Goal: Task Accomplishment & Management: Manage account settings

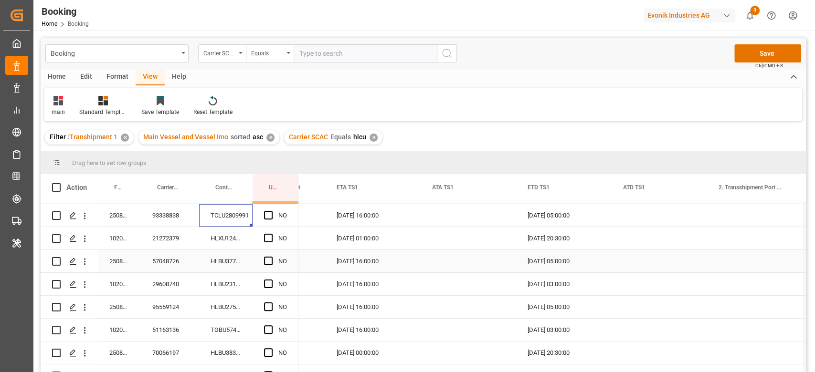
scroll to position [254, 0]
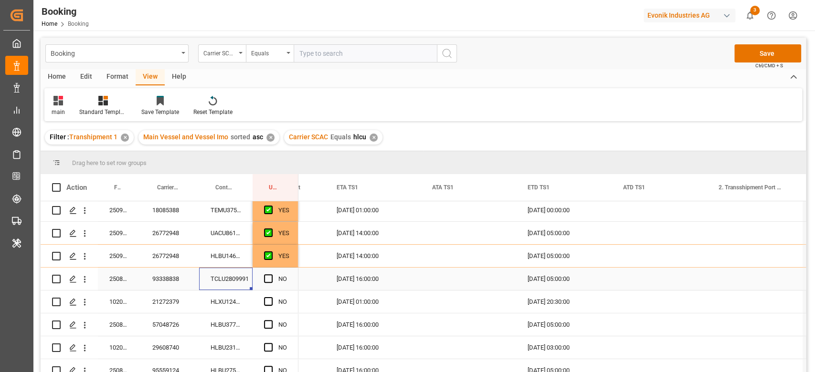
click at [288, 268] on div "NO" at bounding box center [275, 279] width 46 height 22
click at [294, 262] on div "YES" at bounding box center [275, 256] width 46 height 22
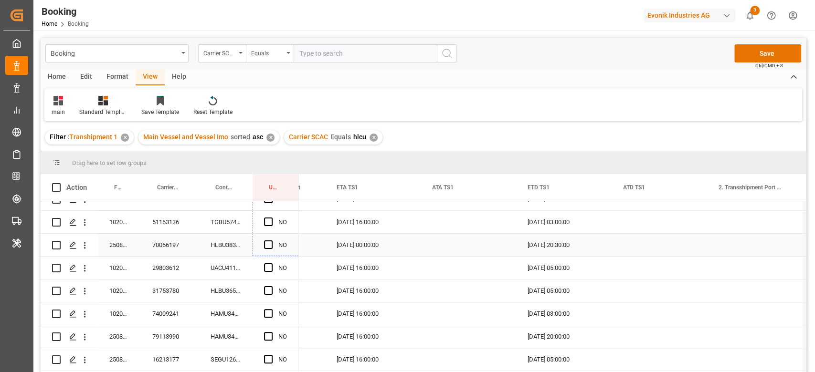
scroll to position [509, 0]
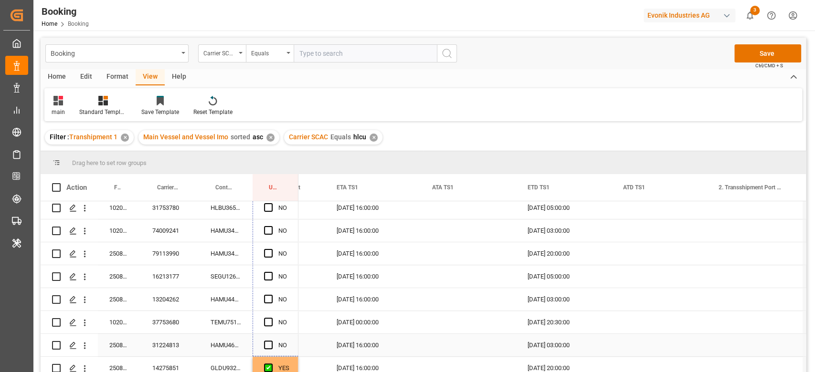
drag, startPoint x: 297, startPoint y: 265, endPoint x: 283, endPoint y: 348, distance: 83.8
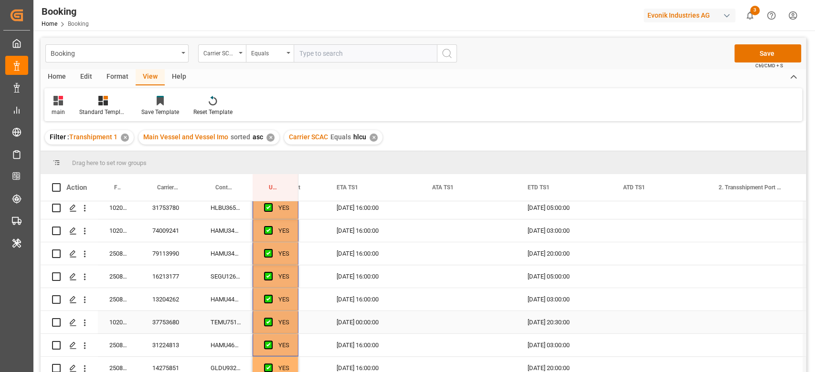
scroll to position [636, 0]
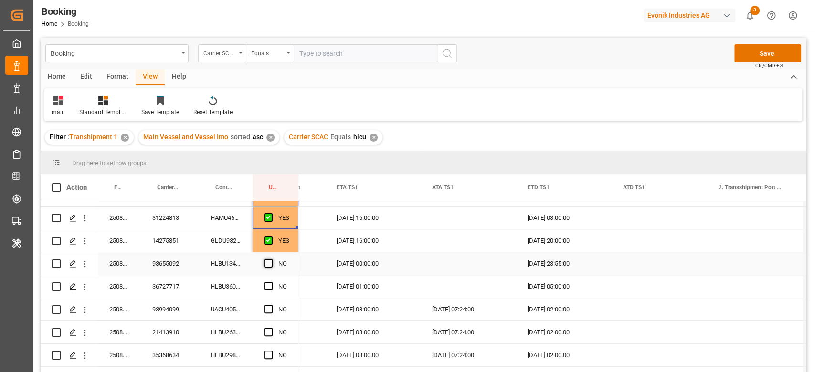
click at [269, 263] on span "Press SPACE to select this row." at bounding box center [268, 263] width 9 height 9
click at [271, 259] on input "Press SPACE to select this row." at bounding box center [271, 259] width 0 height 0
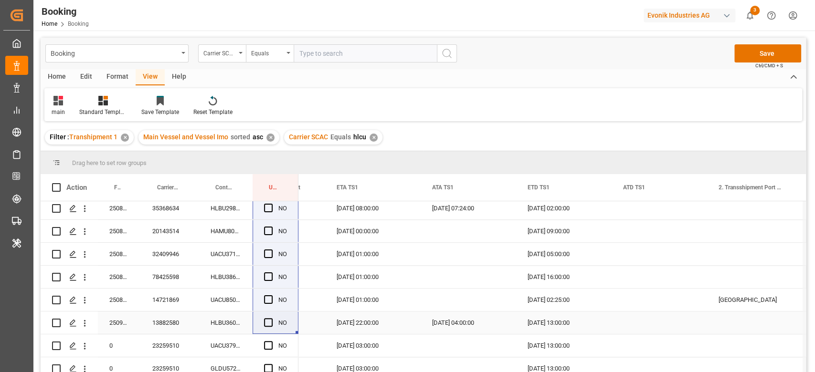
scroll to position [764, 0]
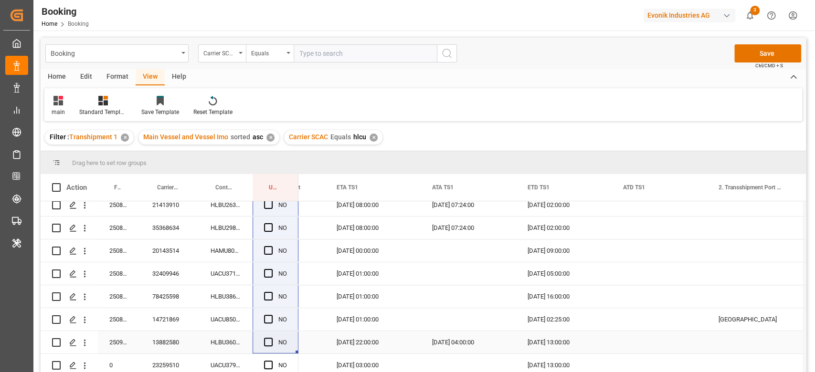
drag, startPoint x: 294, startPoint y: 273, endPoint x: 318, endPoint y: 305, distance: 40.6
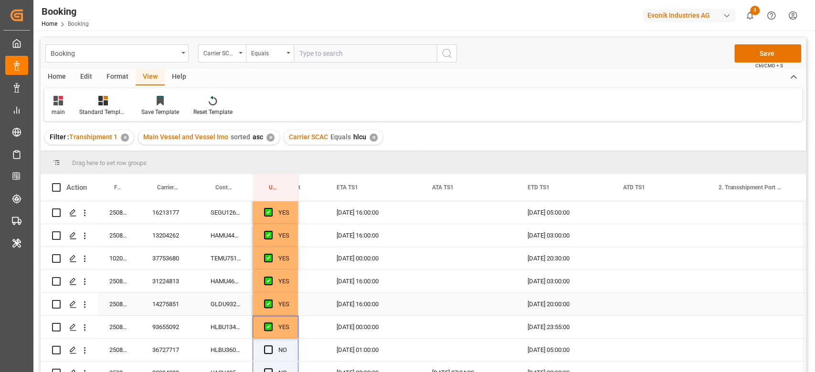
click at [290, 326] on div "YES" at bounding box center [275, 327] width 46 height 22
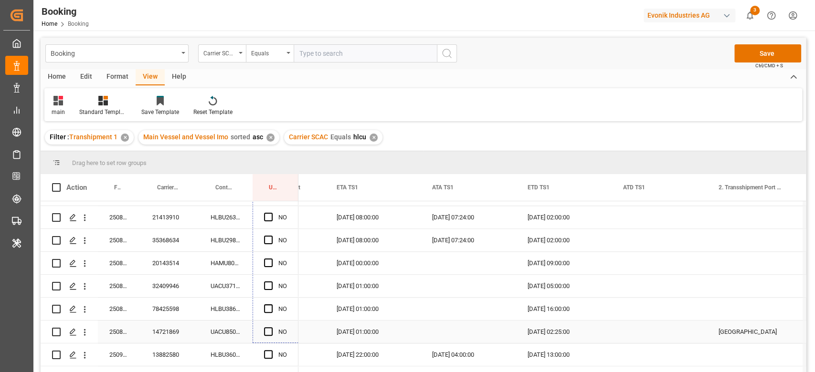
scroll to position [764, 0]
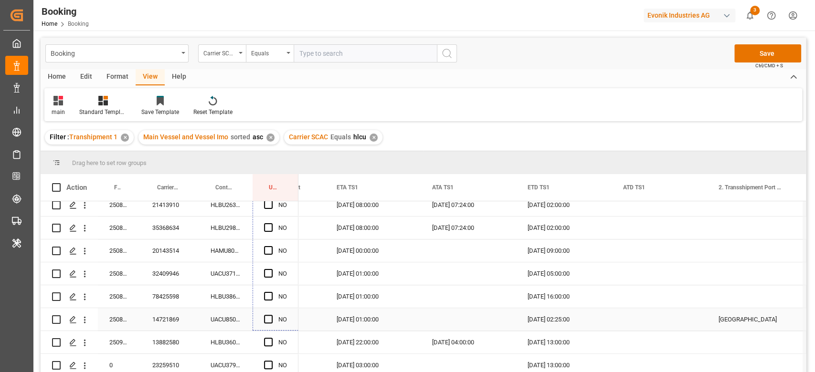
drag, startPoint x: 296, startPoint y: 336, endPoint x: 293, endPoint y: 321, distance: 15.7
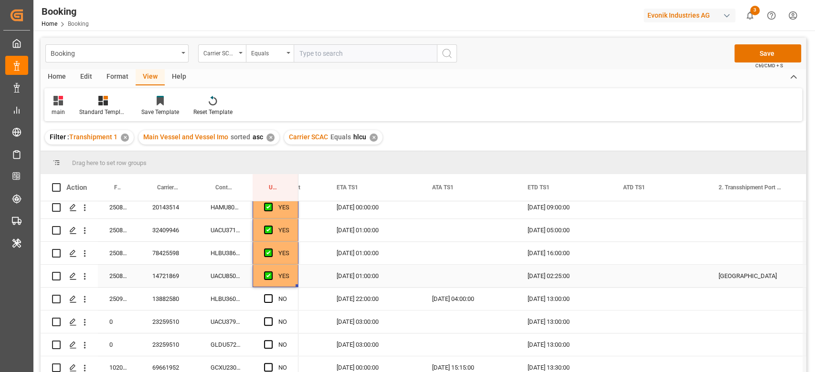
scroll to position [827, 0]
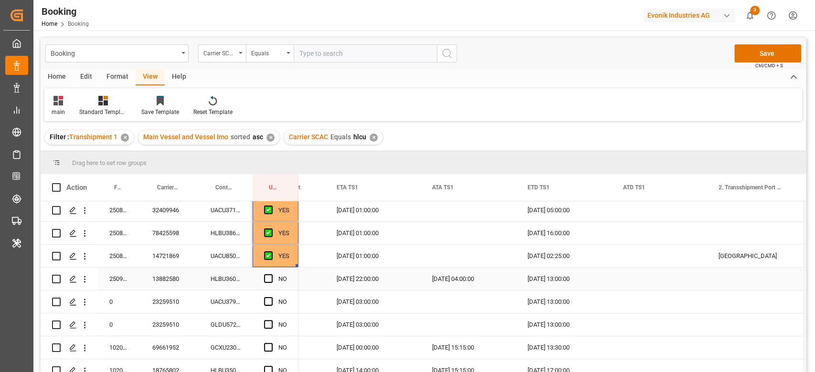
click at [176, 281] on div "13882580" at bounding box center [170, 279] width 58 height 22
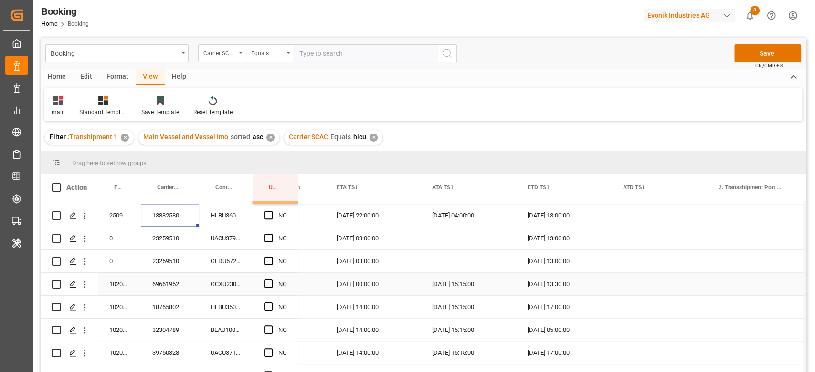
click at [281, 288] on div "NO" at bounding box center [282, 284] width 9 height 22
click at [271, 281] on span "Press SPACE to select this row." at bounding box center [268, 284] width 9 height 9
click at [271, 280] on input "Press SPACE to select this row." at bounding box center [271, 280] width 0 height 0
click at [267, 329] on span "Press SPACE to select this row." at bounding box center [268, 330] width 9 height 9
click at [271, 326] on input "Press SPACE to select this row." at bounding box center [271, 326] width 0 height 0
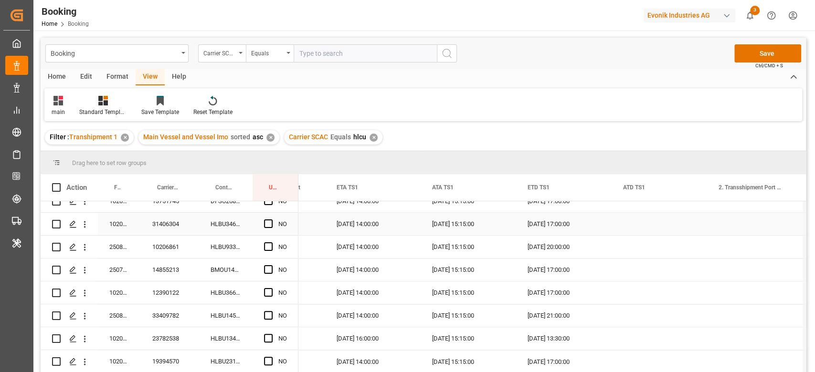
scroll to position [1082, 0]
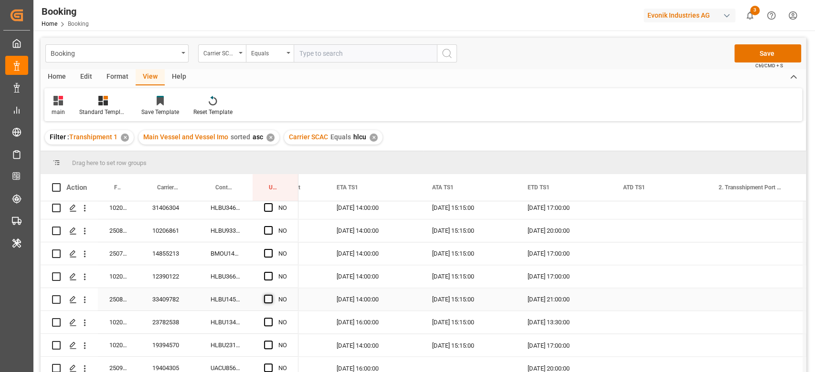
click at [268, 297] on span "Press SPACE to select this row." at bounding box center [268, 299] width 9 height 9
click at [271, 295] on input "Press SPACE to select this row." at bounding box center [271, 295] width 0 height 0
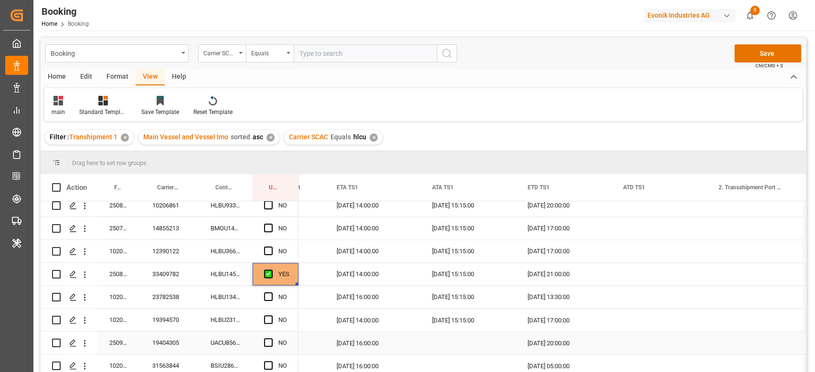
scroll to position [1145, 0]
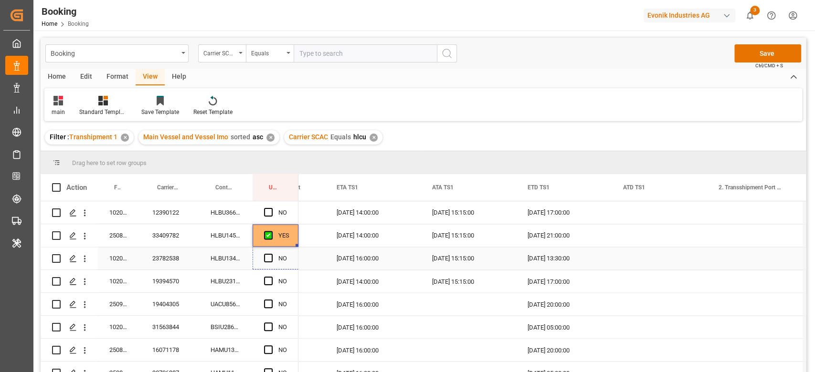
drag, startPoint x: 296, startPoint y: 244, endPoint x: 302, endPoint y: 252, distance: 9.9
click at [270, 304] on span "Press SPACE to select this row." at bounding box center [268, 304] width 9 height 9
click at [271, 300] on input "Press SPACE to select this row." at bounding box center [271, 300] width 0 height 0
click at [265, 305] on span "Press SPACE to select this row." at bounding box center [268, 304] width 9 height 9
click at [271, 300] on input "Press SPACE to select this row." at bounding box center [271, 300] width 0 height 0
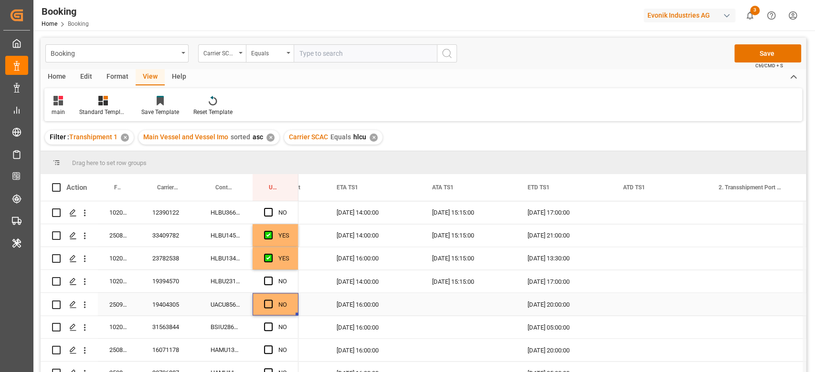
click at [269, 303] on span "Press SPACE to select this row." at bounding box center [268, 304] width 9 height 9
click at [271, 300] on input "Press SPACE to select this row." at bounding box center [271, 300] width 0 height 0
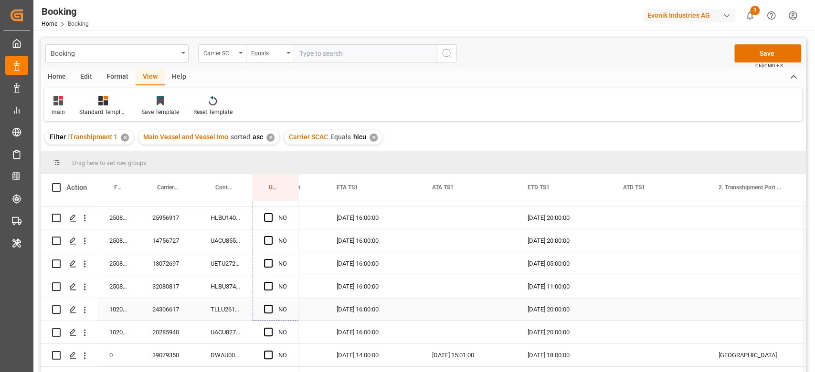
scroll to position [1845, 0]
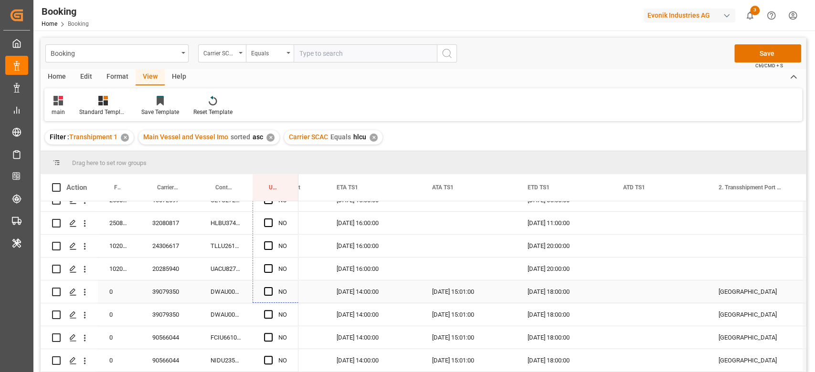
drag, startPoint x: 297, startPoint y: 313, endPoint x: 288, endPoint y: 288, distance: 25.8
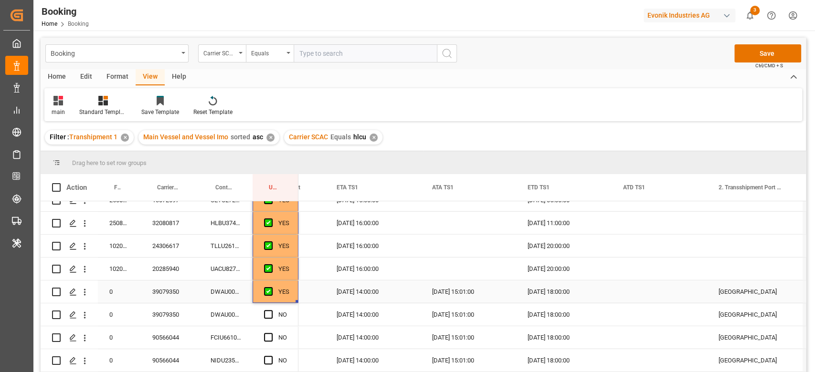
click at [230, 296] on div "DWAU0004110" at bounding box center [225, 292] width 53 height 22
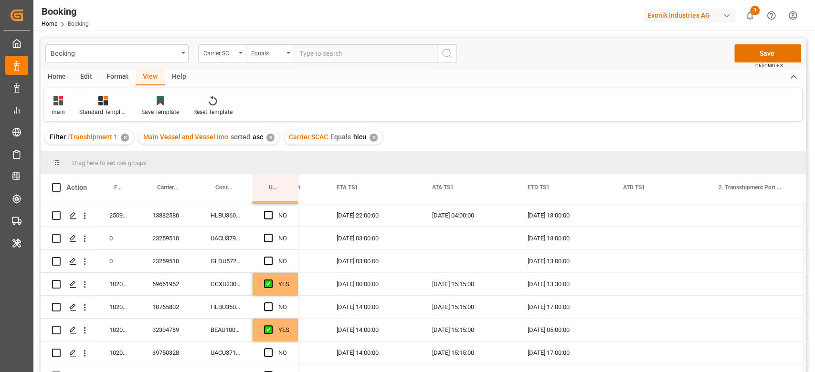
scroll to position [764, 0]
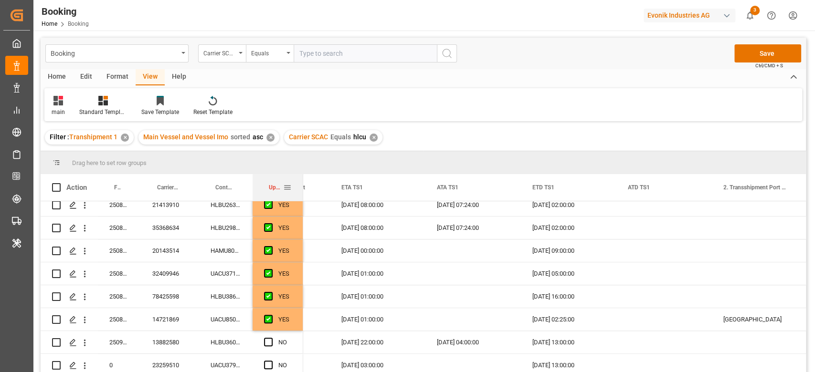
drag, startPoint x: 296, startPoint y: 181, endPoint x: 258, endPoint y: 189, distance: 39.5
click at [301, 179] on div at bounding box center [303, 187] width 4 height 27
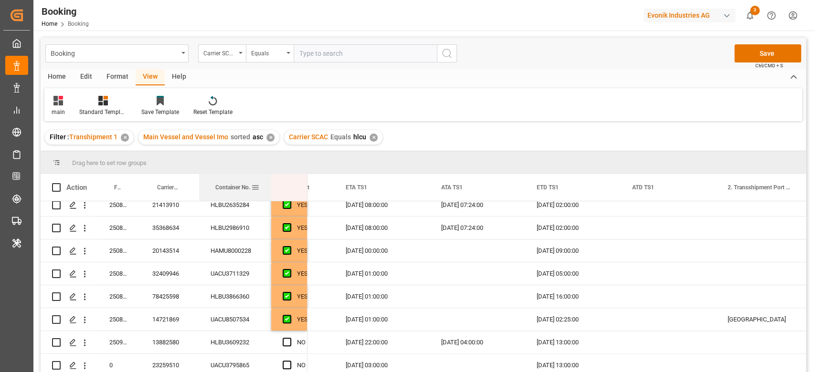
drag, startPoint x: 250, startPoint y: 186, endPoint x: 269, endPoint y: 186, distance: 18.6
click at [269, 186] on div at bounding box center [271, 187] width 4 height 27
click at [288, 340] on span "Press SPACE to select this row." at bounding box center [287, 342] width 9 height 9
click at [290, 338] on input "Press SPACE to select this row." at bounding box center [290, 338] width 0 height 0
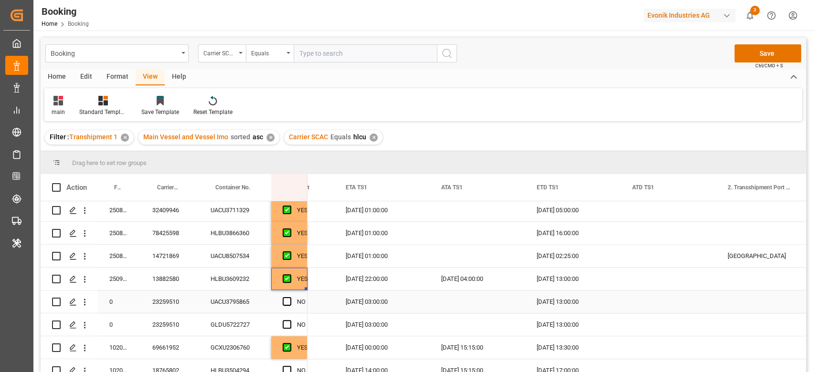
click at [233, 307] on div "UACU3795865" at bounding box center [235, 302] width 72 height 22
click at [183, 307] on div "23259510" at bounding box center [170, 302] width 58 height 22
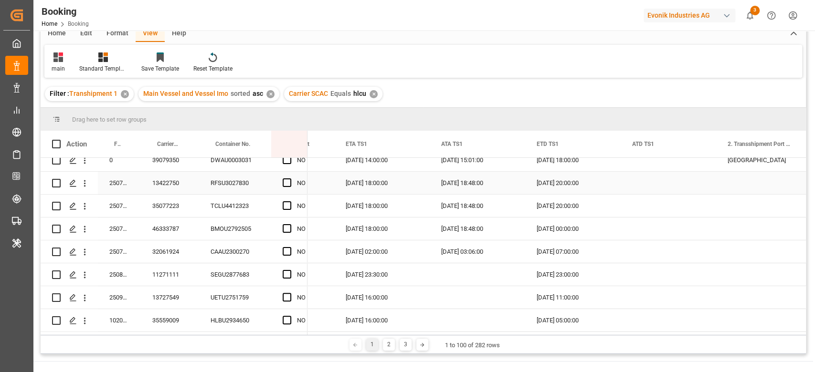
scroll to position [63, 0]
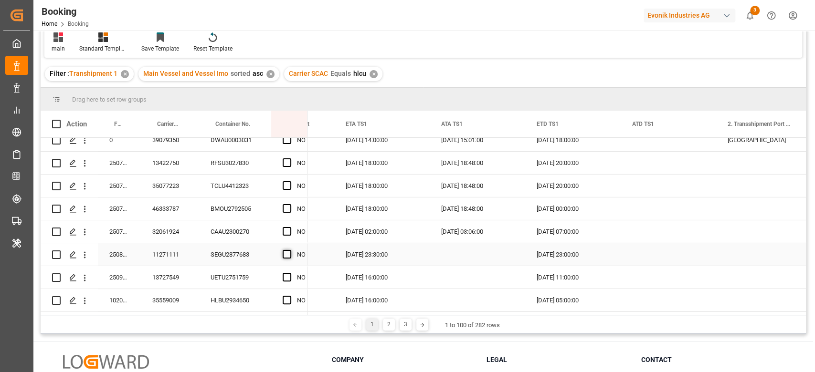
click at [286, 254] on span "Press SPACE to select this row." at bounding box center [287, 254] width 9 height 9
click at [290, 250] on input "Press SPACE to select this row." at bounding box center [290, 250] width 0 height 0
click at [286, 273] on span "Press SPACE to select this row." at bounding box center [287, 277] width 9 height 9
click at [290, 273] on input "Press SPACE to select this row." at bounding box center [290, 273] width 0 height 0
click at [288, 296] on span "Press SPACE to select this row." at bounding box center [287, 300] width 9 height 9
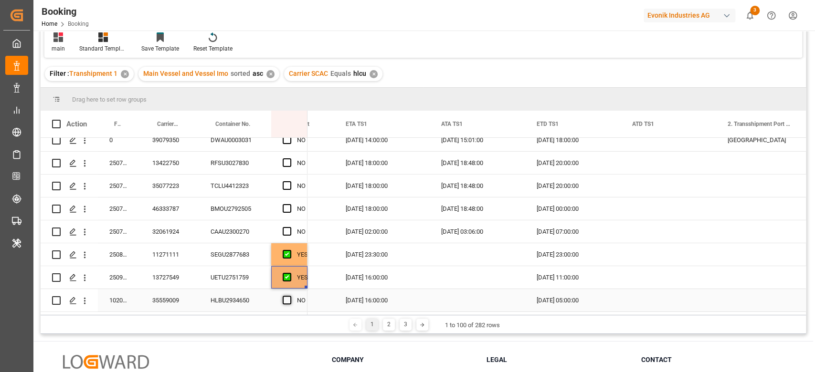
click at [290, 296] on input "Press SPACE to select this row." at bounding box center [290, 296] width 0 height 0
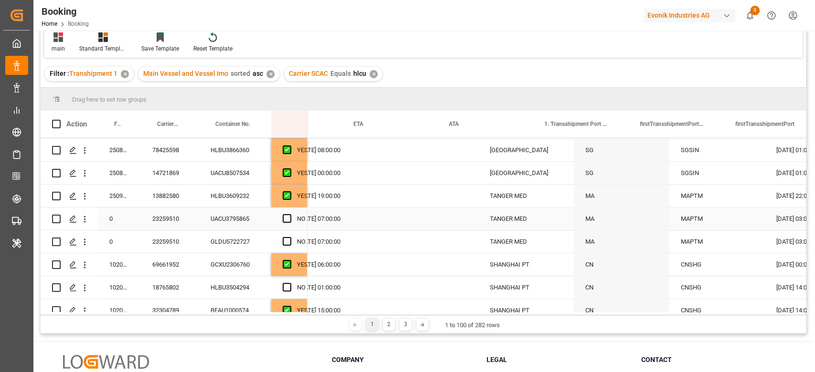
scroll to position [0, 0]
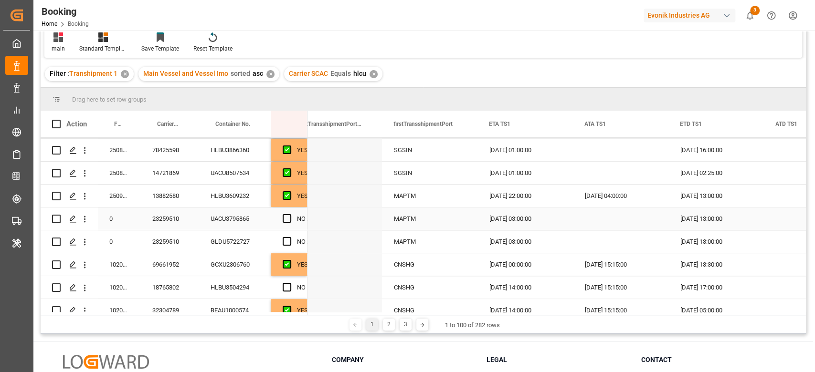
drag, startPoint x: 287, startPoint y: 220, endPoint x: 292, endPoint y: 239, distance: 19.1
click at [288, 220] on span "Press SPACE to select this row." at bounding box center [287, 218] width 9 height 9
click at [290, 214] on input "Press SPACE to select this row." at bounding box center [290, 214] width 0 height 0
click at [293, 241] on div "Press SPACE to select this row." at bounding box center [290, 242] width 14 height 22
click at [288, 239] on span "Press SPACE to select this row." at bounding box center [287, 241] width 9 height 9
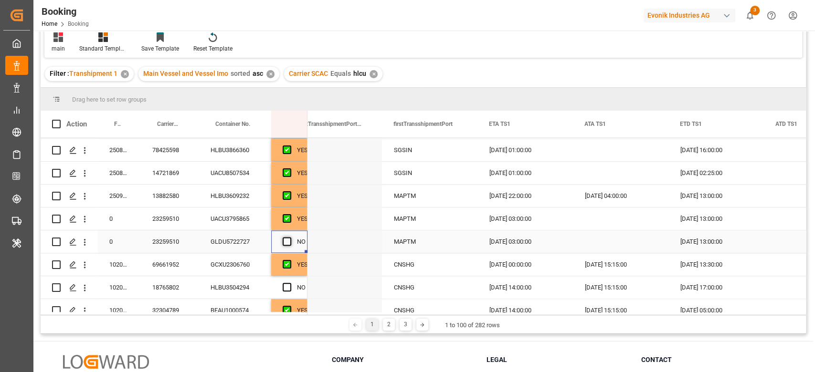
click at [290, 237] on input "Press SPACE to select this row." at bounding box center [290, 237] width 0 height 0
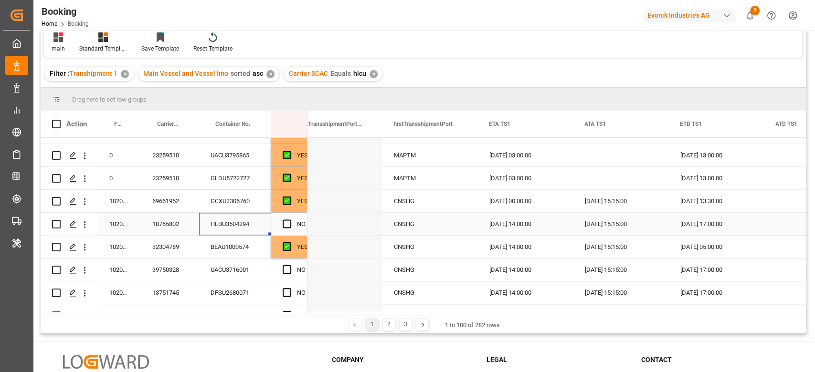
click at [214, 223] on div "HLBU3504294" at bounding box center [235, 224] width 72 height 22
click at [275, 225] on div "NO" at bounding box center [289, 224] width 36 height 22
click at [244, 227] on div "HLBU3504294" at bounding box center [235, 224] width 72 height 22
click at [285, 227] on span "Press SPACE to select this row." at bounding box center [287, 224] width 9 height 9
click at [290, 220] on input "Press SPACE to select this row." at bounding box center [290, 220] width 0 height 0
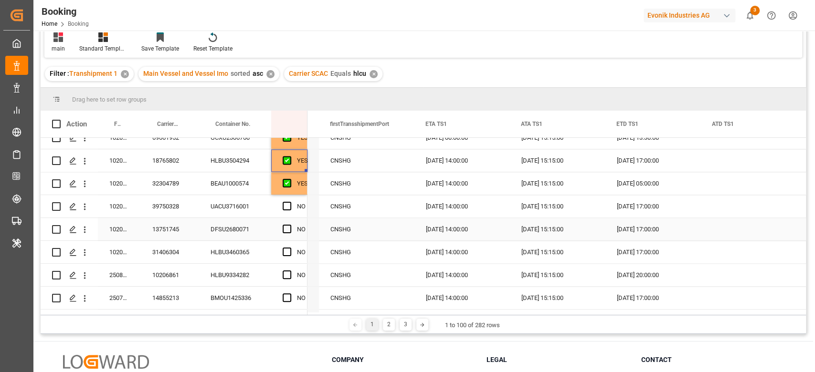
scroll to position [0, 1514]
click at [241, 204] on div "UACU3716001" at bounding box center [235, 206] width 72 height 22
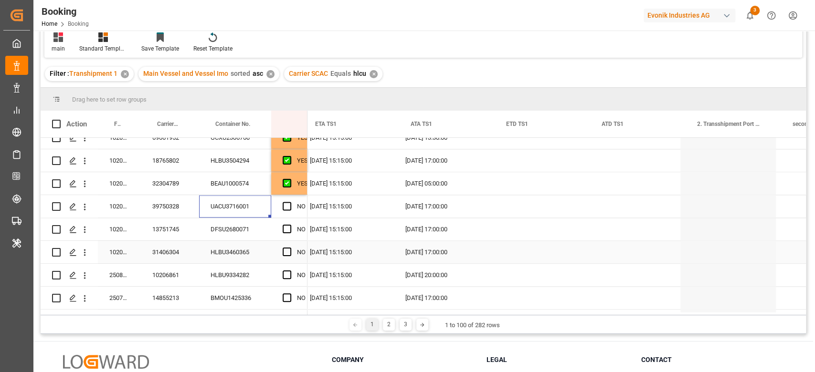
scroll to position [0, 1608]
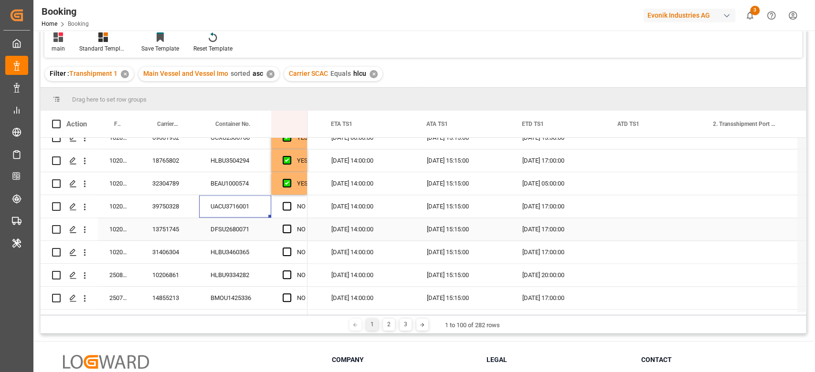
click at [242, 229] on div "DFSU2680071" at bounding box center [235, 229] width 72 height 22
click at [289, 205] on span "Press SPACE to select this row." at bounding box center [287, 206] width 9 height 9
click at [290, 202] on input "Press SPACE to select this row." at bounding box center [290, 202] width 0 height 0
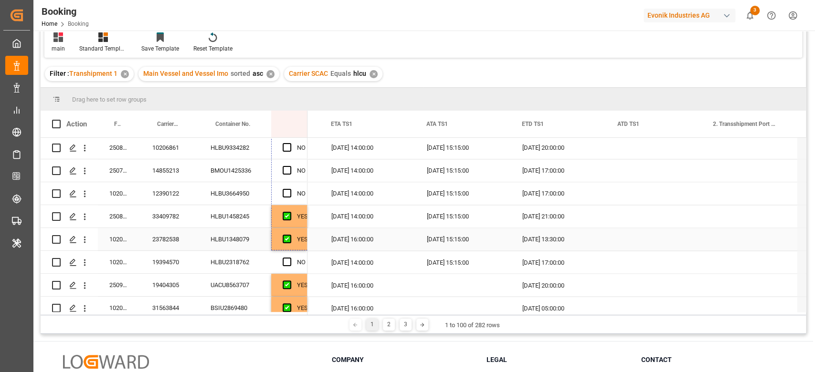
drag, startPoint x: 305, startPoint y: 215, endPoint x: 306, endPoint y: 232, distance: 17.2
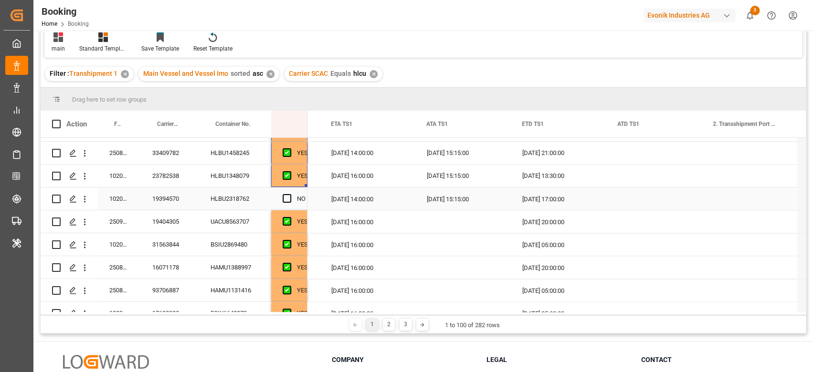
click at [269, 197] on div "HLBU2318762" at bounding box center [235, 199] width 72 height 22
click at [278, 199] on div "NO" at bounding box center [289, 199] width 36 height 22
click at [284, 199] on span "Press SPACE to select this row." at bounding box center [287, 198] width 9 height 9
click at [290, 194] on input "Press SPACE to select this row." at bounding box center [290, 194] width 0 height 0
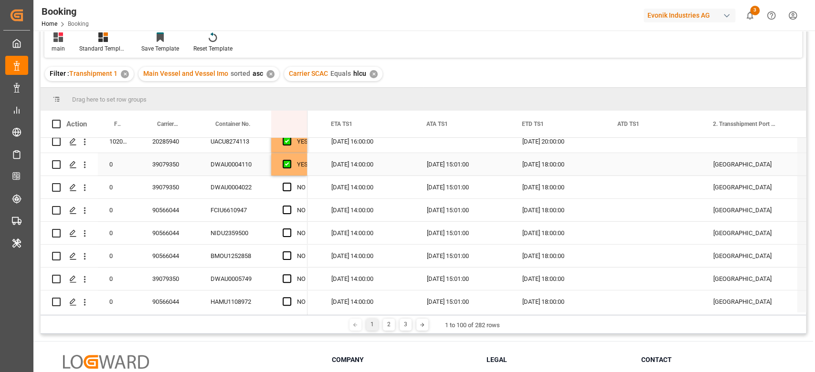
click at [237, 169] on div "DWAU0004110" at bounding box center [235, 164] width 72 height 22
click at [185, 209] on div "90566044" at bounding box center [170, 210] width 58 height 22
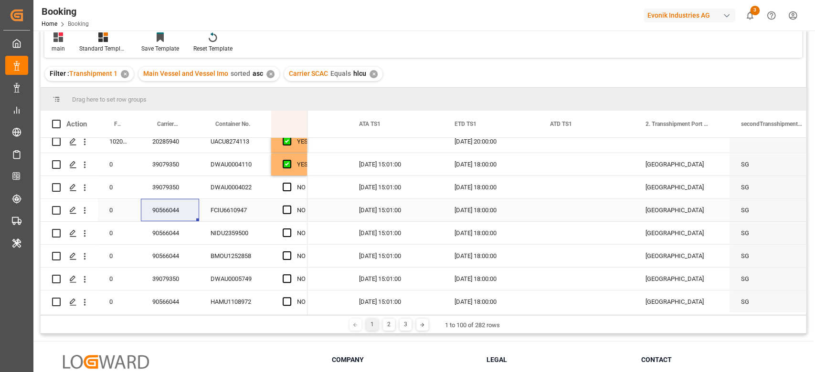
scroll to position [0, 1663]
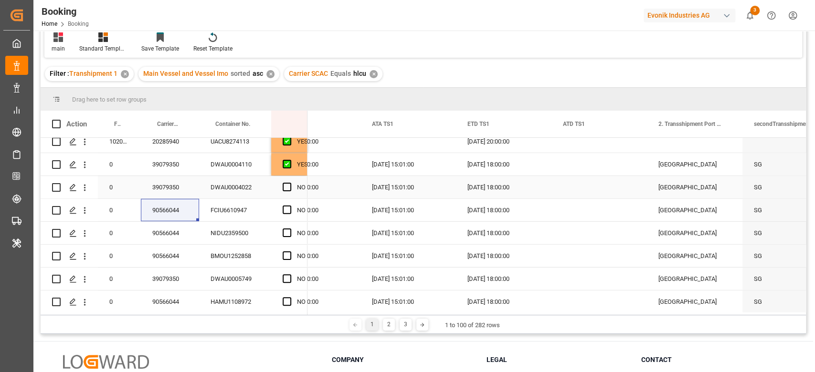
click at [286, 188] on span "Press SPACE to select this row." at bounding box center [287, 187] width 9 height 9
click at [290, 183] on input "Press SPACE to select this row." at bounding box center [290, 183] width 0 height 0
drag, startPoint x: 83, startPoint y: 184, endPoint x: 113, endPoint y: 198, distance: 32.7
click at [83, 187] on icon "open menu" at bounding box center [85, 188] width 10 height 10
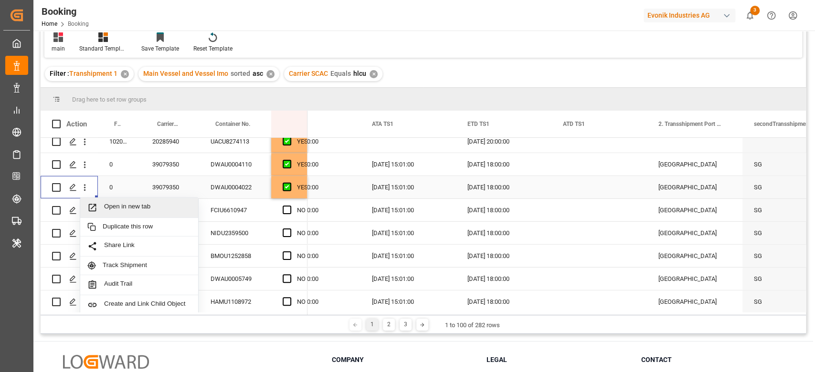
click at [108, 204] on span "Open in new tab" at bounding box center [147, 208] width 87 height 10
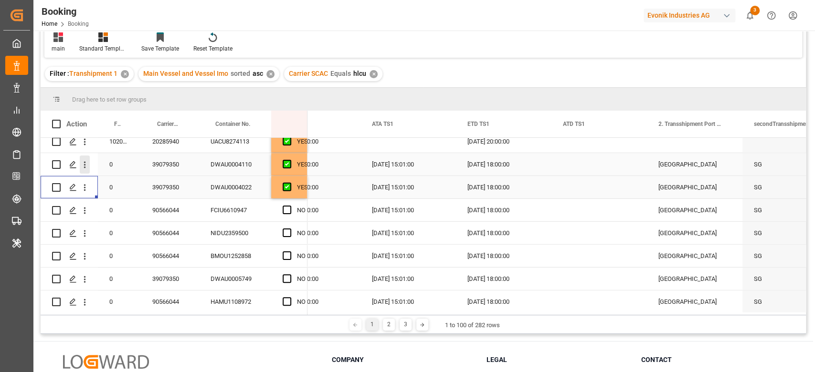
click at [86, 165] on icon "open menu" at bounding box center [85, 165] width 10 height 10
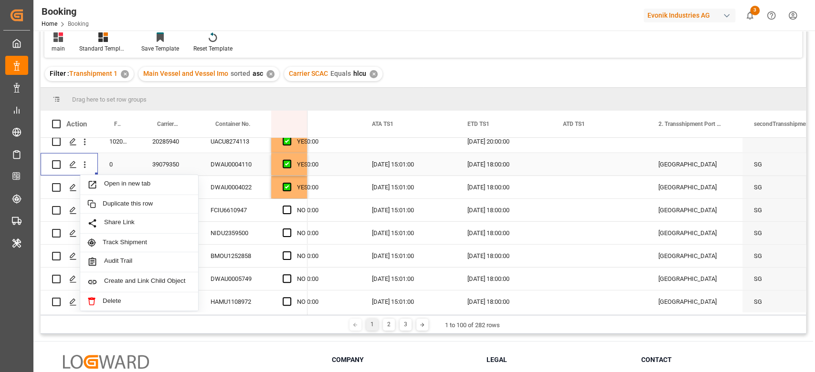
click at [106, 181] on span "Open in new tab" at bounding box center [147, 185] width 87 height 10
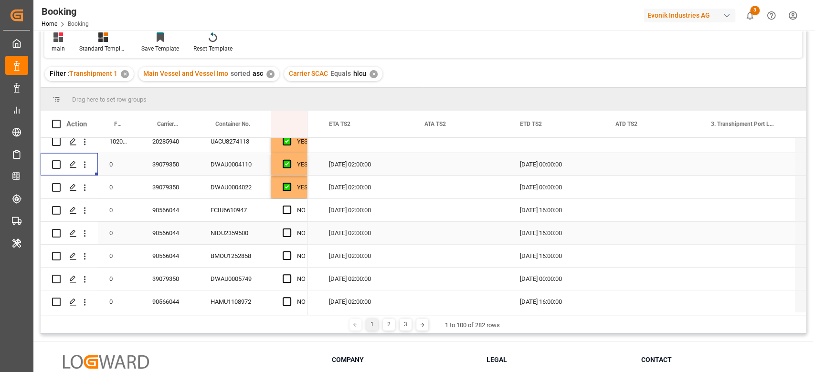
scroll to position [0, 2278]
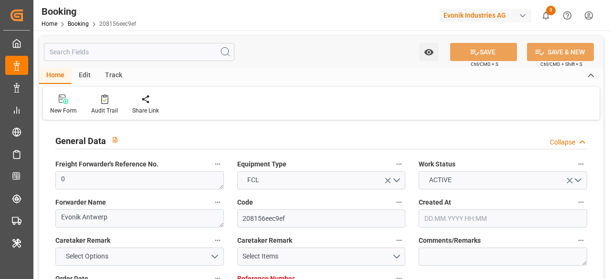
type input "0"
type input "9481532"
type input "Hapag Lloyd"
type input "Hapag Lloyd Aktiengesellschaft"
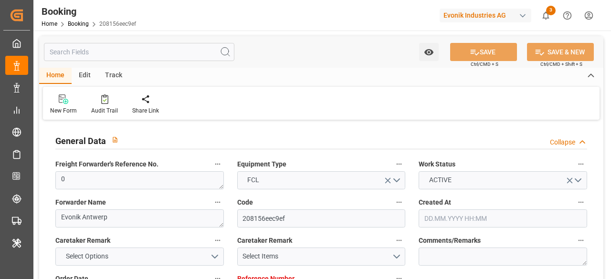
type input "BEANR"
type input "THLCH"
type input "MAPTM"
type input "SGSIN"
type input "0"
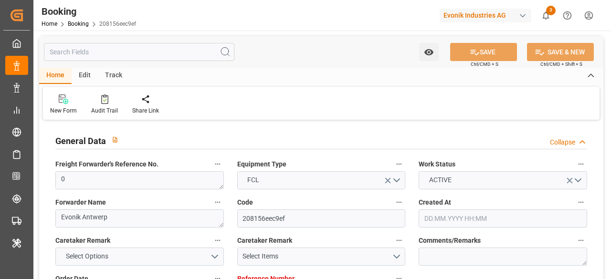
type input "BEANR"
type input "THLCH"
type input "9619907"
type input "03.06.2025 12:28"
type input "03.06.2025"
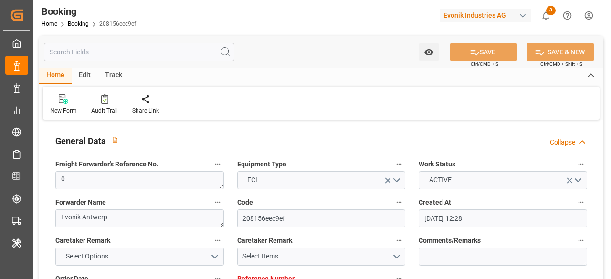
type input "24.07.2025"
type input "18.06.2025"
type input "22.08.2025 00:00"
type input "06.09.2025 22:00"
type input "06.09.2025 00:00"
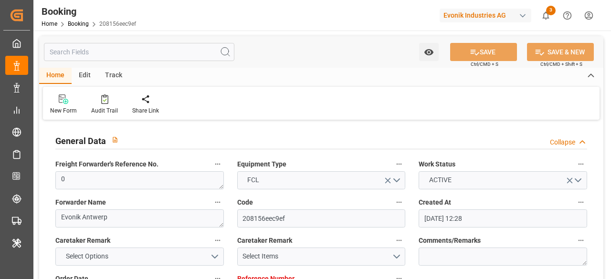
type input "06.09.2025 22:05"
type input "27.08.2025 15:19"
type input "29.10.2025 00:00"
type input "25.10.2025 00:00"
type input "11.09.2025 14:00"
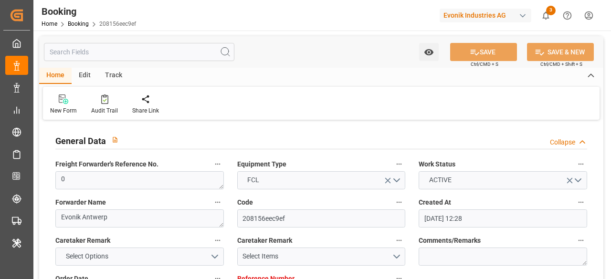
type input "[DATE] 00:00"
type input "11.09.2025 15:01"
type input "17.09.2025 18:00"
type input "17.09.2025 00:00"
type input "22.10.2025 02:00"
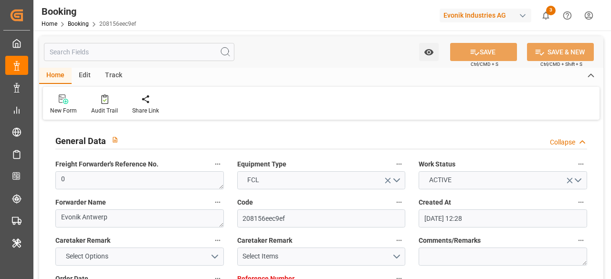
type input "15.10.2025 00:00"
type input "24.10.2025 00:00"
type input "20.10.2025 00:00"
type input "18.09.2025 08:41"
type input "18.09.2025"
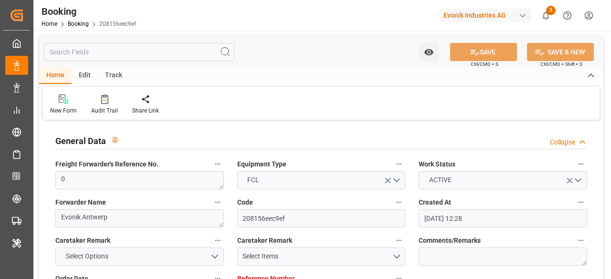
type input "06.09.2025 15:36"
type input "06.09.2025 21:30"
type input "06.09.2025 22:36"
type input "11.09.2025 14:00"
type input "11.09.2025 14:48"
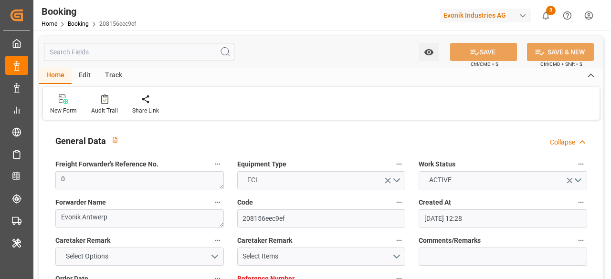
type input "11.09.2025 15:08"
type input "11.09.2025 15:46"
type input "17.09.2025 11:14"
type input "17.09.2025 18:00"
type input "17.09.2025 19:36"
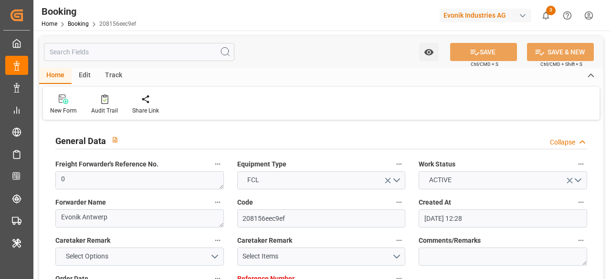
type input "22.10.2025 02:00"
type input "22.10.2025 15:19"
type input "24.10.2025 06:00"
type input "24.10.2025 21:18"
type input "28.10.2025 21:18"
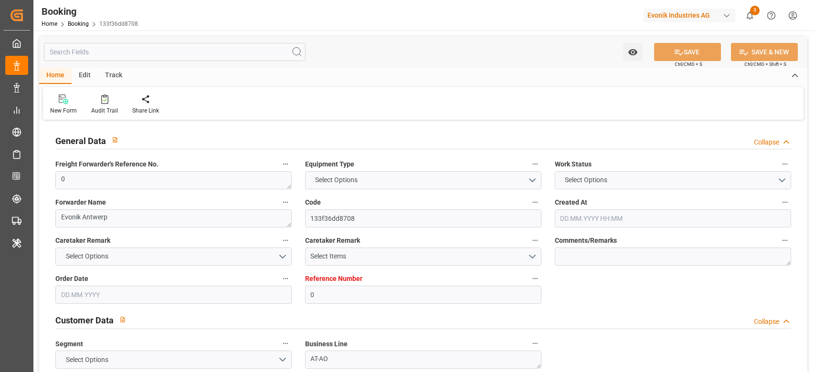
type textarea "0"
type textarea "Evonik Antwerp"
type input "133f36dd8708"
type input "0"
type textarea "AT-AO"
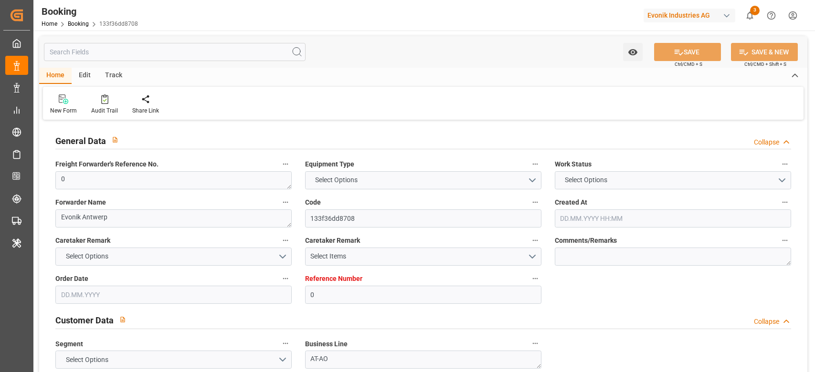
type input "4006609924"
type textarea "sandra.blum@evonik.com"
type textarea "CIF"
type textarea "Laem Chabang"
type textarea "Evonik Plant 7000206949"
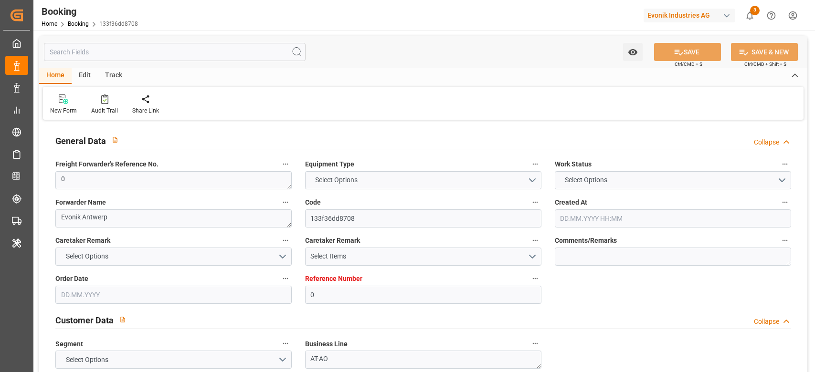
type textarea "5.1"
type textarea "2014"
type textarea "Antwerp"
type textarea "DWAU0004110"
type input "HAMMONIA BALTICA"
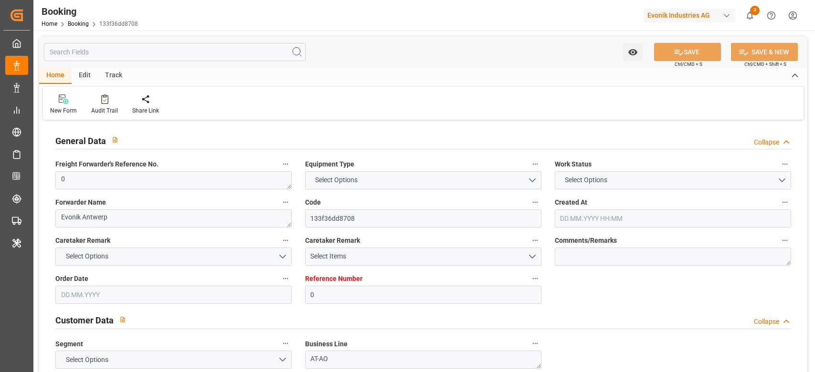
type input "HAMMONIA BALTICA"
type input "HLCU"
type textarea "39079350"
type input "Antwerp"
type input "Laem Chabang"
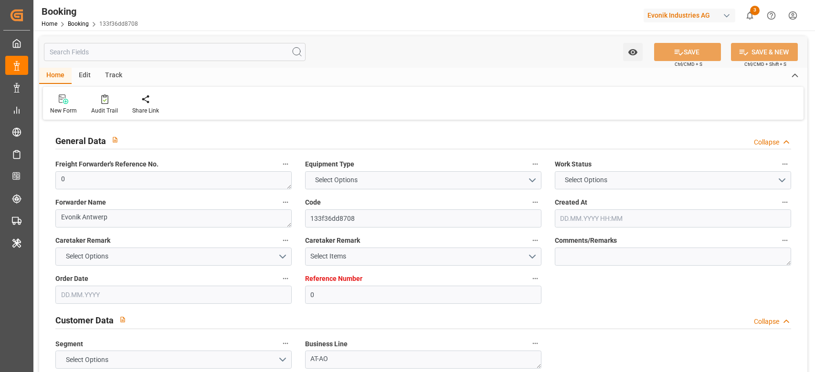
type input "TANGER MED"
type input "SINGAPORE"
type textarea "INPUT_Evonik_Seeburger_LoadTenderOcean_1003121206_20250906170025036.xml"
type textarea "NWC/UK North West Continent / UK_THLCH_HLCU_AT-AO"
type textarea "INPUT_Evonik_Seeburger_LoadTenderOcean_1003121206_20250906170025036.xml"
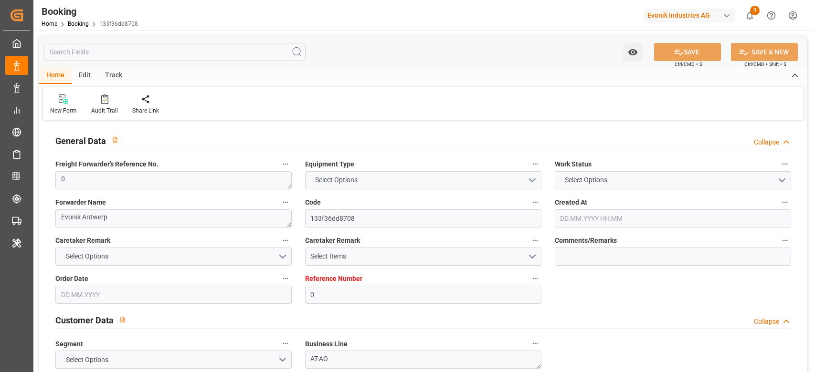
type textarea "1003121206"
type textarea "[PERSON_NAME]"
type textarea "businessLine-"
type textarea "EVONIK Load Tender XML"
type textarea "a011t00000LcJC5AAN"
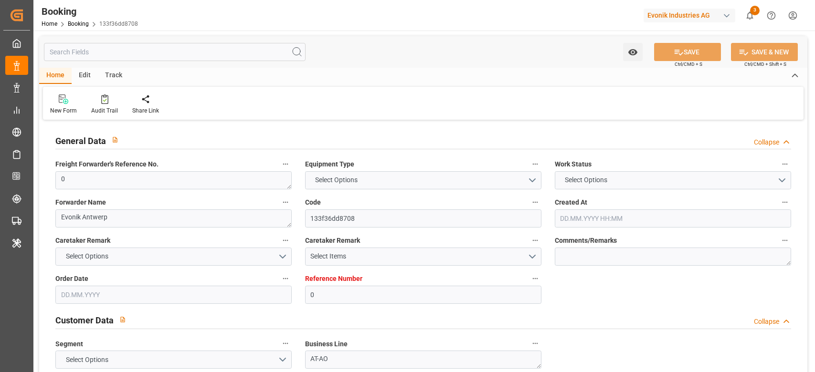
type textarea "Yes"
type input "ANTWERPEN"
type input "LAEM CHABANG"
type input "536S"
type input "VESSEL"
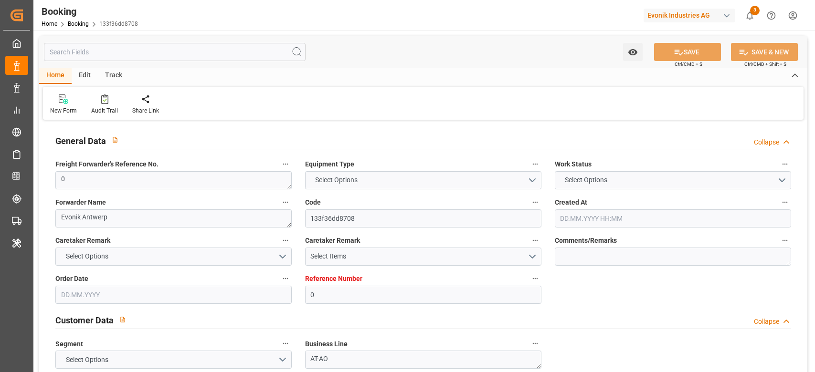
type input "MAERSK MC-KINNEY MOLLER"
type input "536E"
type input "TRUCK"
type input "0"
type input "9481532"
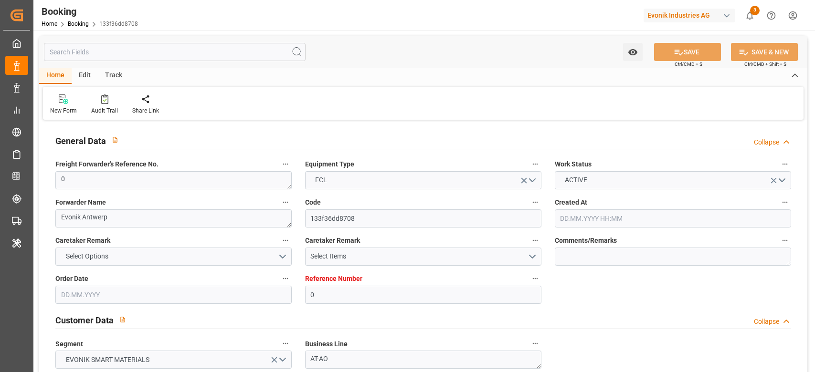
type input "9481532"
type input "Hapag Lloyd"
type input "Hapag Lloyd Aktiengesellschaft"
type input "BEANR"
type input "THLCH"
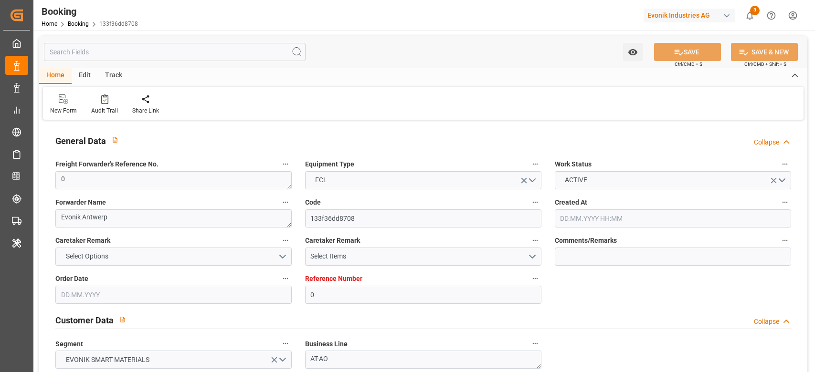
type input "MAPTM"
type input "SGSIN"
type input "0"
type input "BEANR"
type input "THLCH"
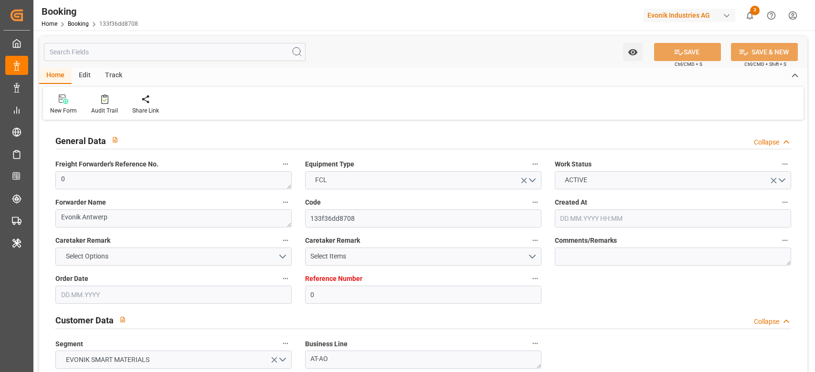
type input "9619907"
type input "03.06.2025 12:28"
type input "03.06.2025"
type input "24.07.2025"
type input "18.06.2025"
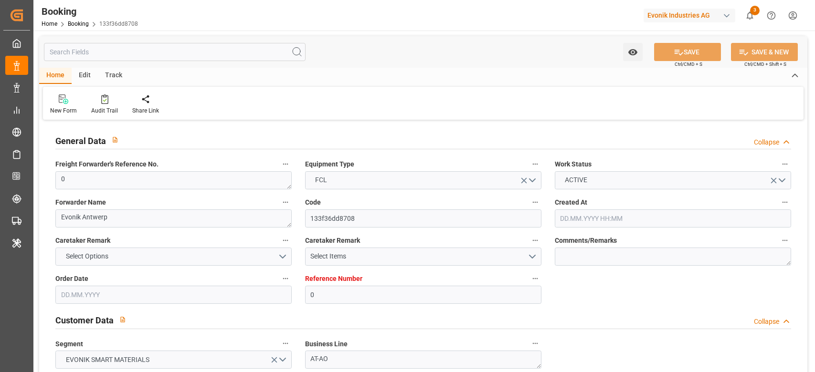
type input "22.08.2025 00:00"
type input "06.09.2025 22:00"
type input "06.09.2025 00:00"
type input "06.09.2025 22:05"
type input "04.09.2025 11:25"
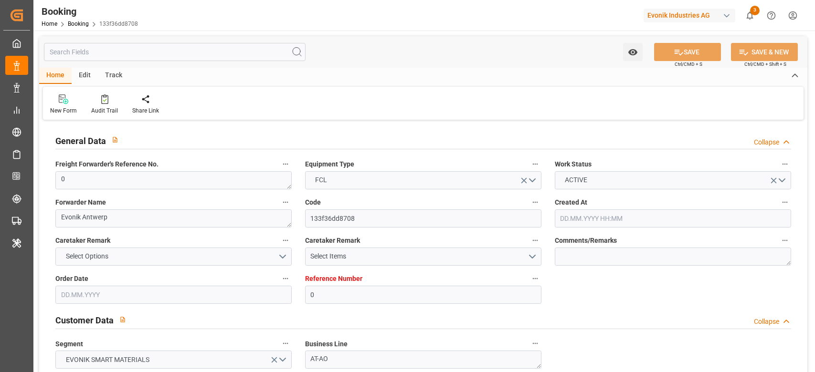
type input "29.10.2025 00:00"
type input "25.10.2025 00:00"
type input "11.09.2025 14:00"
type input "11.09.2025 00:00"
type input "11.09.2025 15:01"
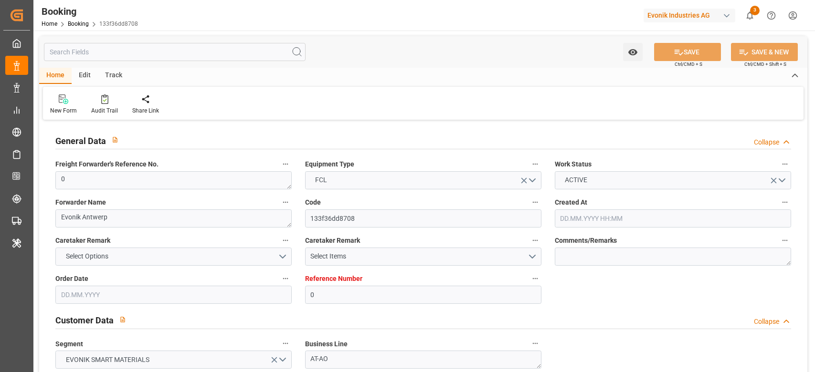
type input "17.09.2025 18:00"
type input "17.09.2025 00:00"
type input "22.10.2025 02:00"
type input "15.10.2025 00:00"
type input "24.10.2025 00:00"
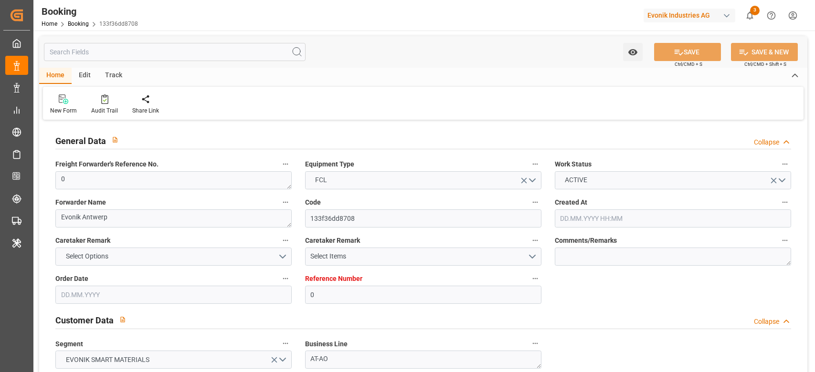
type input "20.10.2025 00:00"
type input "18.09.2025 08:41"
type input "18.09.2025"
type input "06.09.2025 15:35"
type input "06.09.2025 21:30"
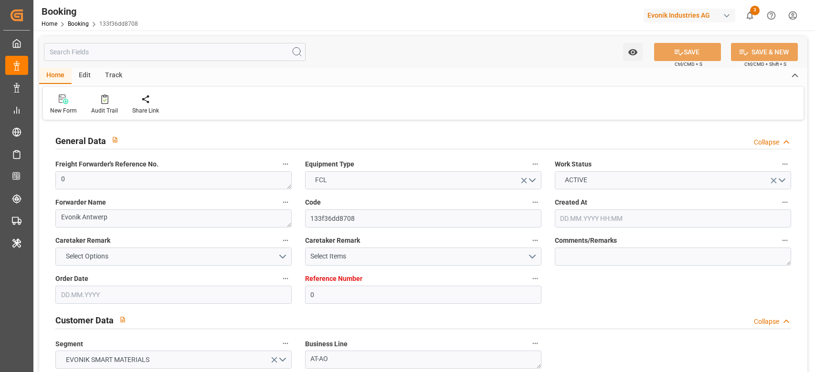
type input "06.09.2025 22:36"
type input "11.09.2025 14:00"
type input "11.09.2025 14:48"
type input "11.09.2025 15:08"
type input "11.09.2025 15:48"
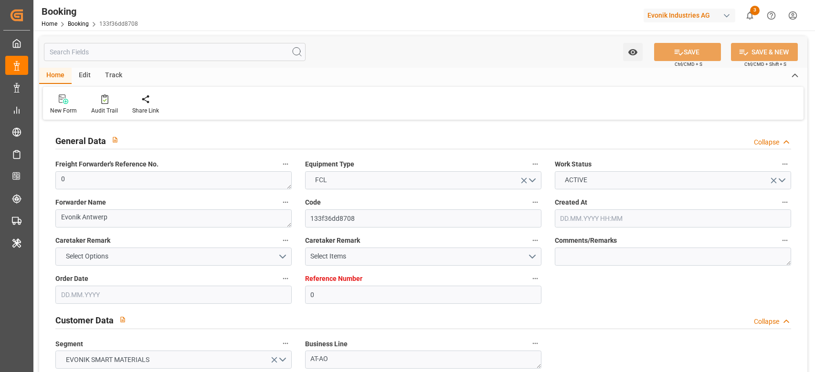
type input "17.09.2025 11:14"
type input "17.09.2025 18:00"
type input "17.09.2025 19:36"
type input "22.10.2025 02:00"
type input "22.10.2025 15:19"
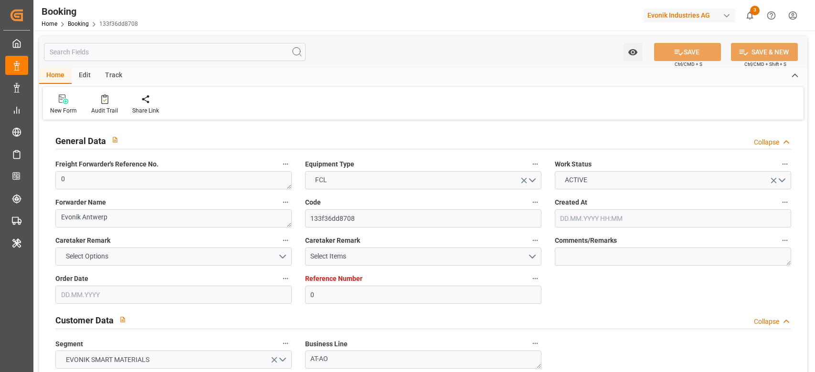
type input "24.10.2025 06:00"
type input "24.10.2025 21:18"
type input "28.10.2025 21:18"
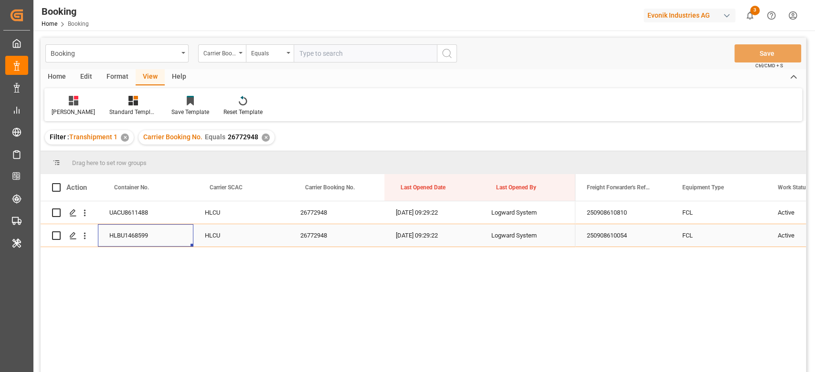
scroll to position [19, 0]
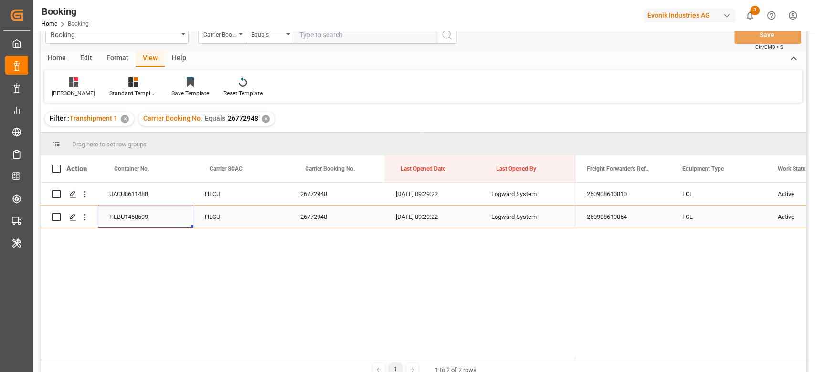
click at [328, 38] on input "text" at bounding box center [365, 35] width 143 height 18
paste input "90566044"
type input "90566044"
click at [450, 36] on icon "search button" at bounding box center [446, 34] width 11 height 11
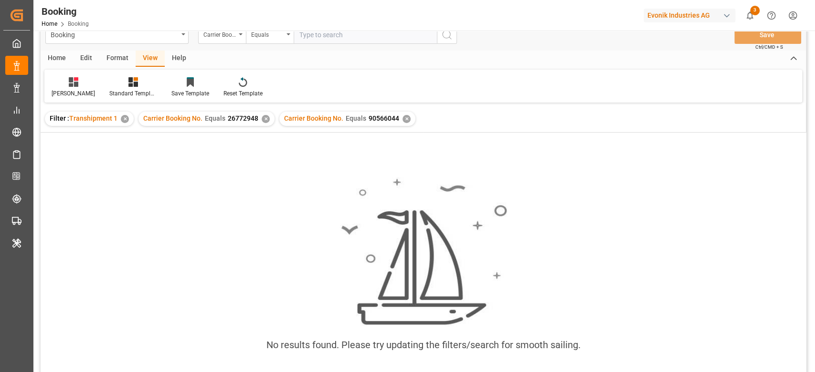
click at [263, 120] on div "✕" at bounding box center [266, 119] width 8 height 8
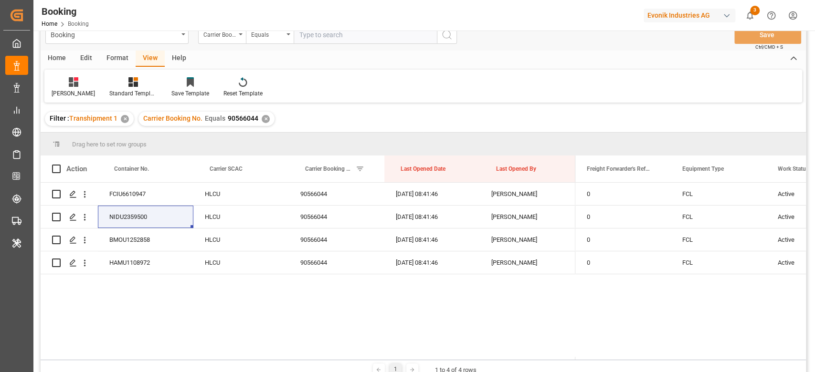
click at [363, 38] on input "text" at bounding box center [365, 35] width 143 height 18
paste input "39079350"
type input "39079350"
click at [449, 36] on icon "search button" at bounding box center [446, 34] width 11 height 11
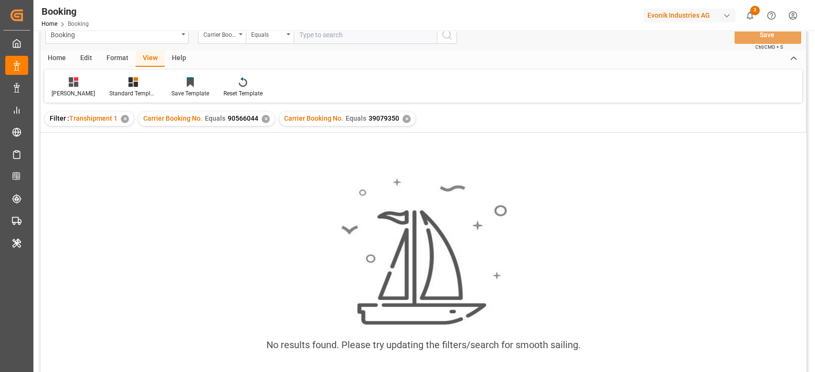
click at [264, 120] on div "✕" at bounding box center [266, 119] width 8 height 8
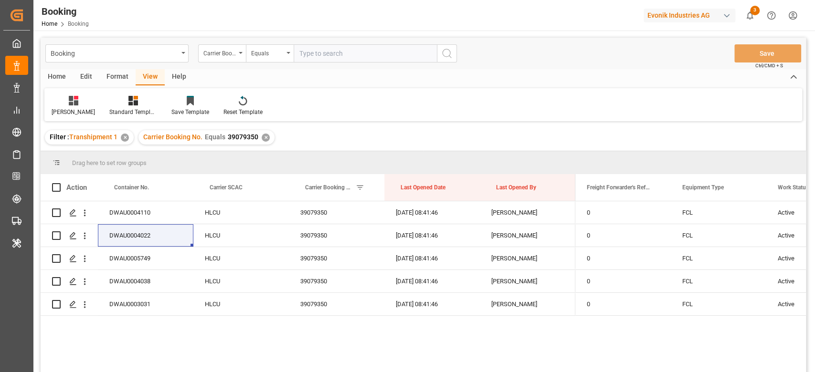
click at [262, 137] on div "✕" at bounding box center [266, 138] width 8 height 8
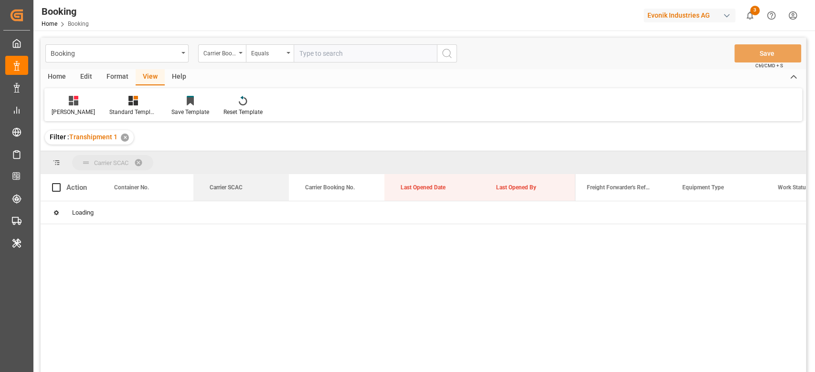
drag, startPoint x: 231, startPoint y: 195, endPoint x: 237, endPoint y: 166, distance: 29.8
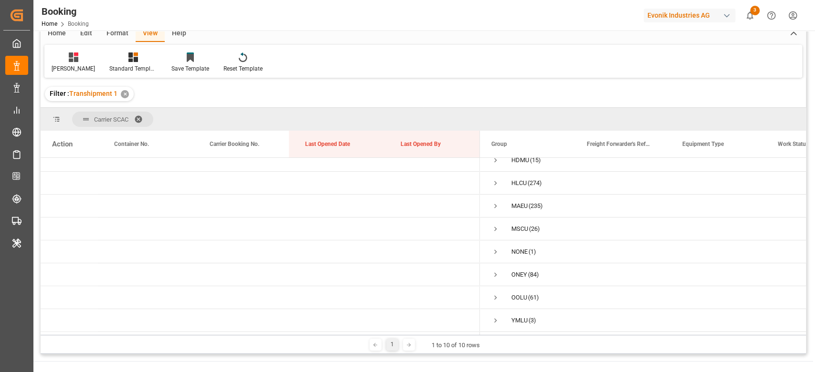
scroll to position [63, 0]
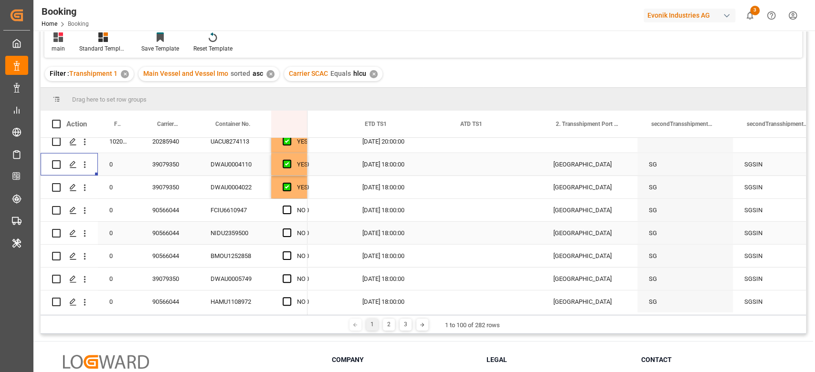
scroll to position [0, 1765]
click at [158, 207] on div "90566044" at bounding box center [170, 210] width 58 height 22
click at [285, 209] on span "Press SPACE to select this row." at bounding box center [287, 210] width 9 height 9
click at [290, 206] on input "Press SPACE to select this row." at bounding box center [290, 206] width 0 height 0
click at [284, 242] on div "Press SPACE to select this row." at bounding box center [290, 233] width 14 height 22
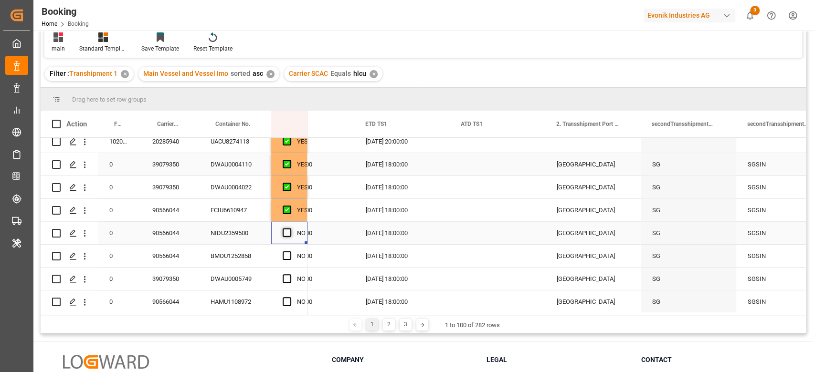
click at [287, 234] on span "Press SPACE to select this row." at bounding box center [287, 233] width 9 height 9
click at [290, 229] on input "Press SPACE to select this row." at bounding box center [290, 229] width 0 height 0
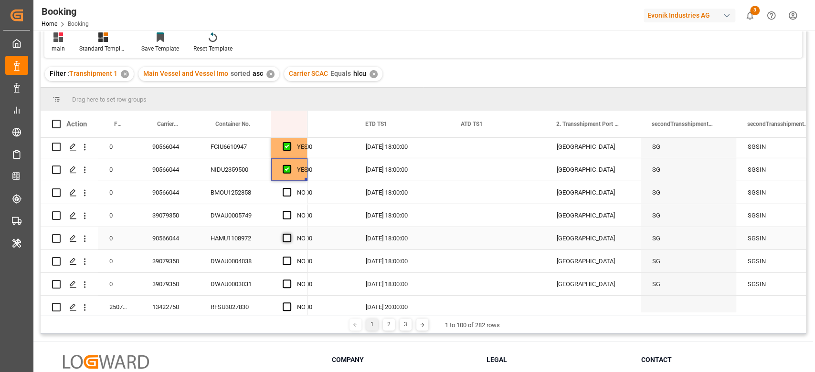
click at [289, 239] on span "Press SPACE to select this row." at bounding box center [287, 238] width 9 height 9
click at [290, 234] on input "Press SPACE to select this row." at bounding box center [290, 234] width 0 height 0
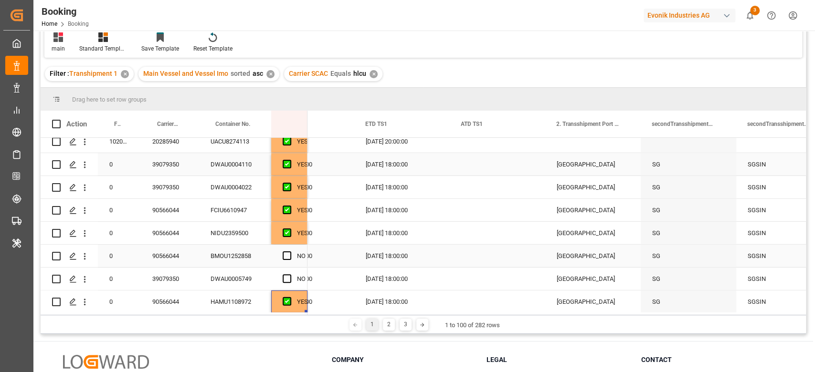
scroll to position [1845, 0]
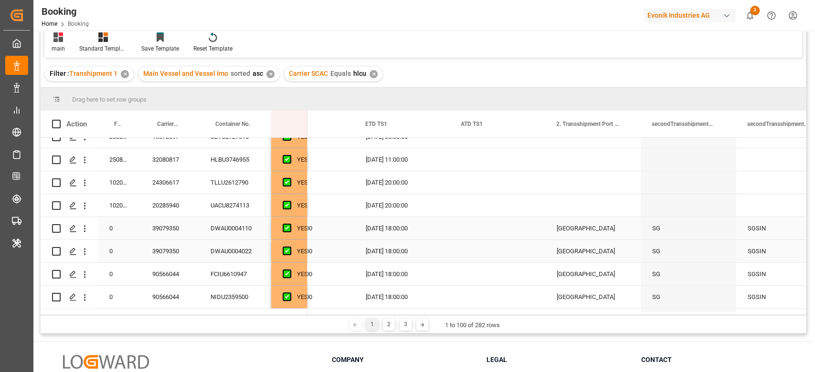
click at [168, 251] on div "39079350" at bounding box center [170, 251] width 58 height 22
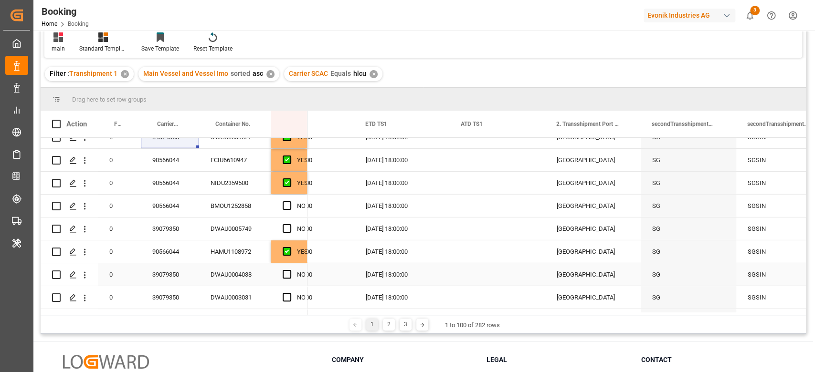
scroll to position [1964, 0]
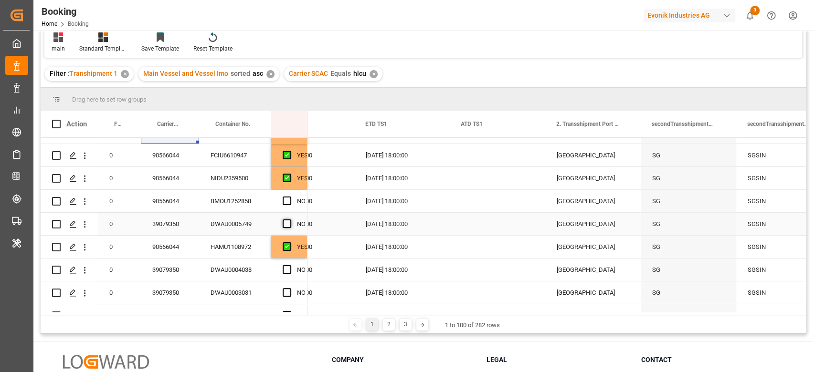
click at [289, 220] on span "Press SPACE to select this row." at bounding box center [287, 224] width 9 height 9
click at [290, 220] on input "Press SPACE to select this row." at bounding box center [290, 220] width 0 height 0
click at [287, 266] on span "Press SPACE to select this row." at bounding box center [287, 269] width 9 height 9
click at [290, 265] on input "Press SPACE to select this row." at bounding box center [290, 265] width 0 height 0
click at [286, 290] on span "Press SPACE to select this row." at bounding box center [287, 292] width 9 height 9
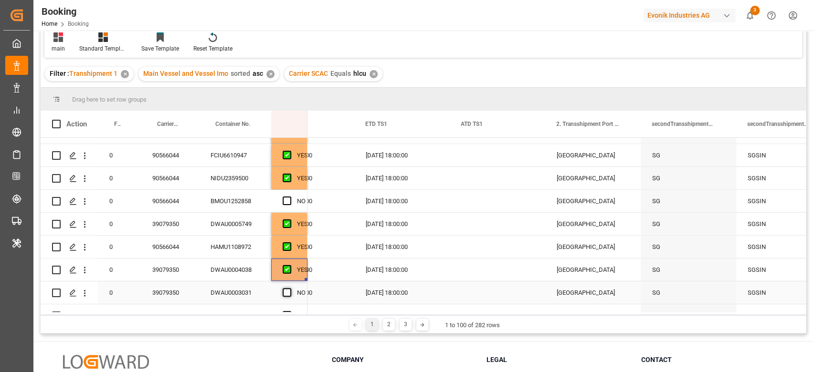
click at [290, 288] on input "Press SPACE to select this row." at bounding box center [290, 288] width 0 height 0
click at [172, 229] on div "39079350" at bounding box center [170, 224] width 58 height 22
click at [284, 201] on div "Press SPACE to select this row." at bounding box center [290, 201] width 14 height 22
click at [284, 201] on span "Press SPACE to select this row." at bounding box center [287, 201] width 9 height 9
click at [290, 197] on input "Press SPACE to select this row." at bounding box center [290, 197] width 0 height 0
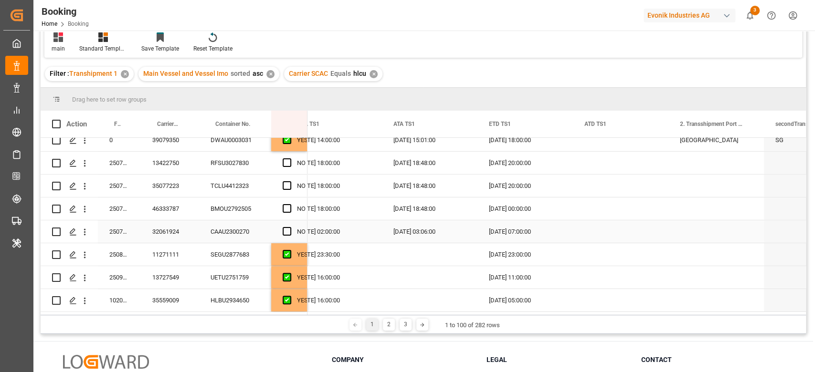
scroll to position [0, 1638]
click at [288, 158] on span "Press SPACE to select this row." at bounding box center [287, 162] width 9 height 9
click at [290, 158] on input "Press SPACE to select this row." at bounding box center [290, 158] width 0 height 0
click at [283, 192] on div "Press SPACE to select this row." at bounding box center [290, 186] width 14 height 22
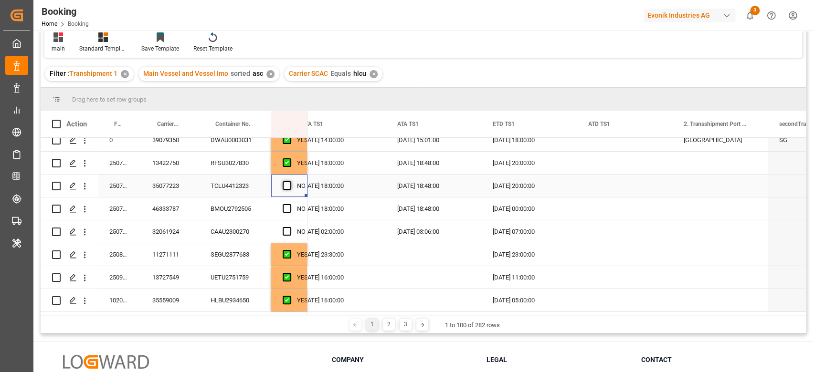
click at [283, 183] on span "Press SPACE to select this row." at bounding box center [287, 185] width 9 height 9
click at [290, 181] on input "Press SPACE to select this row." at bounding box center [290, 181] width 0 height 0
click at [242, 201] on div "BMOU2792505" at bounding box center [235, 209] width 72 height 22
click at [291, 230] on div "Press SPACE to select this row." at bounding box center [290, 232] width 14 height 22
click at [289, 230] on span "Press SPACE to select this row." at bounding box center [287, 231] width 9 height 9
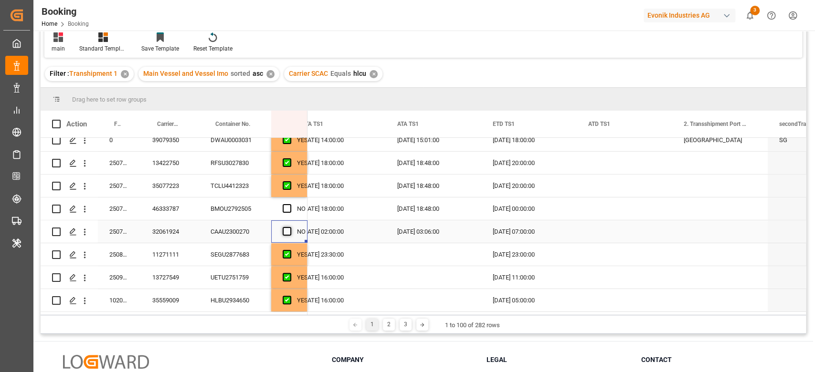
click at [290, 227] on input "Press SPACE to select this row." at bounding box center [290, 227] width 0 height 0
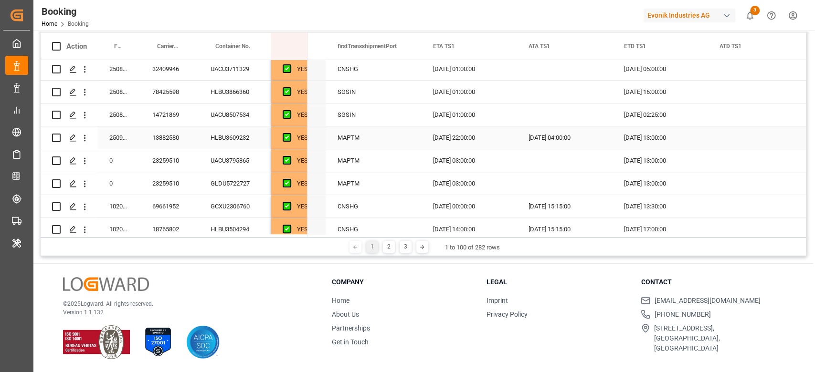
scroll to position [2101, 0]
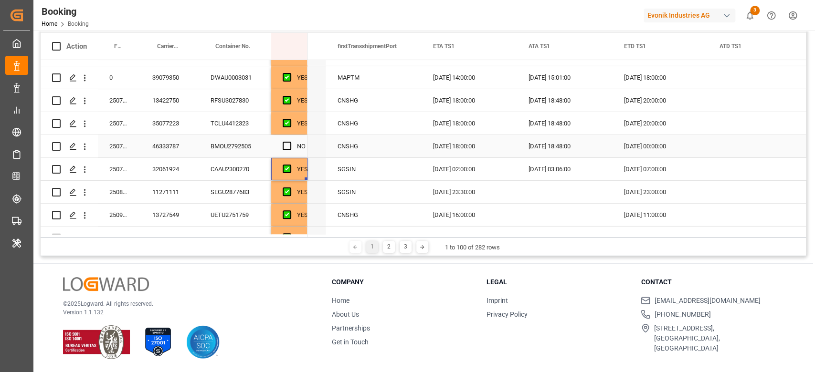
click at [88, 147] on icon "open menu" at bounding box center [85, 147] width 10 height 10
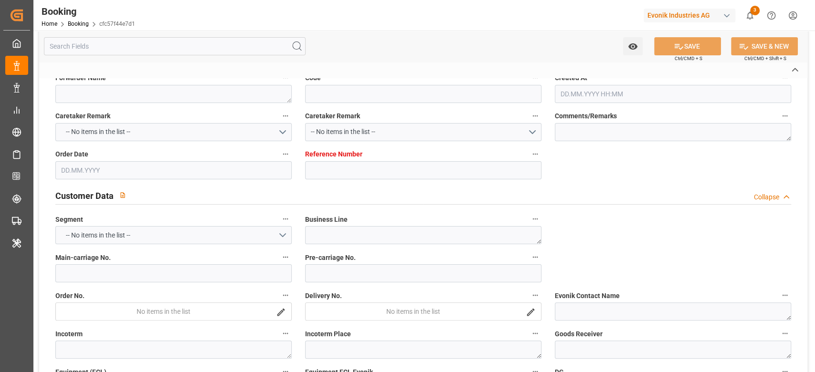
scroll to position [103, 0]
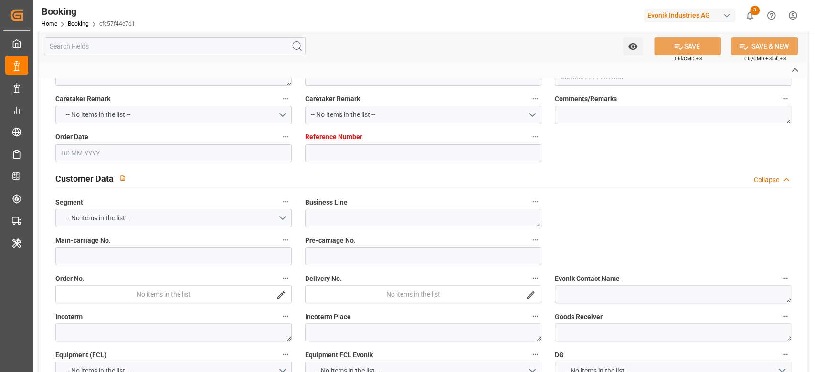
type textarea "250708610327"
type textarea "Leschaco Bremen"
type input "cfc57f44e7d1"
type input "7001191117"
type textarea "CU-OA"
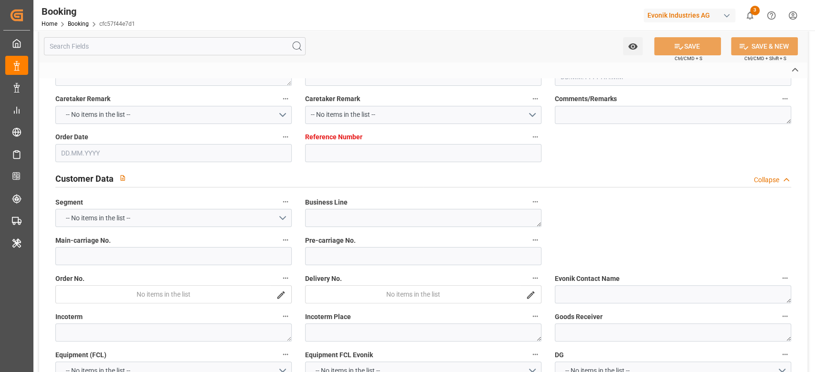
type input "7001191116"
type textarea "[PERSON_NAME][EMAIL_ADDRESS][DOMAIN_NAME]"
type textarea "CIF"
type textarea "ZHENJIANG"
type textarea "[GEOGRAPHIC_DATA]"
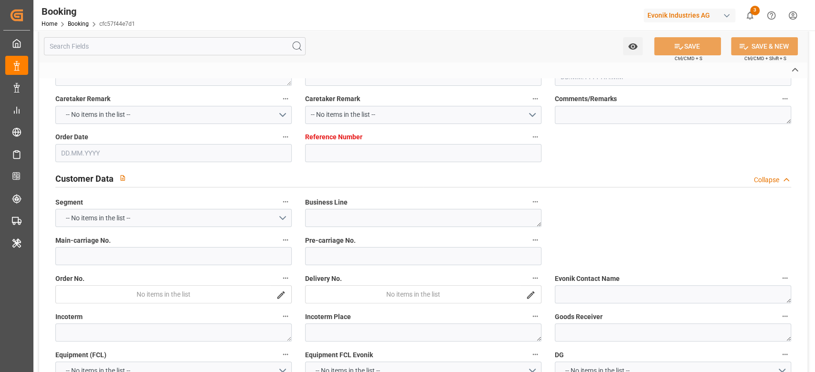
type textarea "BMOU2792505"
type input "HANOI EXPRESS"
type input "HLCU"
type textarea "46333787"
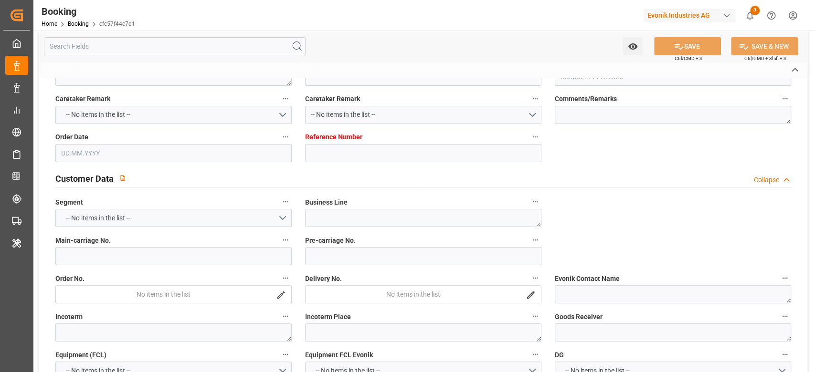
type input "[GEOGRAPHIC_DATA]"
type input "Zhenjiang Pt"
type input "SHANGHAI PT"
type textarea "vesselName etd [PERSON_NAME]"
type textarea "INPUT_Evonik_Seeburger_IFTSTA_1002974848_20250721091324530.edi"
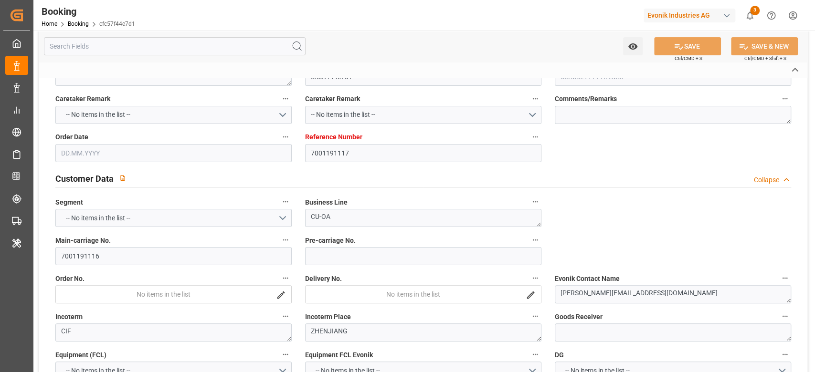
type textarea "NWC/[GEOGRAPHIC_DATA] [GEOGRAPHIC_DATA] Continent / [GEOGRAPHIC_DATA]-OA"
type textarea "INPUT_Evonik_Seeburger_IFTMIN_1002845717_20250610133224628.edi,INPUT_Evonik_See…"
type textarea "1002974848"
type textarea "Logward System"
type textarea "businessLine-"
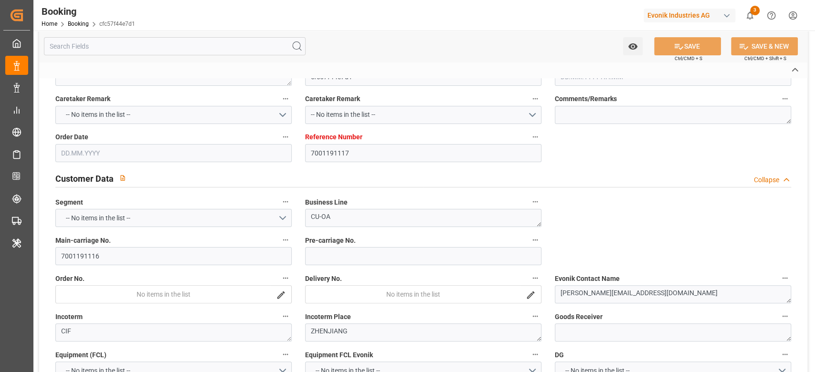
type textarea "IFTSTA"
type textarea "a011t00000LcJC5AAN"
type textarea "Yes"
type input "[GEOGRAPHIC_DATA]"
type input "ZHENJIANG PT"
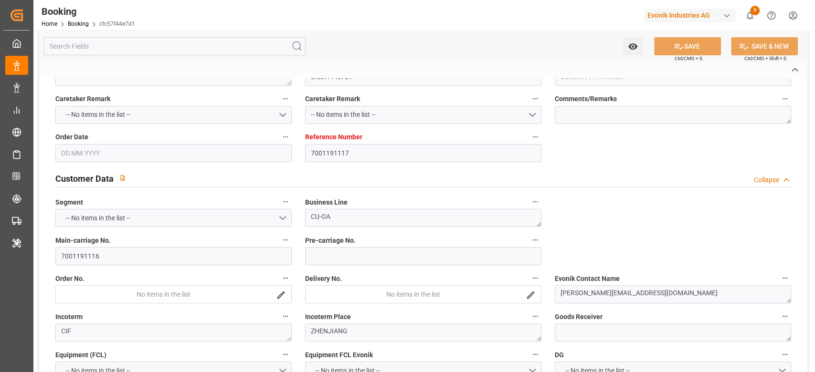
type input "[GEOGRAPHIC_DATA]"
type input "DE"
type input "TRUCK"
type input "[GEOGRAPHIC_DATA]"
type input "DE"
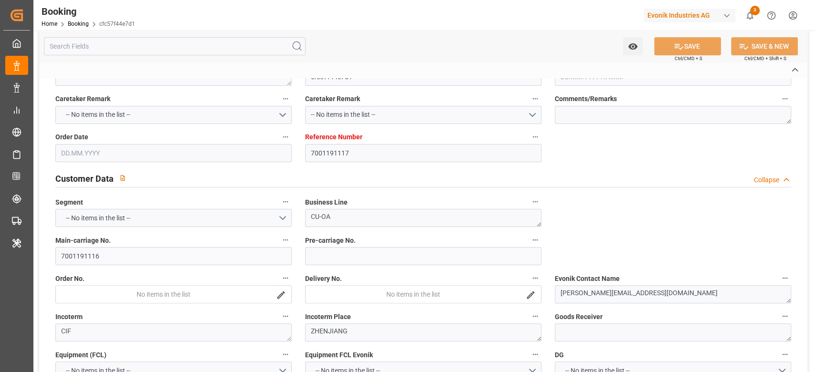
type input "BARGE"
type input "530E"
type input "VESSEL"
type input "[PERSON_NAME]"
type input "N2553W"
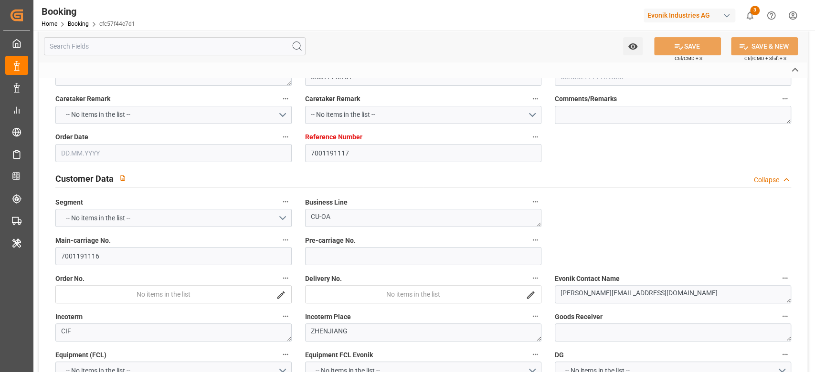
type input "Vessel"
type input "TRUCK"
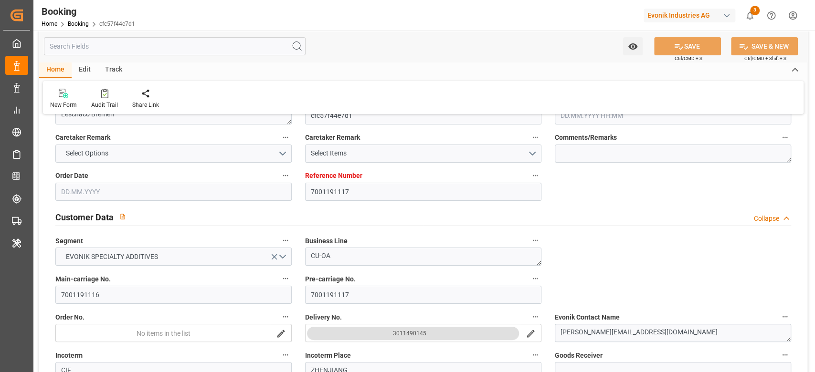
type input "7001191117"
type input "9540132"
type input "Hapag [PERSON_NAME]"
type input "Hapag Lloyd Aktiengesellschaft"
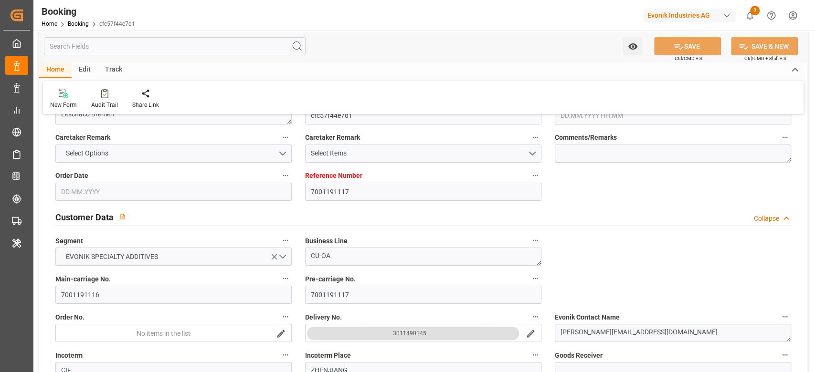
type input "NLRTM"
type input "CNZHE"
type input "CNSHG"
type input "0"
type input "NLRTM"
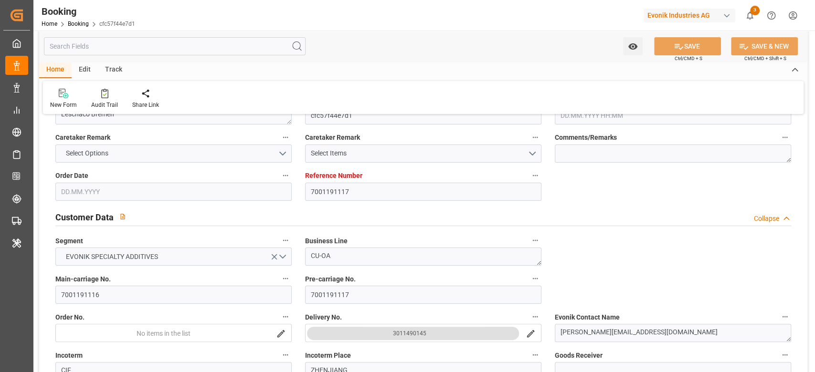
type input "CNZHE"
type input "[DATE] 11:34"
type input "[DATE]"
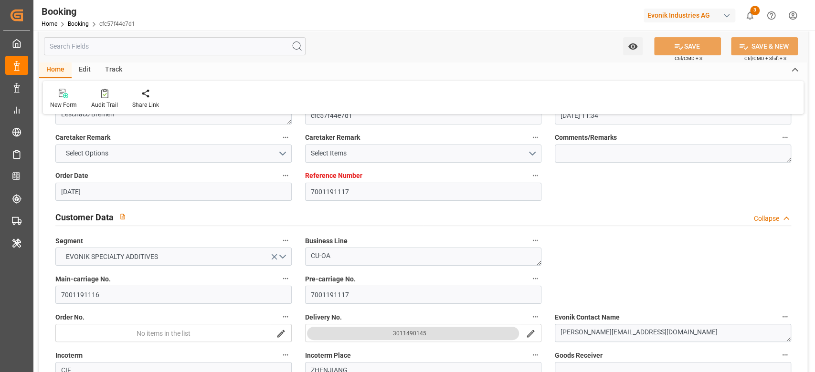
type input "[DATE]"
type input "[DATE] 04:00"
type input "[DATE] 00:00"
type input "[DATE] 02:36"
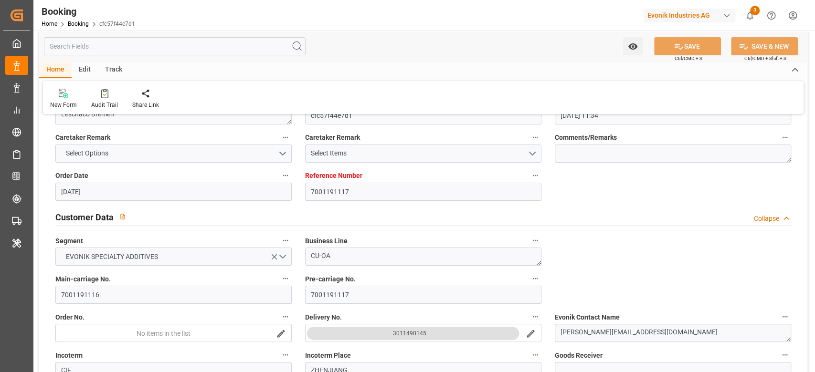
type input "[DATE] 07:20"
type input "[DATE] 01:00"
type input "[DATE] 00:00"
type input "[DATE] 18:00"
type input "01.09.2025 00:00"
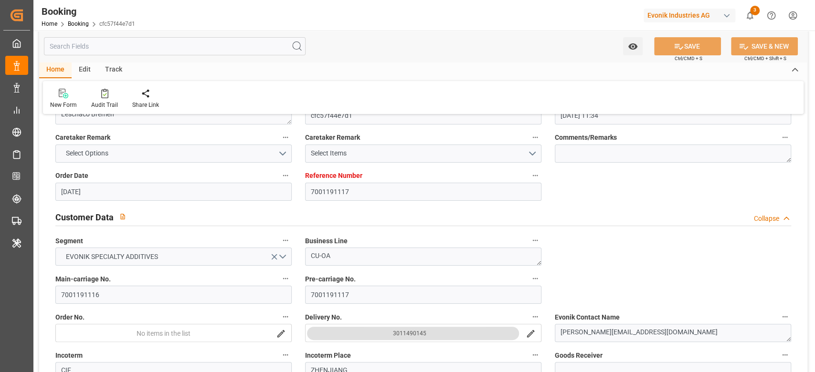
type input "11.09.2025 18:48"
type input "11.09.2025 00:00"
type input "05.09.2025 00:00"
type input "21.07.2025"
type input "17.09.2025 19:29"
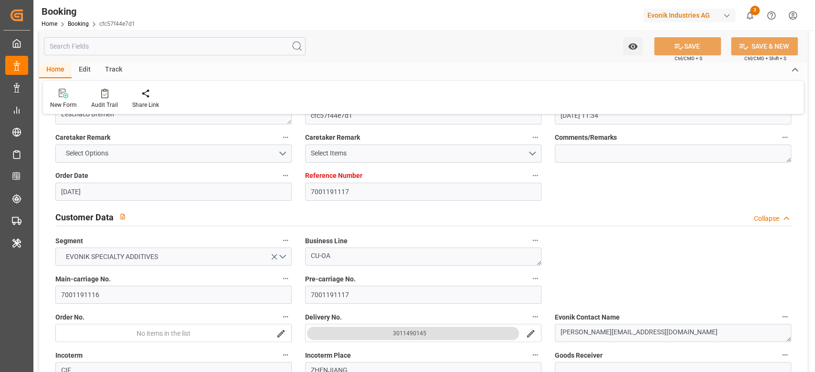
type input "17.09.2025"
type input "11.07.2025 10:32"
type input "11.07.2025 08:05"
type input "11.07.2025 16:58"
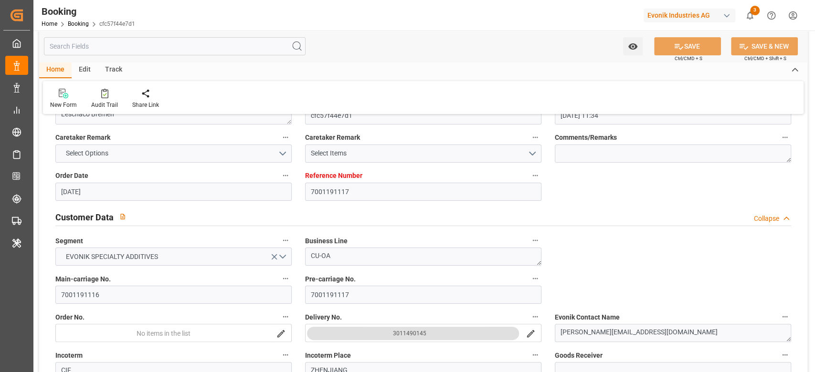
type input "11.07.2025 10:30"
type input "15.07.2025 04:30"
type input "18.07.2025 10:00"
type input "17.07.2025 12:00"
type input "22.07.2025 22:18"
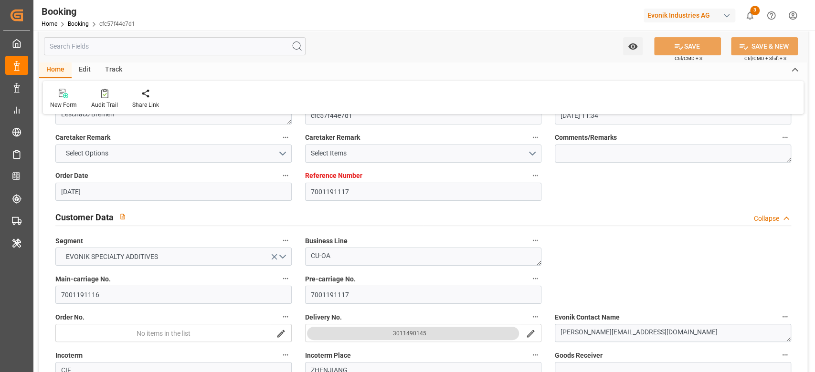
type input "23.07.2025 04:00"
type input "23.07.2025 03:54"
type input "11.09.2025 18:00"
type input "11.09.2025 18:35"
type input "11.09.2025 18:48"
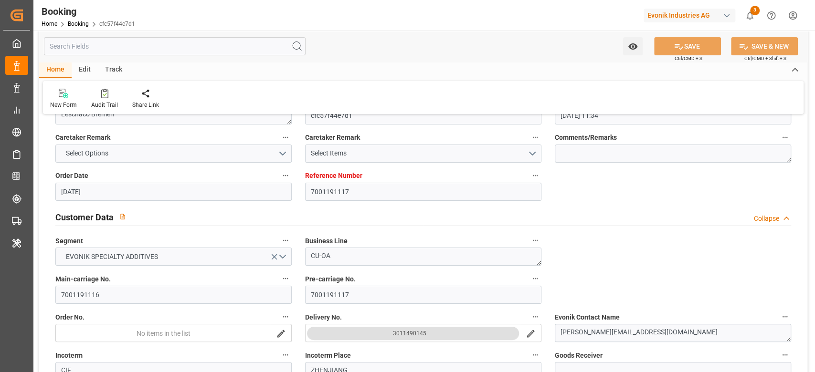
type input "11.09.2025 18:48"
type input "12.09.2025 03:19"
type input "12.09.2025 09:05"
type input "16.09.2025 04:00"
type input "05.09.2025 12:00"
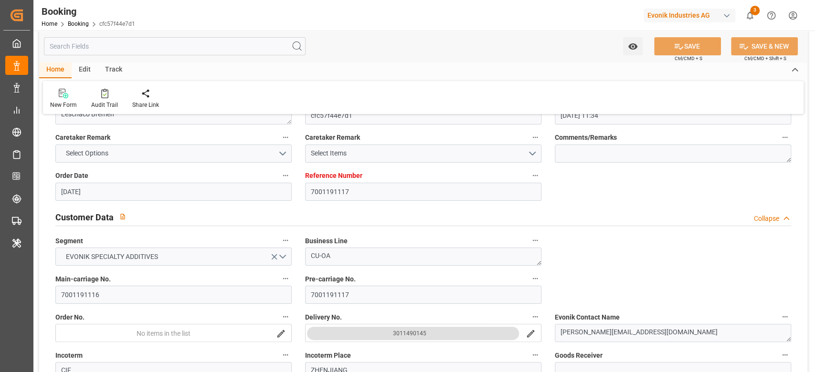
type input "19.09.2025 01:00"
type input "19.09.2025 16:47"
type input "17.09.2025 12:00"
type input "10.09.2025 12:00"
type input "23.09.2025 16:47"
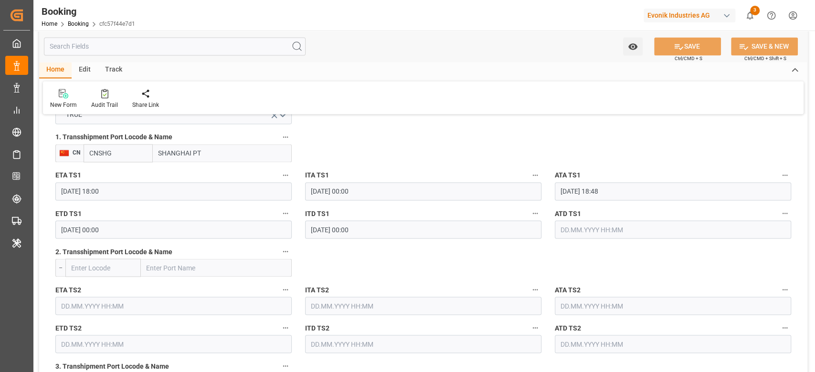
scroll to position [1058, 0]
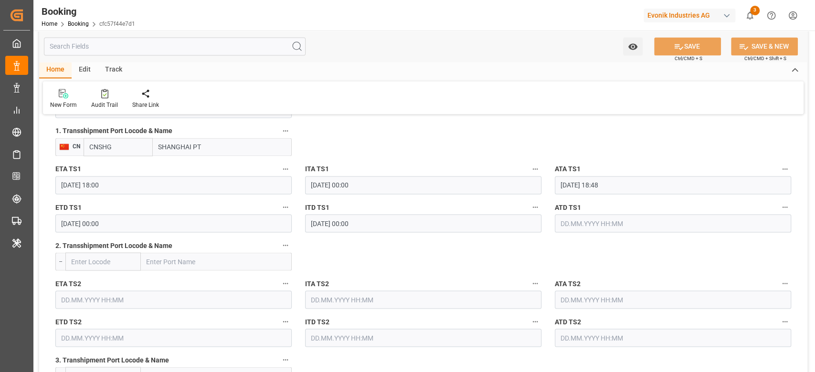
click at [107, 219] on input "11.09.2025 00:00" at bounding box center [173, 223] width 236 height 18
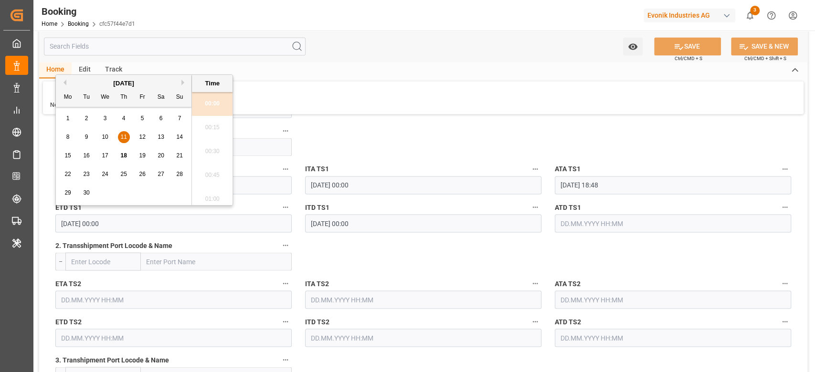
click at [125, 158] on span "18" at bounding box center [123, 155] width 6 height 7
type input "18.09.2025 00:00"
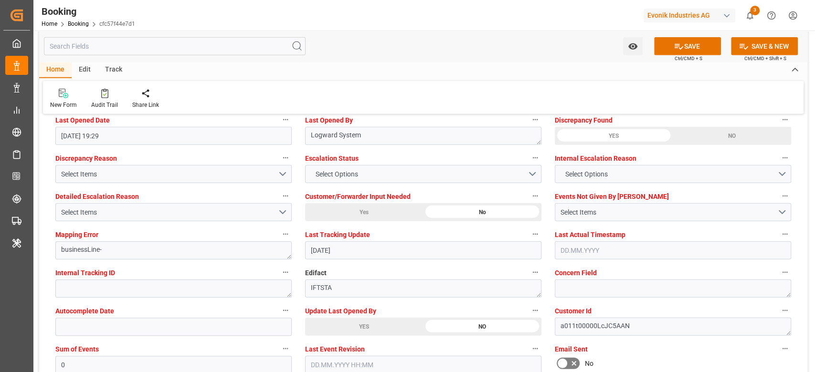
scroll to position [1758, 0]
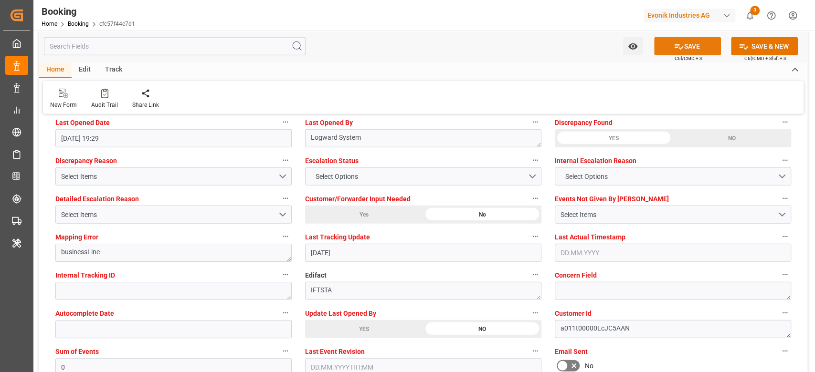
click at [692, 44] on button "SAVE" at bounding box center [687, 46] width 67 height 18
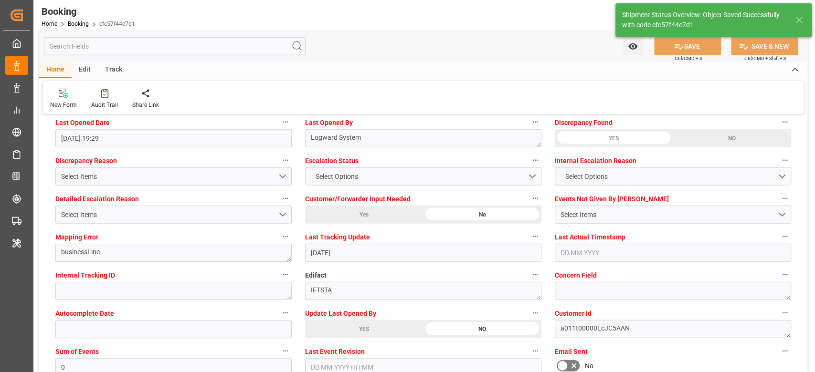
type textarea "[PERSON_NAME]"
type input "18.09.2025 10:22"
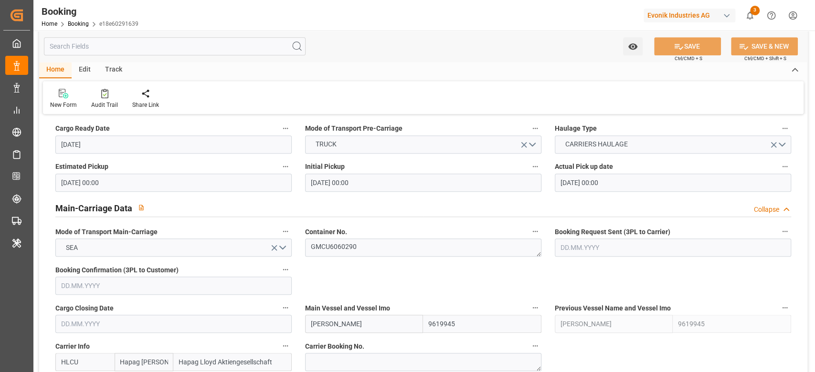
scroll to position [509, 0]
click at [331, 242] on textarea "GMCU6060290" at bounding box center [423, 249] width 236 height 18
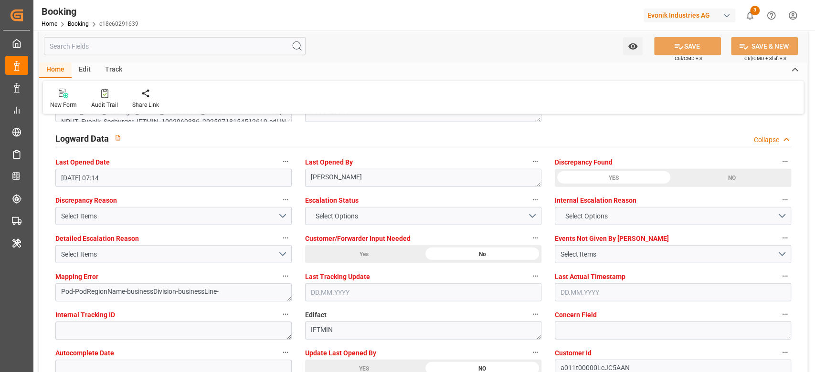
scroll to position [1845, 0]
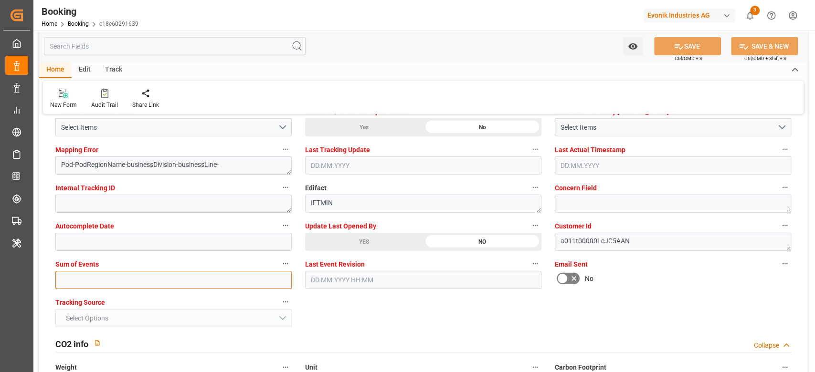
click at [118, 280] on input "text" at bounding box center [173, 280] width 236 height 18
type input "0"
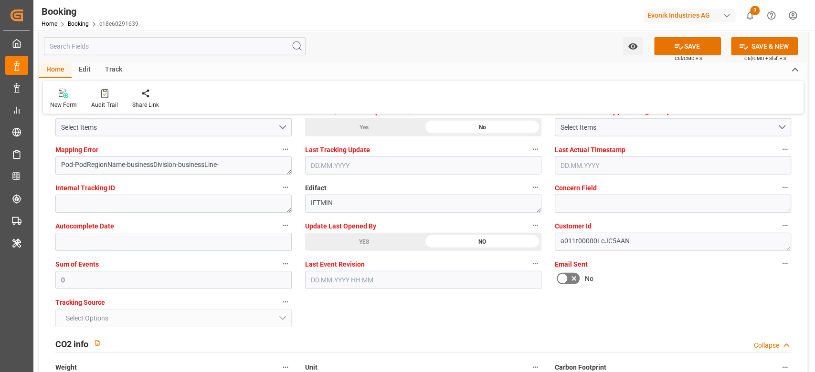
click at [328, 246] on div "YES" at bounding box center [364, 242] width 118 height 18
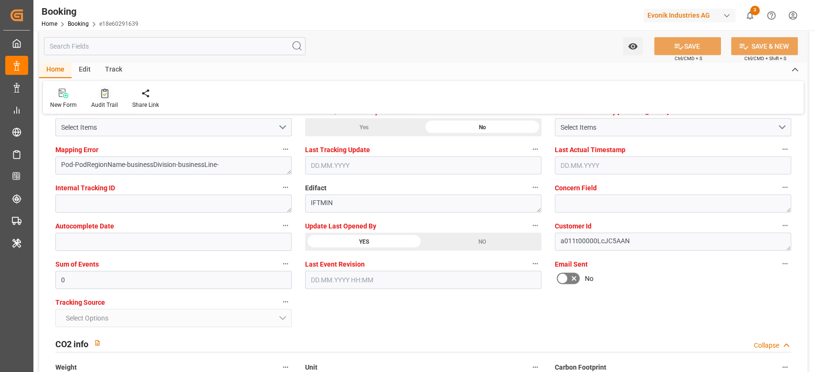
click at [103, 94] on icon at bounding box center [104, 94] width 7 height 10
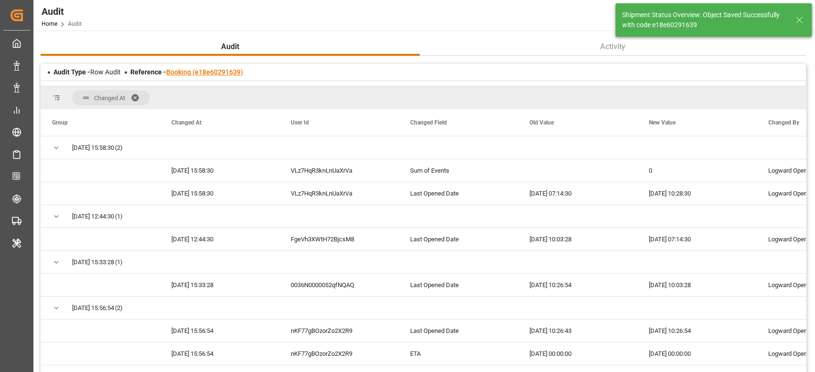
click at [206, 71] on link "Booking (e18e60291639)" at bounding box center [204, 72] width 77 height 8
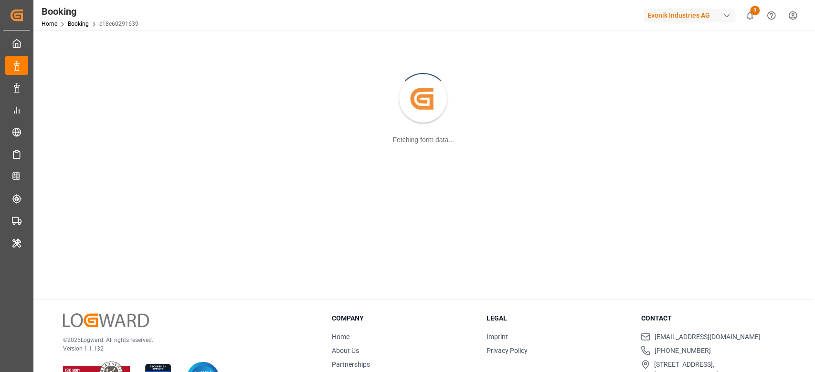
scroll to position [103, 0]
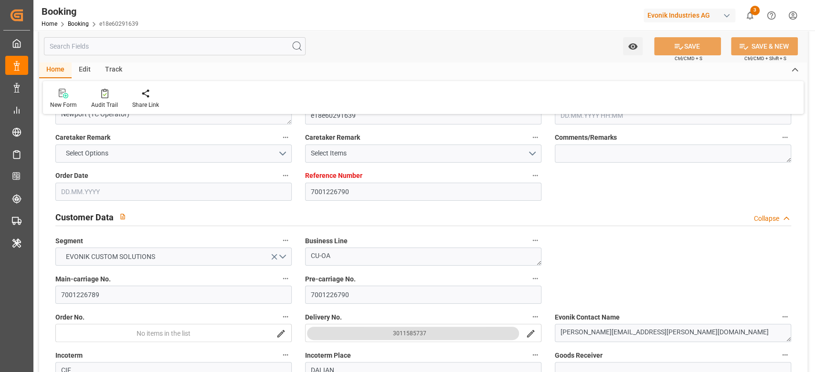
type input "7001226790"
type input "9619945"
type input "Hapag [PERSON_NAME]"
type input "Hapag Lloyd Aktiengesellschaft"
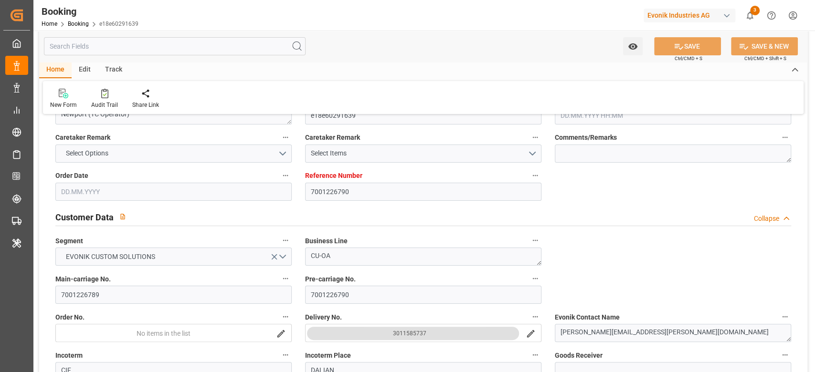
type input "NLRTM"
type input "CNDAG"
type input "MYTPP"
type input "0"
type input "18.07.2025 13:45"
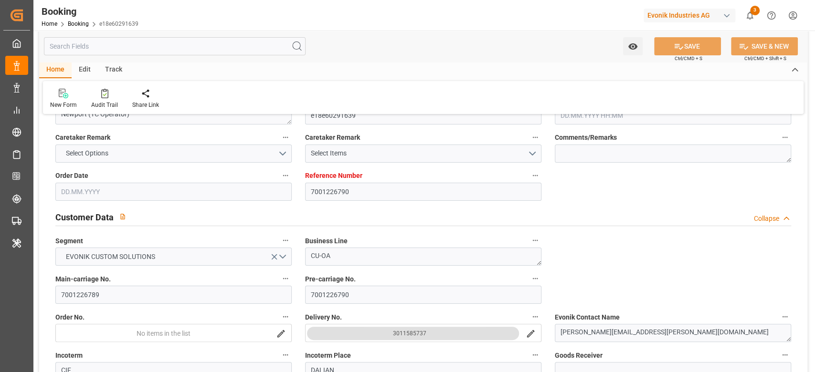
type input "18.07.2025"
type input "21.10.2025"
type input "22.08.2025"
type input "22.08.2025 00:00"
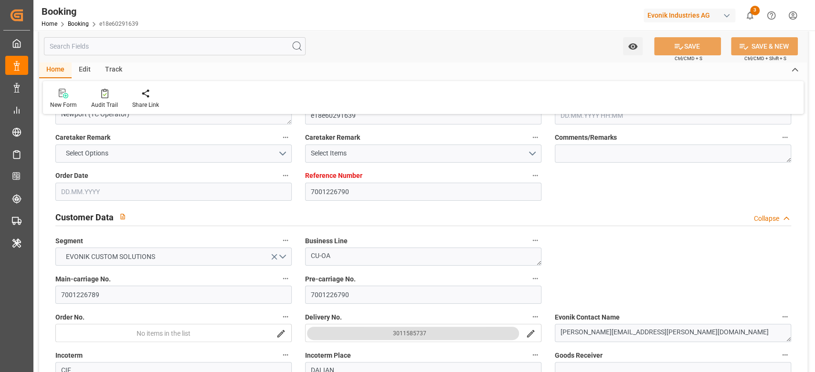
type input "09.09.2025 00:00"
type input "02.09.2025 00:00"
type input "29.08.2025 00:00"
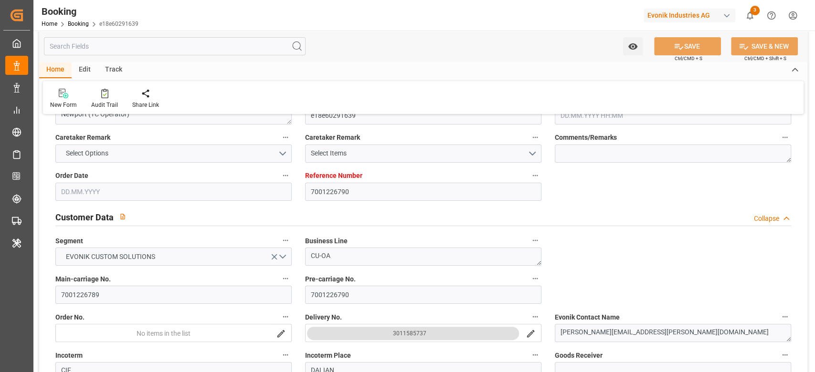
type input "[DATE] 00:00"
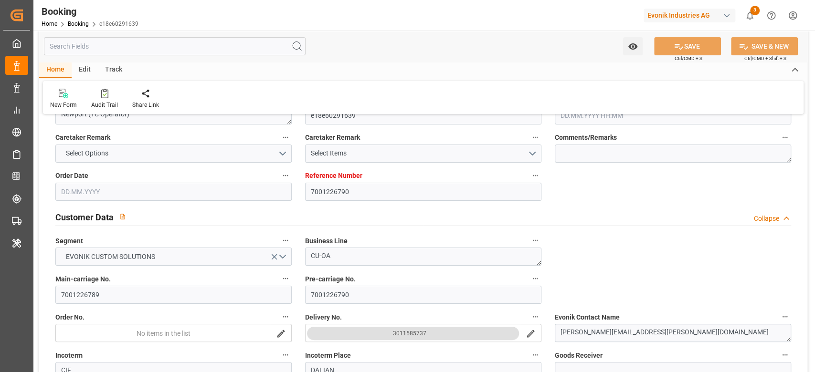
type input "[DATE] 00:00"
type input "[DATE]"
type input "[DATE] 10:28"
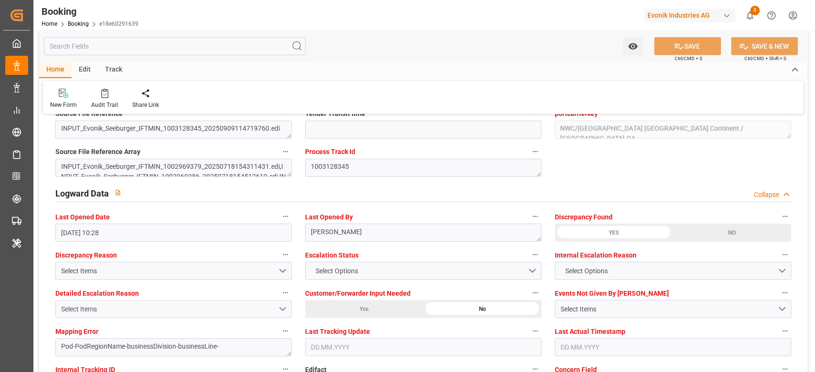
scroll to position [1694, 0]
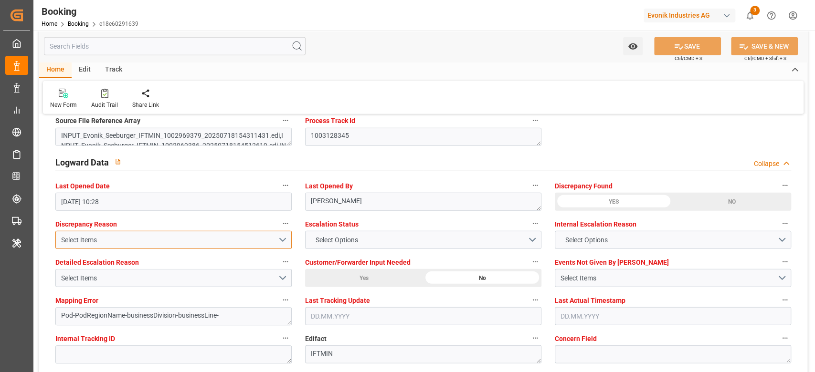
click at [192, 240] on div "Select Items" at bounding box center [169, 240] width 217 height 10
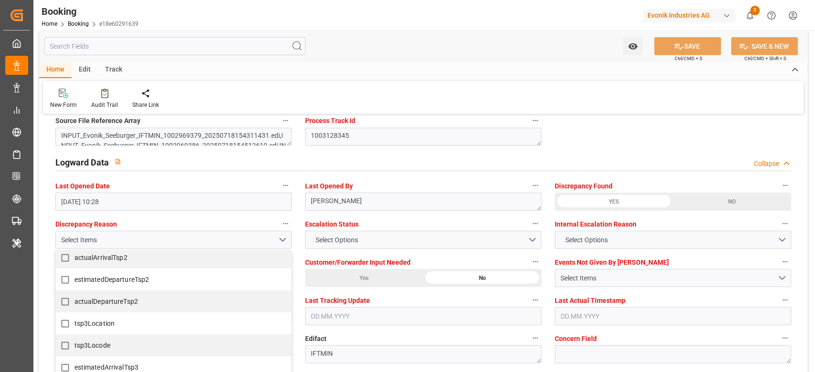
scroll to position [445, 0]
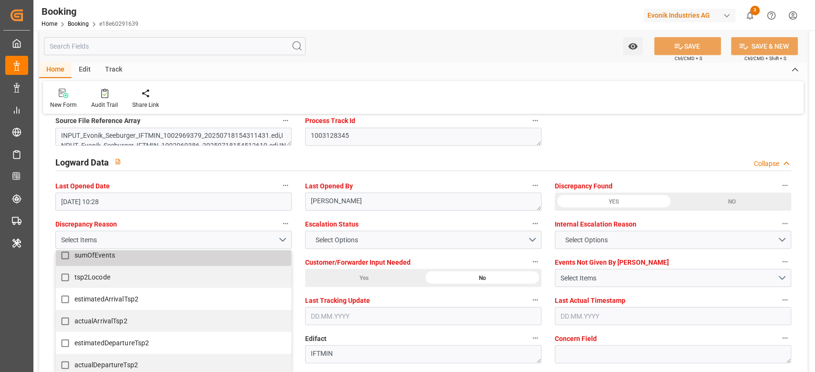
click at [67, 259] on input "sumOfEvents" at bounding box center [65, 255] width 19 height 19
checkbox input "false"
click at [702, 198] on div "NO" at bounding box center [731, 202] width 118 height 18
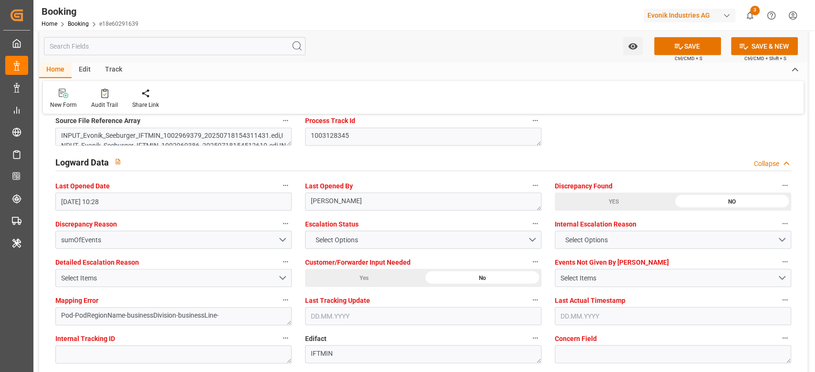
click at [653, 203] on div "YES" at bounding box center [614, 202] width 118 height 18
click at [683, 46] on button "SAVE" at bounding box center [687, 46] width 67 height 18
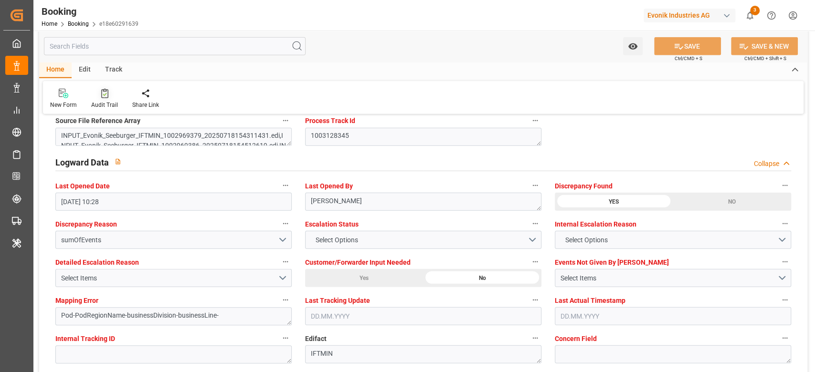
click at [106, 96] on icon at bounding box center [104, 94] width 7 height 10
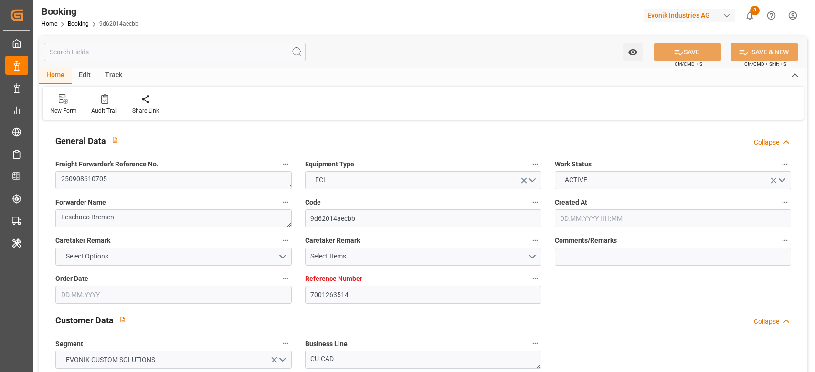
type input "7001263514"
type input "9778818"
type input "Hapag [PERSON_NAME]"
type input "Hapag Lloyd Aktiengesellschaft"
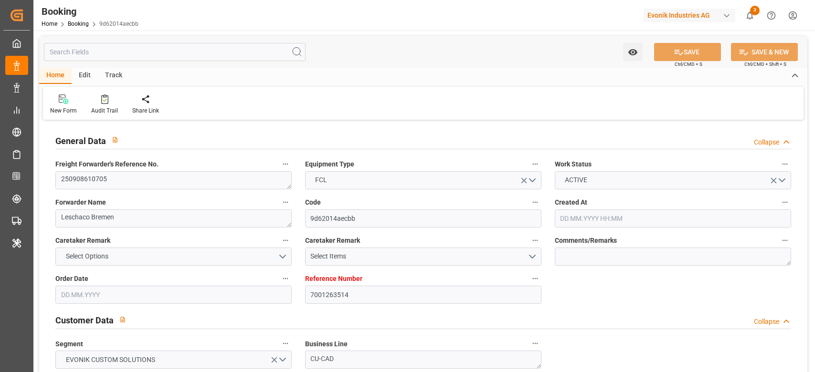
type input "NLRTM"
type input "KRPUS"
type input "CNSHG"
type input "NLRTM"
type input "KRPUS"
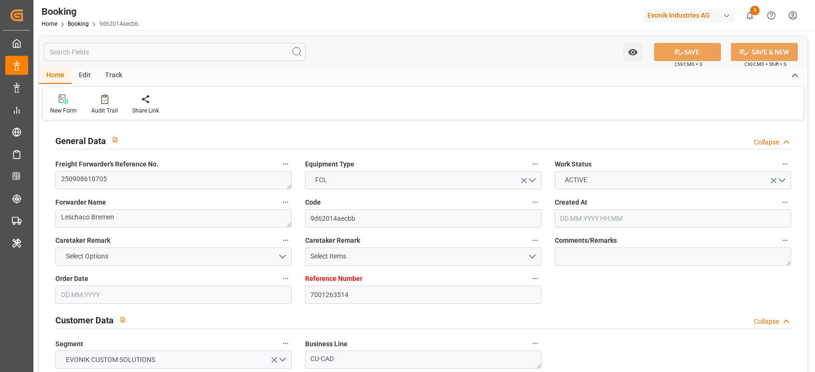
type input "9320697"
type input "[DATE] 09:36"
type input "[DATE]"
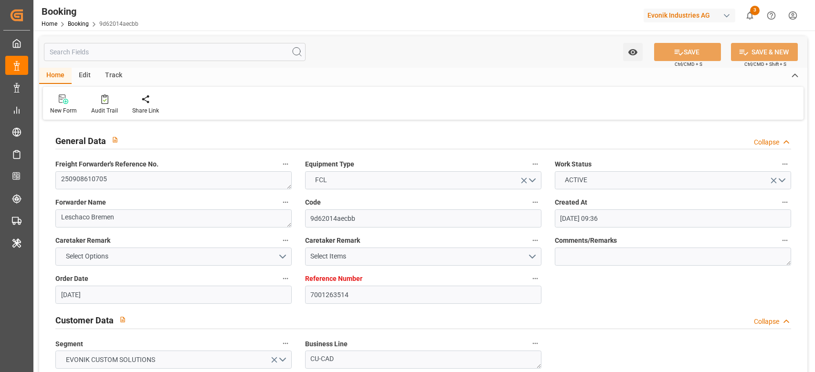
type input "[DATE] 00:00"
type input "[DATE]"
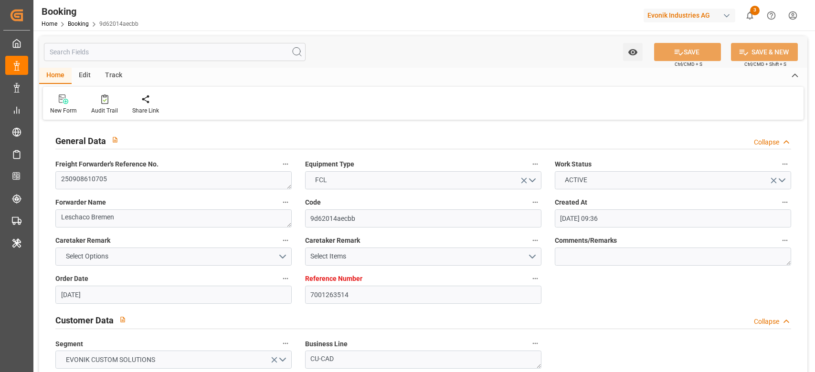
type input "14.09.2025 07:30"
type input "16.09.2025 00:00"
type input "14.09.2025 08:42"
type input "09.09.2025 04:08"
type input "08.11.2025 15:00"
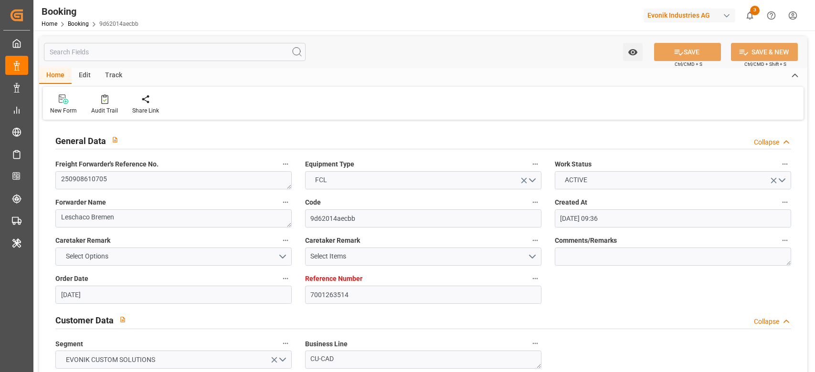
type input "11.11.2025 00:00"
type input "25.10.2025 16:00"
type input "25.10.2025 00:00"
type input "06.11.2025 05:00"
type input "06.11.2025 00:00"
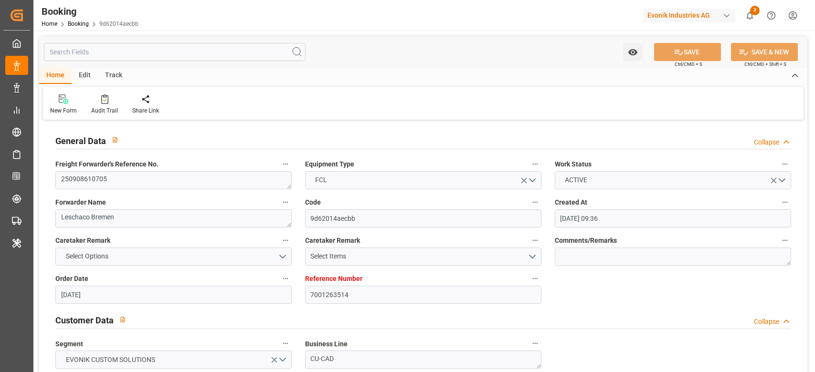
type input "17.09.2025 18:26"
type input "17.09.2025"
type input "04.09.2025 11:03"
type input "05.09.2025 17:46"
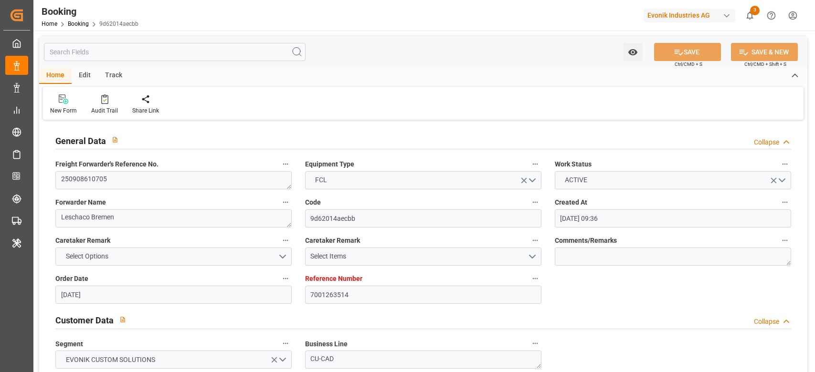
type input "13.09.2025 12:00"
type input "13.09.2025 11:23"
type input "14.09.2025 08:00"
type input "14.09.2025 10:17"
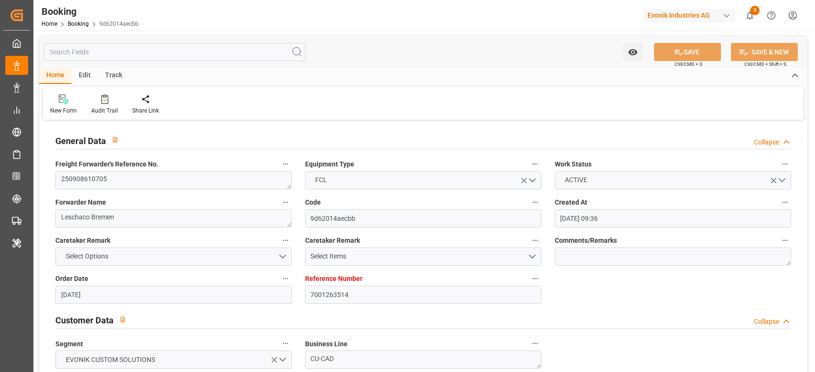
type input "25.10.2025 16:00"
type input "26.10.2025 01:08"
type input "06.11.2025 05:00"
type input "08.11.2025 15:00"
type input "09.11.2025 04:33"
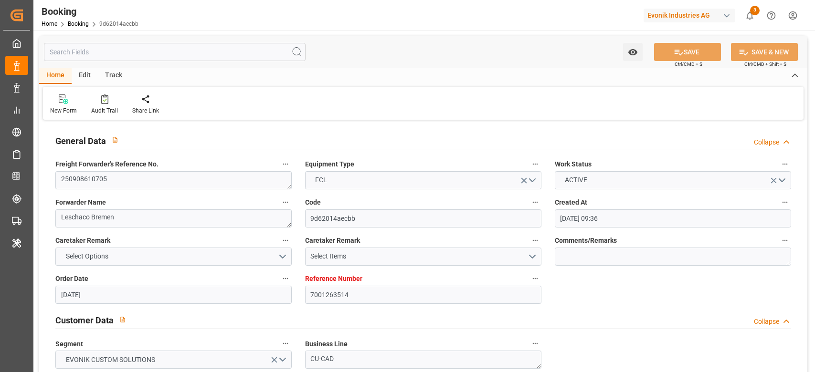
type input "13.11.2025 04:33"
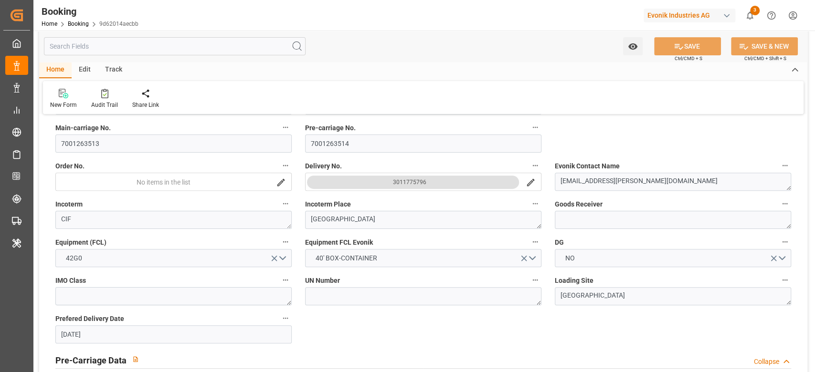
scroll to position [573, 0]
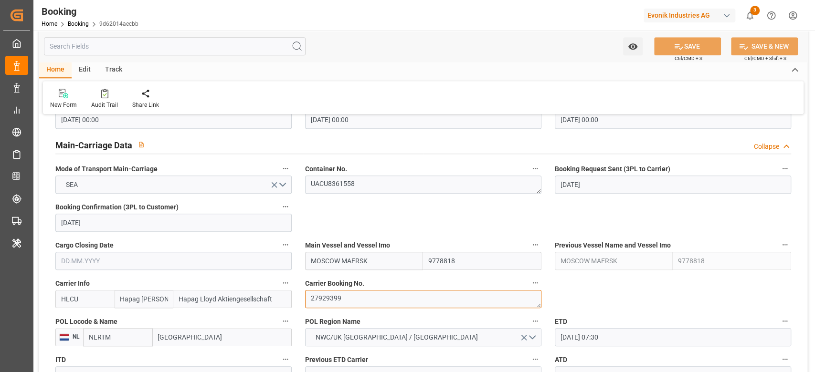
click at [345, 298] on textarea "27929399" at bounding box center [423, 299] width 236 height 18
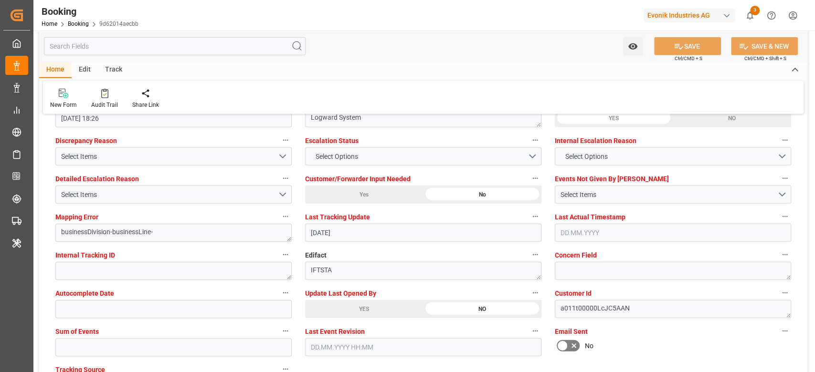
scroll to position [1845, 0]
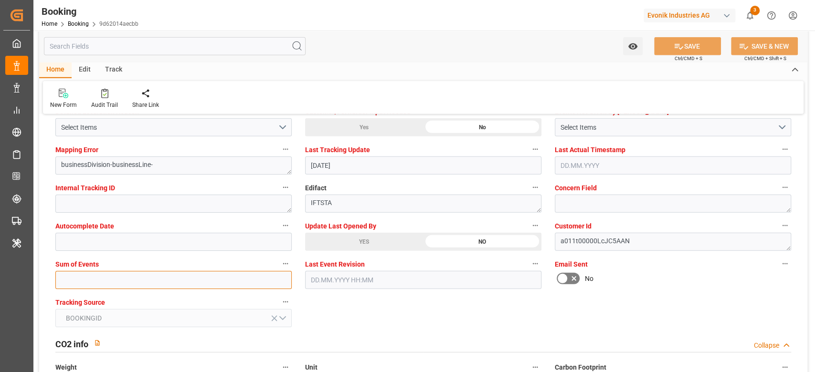
click at [242, 278] on input "text" at bounding box center [173, 280] width 236 height 18
type input "0"
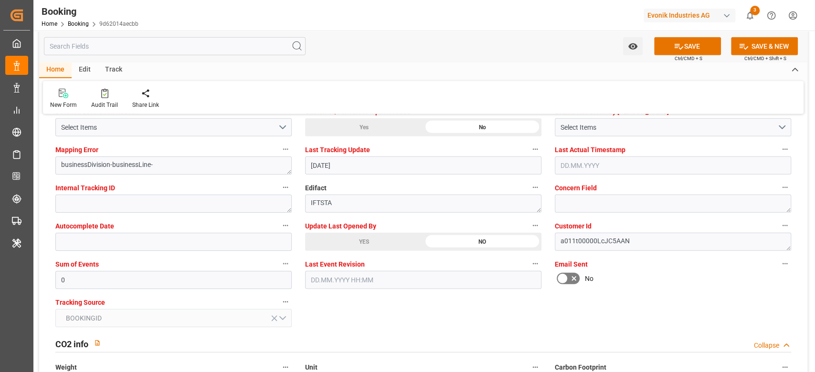
click at [338, 243] on div "YES" at bounding box center [364, 242] width 118 height 18
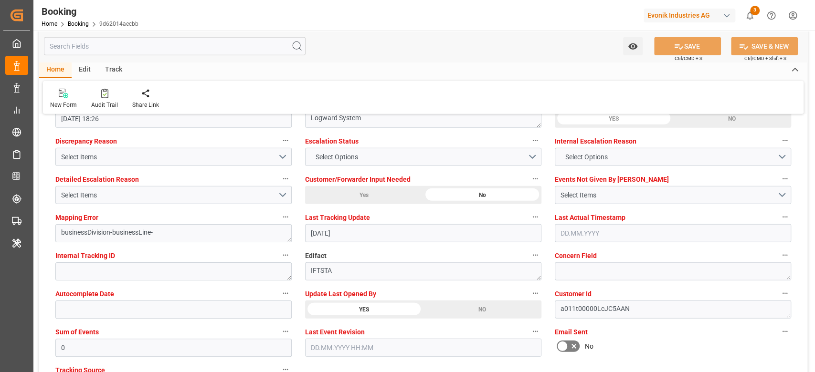
scroll to position [1654, 0]
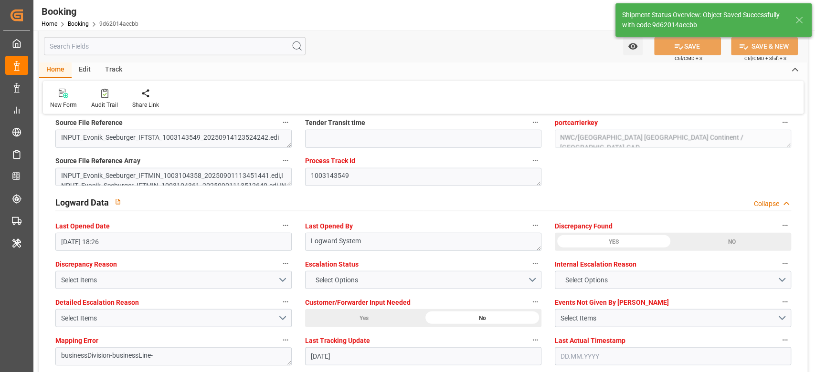
type textarea "Shyam Preethi"
type input "18.09.2025 10:29"
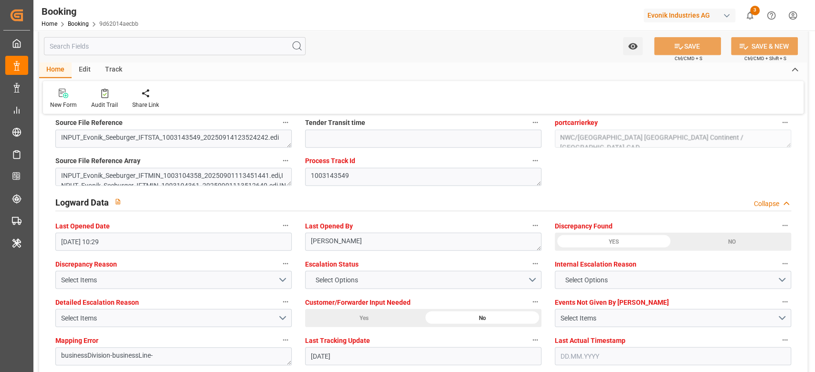
scroll to position [1718, 0]
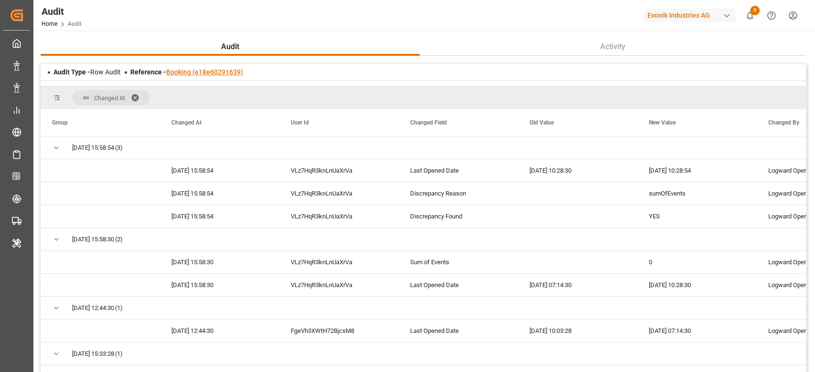
click at [210, 74] on link "Booking (e18e60291639)" at bounding box center [204, 72] width 77 height 8
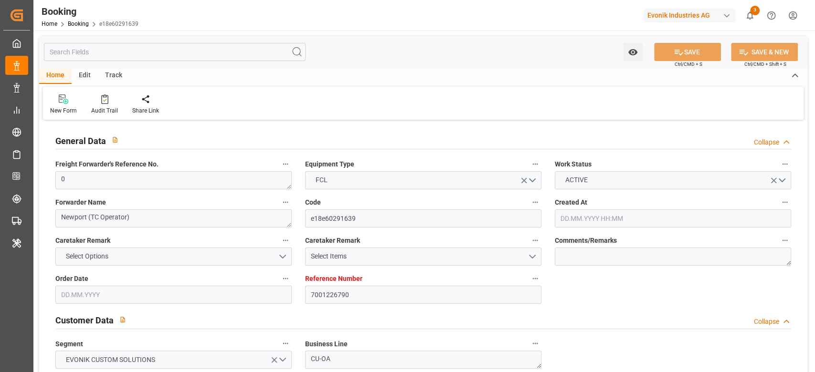
type input "7001226790"
type input "9619945"
type input "Hapag [PERSON_NAME]"
type input "Hapag Lloyd Aktiengesellschaft"
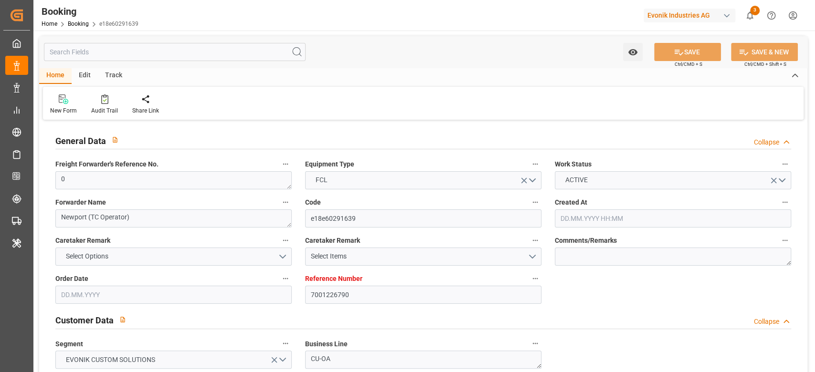
type input "NLRTM"
type input "CNDAG"
type input "MYTPP"
type input "0"
type input "[DATE] 13:45"
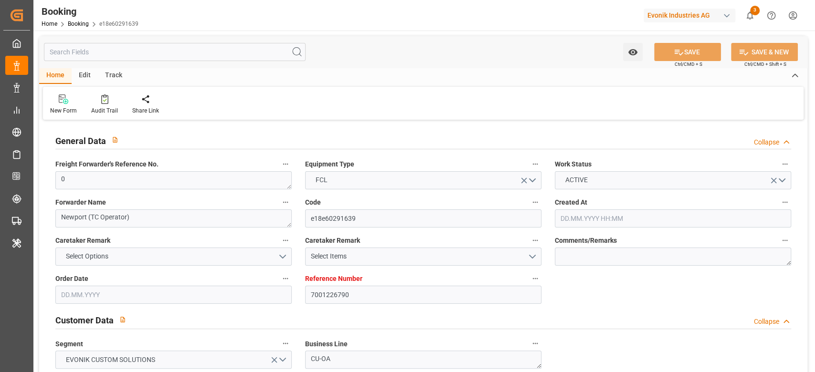
type input "[DATE]"
type input "[DATE] 00:00"
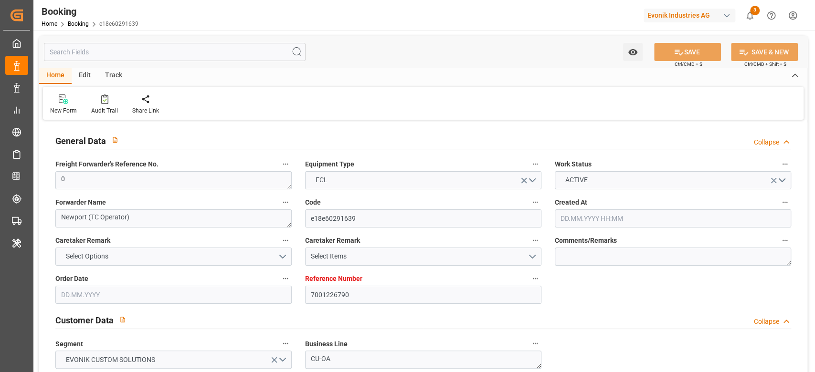
type input "[DATE] 00:00"
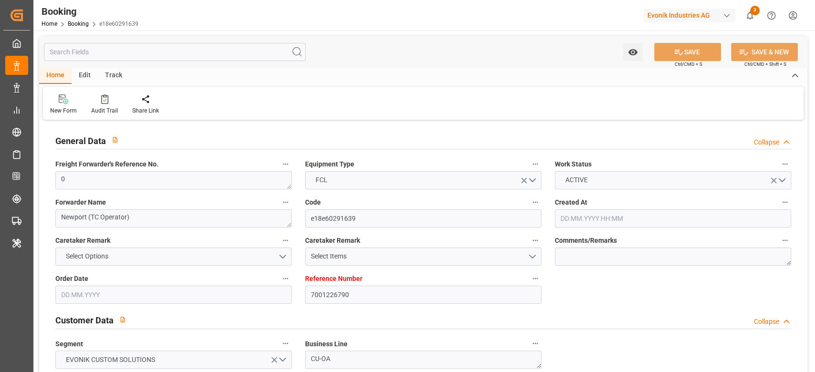
type input "[DATE] 00:00"
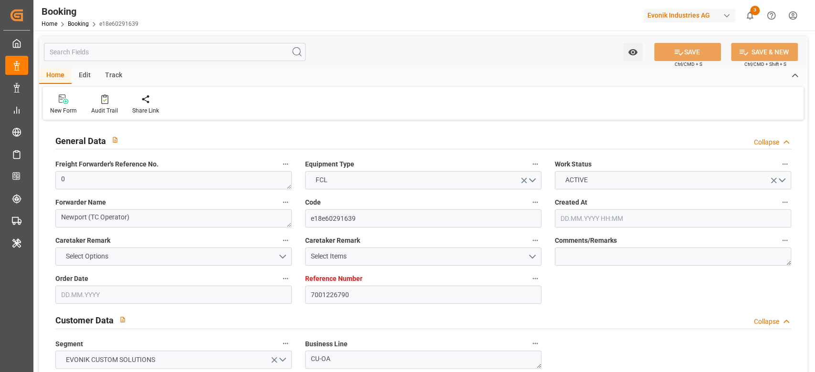
type input "[DATE] 00:00"
type input "[DATE]"
type input "[DATE] 10:28"
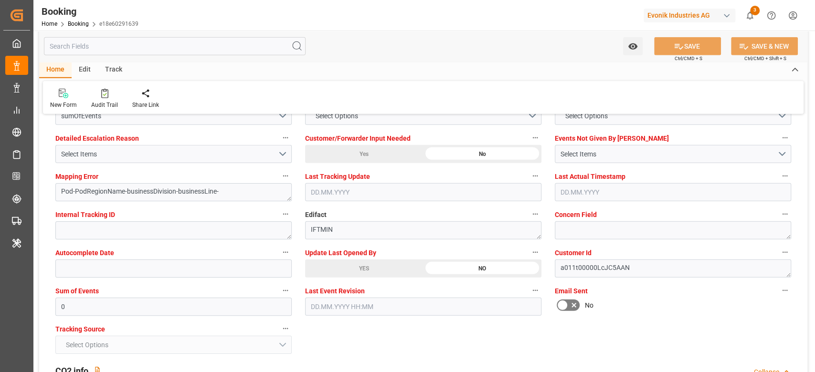
scroll to position [1757, 0]
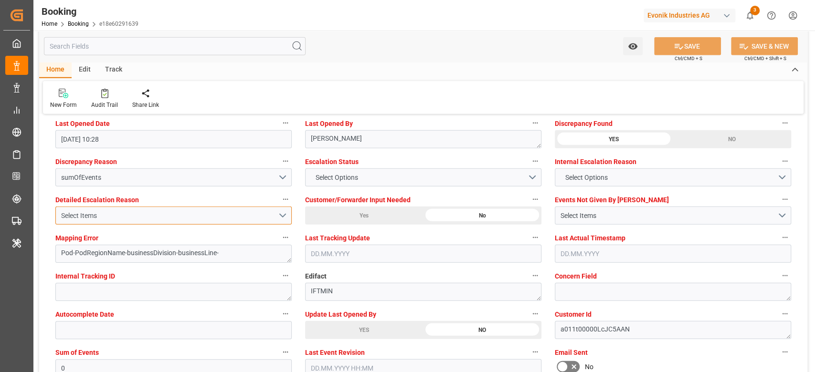
click at [148, 209] on button "Select Items" at bounding box center [173, 216] width 236 height 18
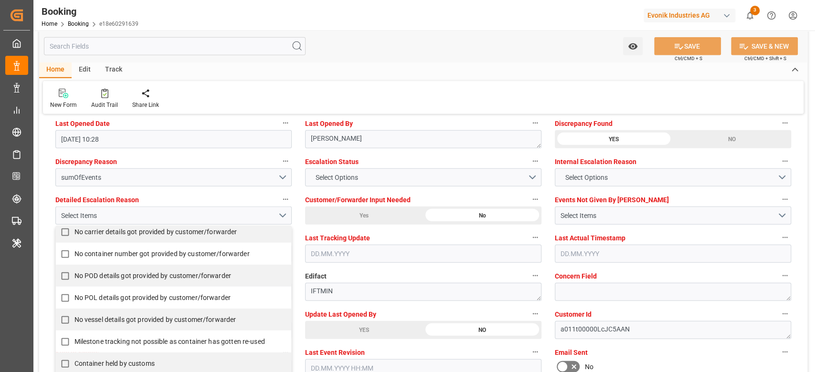
scroll to position [186, 0]
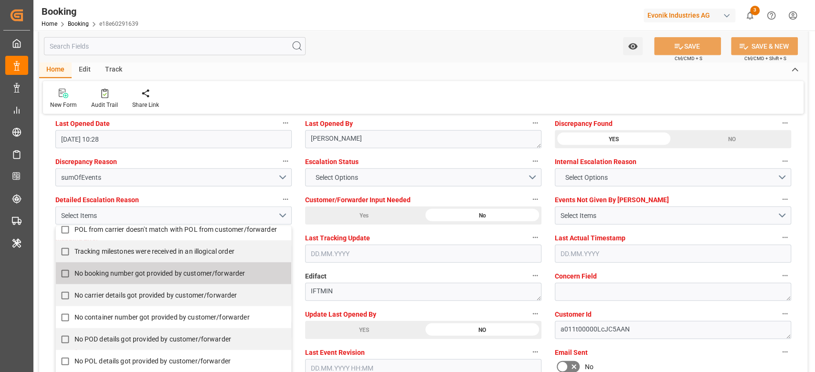
click at [64, 273] on input "No booking number got provided by customer/forwarder" at bounding box center [65, 273] width 19 height 19
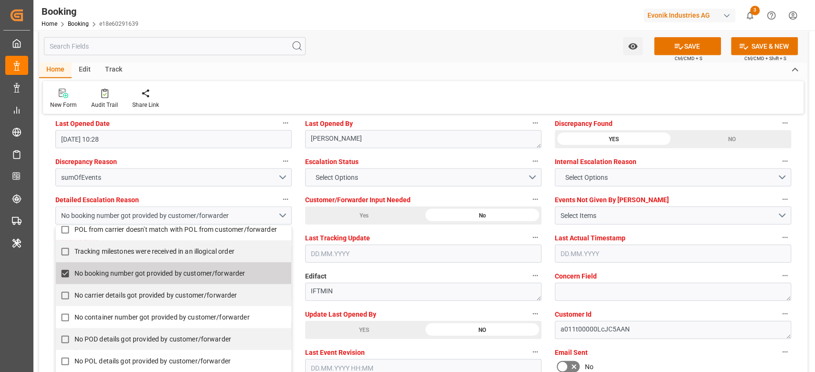
checkbox input "true"
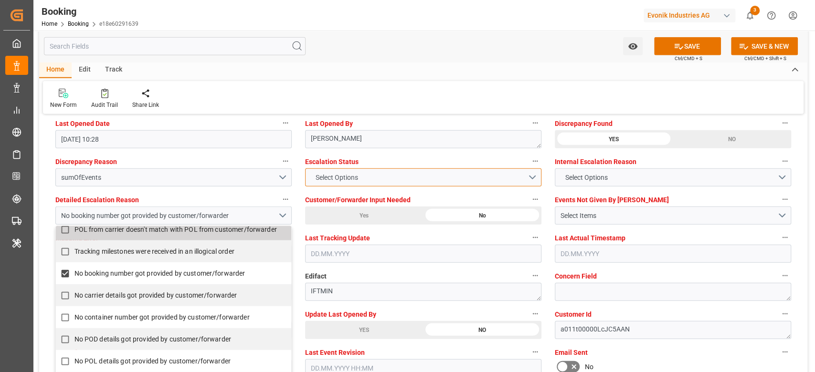
click at [356, 181] on span "Select Options" at bounding box center [336, 178] width 52 height 10
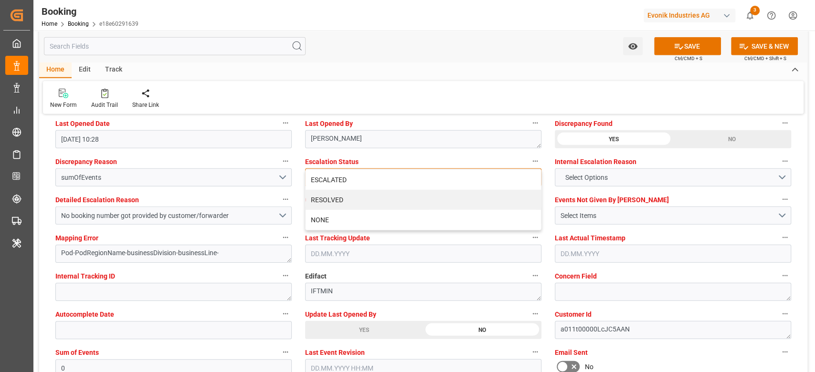
click at [356, 181] on div "ESCALATED" at bounding box center [422, 180] width 235 height 20
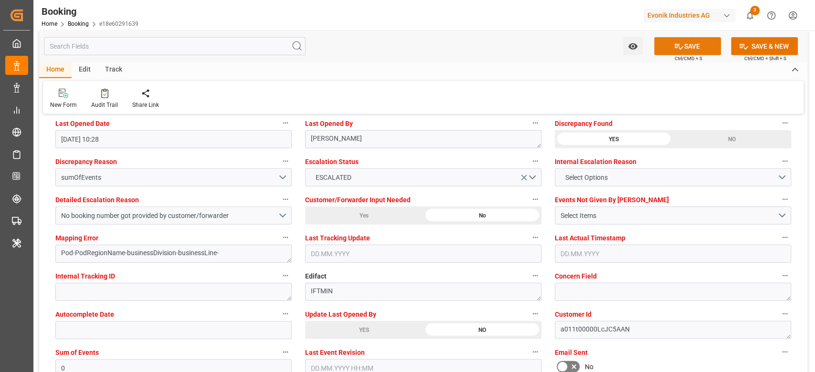
click at [670, 52] on button "SAVE" at bounding box center [687, 46] width 67 height 18
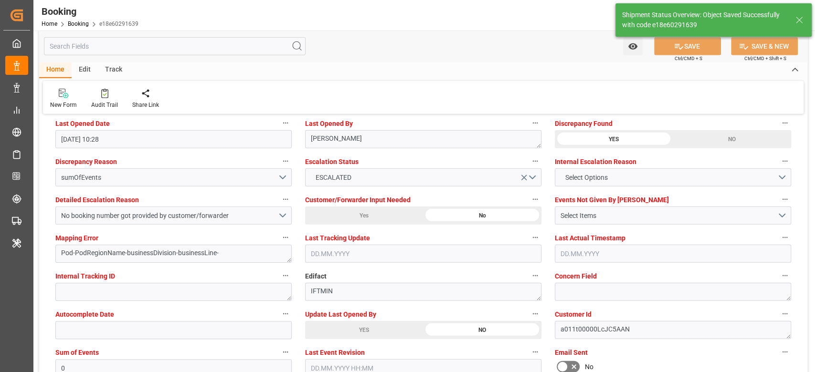
type input "[DATE] 10:29"
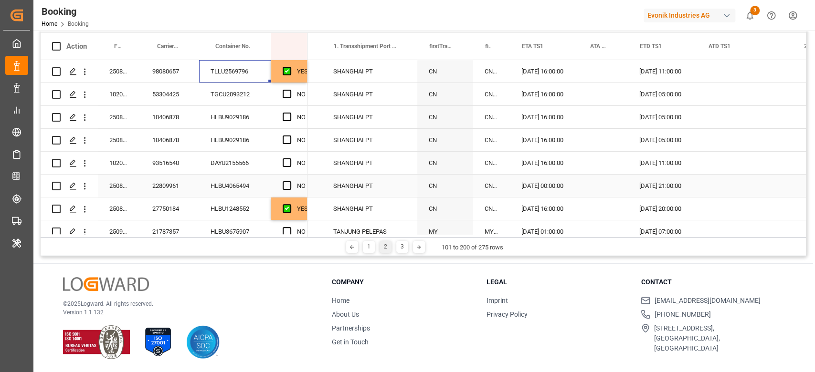
scroll to position [0, 1256]
click at [299, 77] on div "YES" at bounding box center [302, 72] width 11 height 22
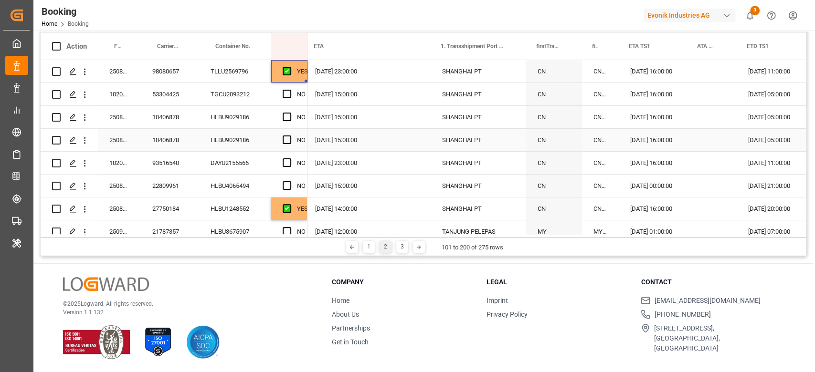
scroll to position [0, 0]
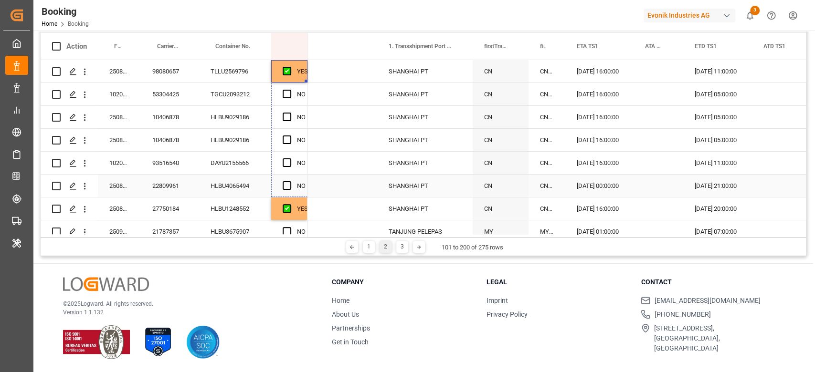
drag, startPoint x: 306, startPoint y: 82, endPoint x: 302, endPoint y: 190, distance: 108.0
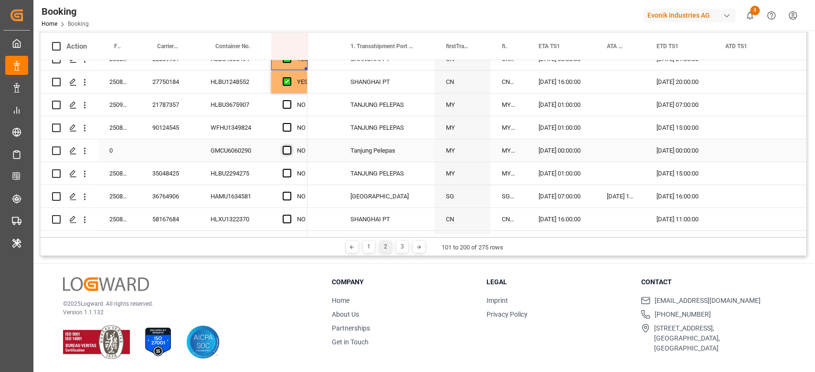
click at [286, 148] on span "Press SPACE to select this row." at bounding box center [287, 150] width 9 height 9
click at [290, 146] on input "Press SPACE to select this row." at bounding box center [290, 146] width 0 height 0
click at [239, 104] on div "HLBU3675907" at bounding box center [235, 105] width 72 height 22
click at [286, 104] on span "Press SPACE to select this row." at bounding box center [287, 104] width 9 height 9
click at [290, 100] on input "Press SPACE to select this row." at bounding box center [290, 100] width 0 height 0
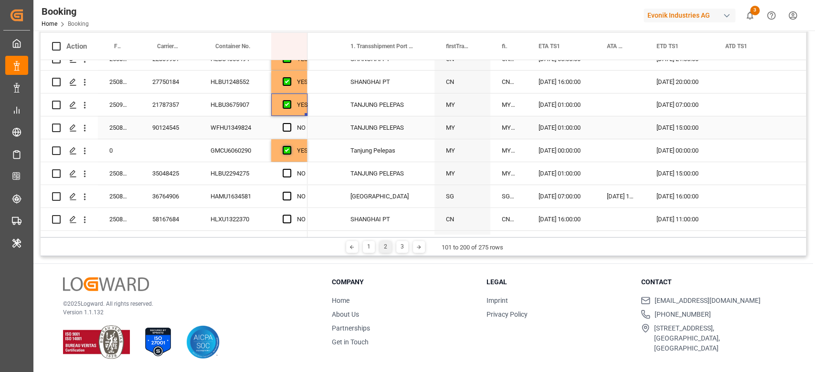
click at [284, 127] on span "Press SPACE to select this row." at bounding box center [287, 127] width 9 height 9
click at [290, 123] on input "Press SPACE to select this row." at bounding box center [290, 123] width 0 height 0
click at [288, 173] on span "Press SPACE to select this row." at bounding box center [287, 173] width 9 height 9
click at [290, 169] on input "Press SPACE to select this row." at bounding box center [290, 169] width 0 height 0
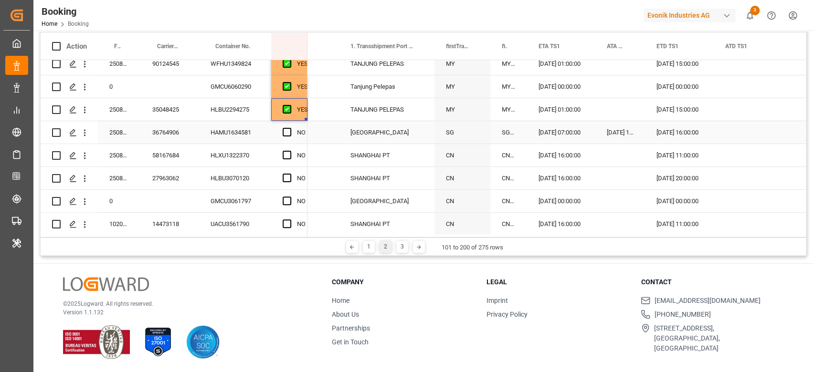
click at [239, 137] on div "HAMU1634581" at bounding box center [235, 132] width 72 height 22
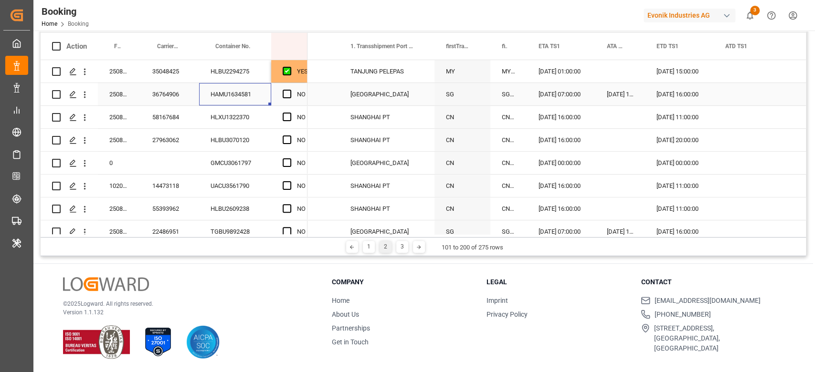
scroll to position [254, 0]
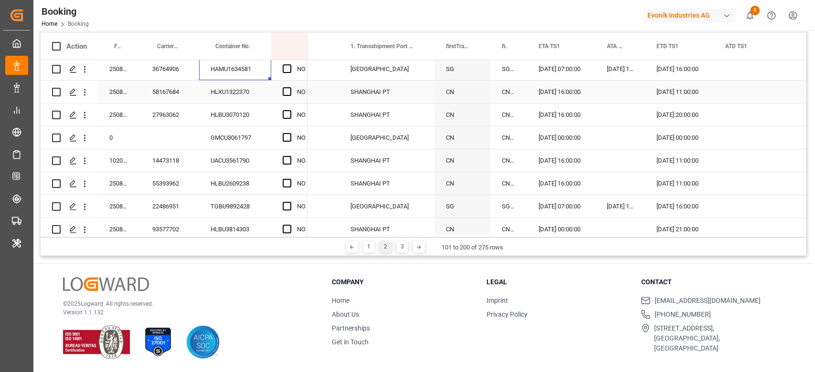
click at [286, 91] on span "Press SPACE to select this row." at bounding box center [287, 91] width 9 height 9
click at [290, 87] on input "Press SPACE to select this row." at bounding box center [290, 87] width 0 height 0
drag, startPoint x: 305, startPoint y: 101, endPoint x: 300, endPoint y: 172, distance: 70.8
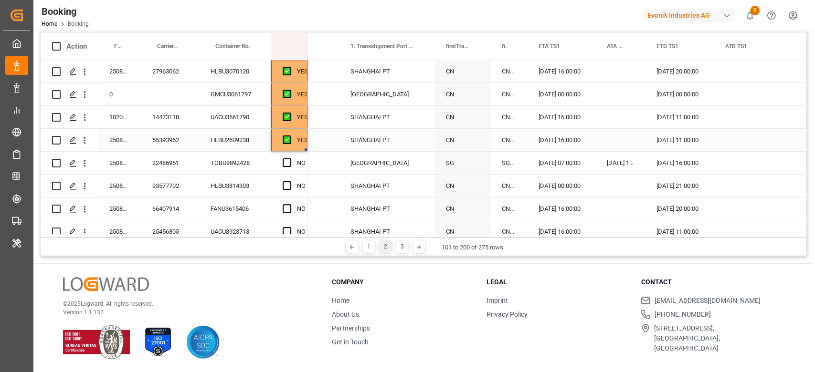
scroll to position [318, 0]
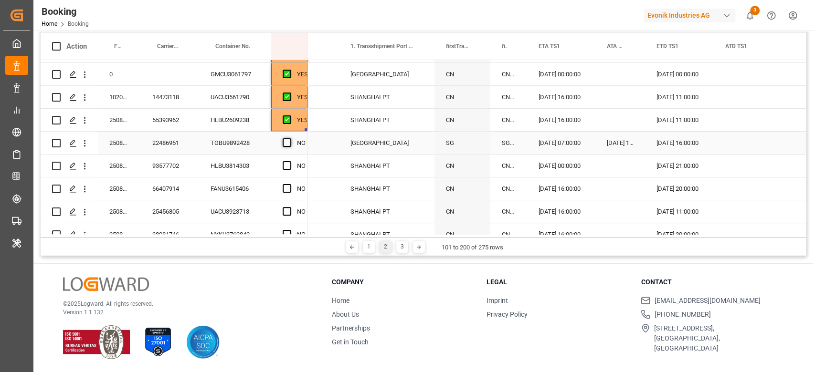
click at [287, 141] on span "Press SPACE to select this row." at bounding box center [287, 142] width 9 height 9
click at [290, 138] on input "Press SPACE to select this row." at bounding box center [290, 138] width 0 height 0
click at [284, 161] on span "Press SPACE to select this row." at bounding box center [287, 165] width 9 height 9
click at [290, 161] on input "Press SPACE to select this row." at bounding box center [290, 161] width 0 height 0
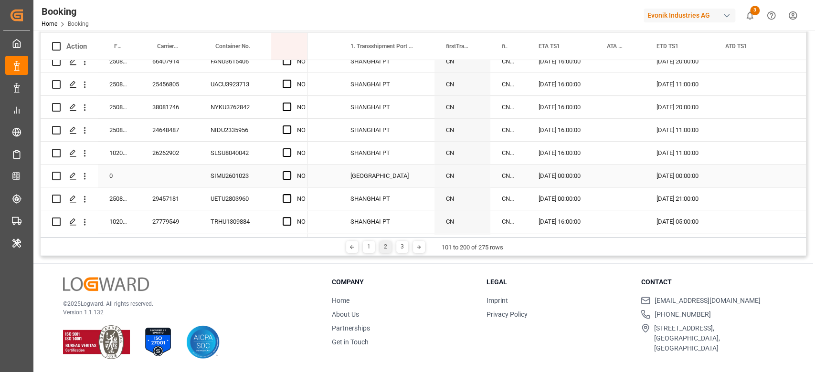
scroll to position [509, 0]
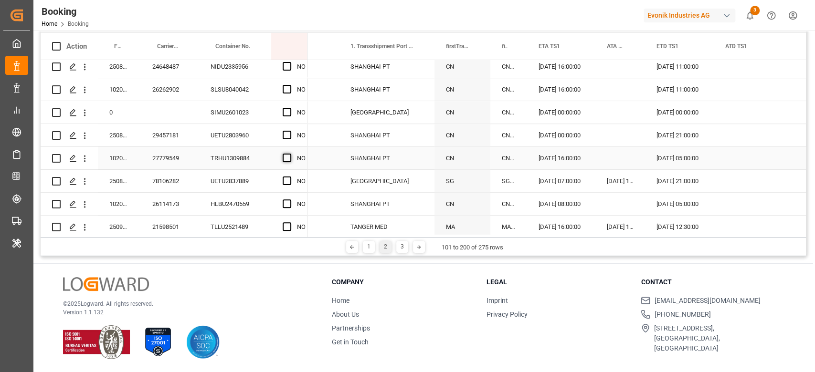
click at [285, 158] on span "Press SPACE to select this row." at bounding box center [287, 158] width 9 height 9
click at [290, 154] on input "Press SPACE to select this row." at bounding box center [290, 154] width 0 height 0
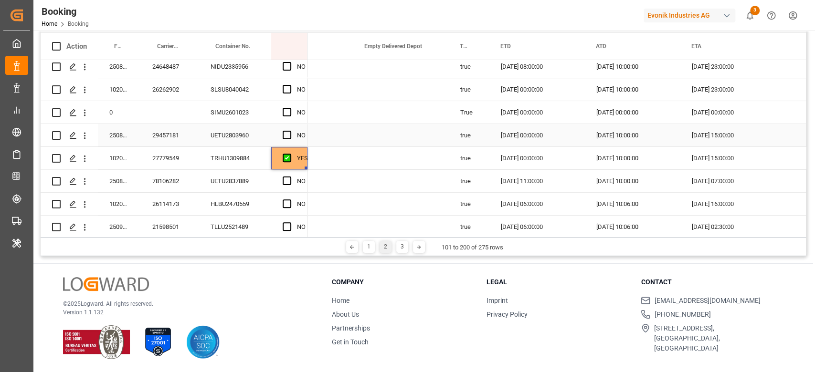
scroll to position [0, 868]
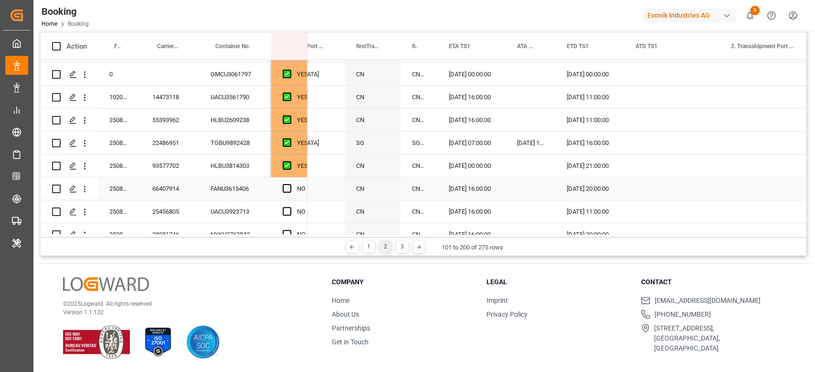
click at [297, 171] on div "YES" at bounding box center [302, 166] width 11 height 22
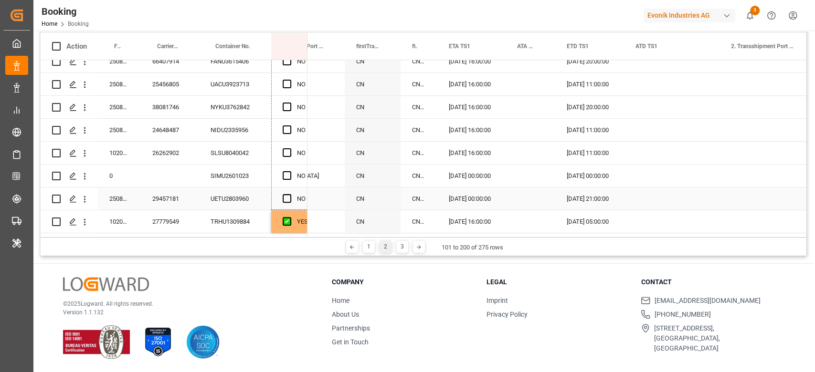
drag, startPoint x: 304, startPoint y: 176, endPoint x: 291, endPoint y: 209, distance: 35.4
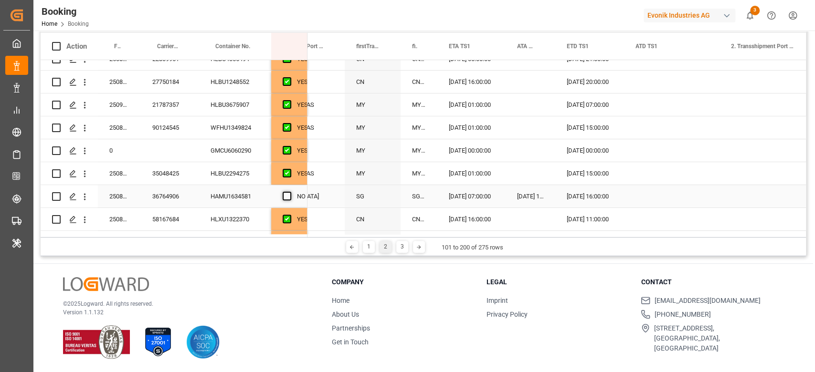
click at [287, 194] on span "Press SPACE to select this row." at bounding box center [287, 196] width 9 height 9
click at [290, 192] on input "Press SPACE to select this row." at bounding box center [290, 192] width 0 height 0
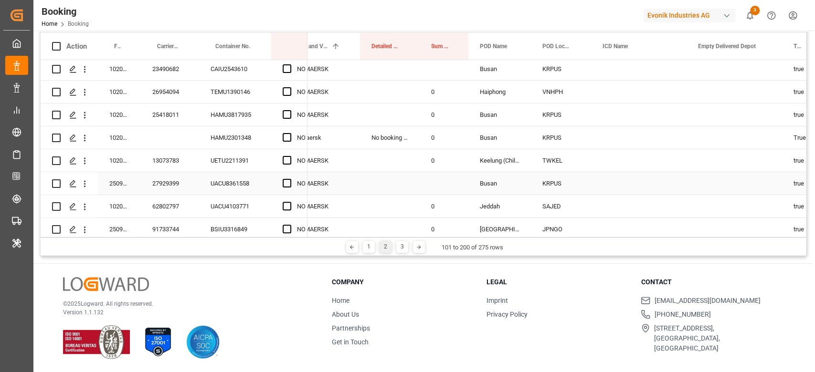
click at [294, 182] on div "Press SPACE to select this row." at bounding box center [290, 184] width 14 height 22
click at [292, 182] on div "Press SPACE to select this row." at bounding box center [290, 184] width 14 height 22
click at [285, 182] on span "Press SPACE to select this row." at bounding box center [287, 183] width 9 height 9
click at [290, 179] on input "Press SPACE to select this row." at bounding box center [290, 179] width 0 height 0
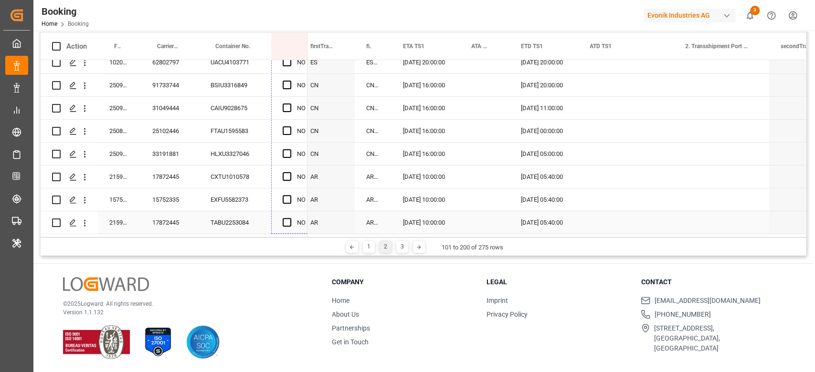
drag, startPoint x: 305, startPoint y: 109, endPoint x: 282, endPoint y: 224, distance: 117.3
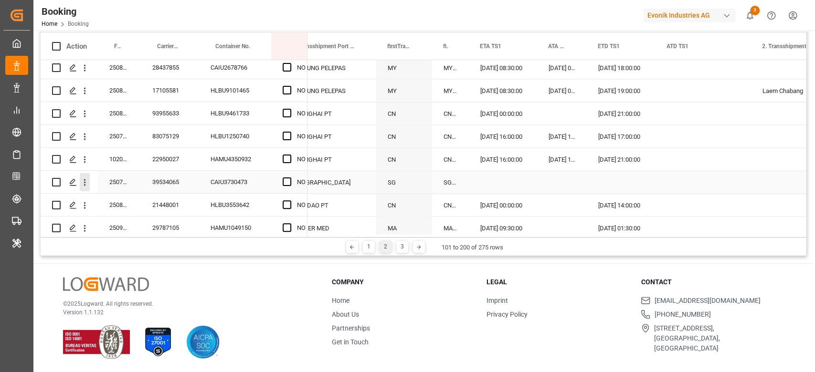
click at [83, 180] on icon "open menu" at bounding box center [85, 183] width 10 height 10
click at [112, 198] on span "Open in new tab" at bounding box center [147, 203] width 87 height 10
click at [176, 181] on div "39534065" at bounding box center [170, 182] width 58 height 22
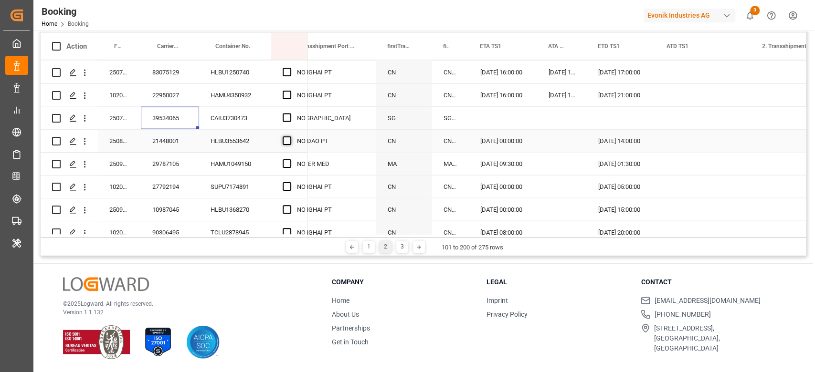
click at [284, 138] on span "Press SPACE to select this row." at bounding box center [287, 141] width 9 height 9
click at [290, 137] on input "Press SPACE to select this row." at bounding box center [290, 137] width 0 height 0
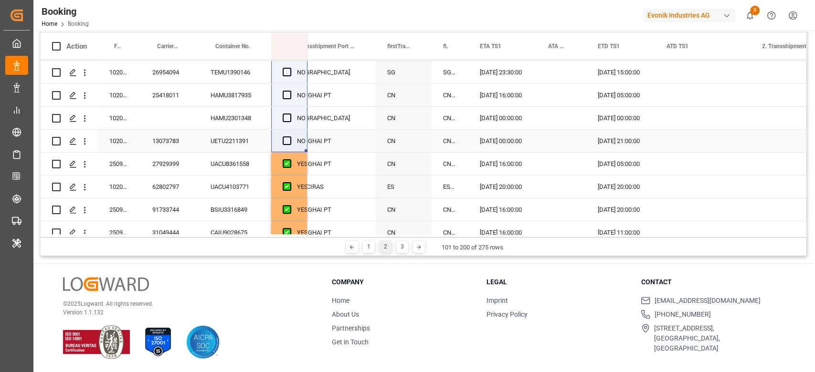
drag, startPoint x: 303, startPoint y: 150, endPoint x: 296, endPoint y: 147, distance: 7.3
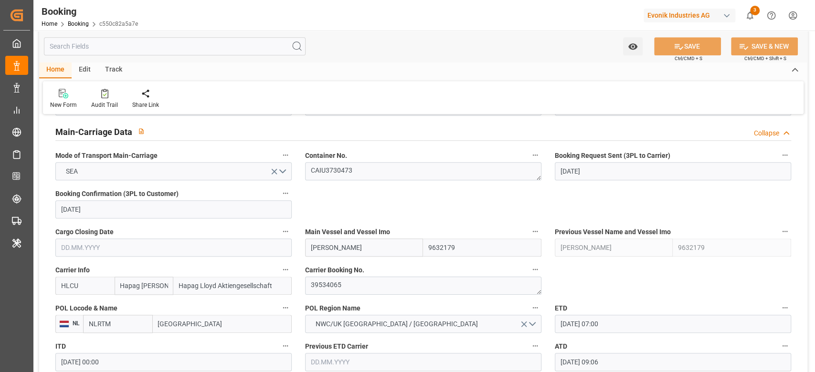
scroll to position [573, 0]
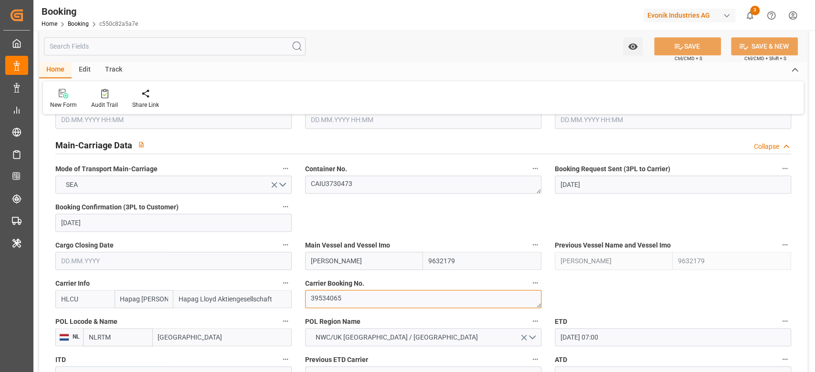
click at [318, 307] on textarea "39534065" at bounding box center [423, 299] width 236 height 18
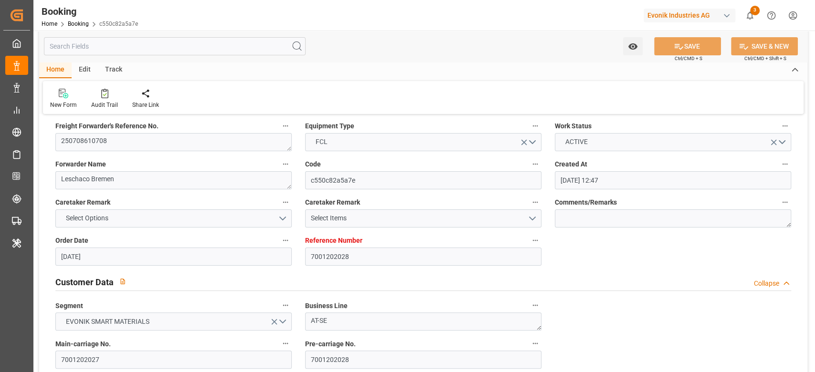
scroll to position [0, 0]
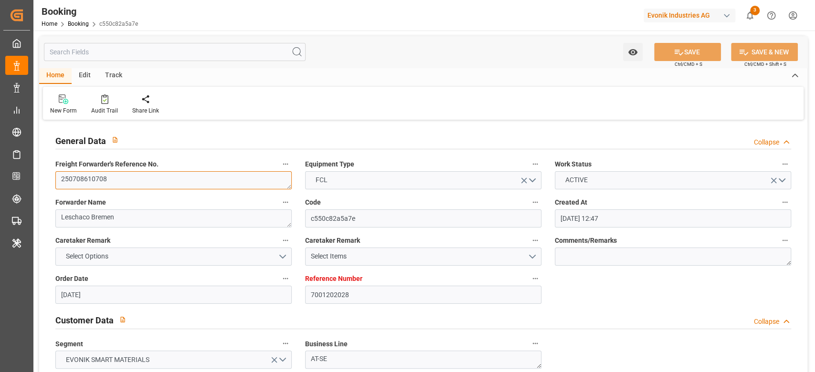
click at [153, 184] on textarea "250708610708" at bounding box center [173, 180] width 236 height 18
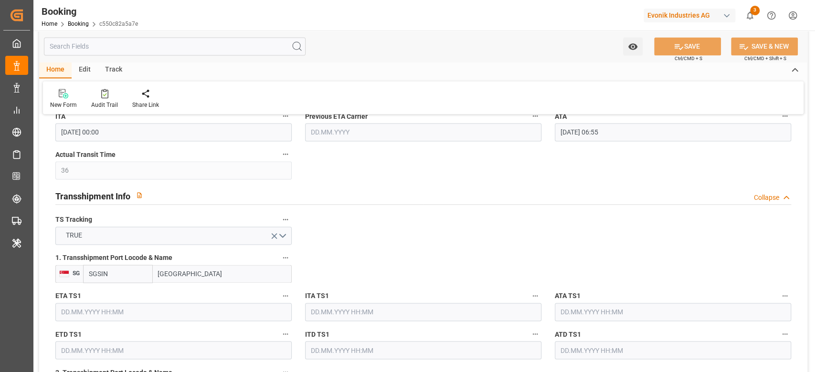
scroll to position [955, 0]
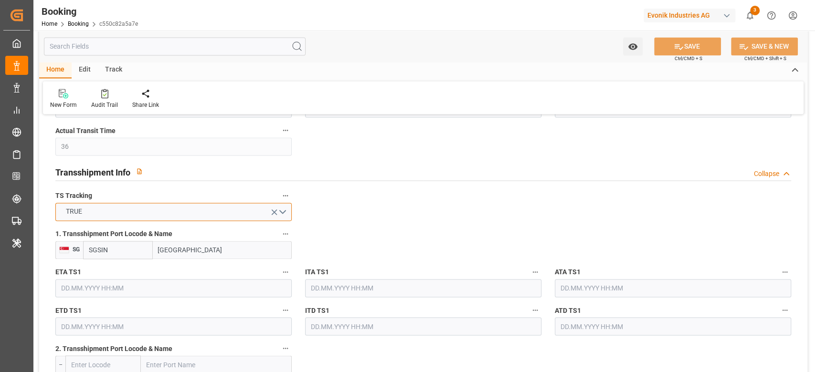
click at [181, 208] on button "TRUE" at bounding box center [173, 212] width 236 height 18
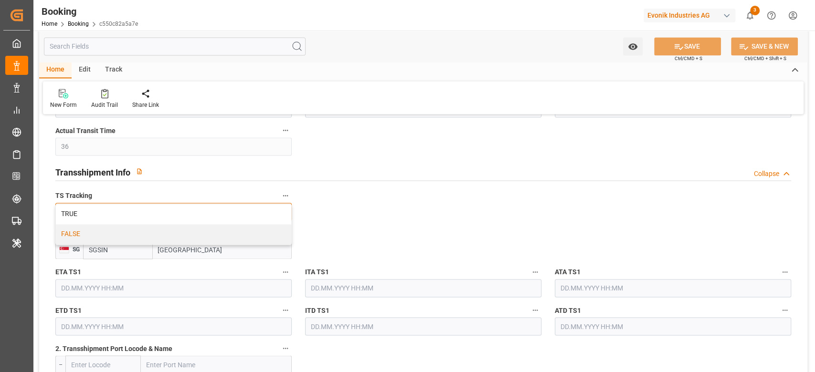
click at [176, 234] on div "FALSE" at bounding box center [173, 234] width 235 height 20
click at [180, 251] on input "[GEOGRAPHIC_DATA]" at bounding box center [222, 250] width 139 height 18
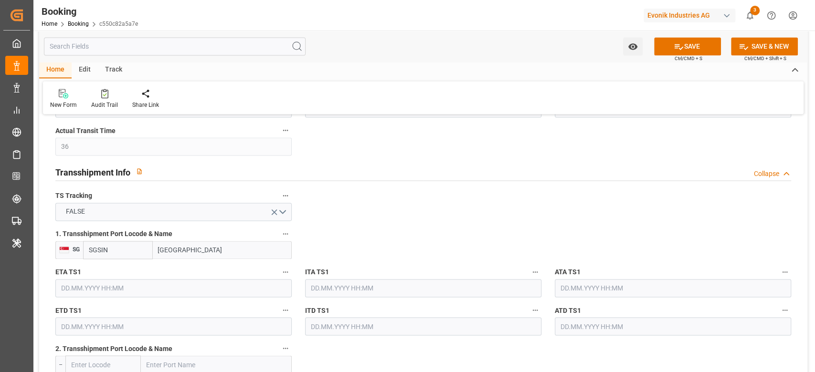
click at [180, 251] on input "[GEOGRAPHIC_DATA]" at bounding box center [222, 250] width 139 height 18
click at [101, 253] on input "SGSIN" at bounding box center [118, 250] width 70 height 18
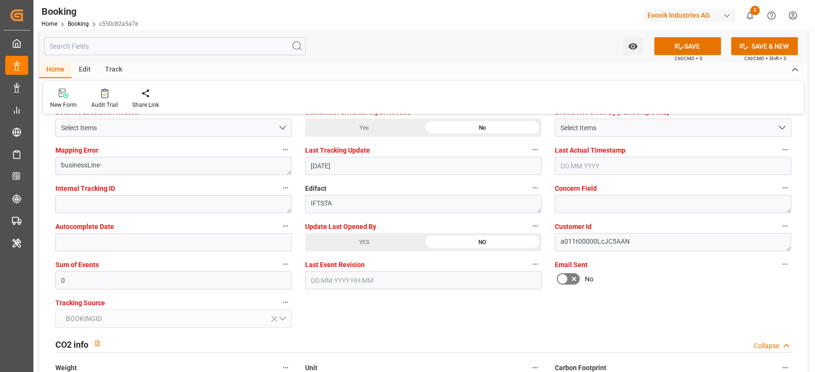
scroll to position [1845, 0]
click at [376, 235] on div "YES" at bounding box center [364, 242] width 118 height 18
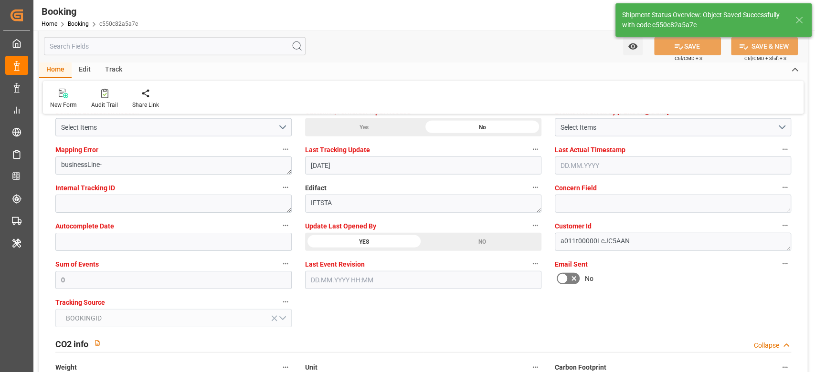
type textarea "[PERSON_NAME]"
type textarea "No"
type input "[DATE] 10:36"
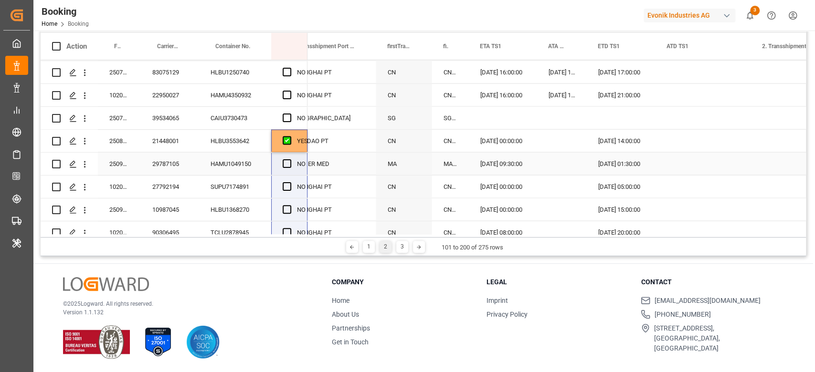
scroll to position [0, 1298]
click at [305, 145] on div "YES" at bounding box center [302, 141] width 11 height 22
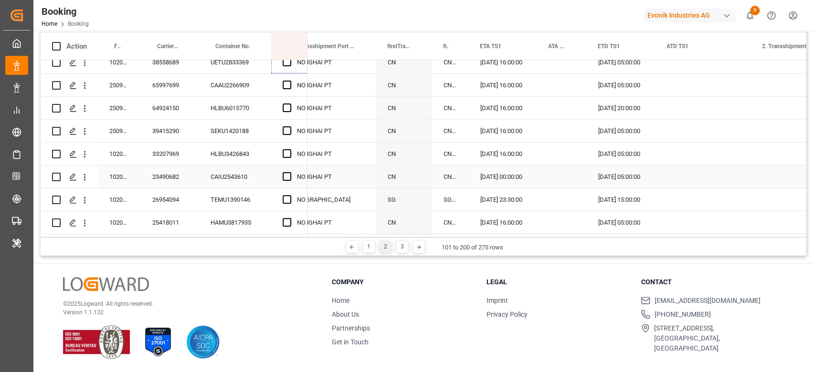
scroll to position [1928, 0]
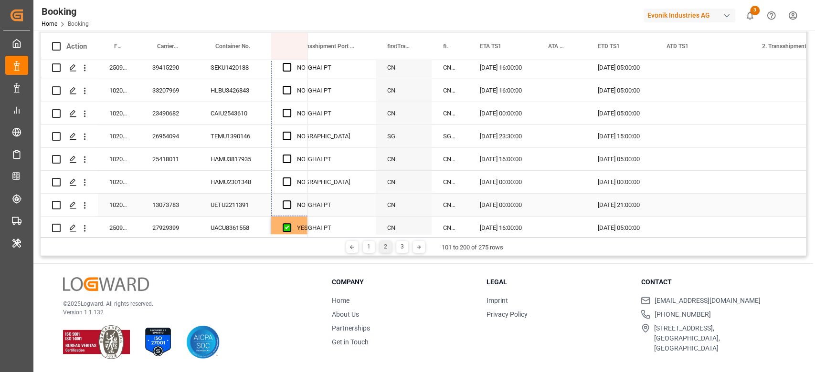
drag, startPoint x: 306, startPoint y: 151, endPoint x: 292, endPoint y: 209, distance: 60.0
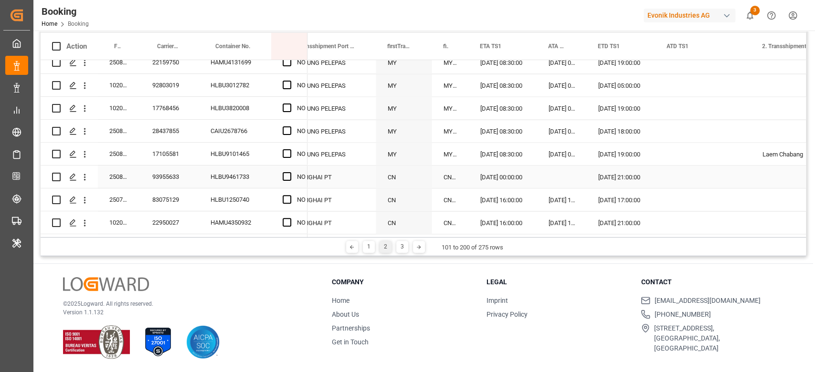
scroll to position [1355, 0]
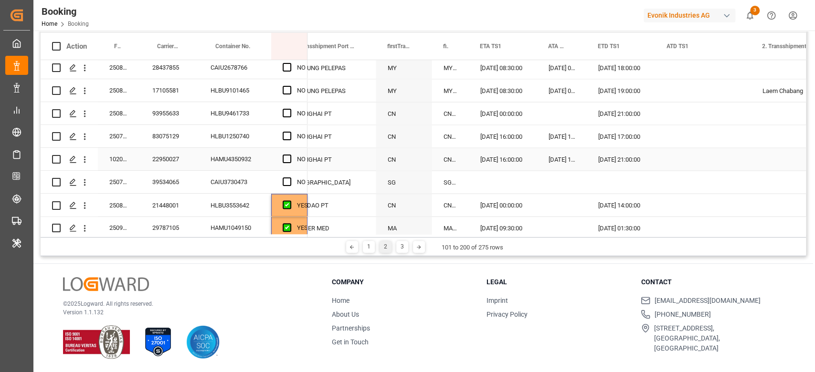
click at [291, 157] on div "Press SPACE to select this row." at bounding box center [290, 159] width 14 height 22
click at [286, 155] on span "Press SPACE to select this row." at bounding box center [287, 159] width 9 height 9
click at [290, 155] on input "Press SPACE to select this row." at bounding box center [290, 155] width 0 height 0
click at [285, 133] on span "Press SPACE to select this row." at bounding box center [287, 136] width 9 height 9
click at [290, 132] on input "Press SPACE to select this row." at bounding box center [290, 132] width 0 height 0
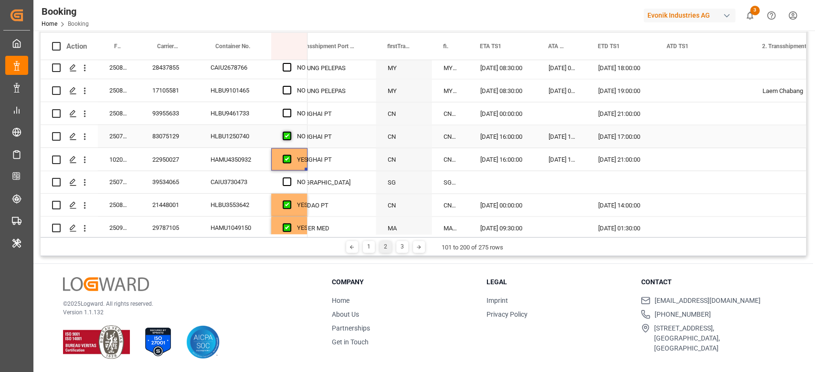
click at [291, 134] on span "Press SPACE to select this row." at bounding box center [287, 136] width 9 height 9
click at [290, 132] on input "Press SPACE to select this row." at bounding box center [290, 132] width 0 height 0
click at [220, 134] on div "HLBU1250740" at bounding box center [235, 136] width 72 height 22
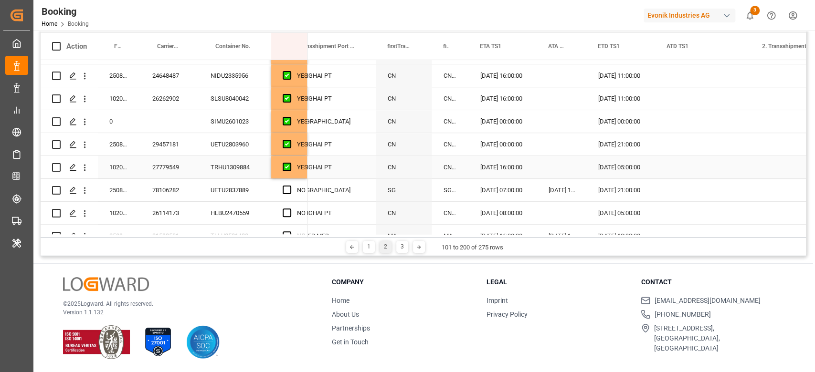
scroll to position [528, 0]
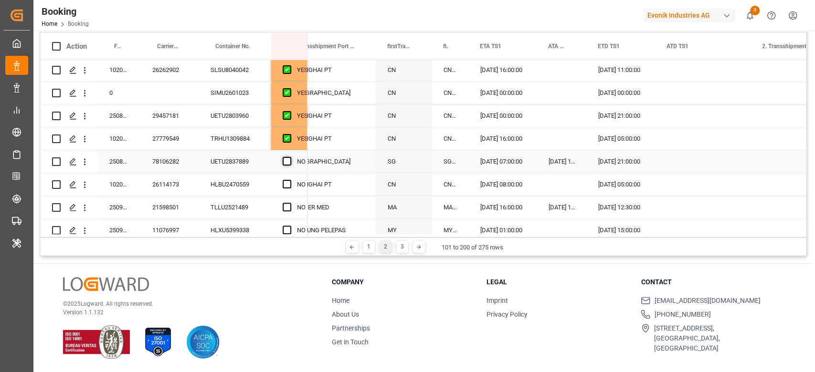
click at [289, 164] on span "Press SPACE to select this row." at bounding box center [287, 161] width 9 height 9
click at [290, 157] on input "Press SPACE to select this row." at bounding box center [290, 157] width 0 height 0
click at [287, 186] on span "Press SPACE to select this row." at bounding box center [287, 184] width 9 height 9
click at [290, 180] on input "Press SPACE to select this row." at bounding box center [290, 180] width 0 height 0
click at [287, 207] on span "Press SPACE to select this row." at bounding box center [287, 207] width 9 height 9
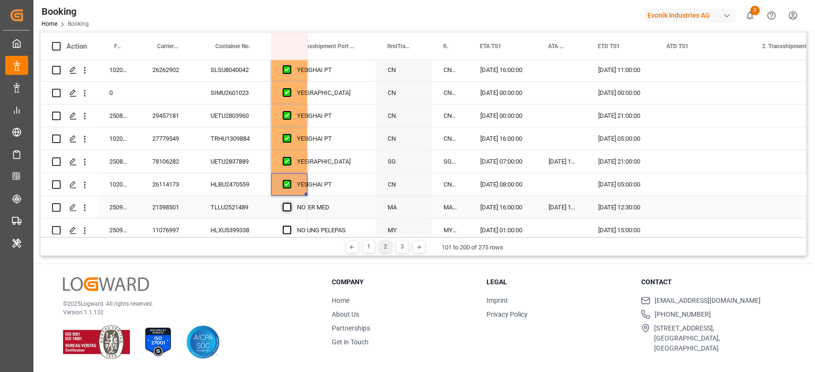
click at [290, 203] on input "Press SPACE to select this row." at bounding box center [290, 203] width 0 height 0
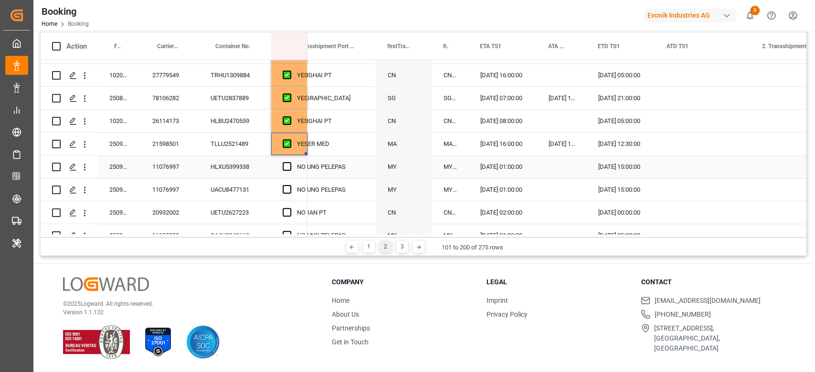
click at [286, 162] on span "Press SPACE to select this row." at bounding box center [287, 166] width 9 height 9
click at [290, 162] on input "Press SPACE to select this row." at bounding box center [290, 162] width 0 height 0
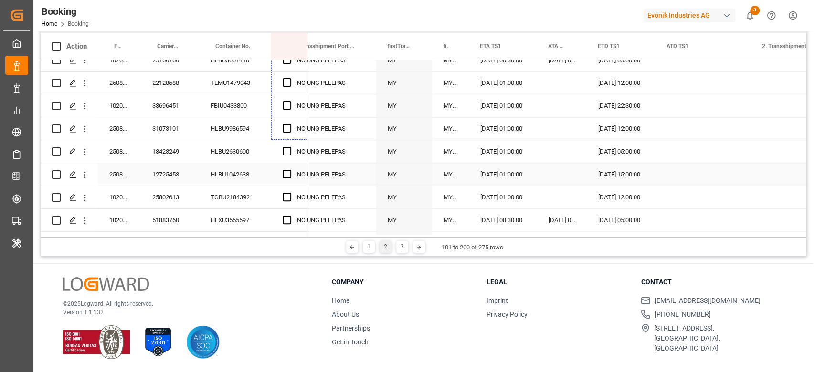
scroll to position [1038, 0]
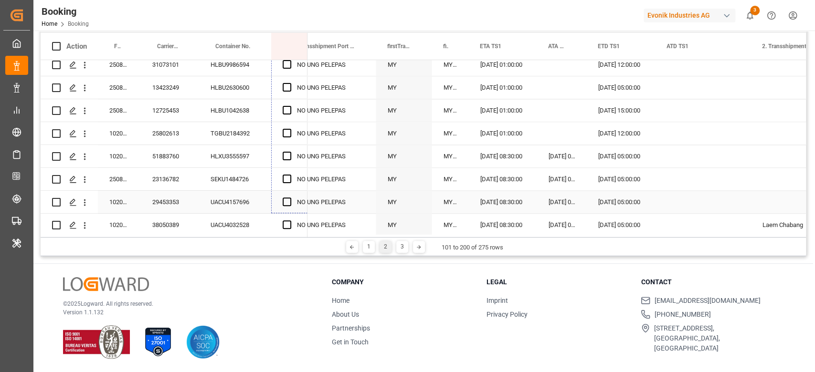
drag, startPoint x: 306, startPoint y: 176, endPoint x: 298, endPoint y: 202, distance: 27.0
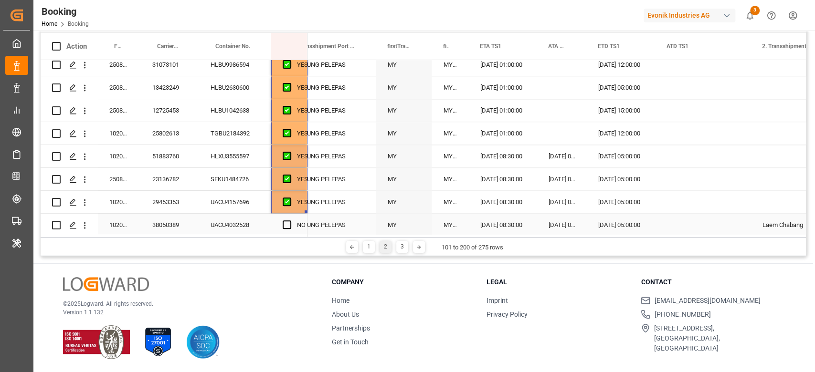
scroll to position [1101, 0]
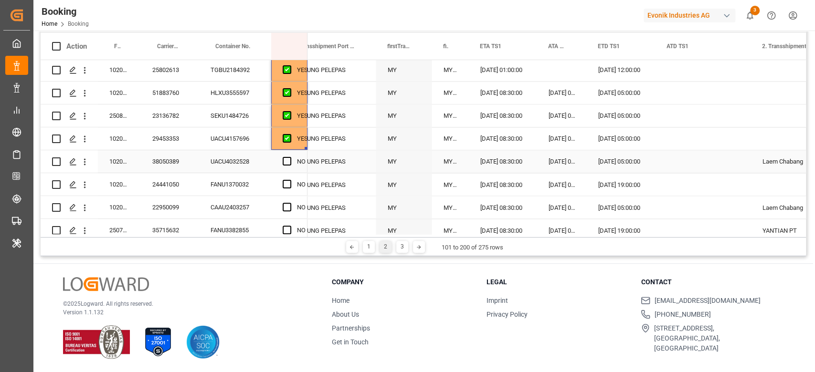
click at [287, 151] on div "Press SPACE to select this row." at bounding box center [290, 162] width 14 height 22
click at [291, 169] on div "Press SPACE to select this row." at bounding box center [290, 162] width 14 height 22
click at [284, 178] on div "Press SPACE to select this row." at bounding box center [290, 185] width 14 height 22
click at [287, 186] on span "Press SPACE to select this row." at bounding box center [287, 184] width 9 height 9
click at [290, 180] on input "Press SPACE to select this row." at bounding box center [290, 180] width 0 height 0
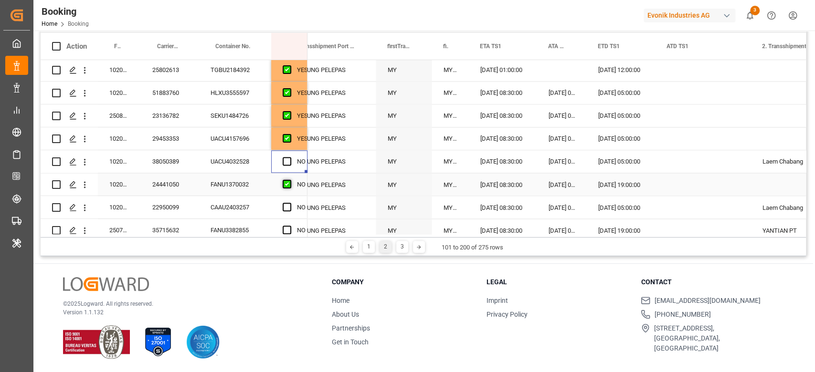
click at [287, 161] on span "Press SPACE to select this row." at bounding box center [287, 161] width 9 height 9
click at [290, 157] on input "Press SPACE to select this row." at bounding box center [290, 157] width 0 height 0
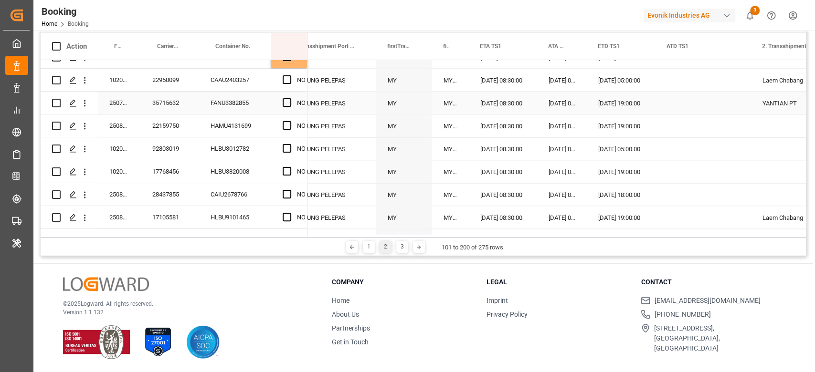
scroll to position [1165, 0]
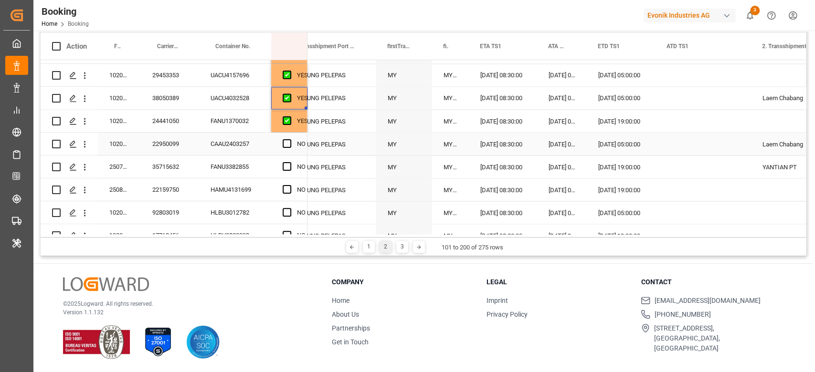
click at [282, 140] on div "NO" at bounding box center [289, 144] width 36 height 22
click at [288, 146] on span "Press SPACE to select this row." at bounding box center [287, 143] width 9 height 9
click at [290, 139] on input "Press SPACE to select this row." at bounding box center [290, 139] width 0 height 0
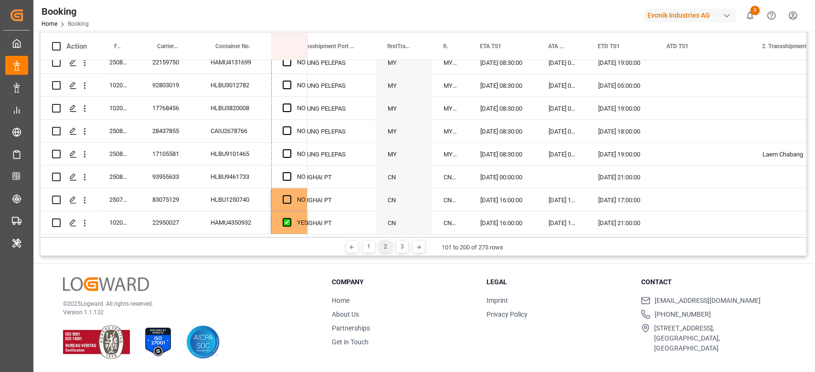
scroll to position [1355, 0]
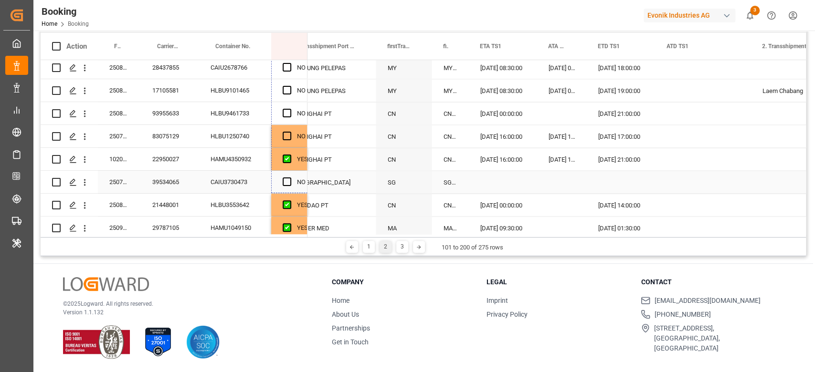
drag, startPoint x: 305, startPoint y: 171, endPoint x: 297, endPoint y: 177, distance: 9.3
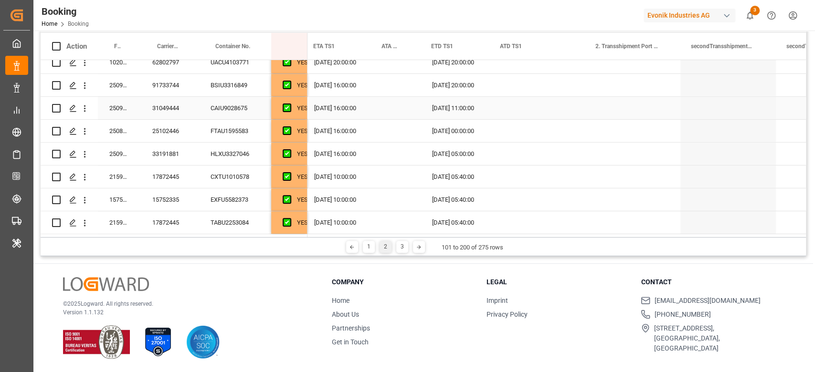
scroll to position [0, 1463]
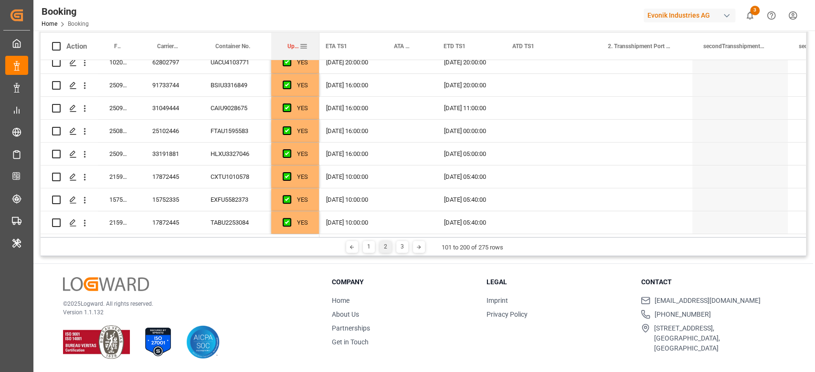
drag, startPoint x: 305, startPoint y: 46, endPoint x: 317, endPoint y: 48, distance: 12.0
click at [317, 48] on div at bounding box center [319, 46] width 4 height 27
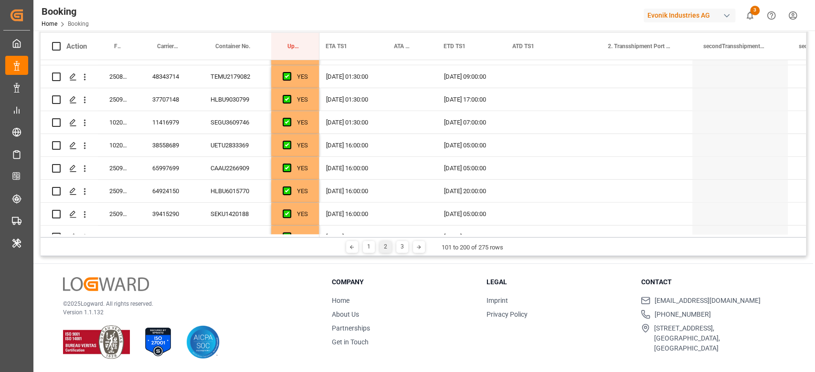
scroll to position [2119, 0]
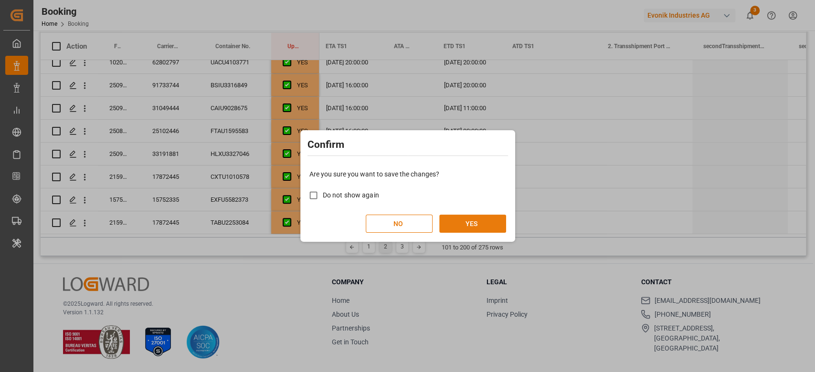
click at [462, 221] on button "YES" at bounding box center [472, 224] width 67 height 18
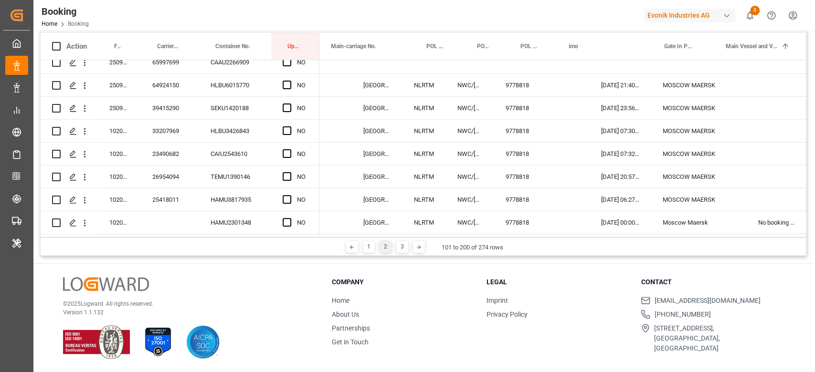
scroll to position [0, 0]
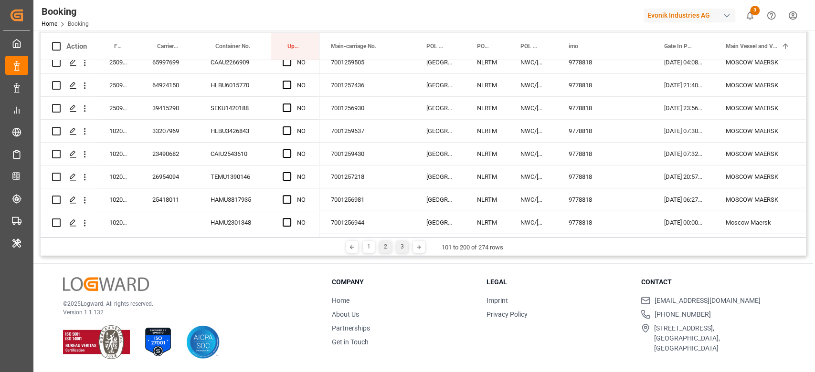
click at [401, 246] on div "3" at bounding box center [402, 247] width 12 height 12
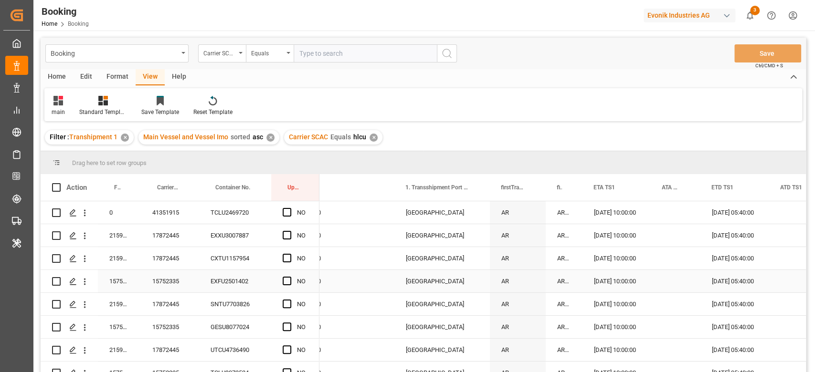
click at [163, 272] on div "15752335" at bounding box center [170, 281] width 58 height 22
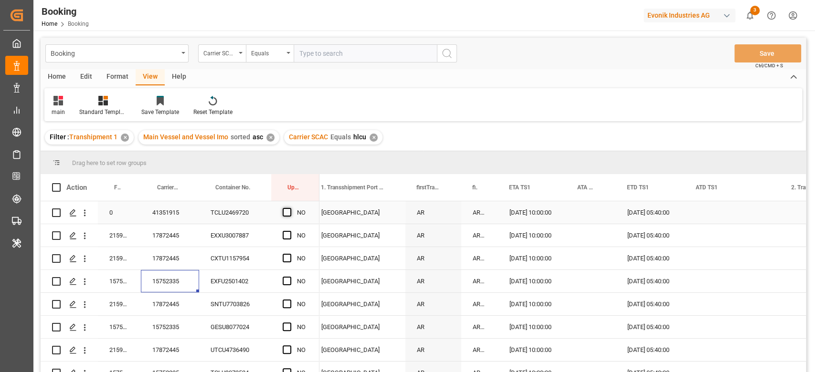
click at [286, 212] on span "Press SPACE to select this row." at bounding box center [287, 212] width 9 height 9
click at [290, 208] on input "Press SPACE to select this row." at bounding box center [290, 208] width 0 height 0
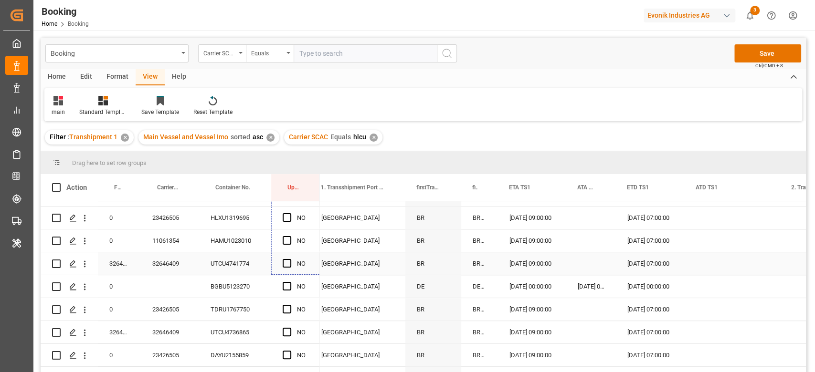
drag, startPoint x: 317, startPoint y: 221, endPoint x: 311, endPoint y: 266, distance: 46.3
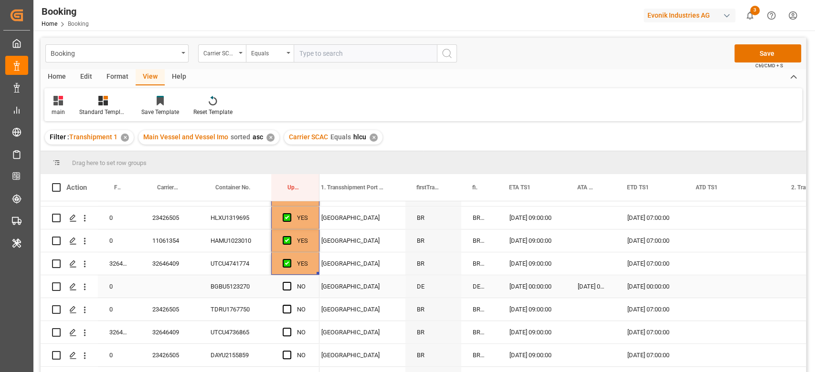
click at [252, 281] on div "BGBU5123270" at bounding box center [235, 286] width 72 height 22
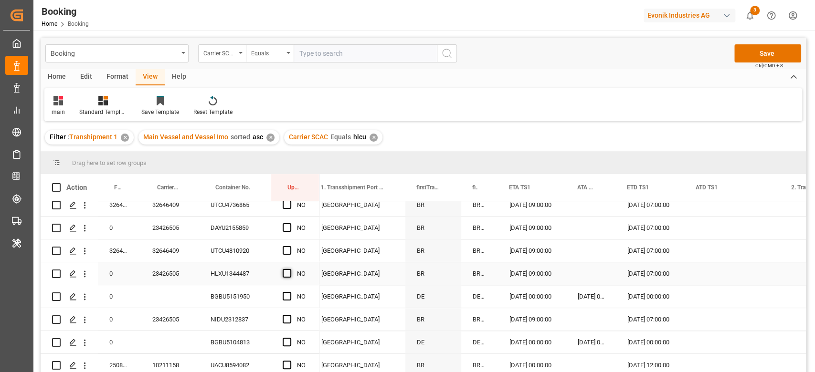
click at [288, 277] on span "Press SPACE to select this row." at bounding box center [287, 273] width 9 height 9
click at [290, 269] on input "Press SPACE to select this row." at bounding box center [290, 269] width 0 height 0
click at [290, 320] on span "Press SPACE to select this row." at bounding box center [287, 319] width 9 height 9
click at [290, 315] on input "Press SPACE to select this row." at bounding box center [290, 315] width 0 height 0
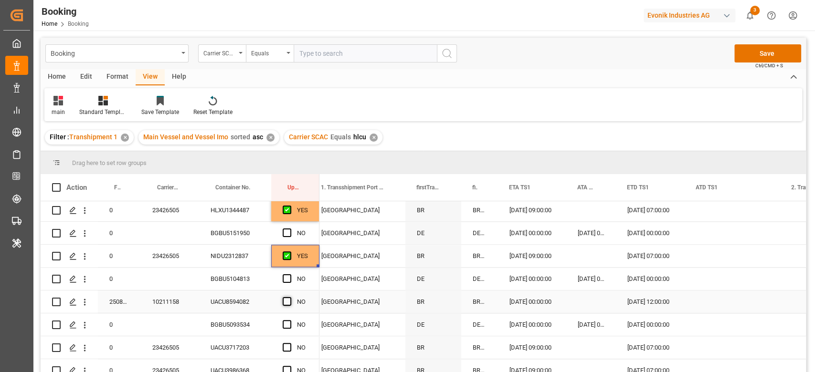
click at [283, 302] on span "Press SPACE to select this row." at bounding box center [287, 301] width 9 height 9
click at [290, 297] on input "Press SPACE to select this row." at bounding box center [290, 297] width 0 height 0
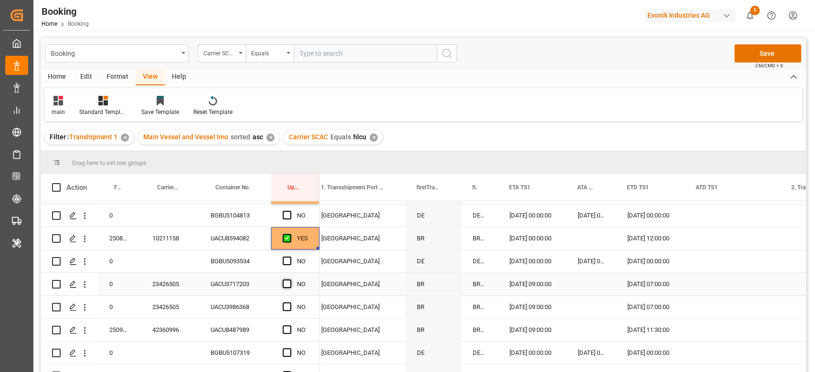
click at [290, 284] on span "Press SPACE to select this row." at bounding box center [287, 284] width 9 height 9
click at [290, 280] on input "Press SPACE to select this row." at bounding box center [290, 280] width 0 height 0
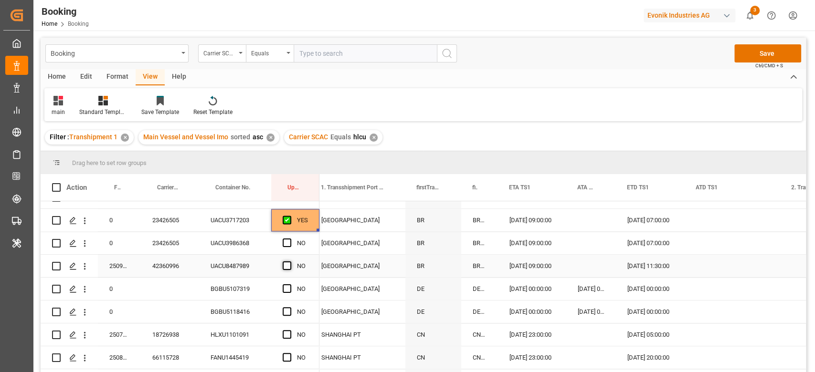
click at [286, 269] on span "Press SPACE to select this row." at bounding box center [287, 266] width 9 height 9
click at [290, 262] on input "Press SPACE to select this row." at bounding box center [290, 262] width 0 height 0
click at [287, 242] on span "Press SPACE to select this row." at bounding box center [287, 243] width 9 height 9
click at [290, 239] on input "Press SPACE to select this row." at bounding box center [290, 239] width 0 height 0
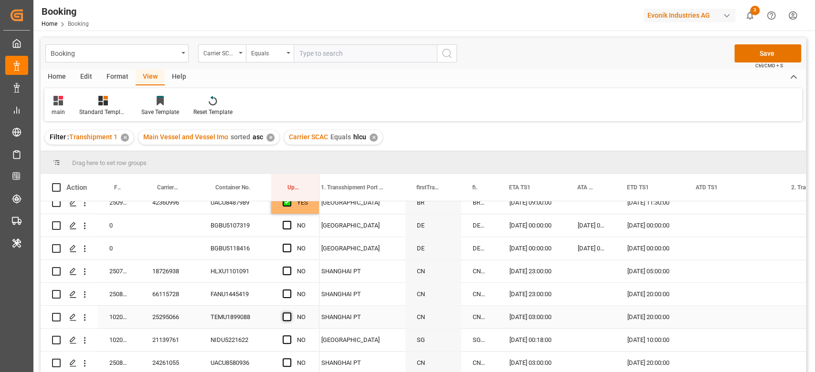
click at [289, 318] on span "Press SPACE to select this row." at bounding box center [287, 317] width 9 height 9
click at [290, 313] on input "Press SPACE to select this row." at bounding box center [290, 313] width 0 height 0
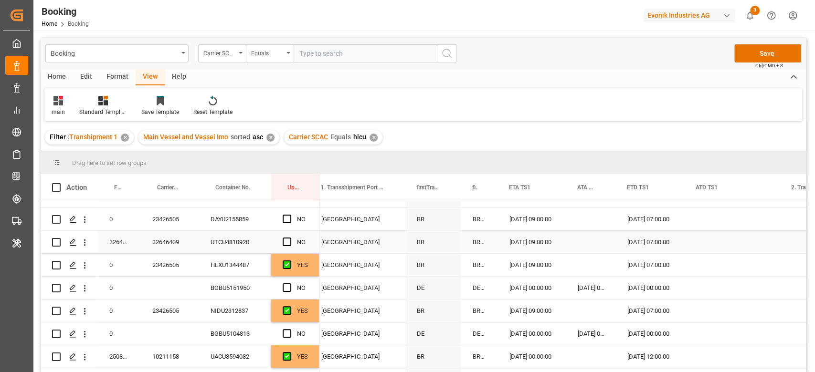
scroll to position [827, 0]
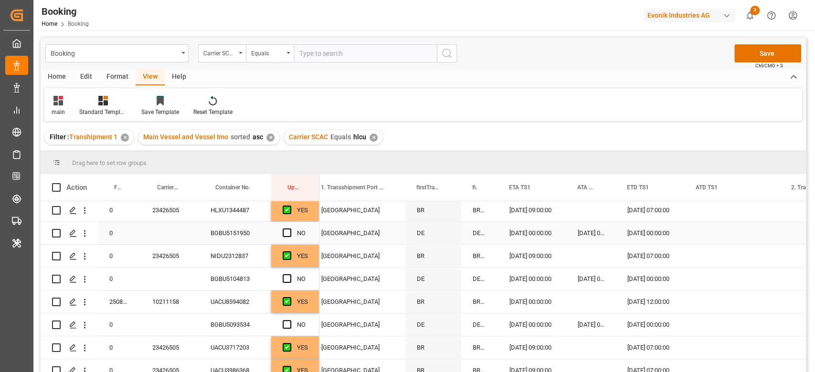
click at [295, 229] on div "Press SPACE to select this row." at bounding box center [290, 233] width 14 height 22
click at [289, 232] on span "Press SPACE to select this row." at bounding box center [287, 233] width 9 height 9
click at [290, 229] on input "Press SPACE to select this row." at bounding box center [290, 229] width 0 height 0
click at [243, 234] on div "BGBU5151950" at bounding box center [235, 233] width 72 height 22
click at [283, 284] on div "Press SPACE to select this row." at bounding box center [290, 279] width 14 height 22
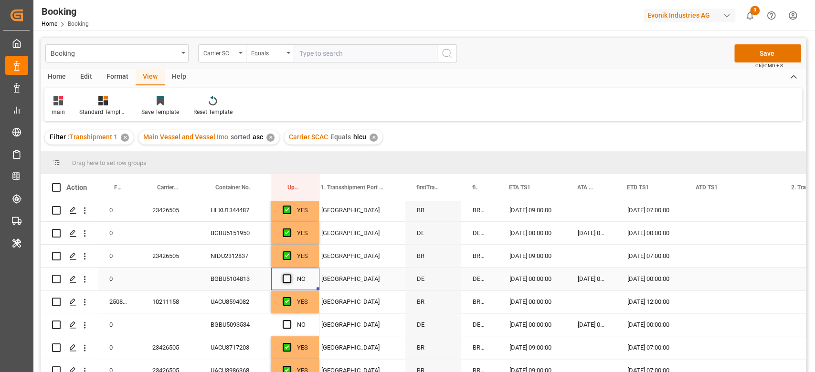
click at [283, 278] on span "Press SPACE to select this row." at bounding box center [287, 278] width 9 height 9
click at [290, 274] on input "Press SPACE to select this row." at bounding box center [290, 274] width 0 height 0
click at [288, 325] on span "Press SPACE to select this row." at bounding box center [287, 324] width 9 height 9
click at [290, 320] on input "Press SPACE to select this row." at bounding box center [290, 320] width 0 height 0
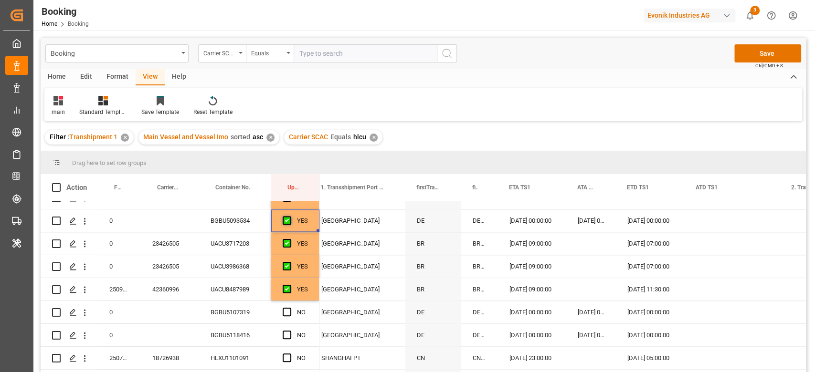
scroll to position [918, 0]
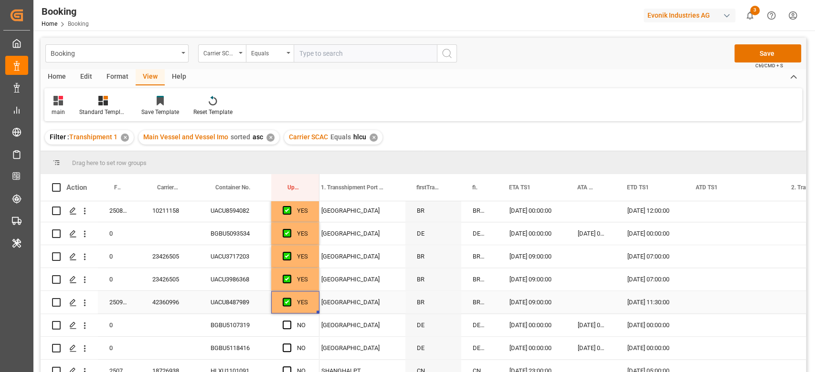
click at [314, 308] on div "YES" at bounding box center [295, 302] width 48 height 22
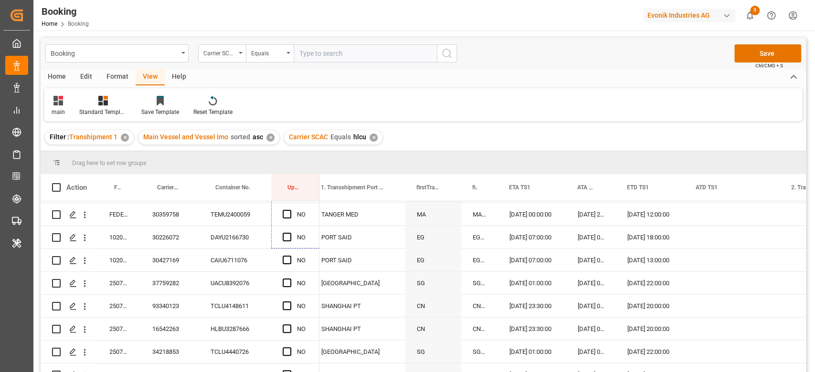
scroll to position [1523, 0]
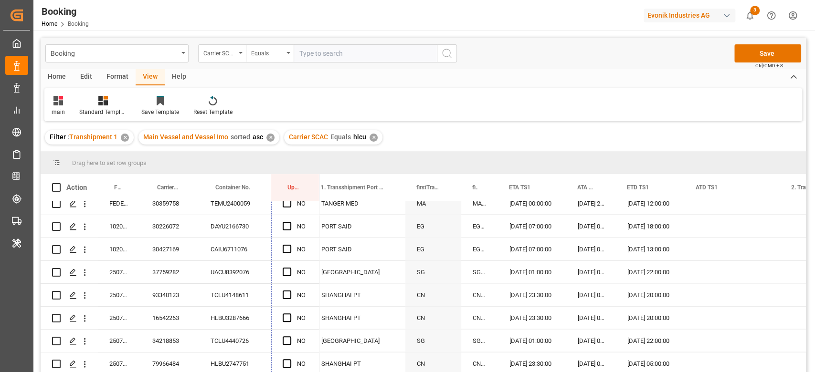
drag, startPoint x: 317, startPoint y: 311, endPoint x: 290, endPoint y: 377, distance: 71.7
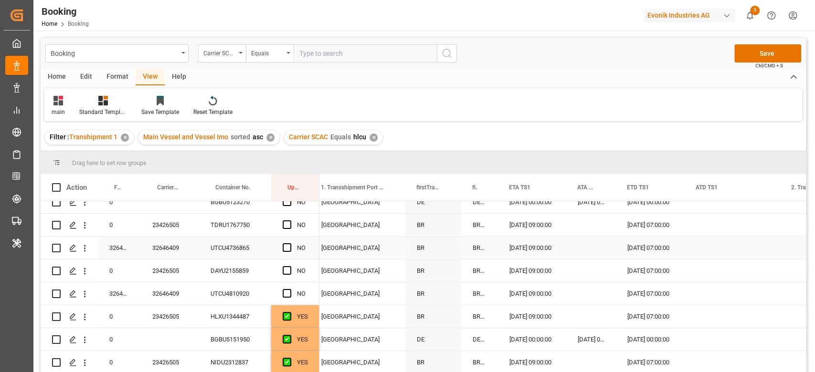
scroll to position [649, 0]
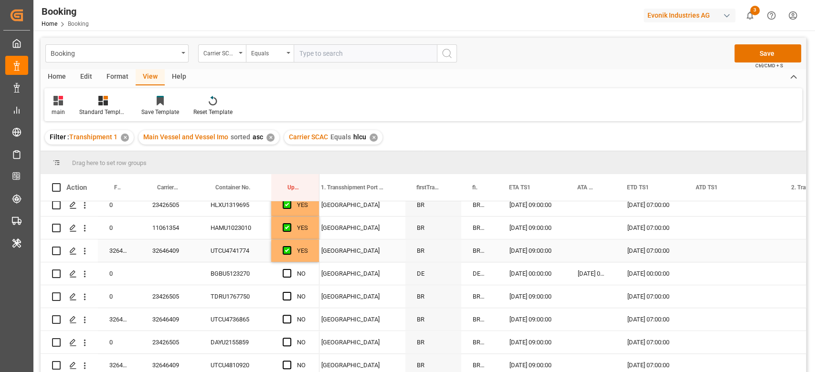
click at [311, 256] on div "YES" at bounding box center [295, 251] width 48 height 22
drag, startPoint x: 317, startPoint y: 258, endPoint x: 317, endPoint y: 281, distance: 22.4
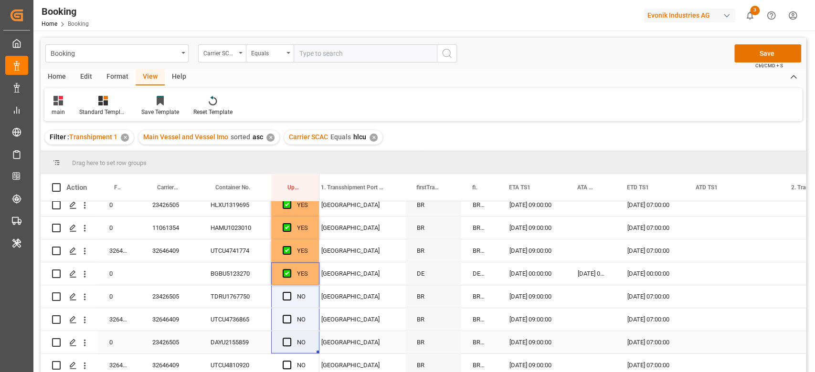
drag, startPoint x: 317, startPoint y: 281, endPoint x: 301, endPoint y: 375, distance: 95.5
click at [301, 372] on html "Created by potrace 1.15, written by Peter Selinger 2001-2017 Created by potrace…" at bounding box center [407, 186] width 815 height 372
click at [290, 297] on span "Press SPACE to select this row." at bounding box center [287, 296] width 9 height 9
click at [290, 292] on input "Press SPACE to select this row." at bounding box center [290, 292] width 0 height 0
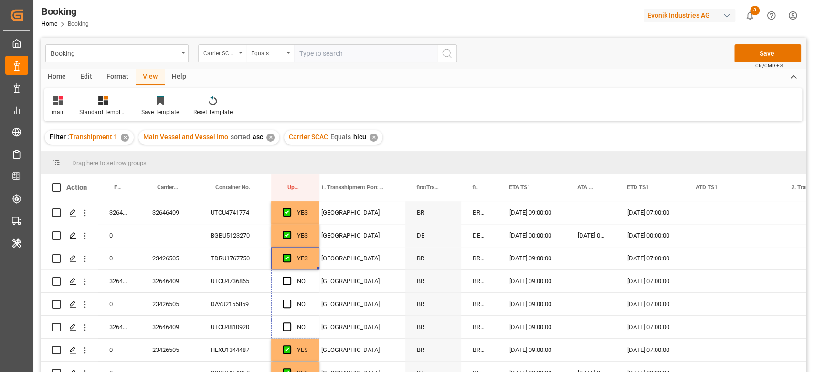
drag, startPoint x: 318, startPoint y: 304, endPoint x: 296, endPoint y: 379, distance: 78.7
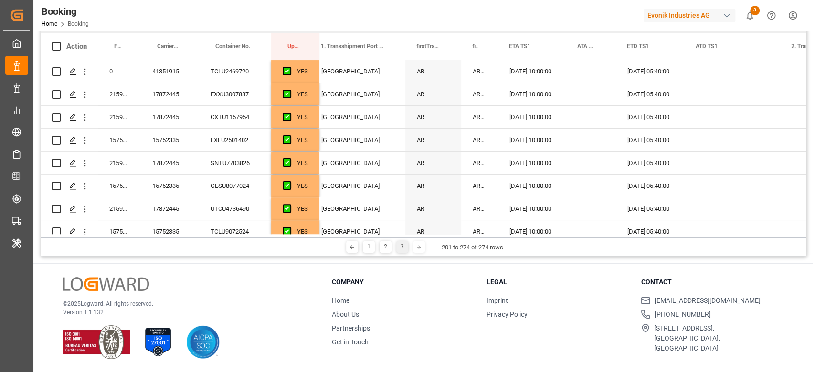
scroll to position [20, 0]
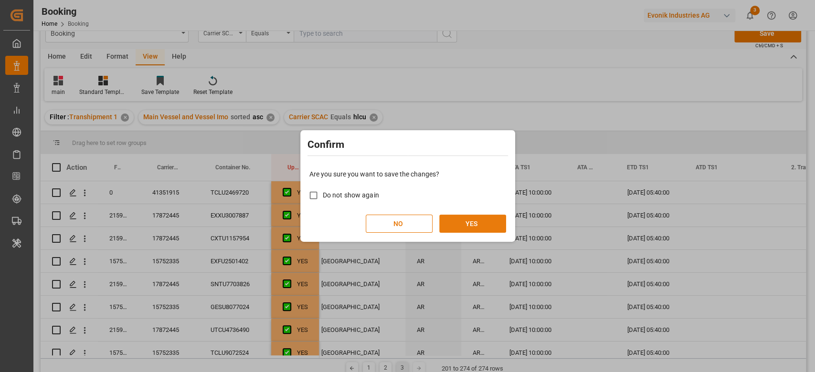
click at [472, 224] on button "YES" at bounding box center [472, 224] width 67 height 18
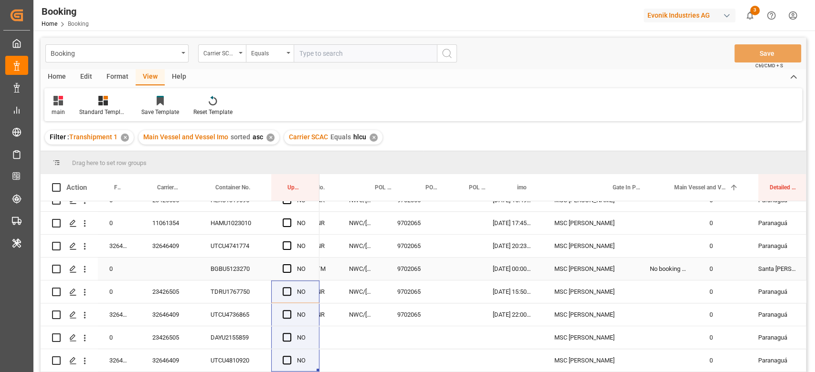
scroll to position [0, 0]
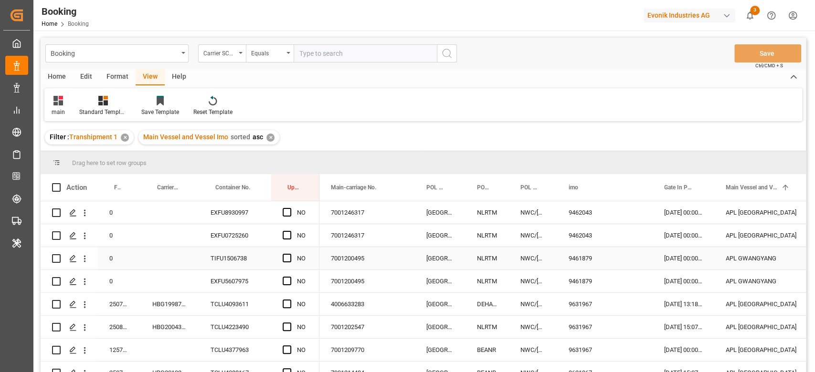
click at [393, 269] on div "7001200495" at bounding box center [366, 258] width 95 height 22
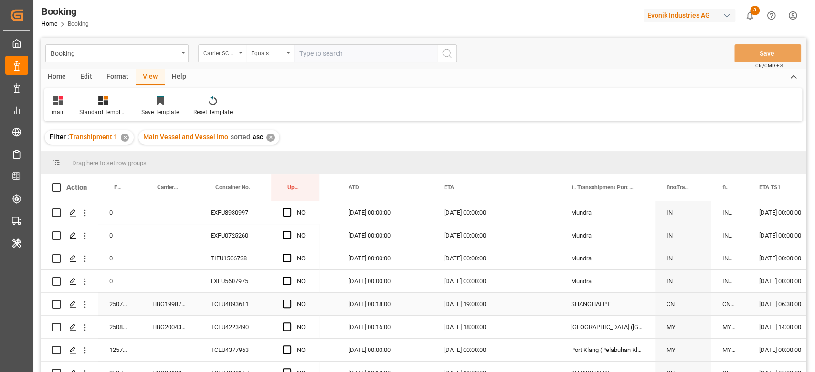
scroll to position [0, 1031]
click at [307, 186] on span at bounding box center [303, 187] width 9 height 9
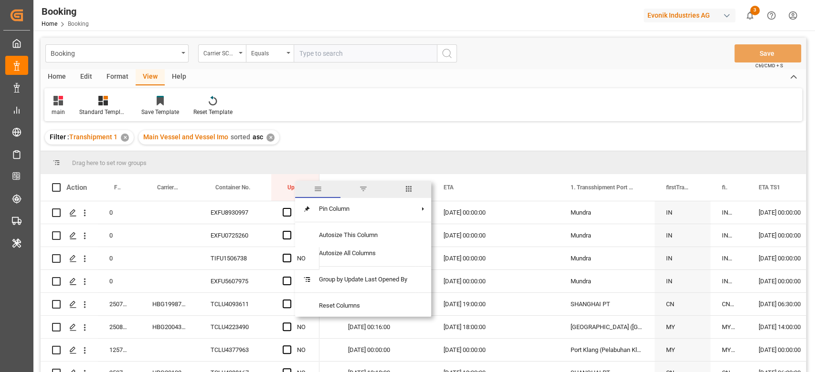
click at [405, 189] on span "columns" at bounding box center [408, 189] width 45 height 17
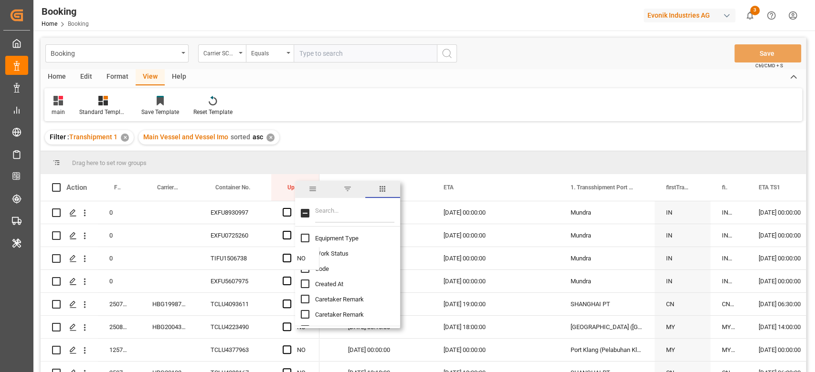
click at [380, 204] on input "Filter Columns Input" at bounding box center [354, 213] width 79 height 19
type input "las"
click at [330, 254] on span "Update Last Opened By" at bounding box center [346, 253] width 63 height 7
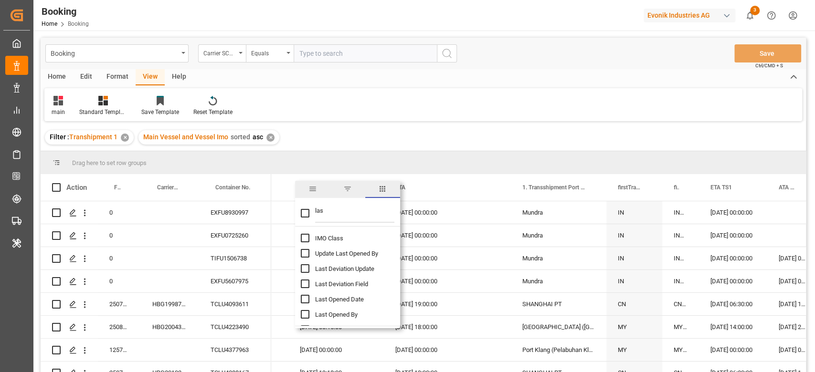
click at [303, 254] on input "Update Last Opened By column toggle visibility (hidden)" at bounding box center [305, 253] width 9 height 9
checkbox input "true"
checkbox input "false"
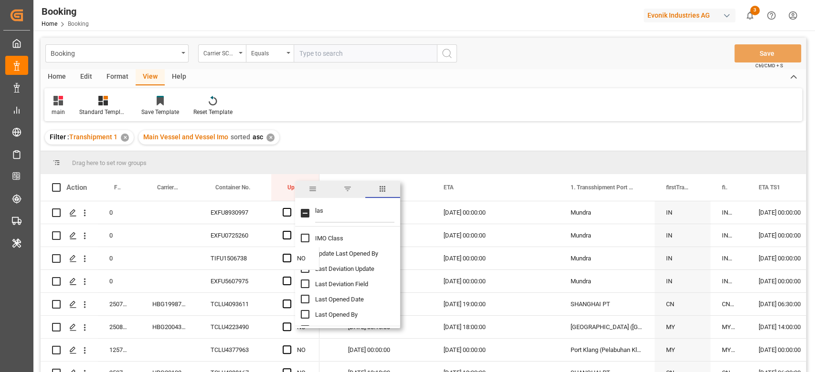
click at [304, 296] on input "Last Opened Date column toggle visibility (hidden)" at bounding box center [305, 299] width 9 height 9
checkbox input "true"
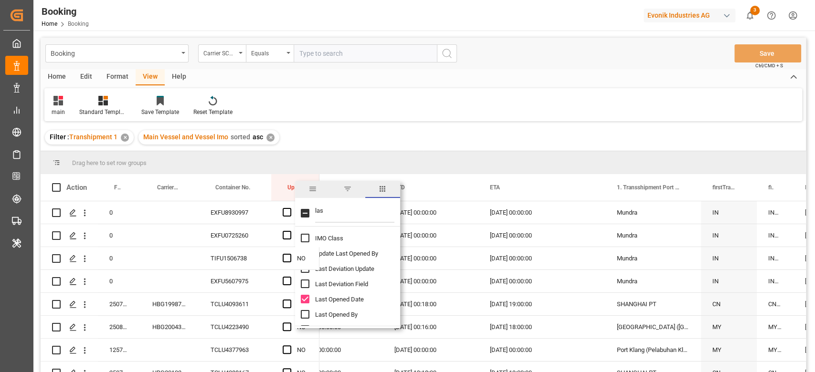
click at [303, 312] on input "Last Opened By column toggle visibility (hidden)" at bounding box center [305, 314] width 9 height 9
checkbox input "true"
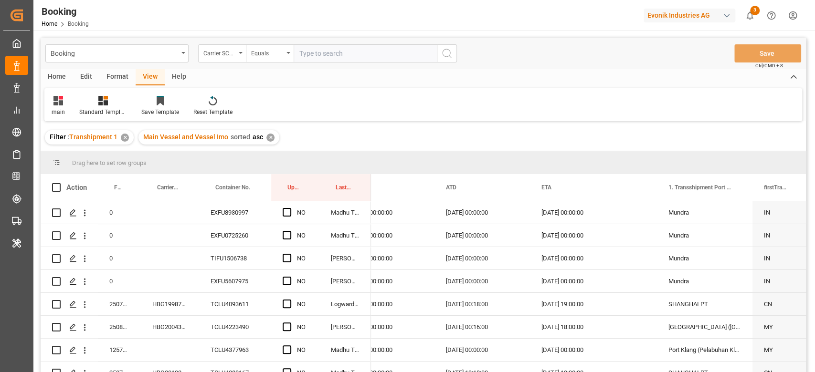
click at [368, 148] on div "Filter : Transhipment 1 ✕ Main Vessel and Vessel Imo sorted asc ✕" at bounding box center [423, 137] width 765 height 27
drag, startPoint x: 342, startPoint y: 180, endPoint x: 335, endPoint y: 163, distance: 18.6
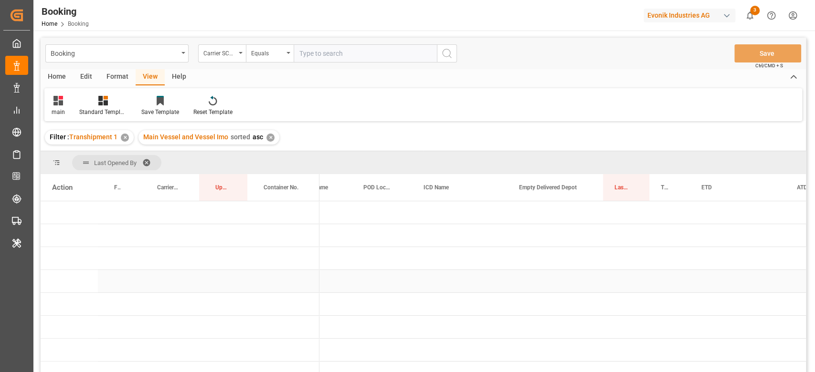
scroll to position [0, 724]
drag, startPoint x: 611, startPoint y: 196, endPoint x: 549, endPoint y: 149, distance: 77.0
click at [549, 149] on div "Booking Carrier SCAC Equals Save Ctrl/CMD + S Home Edit Format View Help main S…" at bounding box center [423, 218] width 765 height 360
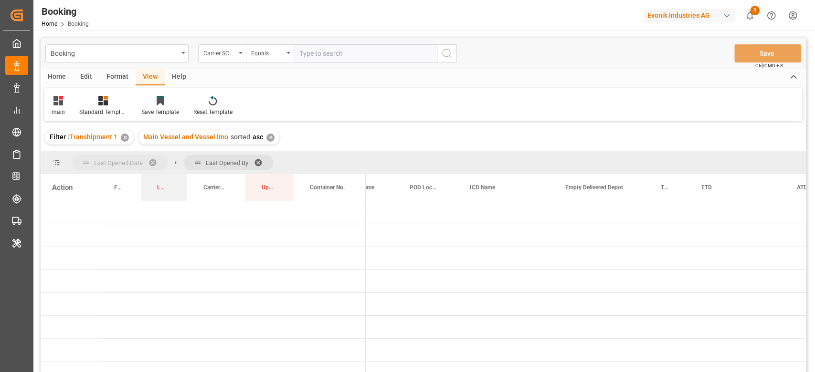
drag, startPoint x: 626, startPoint y: 189, endPoint x: 137, endPoint y: 163, distance: 490.4
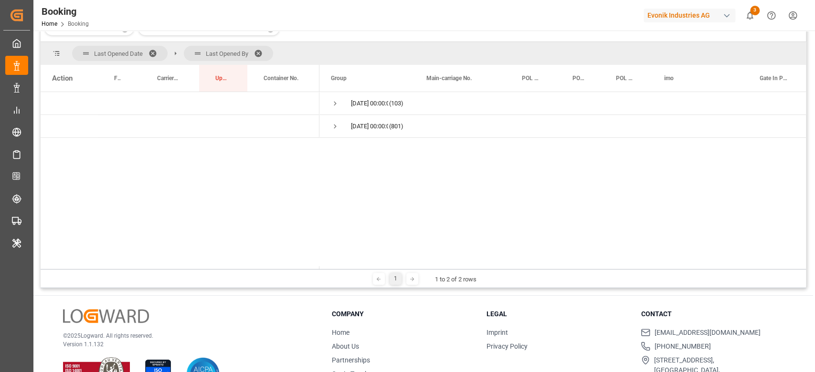
scroll to position [0, 0]
click at [334, 97] on span "Press SPACE to select this row." at bounding box center [335, 104] width 9 height 22
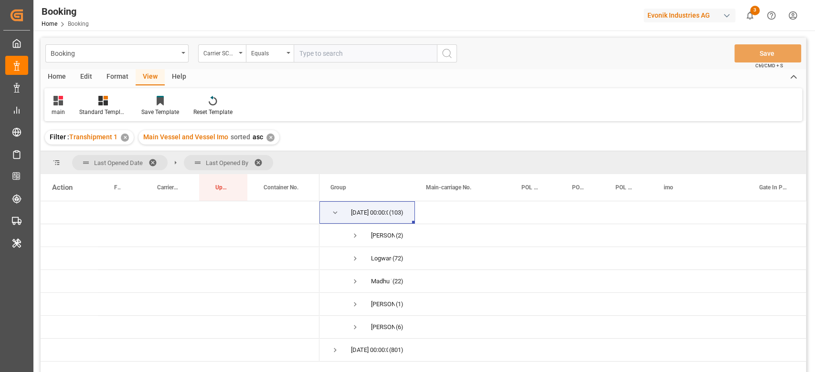
click at [307, 55] on input "text" at bounding box center [365, 53] width 143 height 18
type input "hlcu"
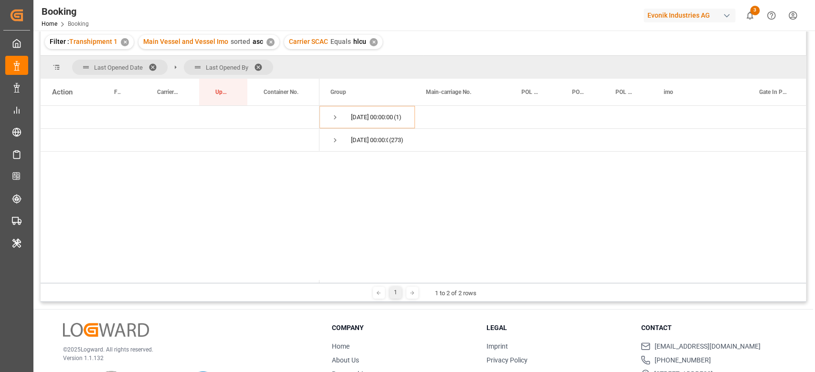
scroll to position [96, 0]
click at [336, 114] on span "Press SPACE to select this row." at bounding box center [335, 117] width 9 height 9
click at [353, 139] on span "Press SPACE to select this row." at bounding box center [355, 140] width 9 height 9
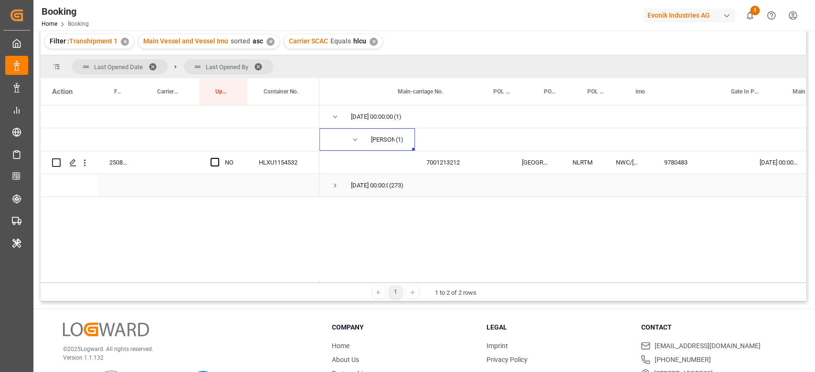
scroll to position [0, 0]
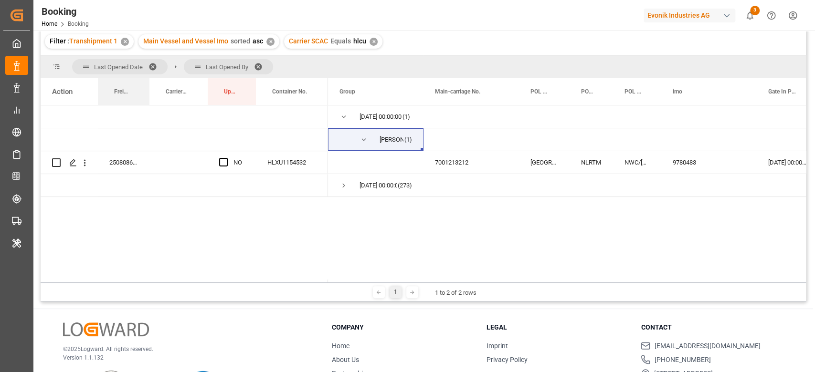
drag, startPoint x: 140, startPoint y: 94, endPoint x: 158, endPoint y: 71, distance: 28.9
click at [158, 71] on div "Last Opened Date Last Opened By Drag here to set column labels Action Freight F…" at bounding box center [423, 168] width 765 height 227
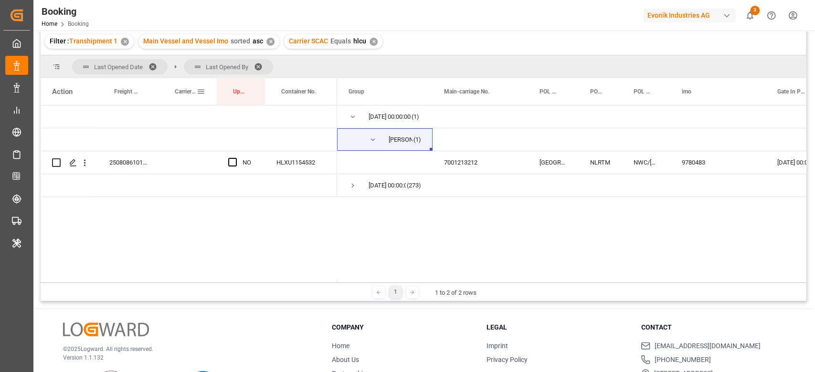
drag, startPoint x: 158, startPoint y: 71, endPoint x: 215, endPoint y: 78, distance: 57.3
click at [215, 78] on div "Last Opened Date Last Opened By Drag here to set column labels Action Freight F…" at bounding box center [423, 168] width 765 height 227
click at [215, 78] on div at bounding box center [217, 91] width 4 height 27
click at [86, 159] on icon "open menu" at bounding box center [85, 163] width 10 height 10
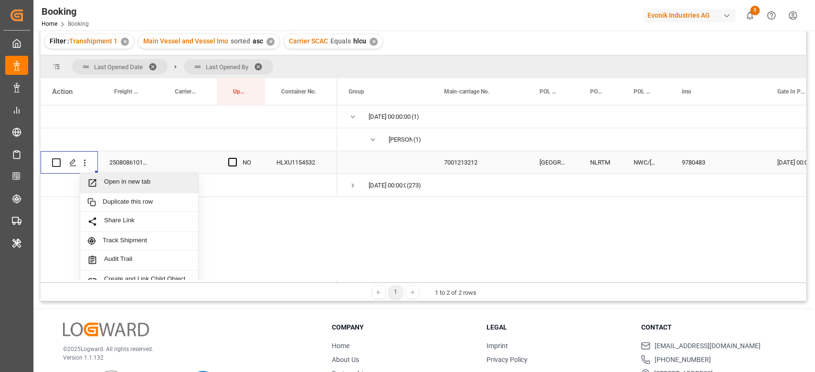
click at [115, 179] on span "Open in new tab" at bounding box center [147, 183] width 87 height 10
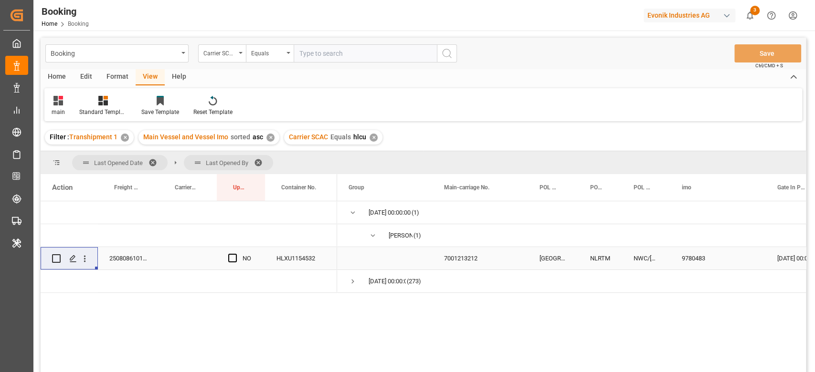
click at [336, 59] on input "text" at bounding box center [365, 53] width 143 height 18
type input "oolu"
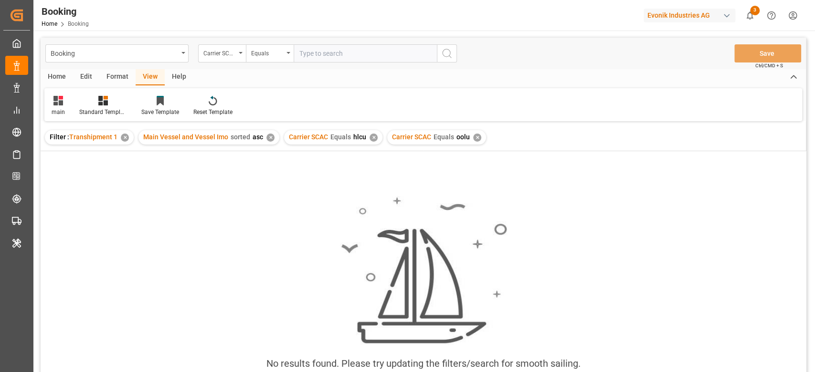
click at [369, 141] on div "✕" at bounding box center [373, 138] width 8 height 8
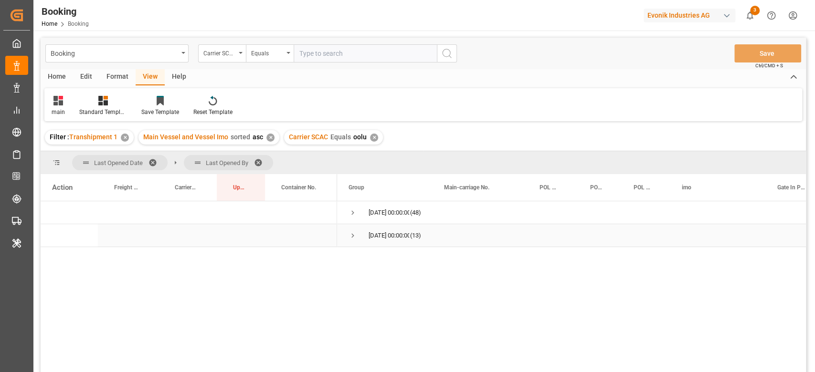
click at [353, 233] on span "Press SPACE to select this row." at bounding box center [352, 235] width 9 height 9
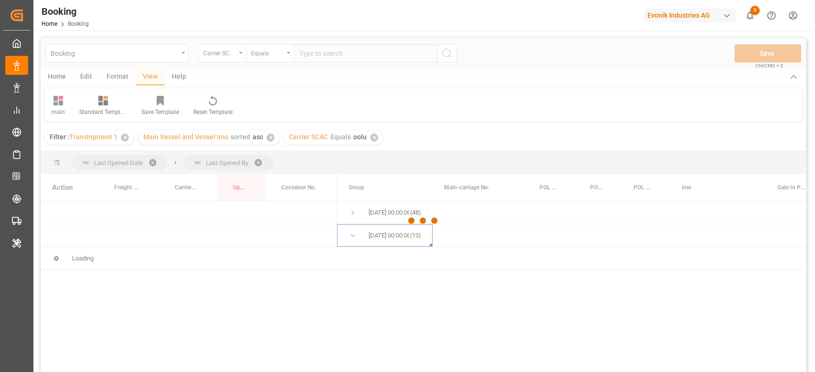
click at [350, 216] on div at bounding box center [423, 221] width 765 height 367
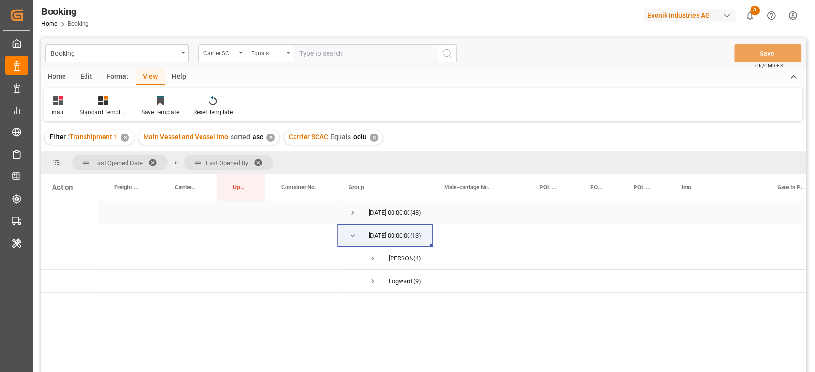
click at [354, 209] on span "Press SPACE to select this row." at bounding box center [352, 213] width 9 height 9
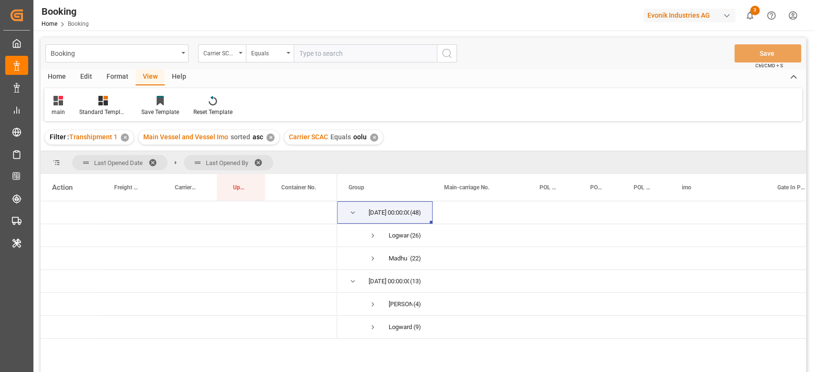
click at [260, 158] on span at bounding box center [261, 162] width 15 height 9
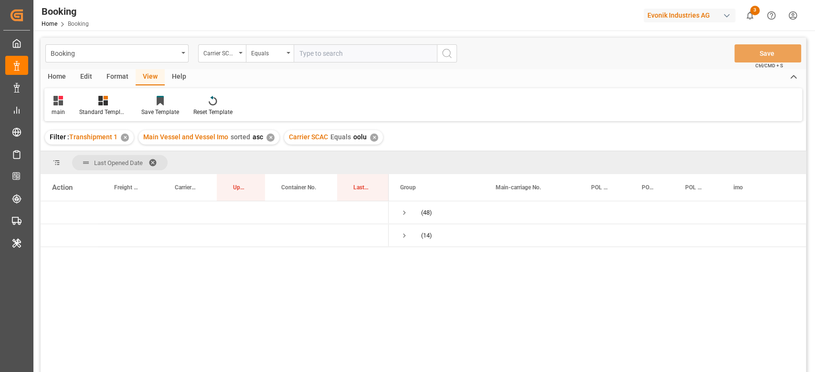
scroll to position [127, 0]
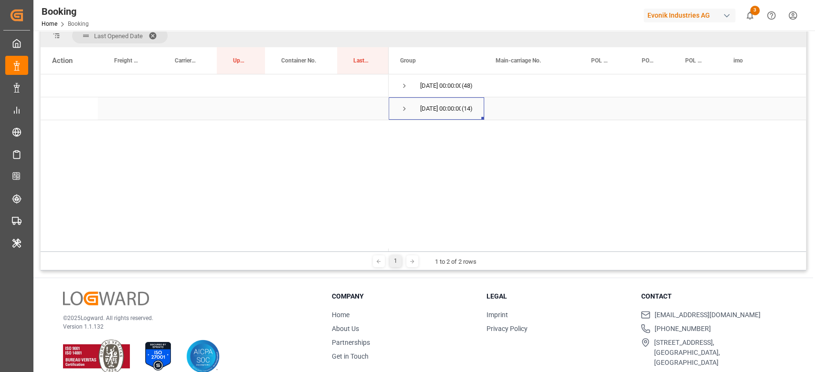
click at [400, 109] on span "Press SPACE to select this row." at bounding box center [404, 109] width 9 height 9
click at [405, 87] on div at bounding box center [423, 94] width 38 height 38
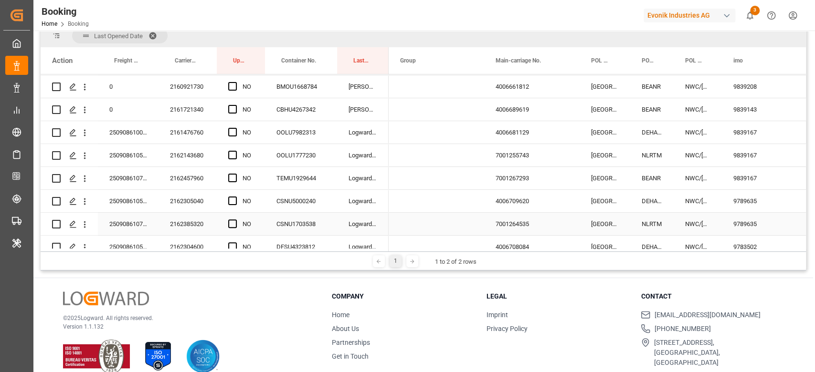
scroll to position [0, 0]
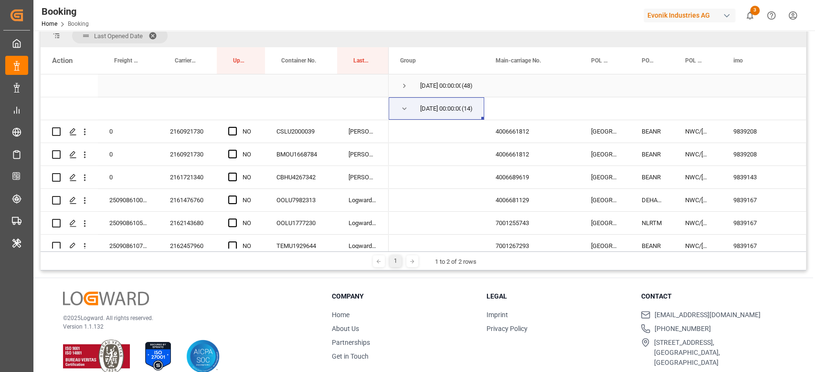
click at [401, 86] on span "Press SPACE to select this row." at bounding box center [404, 86] width 9 height 9
click at [0, 0] on span "Press SPACE to select this row." at bounding box center [0, 0] width 0 height 0
click at [403, 87] on span "Press SPACE to select this row." at bounding box center [404, 86] width 9 height 9
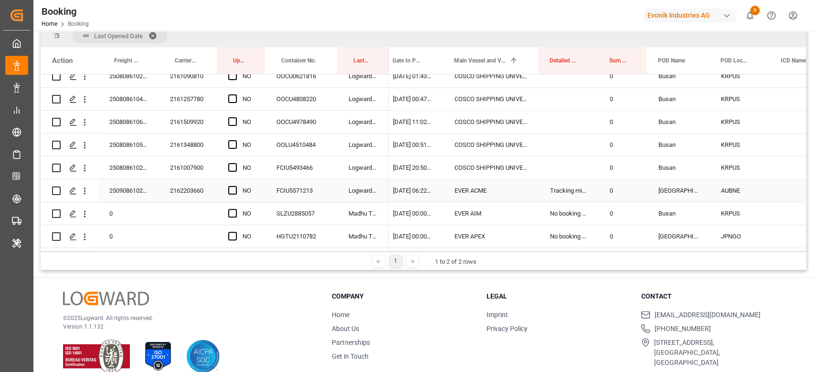
scroll to position [763, 0]
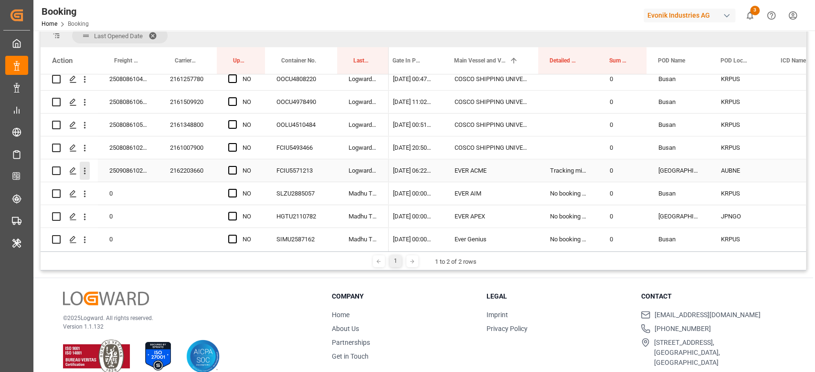
click at [81, 169] on icon "open menu" at bounding box center [85, 171] width 10 height 10
click at [87, 170] on icon "open menu" at bounding box center [85, 171] width 10 height 10
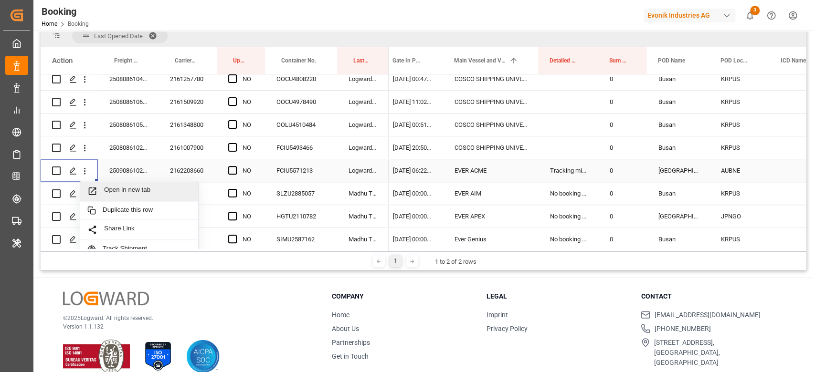
click at [130, 186] on span "Open in new tab" at bounding box center [147, 191] width 87 height 10
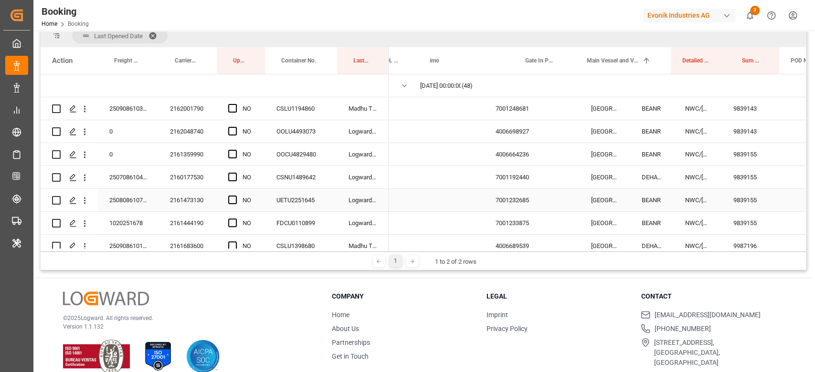
scroll to position [0, 316]
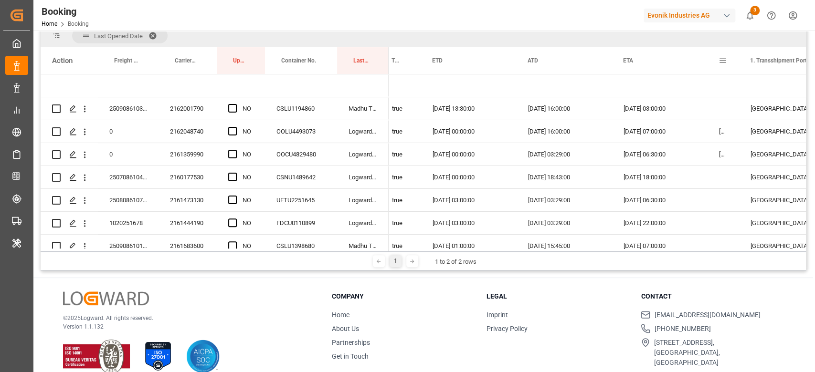
click at [737, 55] on div at bounding box center [738, 60] width 4 height 27
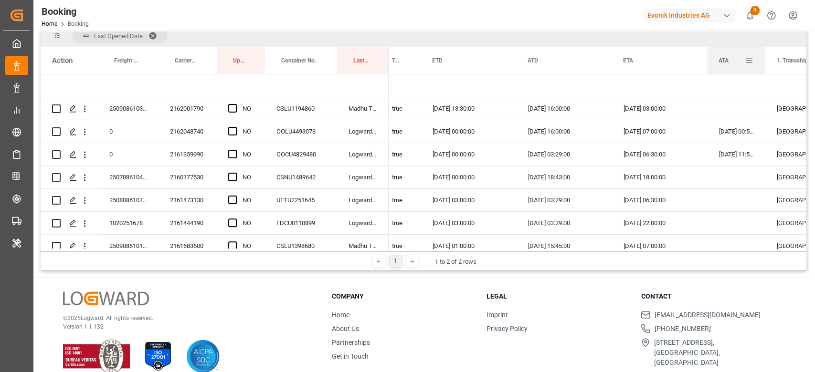
click at [764, 55] on div at bounding box center [765, 60] width 4 height 27
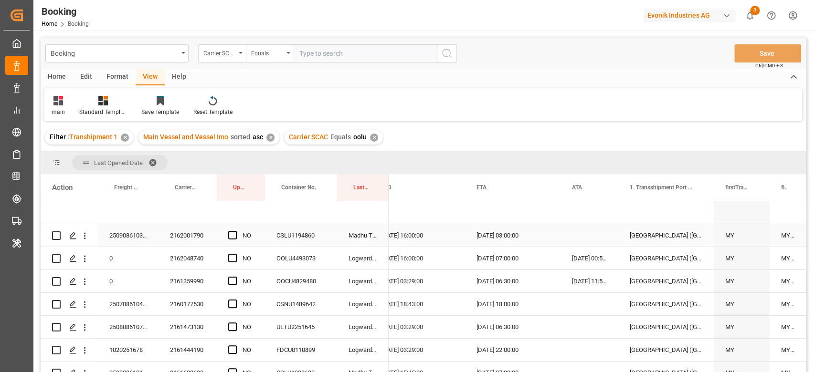
click at [291, 240] on div "CSLU1194860" at bounding box center [301, 235] width 72 height 22
click at [199, 242] on div "2162001790" at bounding box center [187, 235] width 58 height 22
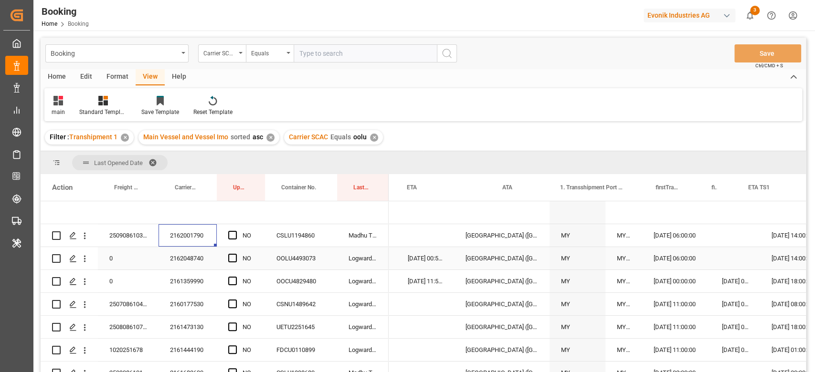
scroll to position [0, 1188]
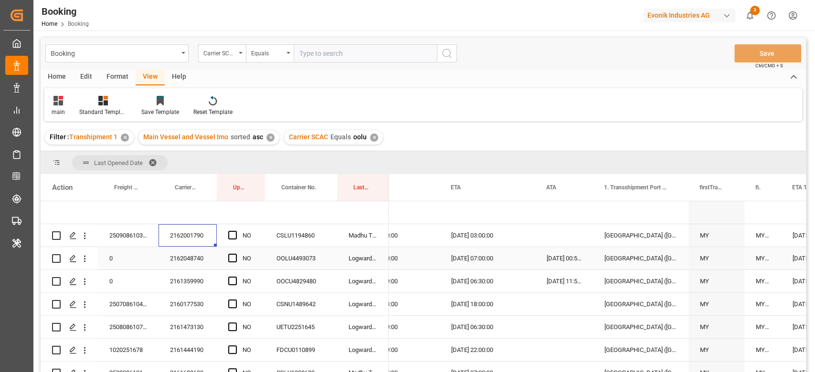
click at [203, 253] on div "2162048740" at bounding box center [187, 258] width 58 height 22
click at [89, 259] on icon "open menu" at bounding box center [85, 259] width 10 height 10
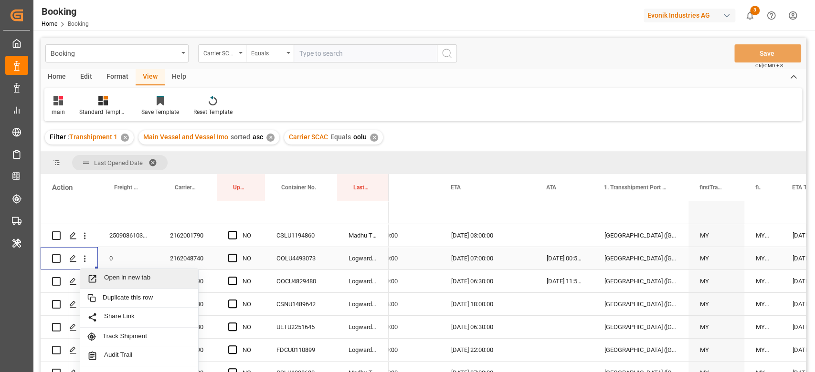
click at [107, 273] on div "Open in new tab" at bounding box center [139, 279] width 118 height 20
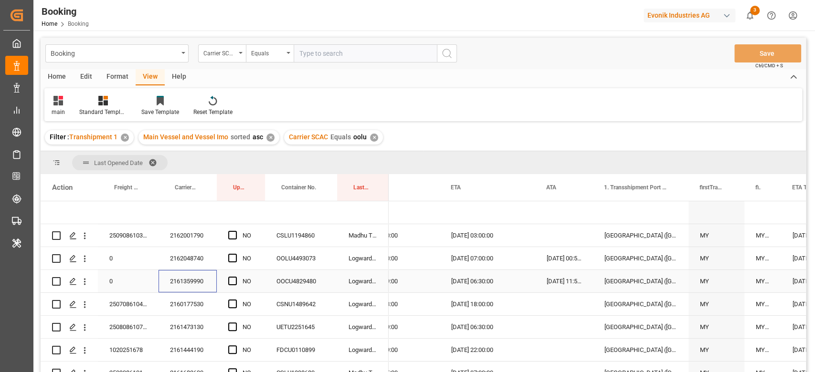
click at [192, 283] on div "2161359990" at bounding box center [187, 281] width 58 height 22
click at [84, 279] on icon "open menu" at bounding box center [85, 282] width 10 height 10
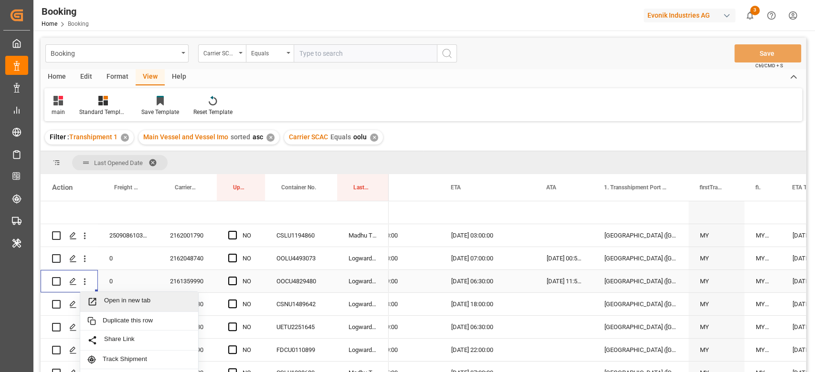
click at [111, 297] on span "Open in new tab" at bounding box center [147, 302] width 87 height 10
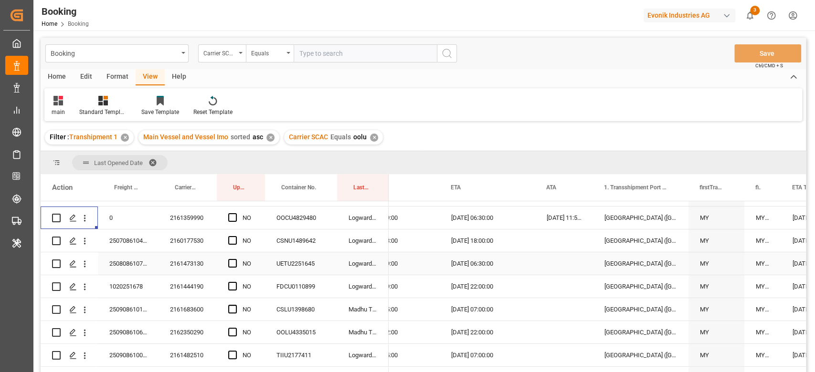
scroll to position [0, 0]
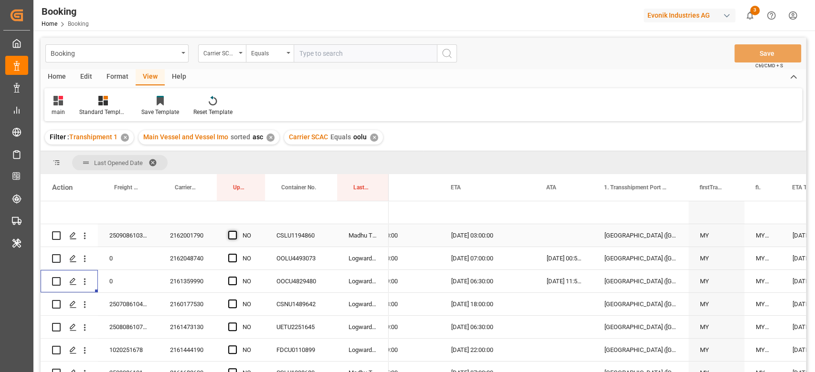
click at [231, 231] on span "Press SPACE to select this row." at bounding box center [232, 235] width 9 height 9
click at [235, 231] on input "Press SPACE to select this row." at bounding box center [235, 231] width 0 height 0
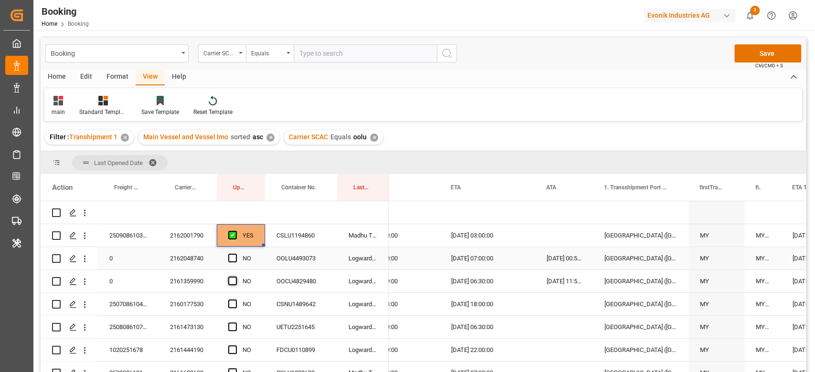
click at [236, 258] on div "Press SPACE to select this row." at bounding box center [235, 259] width 14 height 22
click at [231, 279] on span "Press SPACE to select this row." at bounding box center [232, 281] width 9 height 9
click at [235, 277] on input "Press SPACE to select this row." at bounding box center [235, 277] width 0 height 0
click at [231, 258] on span "Press SPACE to select this row." at bounding box center [232, 258] width 9 height 9
click at [235, 254] on input "Press SPACE to select this row." at bounding box center [235, 254] width 0 height 0
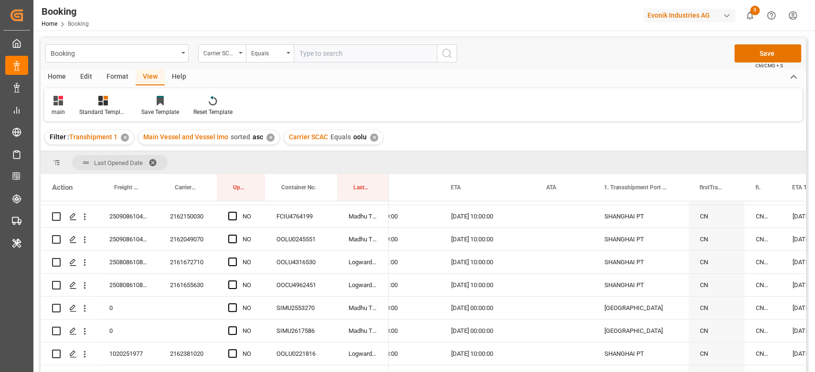
scroll to position [318, 0]
click at [186, 254] on div "2161672710" at bounding box center [187, 261] width 58 height 22
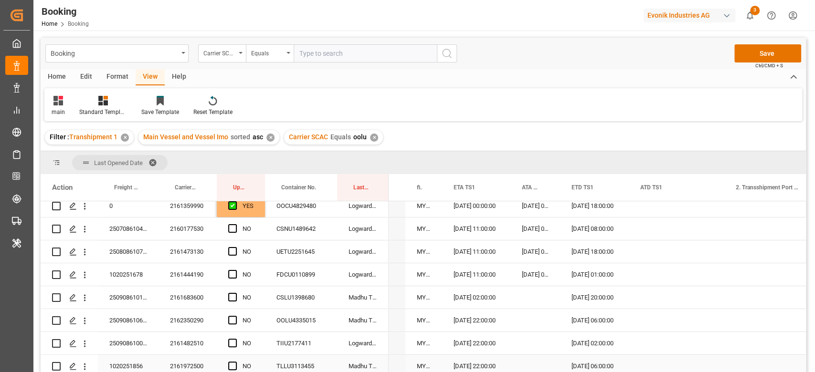
scroll to position [63, 0]
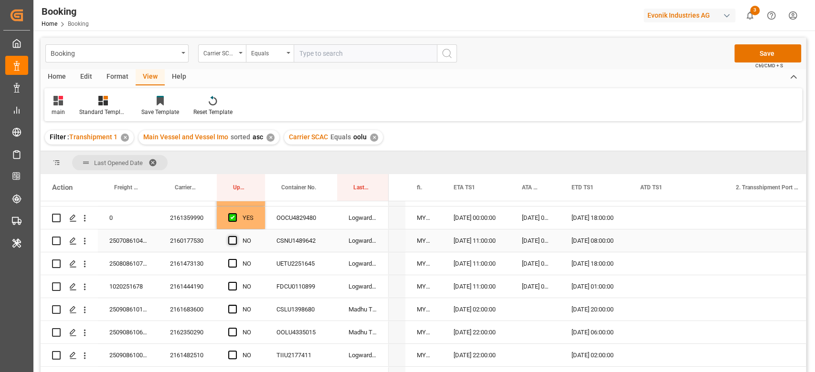
click at [233, 239] on span "Press SPACE to select this row." at bounding box center [232, 240] width 9 height 9
click at [235, 236] on input "Press SPACE to select this row." at bounding box center [235, 236] width 0 height 0
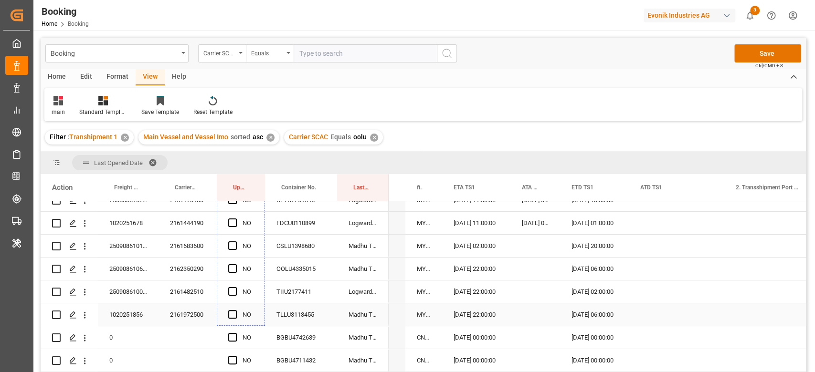
drag, startPoint x: 264, startPoint y: 251, endPoint x: 241, endPoint y: 305, distance: 58.6
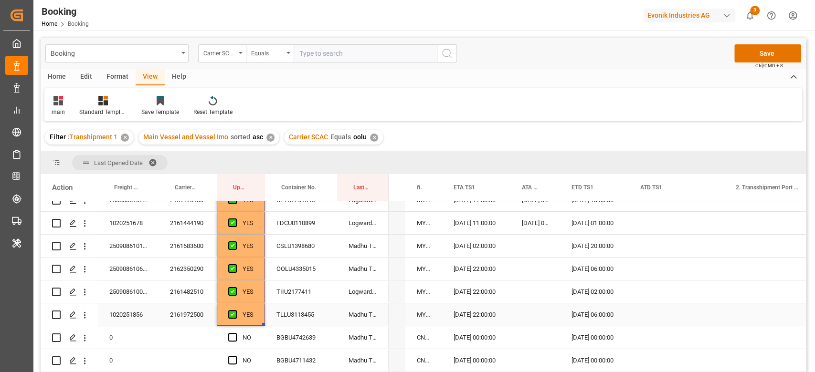
scroll to position [191, 0]
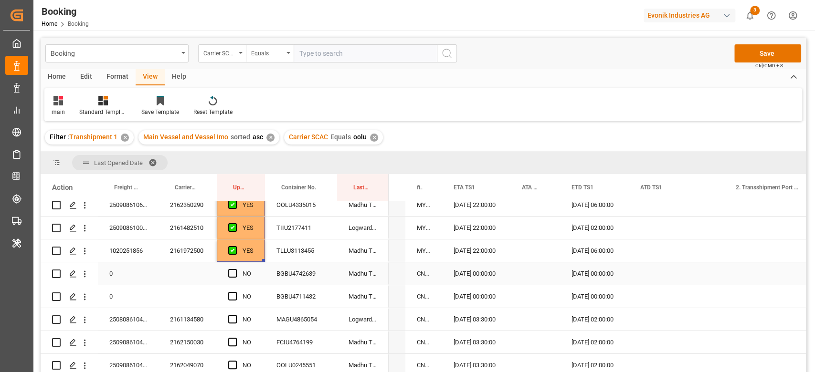
click at [235, 273] on span "Press SPACE to select this row." at bounding box center [232, 273] width 9 height 9
click at [235, 269] on input "Press SPACE to select this row." at bounding box center [235, 269] width 0 height 0
click at [235, 299] on span "Press SPACE to select this row." at bounding box center [232, 296] width 9 height 9
click at [235, 292] on input "Press SPACE to select this row." at bounding box center [235, 292] width 0 height 0
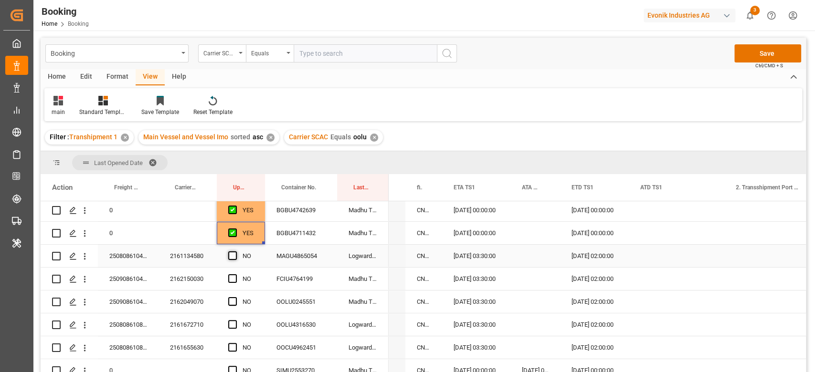
click at [229, 258] on span "Press SPACE to select this row." at bounding box center [232, 256] width 9 height 9
click at [235, 252] on input "Press SPACE to select this row." at bounding box center [235, 252] width 0 height 0
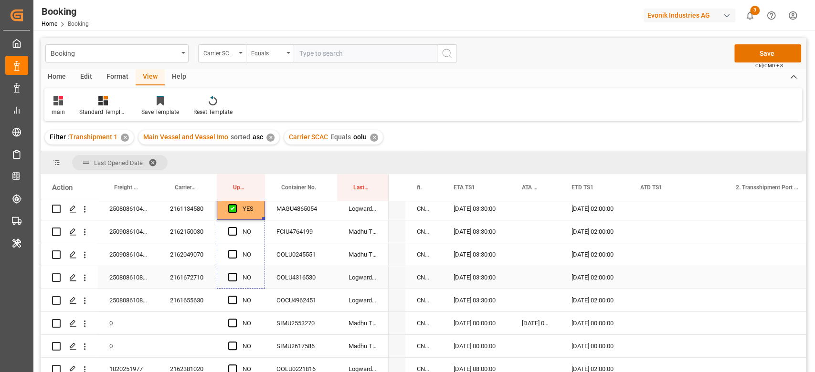
scroll to position [318, 0]
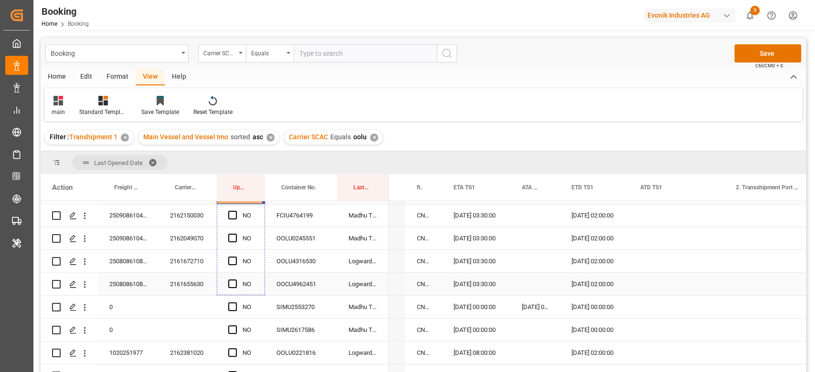
drag, startPoint x: 263, startPoint y: 264, endPoint x: 246, endPoint y: 288, distance: 29.1
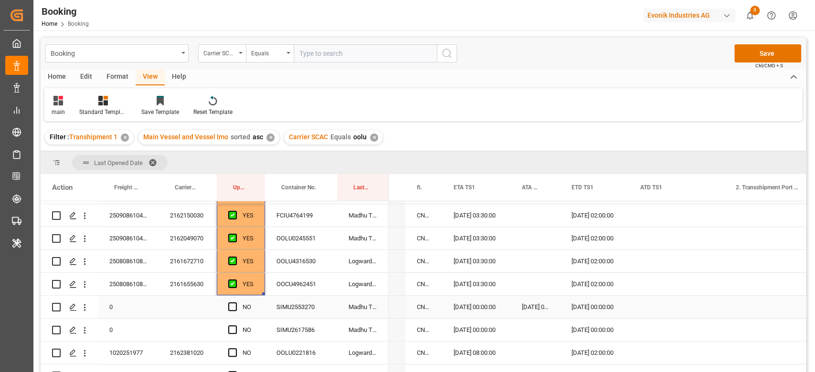
click at [316, 303] on div "SIMU2553270" at bounding box center [301, 307] width 72 height 22
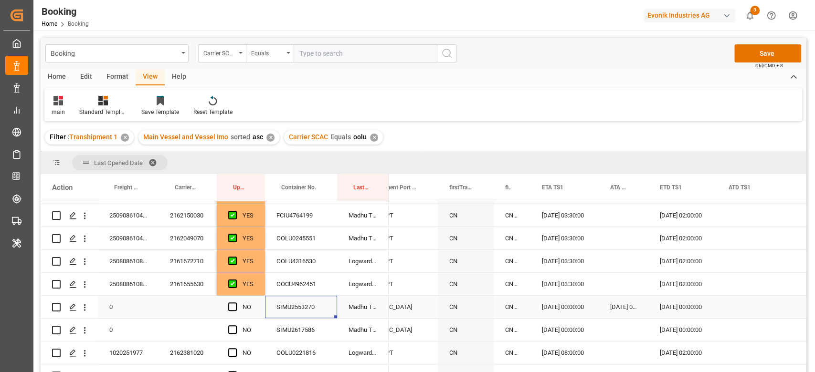
scroll to position [0, 1439]
click at [84, 307] on icon "open menu" at bounding box center [85, 308] width 2 height 7
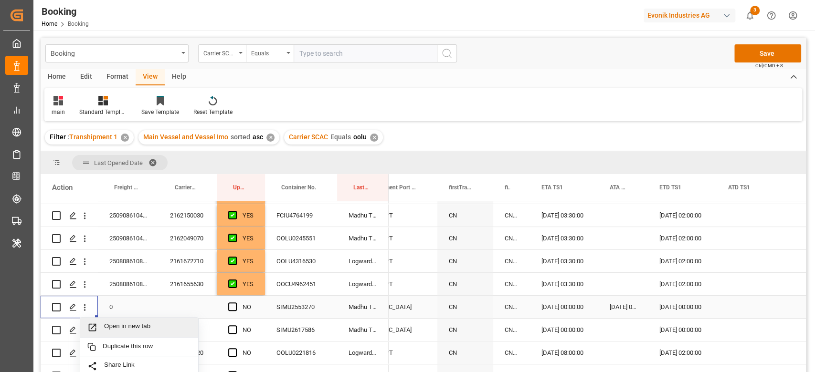
click at [105, 320] on div "Open in new tab" at bounding box center [139, 328] width 118 height 20
click at [236, 273] on div "Press SPACE to select this row." at bounding box center [235, 284] width 14 height 22
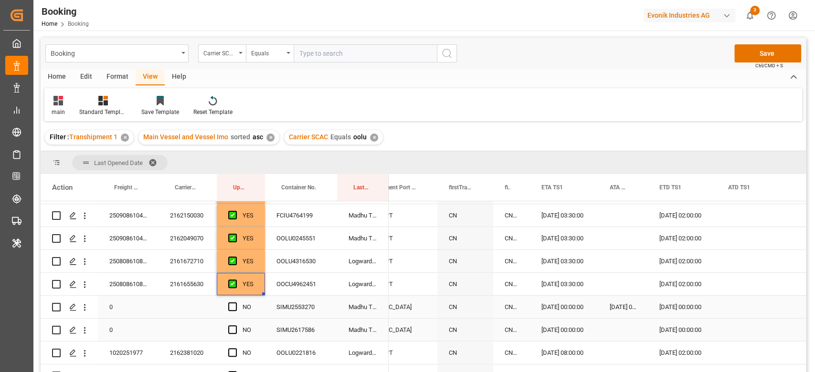
scroll to position [382, 0]
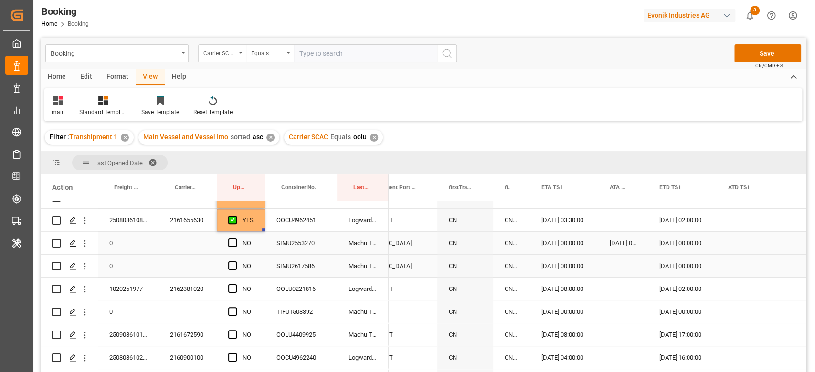
click at [238, 270] on div "Press SPACE to select this row." at bounding box center [235, 266] width 14 height 22
drag, startPoint x: 234, startPoint y: 265, endPoint x: 236, endPoint y: 248, distance: 17.2
click at [234, 265] on span "Press SPACE to select this row." at bounding box center [232, 266] width 9 height 9
click at [235, 262] on input "Press SPACE to select this row." at bounding box center [235, 262] width 0 height 0
click at [235, 237] on div "Press SPACE to select this row." at bounding box center [235, 243] width 14 height 22
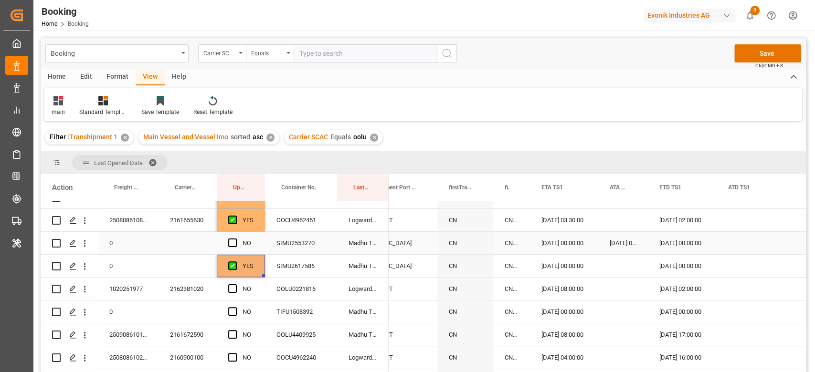
click at [235, 237] on div "Press SPACE to select this row." at bounding box center [235, 243] width 14 height 22
click at [198, 246] on div "Press SPACE to select this row." at bounding box center [187, 243] width 58 height 22
click at [228, 244] on span "Press SPACE to select this row." at bounding box center [232, 243] width 9 height 9
click at [235, 239] on input "Press SPACE to select this row." at bounding box center [235, 239] width 0 height 0
drag, startPoint x: 233, startPoint y: 241, endPoint x: 231, endPoint y: 269, distance: 27.8
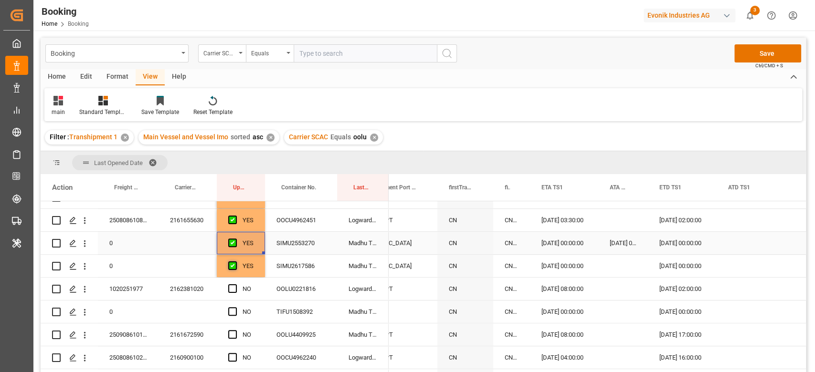
click at [233, 241] on span "Press SPACE to select this row." at bounding box center [232, 243] width 9 height 9
click at [235, 239] on input "Press SPACE to select this row." at bounding box center [235, 239] width 0 height 0
click at [233, 241] on span "Press SPACE to select this row." at bounding box center [232, 243] width 9 height 9
click at [235, 239] on input "Press SPACE to select this row." at bounding box center [235, 239] width 0 height 0
click at [192, 242] on div "Press SPACE to select this row." at bounding box center [187, 243] width 58 height 22
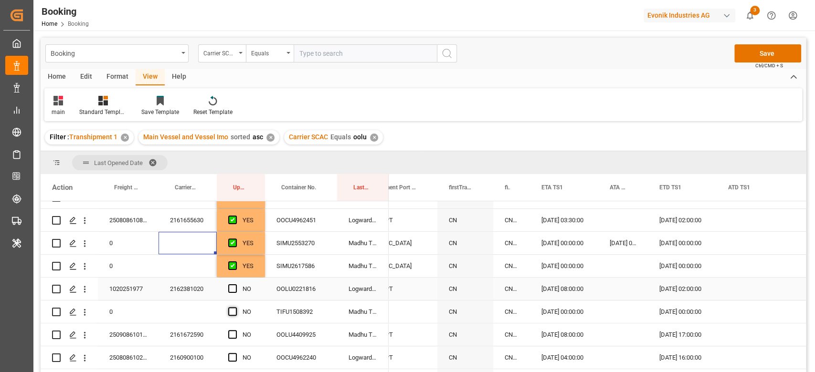
click at [232, 286] on span "Press SPACE to select this row." at bounding box center [232, 288] width 9 height 9
click at [235, 284] on input "Press SPACE to select this row." at bounding box center [235, 284] width 0 height 0
click at [233, 314] on span "Press SPACE to select this row." at bounding box center [232, 311] width 9 height 9
click at [235, 307] on input "Press SPACE to select this row." at bounding box center [235, 307] width 0 height 0
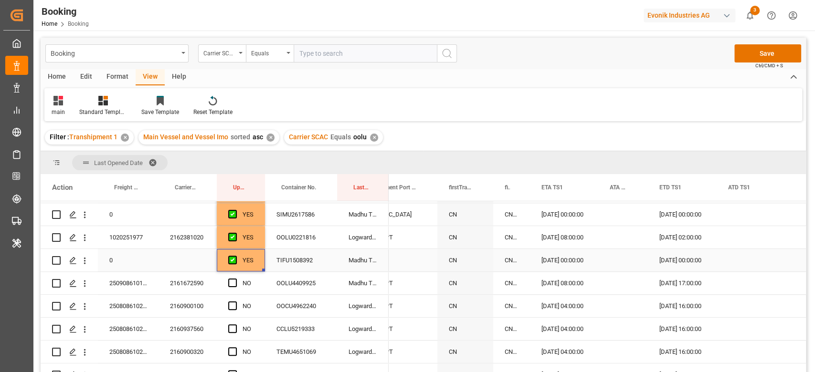
scroll to position [445, 0]
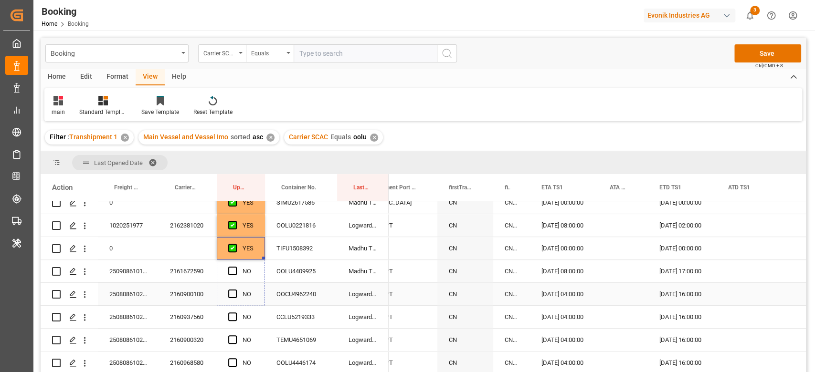
drag, startPoint x: 262, startPoint y: 259, endPoint x: 264, endPoint y: 294, distance: 34.9
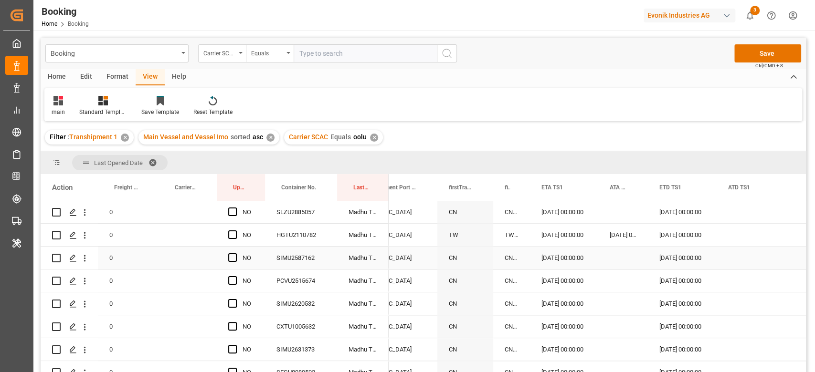
scroll to position [891, 0]
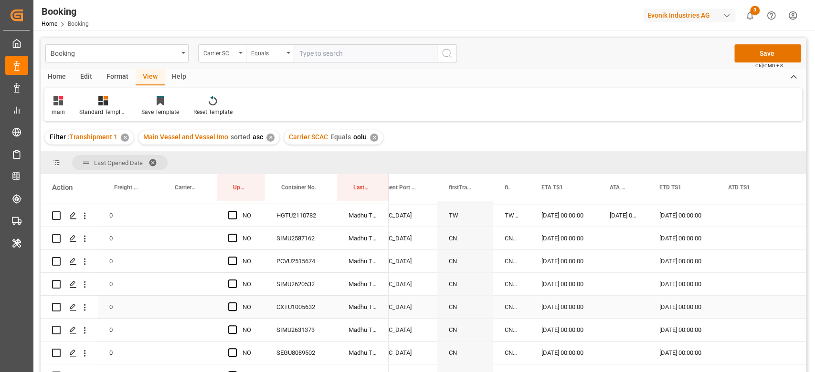
click at [283, 309] on div "CXTU1005632" at bounding box center [301, 307] width 72 height 22
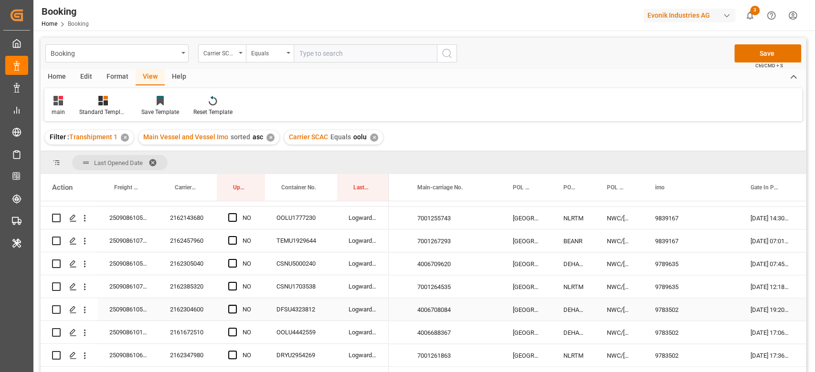
scroll to position [0, 77]
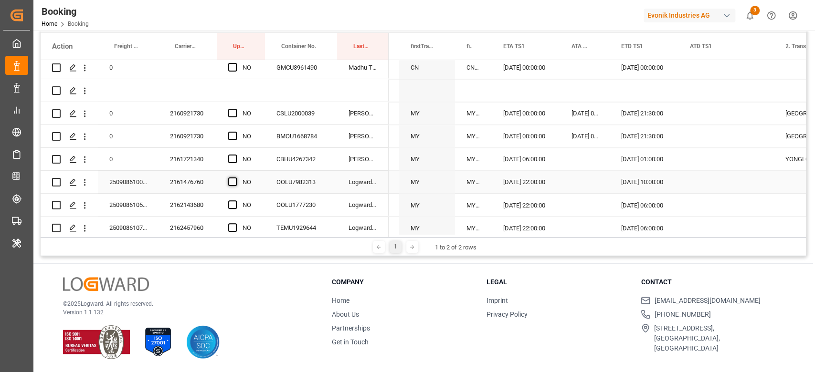
drag, startPoint x: 228, startPoint y: 181, endPoint x: 237, endPoint y: 185, distance: 10.3
click at [228, 181] on span "Press SPACE to select this row." at bounding box center [232, 182] width 9 height 9
click at [235, 178] on input "Press SPACE to select this row." at bounding box center [235, 178] width 0 height 0
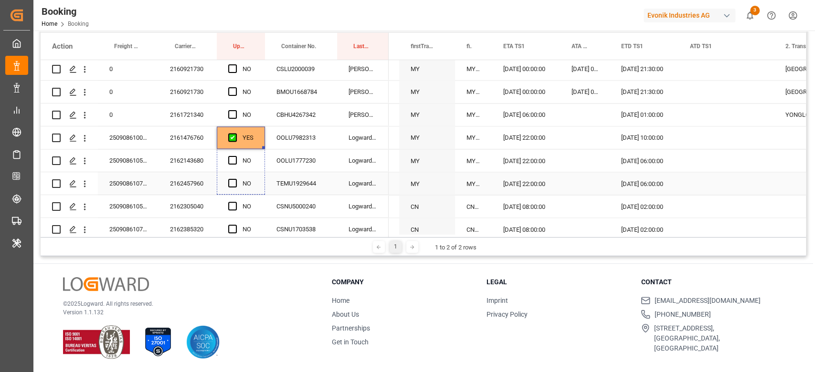
drag, startPoint x: 263, startPoint y: 191, endPoint x: 265, endPoint y: 213, distance: 22.0
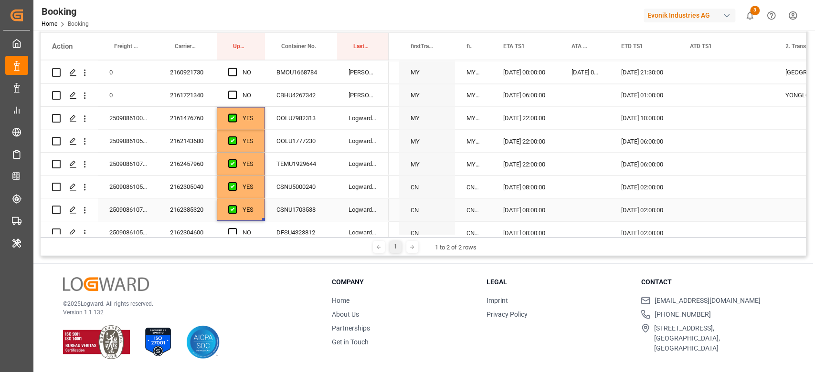
click at [261, 220] on div "YES" at bounding box center [241, 210] width 48 height 22
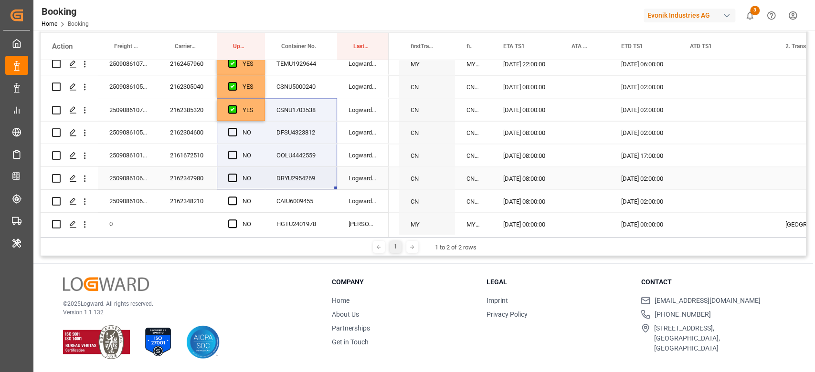
drag, startPoint x: 265, startPoint y: 218, endPoint x: 270, endPoint y: 212, distance: 7.5
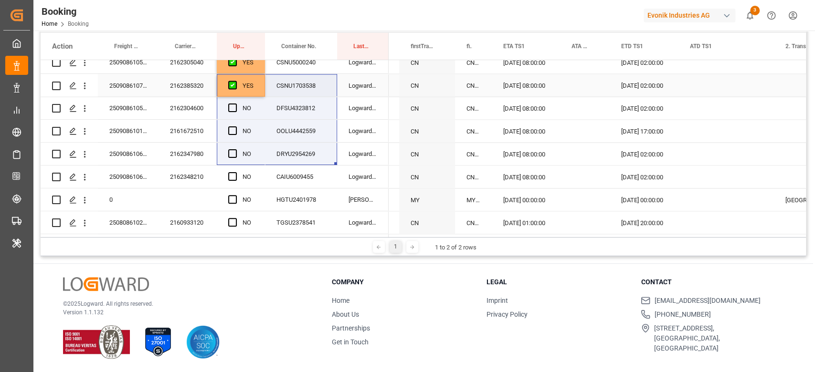
click at [245, 91] on div "YES" at bounding box center [247, 85] width 11 height 22
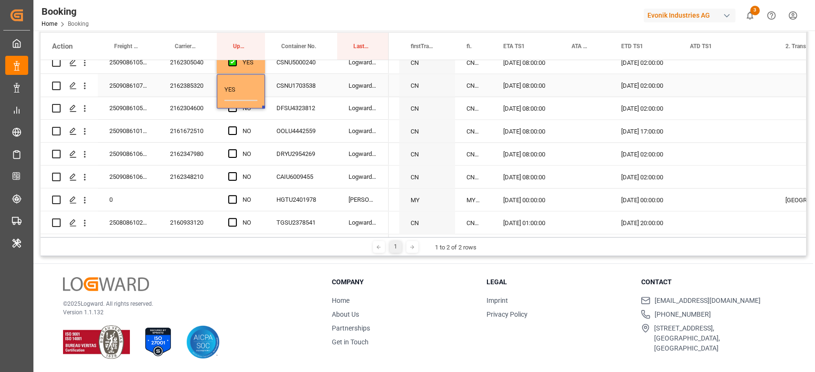
click at [260, 85] on div "YES" at bounding box center [241, 91] width 48 height 34
click at [233, 122] on div "Press SPACE to select this row." at bounding box center [235, 131] width 14 height 22
click at [252, 90] on div "YES" at bounding box center [247, 85] width 11 height 22
click at [259, 120] on div "NO" at bounding box center [241, 131] width 48 height 22
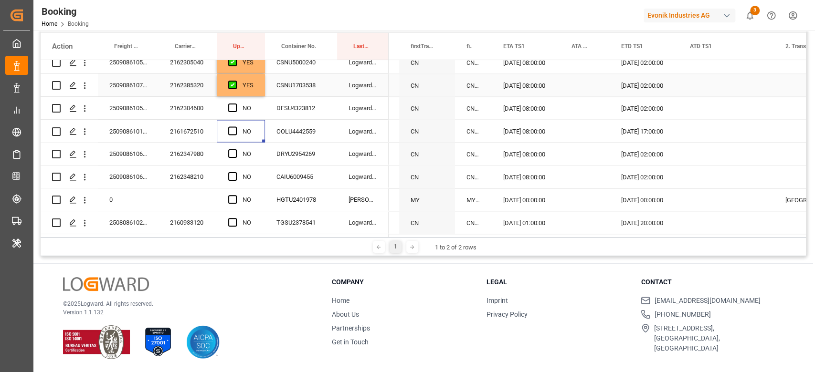
click at [261, 92] on div "YES" at bounding box center [241, 85] width 48 height 22
click at [263, 94] on div "Press SPACE to select this row." at bounding box center [263, 95] width 3 height 3
drag, startPoint x: 263, startPoint y: 94, endPoint x: 267, endPoint y: 166, distance: 72.2
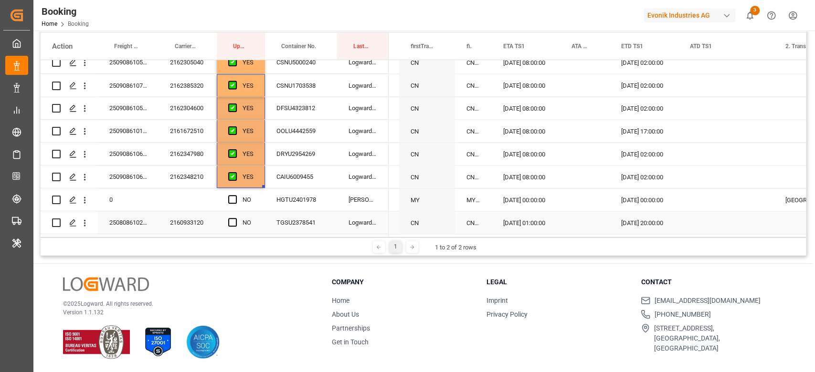
drag, startPoint x: 231, startPoint y: 220, endPoint x: 338, endPoint y: 173, distance: 117.6
click at [230, 220] on span "Press SPACE to select this row." at bounding box center [232, 222] width 9 height 9
click at [235, 218] on input "Press SPACE to select this row." at bounding box center [235, 218] width 0 height 0
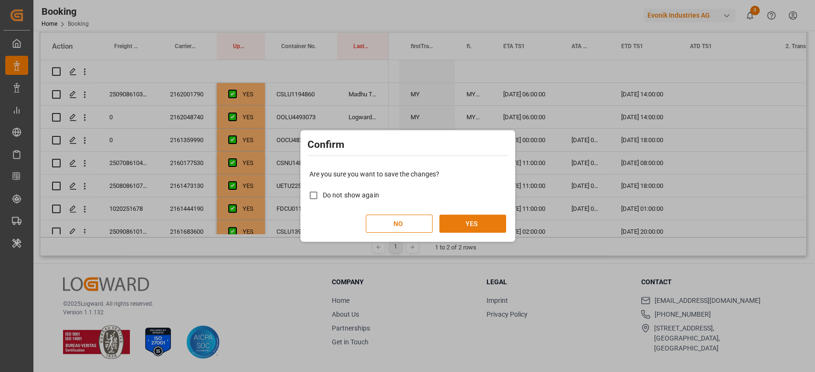
click at [469, 215] on button "YES" at bounding box center [472, 224] width 67 height 18
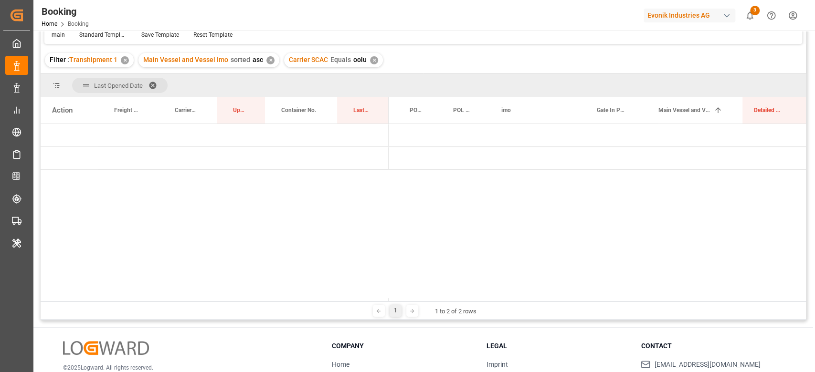
scroll to position [0, 0]
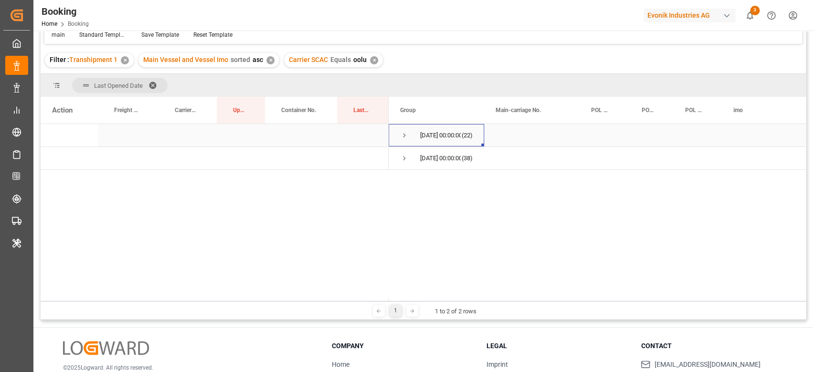
click at [395, 136] on div "17.09.2025 00:00:00 (22)" at bounding box center [436, 135] width 95 height 22
click at [402, 133] on span "Press SPACE to select this row." at bounding box center [404, 135] width 9 height 9
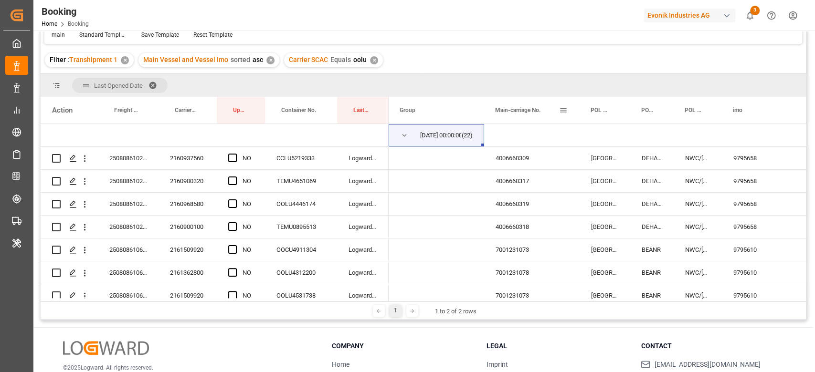
click at [513, 110] on span "Main-carriage No." at bounding box center [517, 110] width 45 height 7
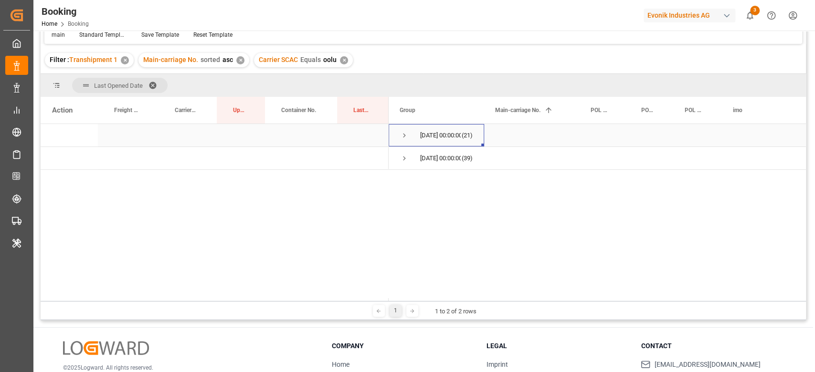
click at [393, 132] on div "17.09.2025 00:00:00 (21)" at bounding box center [436, 135] width 95 height 22
click at [397, 138] on div "17.09.2025 00:00:00 (21)" at bounding box center [436, 135] width 95 height 22
click at [400, 132] on span "Press SPACE to select this row." at bounding box center [404, 135] width 9 height 9
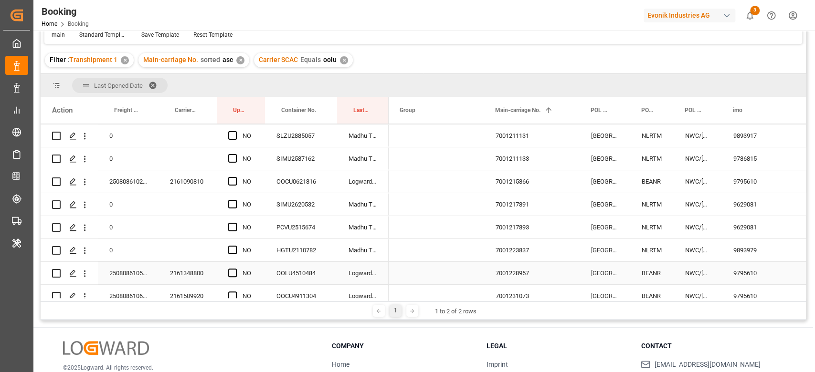
scroll to position [355, 0]
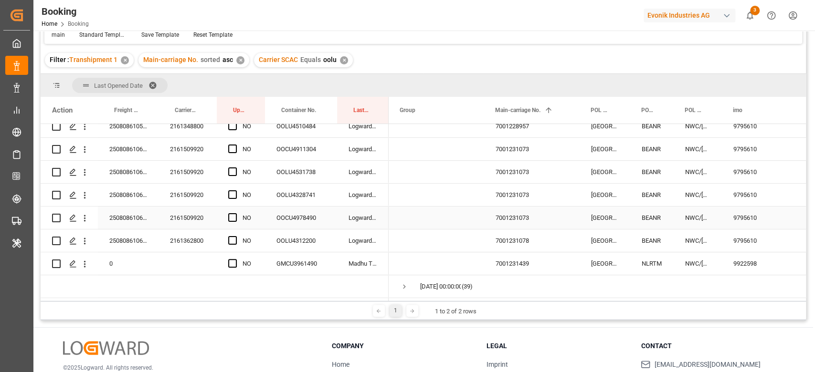
click at [501, 212] on div "7001231073" at bounding box center [531, 218] width 95 height 22
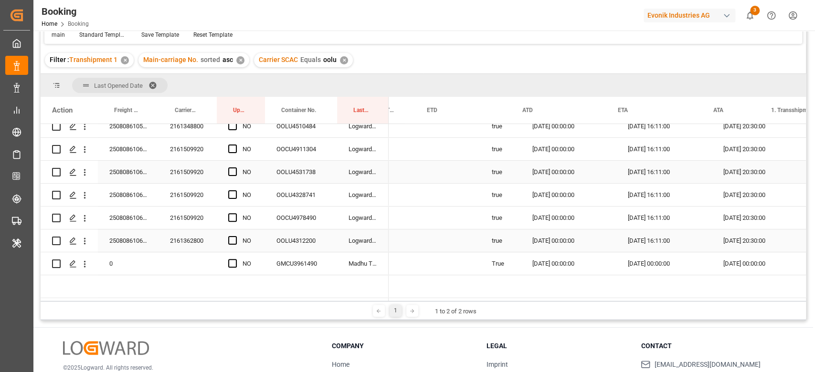
scroll to position [0, 1046]
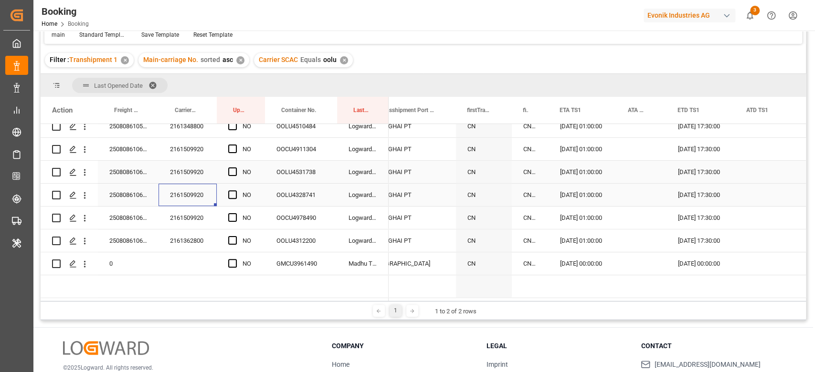
click at [194, 185] on div "2161509920" at bounding box center [187, 195] width 58 height 22
click at [234, 145] on span "Press SPACE to select this row." at bounding box center [232, 149] width 9 height 9
click at [235, 145] on input "Press SPACE to select this row." at bounding box center [235, 145] width 0 height 0
click at [263, 158] on div "Press SPACE to select this row." at bounding box center [263, 159] width 3 height 3
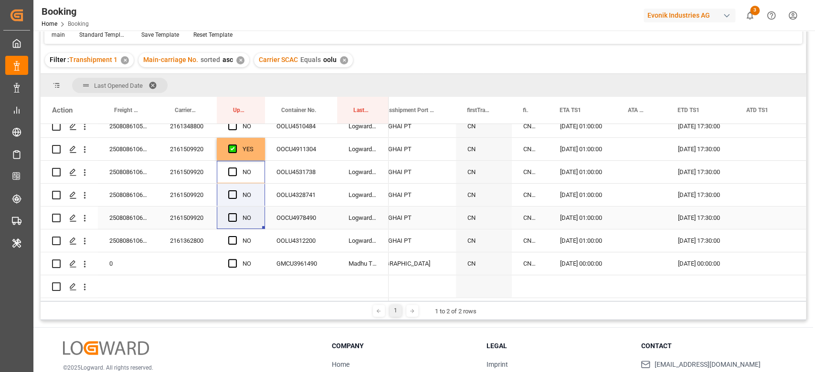
click at [252, 223] on div "250808610218 2160937560 NO CCLU5219333 Logward System 250808610220 2160900320 N…" at bounding box center [215, 34] width 348 height 527
click at [230, 214] on span "Press SPACE to select this row." at bounding box center [232, 217] width 9 height 9
click at [235, 213] on input "Press SPACE to select this row." at bounding box center [235, 213] width 0 height 0
click at [231, 190] on span "Press SPACE to select this row." at bounding box center [232, 194] width 9 height 9
click at [235, 190] on input "Press SPACE to select this row." at bounding box center [235, 190] width 0 height 0
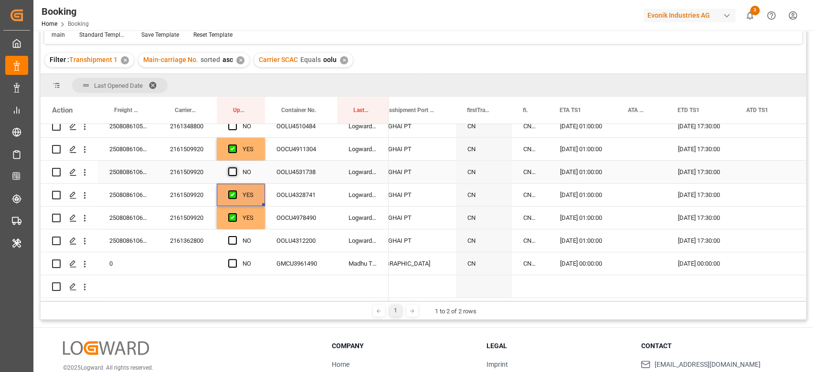
click at [234, 170] on span "Press SPACE to select this row." at bounding box center [232, 172] width 9 height 9
click at [235, 168] on input "Press SPACE to select this row." at bounding box center [235, 168] width 0 height 0
click at [209, 234] on div "2161362800" at bounding box center [187, 241] width 58 height 22
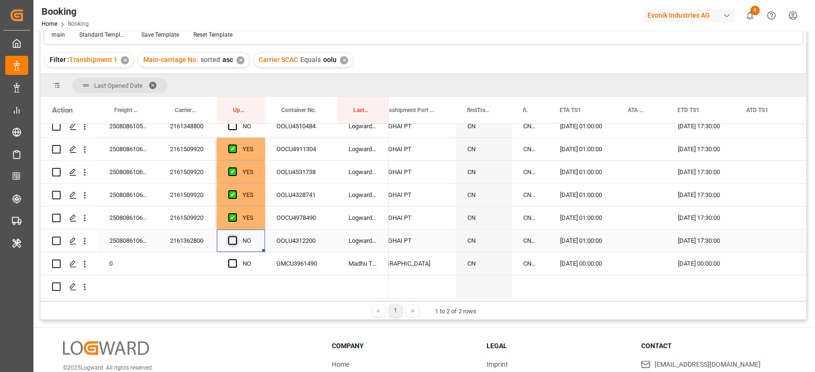
click at [231, 236] on span "Press SPACE to select this row." at bounding box center [232, 240] width 9 height 9
click at [235, 236] on input "Press SPACE to select this row." at bounding box center [235, 236] width 0 height 0
click at [236, 264] on span "Press SPACE to select this row." at bounding box center [232, 263] width 9 height 9
click at [235, 259] on input "Press SPACE to select this row." at bounding box center [235, 259] width 0 height 0
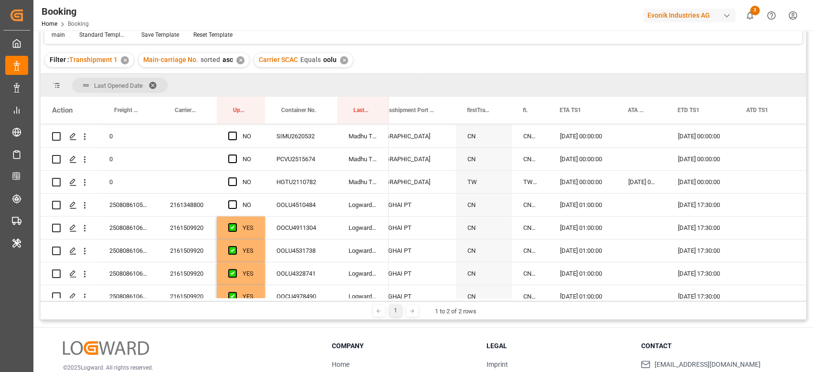
scroll to position [228, 0]
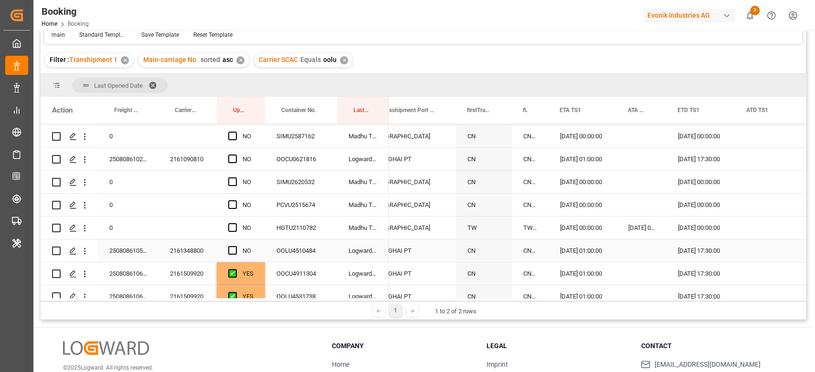
click at [225, 245] on div "NO" at bounding box center [241, 251] width 48 height 22
click at [227, 250] on div "NO" at bounding box center [241, 251] width 48 height 22
click at [234, 225] on span "Press SPACE to select this row." at bounding box center [232, 227] width 9 height 9
click at [235, 223] on input "Press SPACE to select this row." at bounding box center [235, 223] width 0 height 0
click at [230, 255] on div "Press SPACE to select this row." at bounding box center [235, 251] width 14 height 22
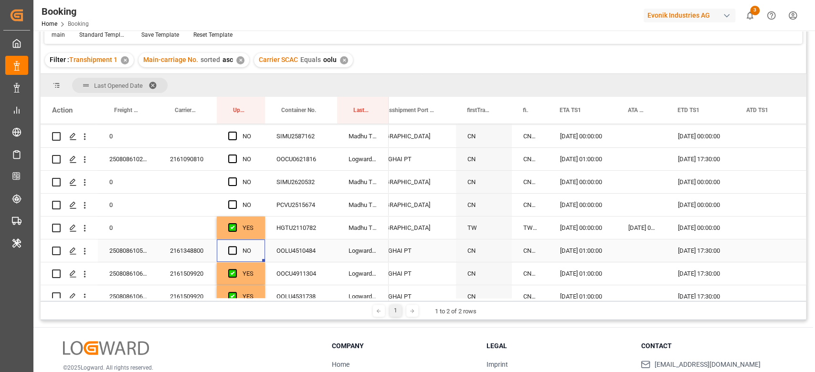
click at [237, 250] on div "Press SPACE to select this row." at bounding box center [235, 251] width 14 height 22
click at [234, 253] on span "Press SPACE to select this row." at bounding box center [232, 250] width 9 height 9
click at [235, 246] on input "Press SPACE to select this row." at bounding box center [235, 246] width 0 height 0
click at [233, 207] on span "Press SPACE to select this row." at bounding box center [232, 204] width 9 height 9
click at [235, 200] on input "Press SPACE to select this row." at bounding box center [235, 200] width 0 height 0
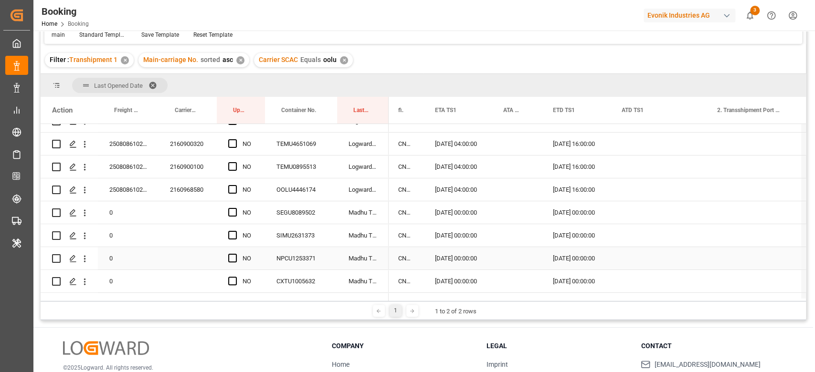
scroll to position [101, 0]
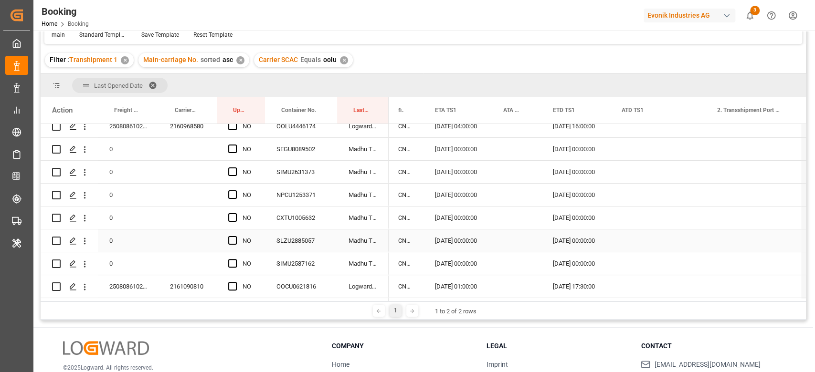
click at [227, 240] on div "NO" at bounding box center [241, 241] width 48 height 22
click at [233, 242] on span "Press SPACE to select this row." at bounding box center [232, 240] width 9 height 9
click at [235, 236] on input "Press SPACE to select this row." at bounding box center [235, 236] width 0 height 0
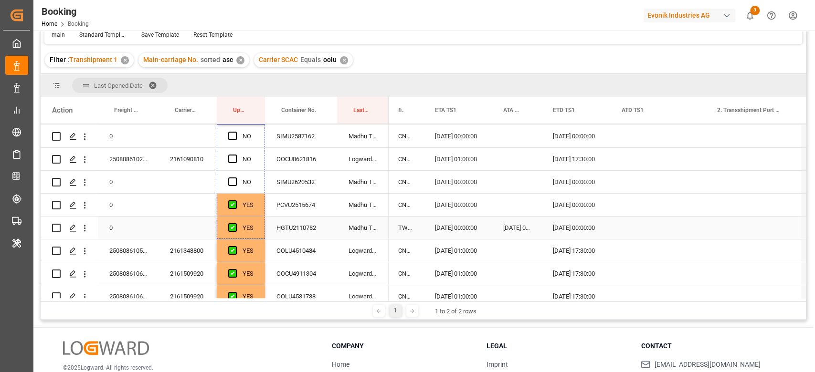
drag, startPoint x: 263, startPoint y: 249, endPoint x: 245, endPoint y: 239, distance: 21.4
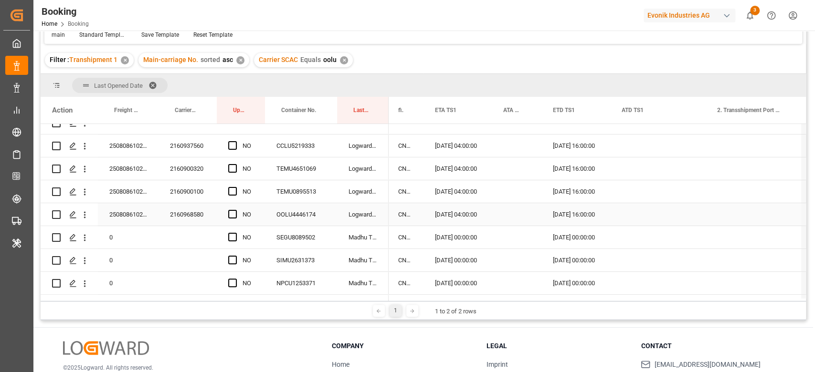
scroll to position [0, 0]
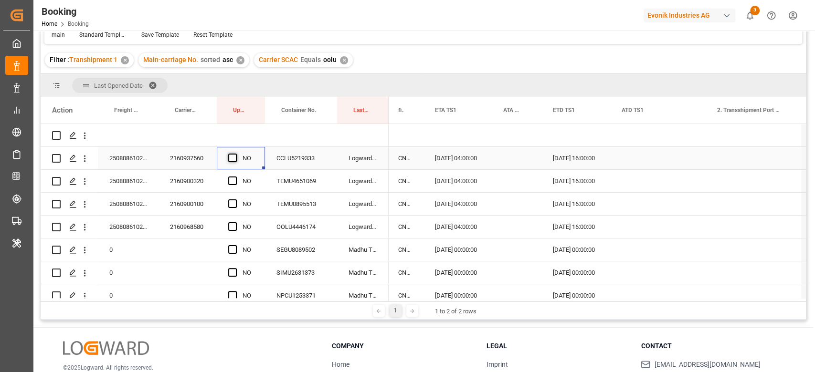
click at [235, 158] on span "Press SPACE to select this row." at bounding box center [232, 158] width 9 height 9
click at [235, 154] on input "Press SPACE to select this row." at bounding box center [235, 154] width 0 height 0
drag, startPoint x: 263, startPoint y: 166, endPoint x: 248, endPoint y: 212, distance: 49.1
click at [232, 178] on span "Press SPACE to select this row." at bounding box center [232, 181] width 9 height 9
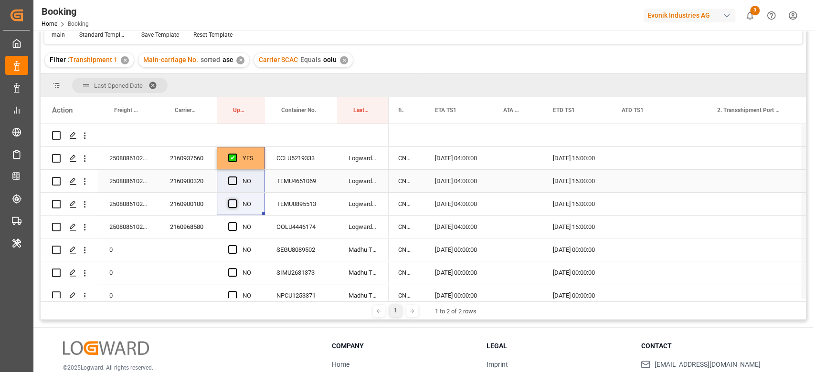
click at [235, 177] on input "Press SPACE to select this row." at bounding box center [235, 177] width 0 height 0
click at [233, 201] on span "Press SPACE to select this row." at bounding box center [232, 204] width 9 height 9
click at [235, 200] on input "Press SPACE to select this row." at bounding box center [235, 200] width 0 height 0
click at [230, 225] on span "Press SPACE to select this row." at bounding box center [232, 226] width 9 height 9
click at [235, 222] on input "Press SPACE to select this row." at bounding box center [235, 222] width 0 height 0
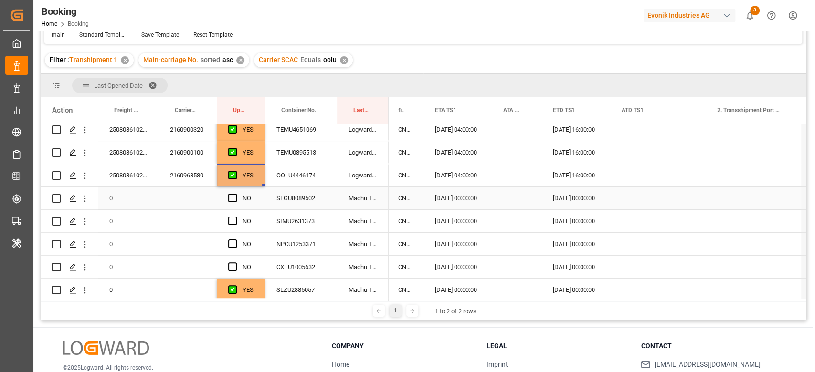
scroll to position [63, 0]
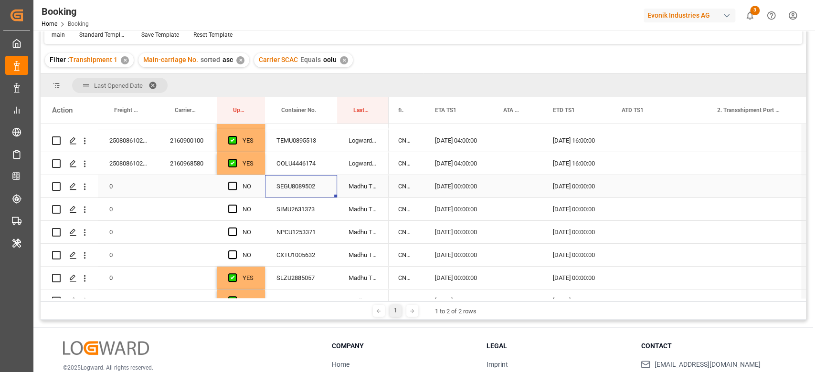
click at [293, 191] on div "SEGU8089502" at bounding box center [301, 186] width 72 height 22
click at [88, 182] on icon "open menu" at bounding box center [85, 187] width 10 height 10
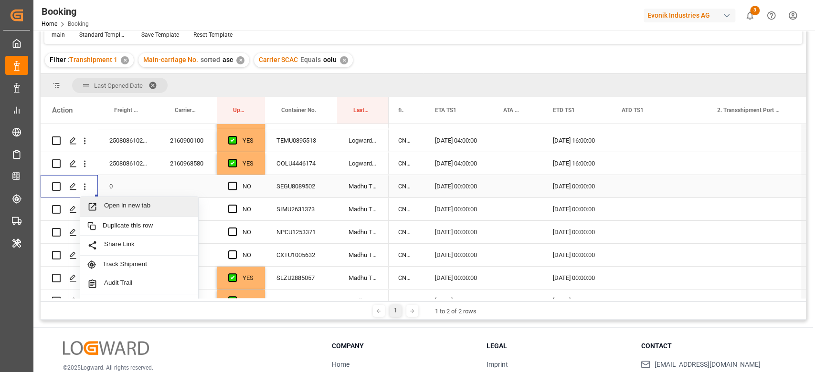
click at [115, 197] on div "Open in new tab" at bounding box center [139, 207] width 118 height 20
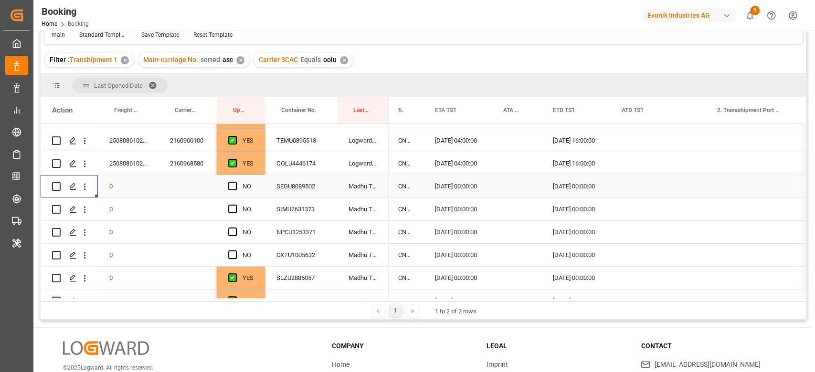
click at [233, 182] on span "Press SPACE to select this row." at bounding box center [232, 186] width 9 height 9
click at [235, 182] on input "Press SPACE to select this row." at bounding box center [235, 182] width 0 height 0
click at [307, 216] on div "SIMU2631373" at bounding box center [301, 209] width 72 height 22
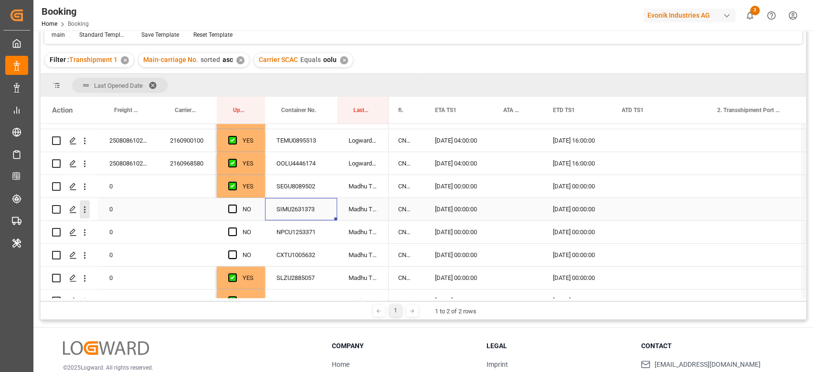
click at [86, 207] on icon "open menu" at bounding box center [85, 210] width 10 height 10
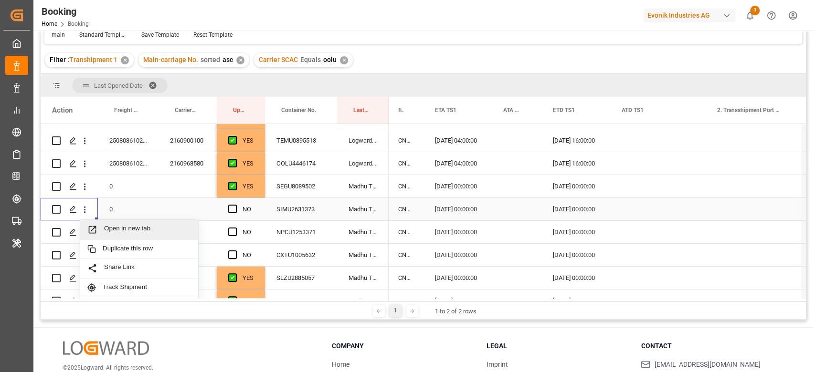
click at [114, 221] on div "Open in new tab" at bounding box center [139, 230] width 118 height 20
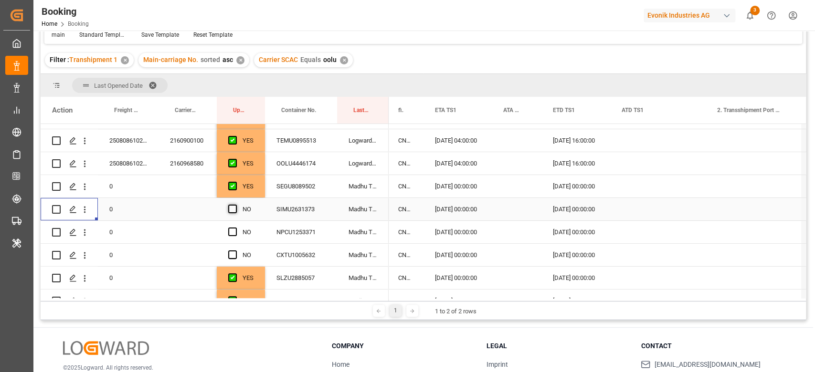
click at [236, 209] on span "Press SPACE to select this row." at bounding box center [232, 209] width 9 height 9
click at [235, 205] on input "Press SPACE to select this row." at bounding box center [235, 205] width 0 height 0
click at [231, 202] on div "Press SPACE to select this row." at bounding box center [235, 210] width 14 height 22
click at [233, 208] on span "Press SPACE to select this row." at bounding box center [232, 209] width 9 height 9
click at [235, 205] on input "Press SPACE to select this row." at bounding box center [235, 205] width 0 height 0
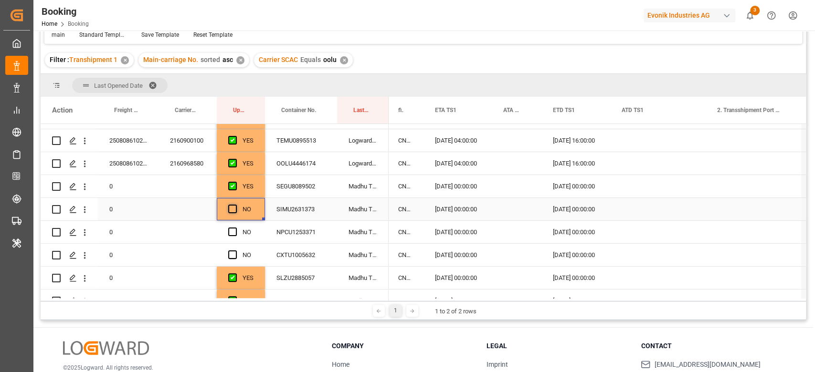
click at [233, 209] on span "Press SPACE to select this row." at bounding box center [232, 209] width 9 height 9
click at [235, 205] on input "Press SPACE to select this row." at bounding box center [235, 205] width 0 height 0
click at [299, 235] on div "NPCU1253371" at bounding box center [301, 232] width 72 height 22
click at [83, 228] on icon "open menu" at bounding box center [85, 233] width 10 height 10
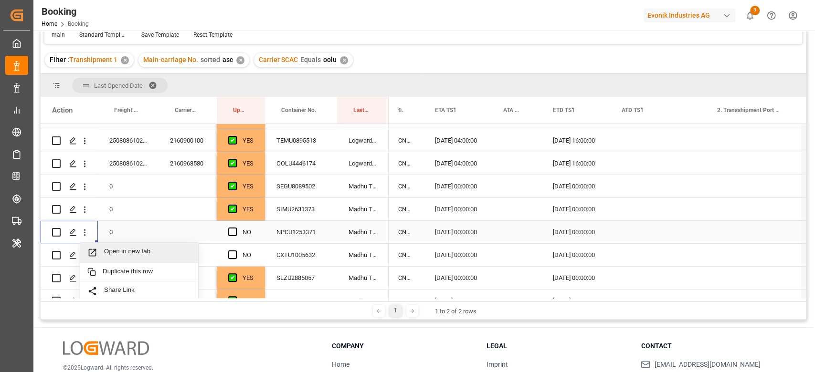
click at [105, 248] on span "Open in new tab" at bounding box center [147, 253] width 87 height 10
click at [241, 222] on div "Press SPACE to select this row." at bounding box center [235, 232] width 14 height 22
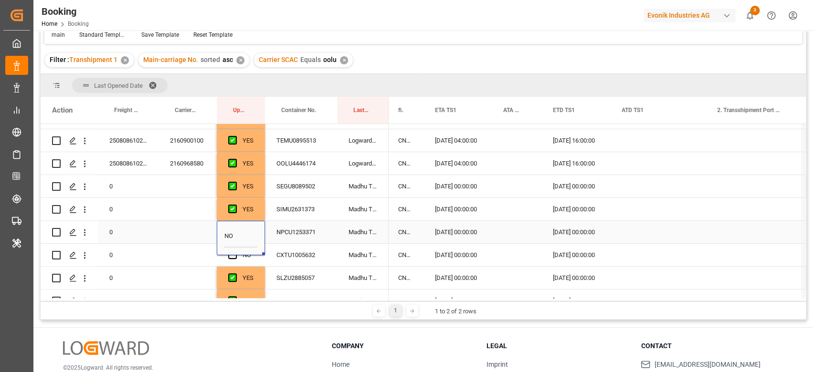
drag, startPoint x: 241, startPoint y: 222, endPoint x: 235, endPoint y: 236, distance: 14.5
click at [236, 229] on input "NO" at bounding box center [240, 238] width 33 height 19
click at [290, 248] on div "CXTU1005632" at bounding box center [301, 255] width 72 height 22
click at [232, 231] on span "Press SPACE to select this row." at bounding box center [232, 232] width 9 height 9
click at [235, 228] on input "Press SPACE to select this row." at bounding box center [235, 228] width 0 height 0
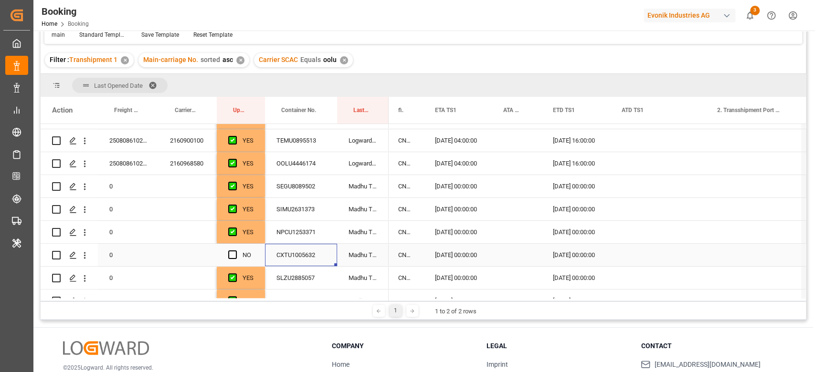
click at [283, 255] on div "CXTU1005632" at bounding box center [301, 255] width 72 height 22
click at [83, 259] on icon "open menu" at bounding box center [85, 256] width 10 height 10
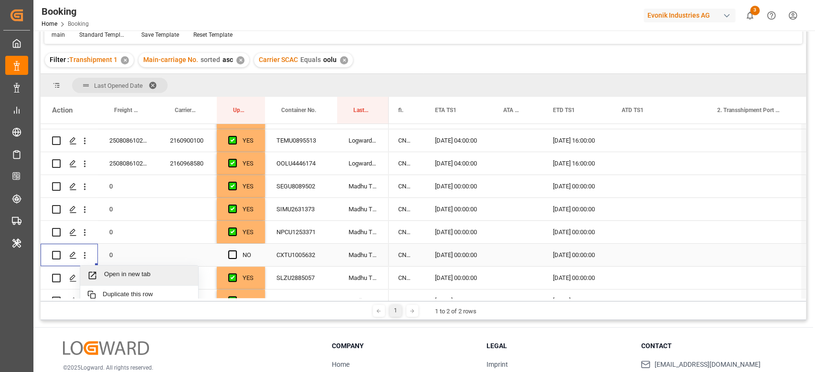
click at [115, 271] on span "Open in new tab" at bounding box center [147, 276] width 87 height 10
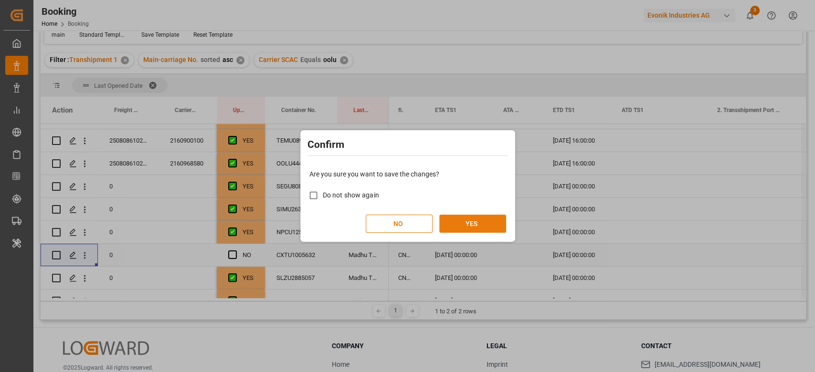
click at [473, 224] on button "YES" at bounding box center [472, 224] width 67 height 18
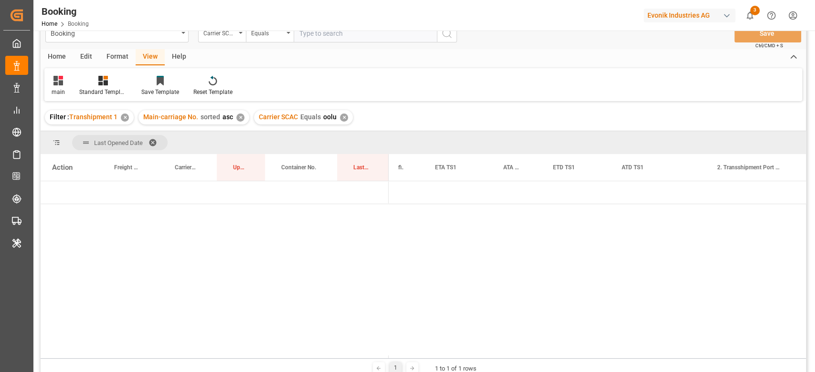
scroll to position [0, 0]
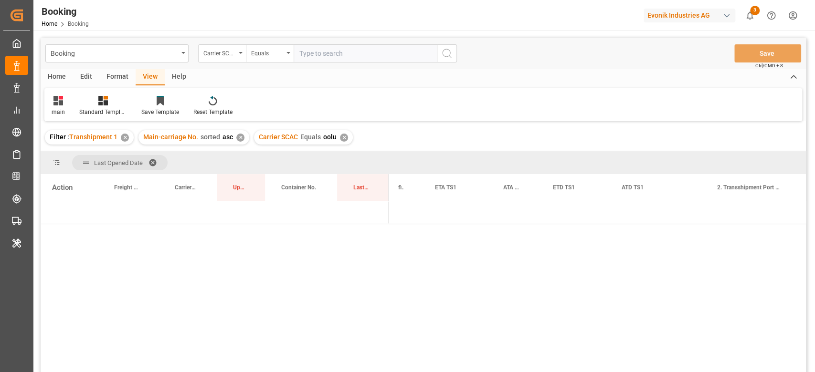
click at [326, 59] on input "text" at bounding box center [365, 53] width 143 height 18
type input ","
type input "mscu"
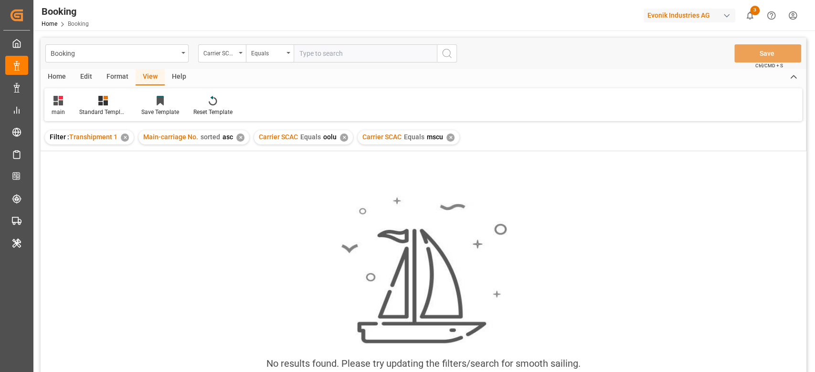
click at [340, 138] on div "✕" at bounding box center [344, 138] width 8 height 8
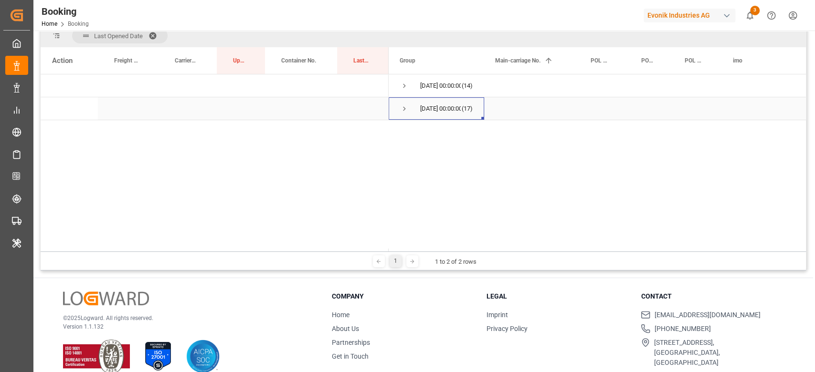
click at [407, 107] on span "Press SPACE to select this row." at bounding box center [404, 109] width 9 height 9
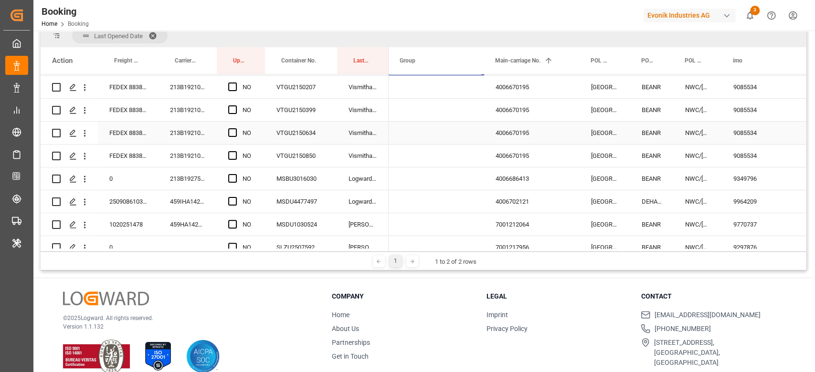
scroll to position [63, 0]
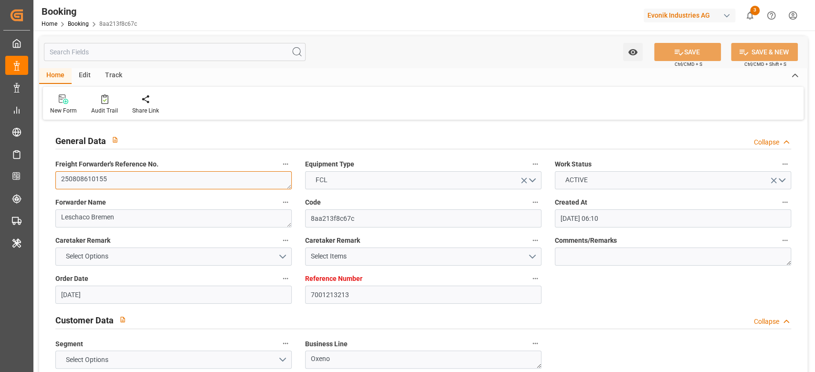
click at [169, 175] on textarea "250808610155" at bounding box center [173, 180] width 236 height 18
click at [107, 103] on div at bounding box center [104, 99] width 27 height 10
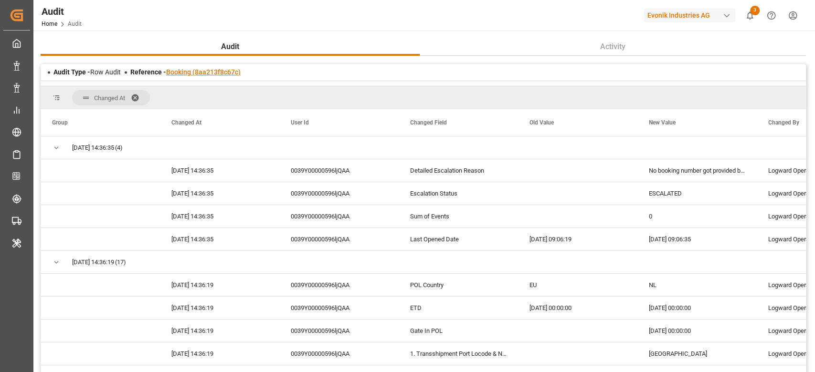
click at [228, 74] on link "Booking (8aa213f8c67c)" at bounding box center [203, 72] width 74 height 8
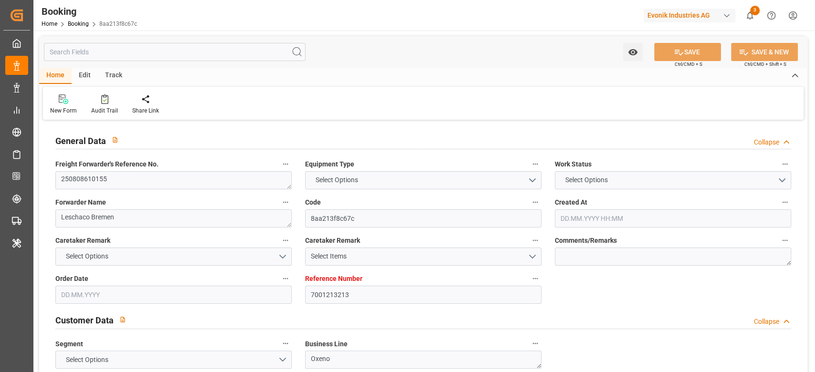
type input "7001213213"
type input "9780483"
type input "Hapag Lloyd"
type input "Hapag Lloyd Aktiengesellschaft"
type input "NLRTM"
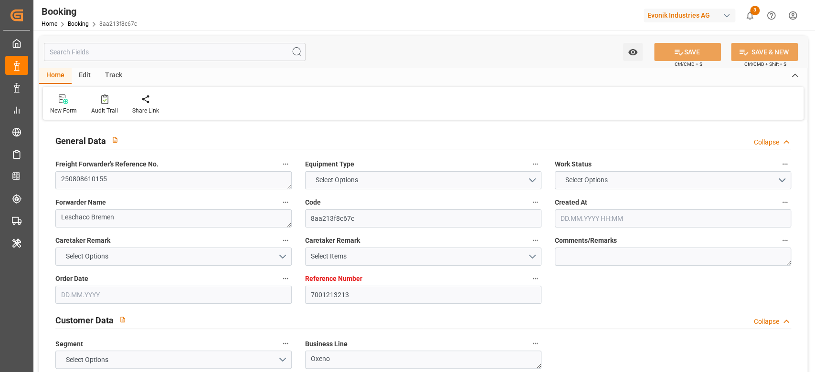
type input "JPUKB"
type input "CNSGH"
type input "0"
type input "04.07.2025 06:10"
type input "04.07.2025"
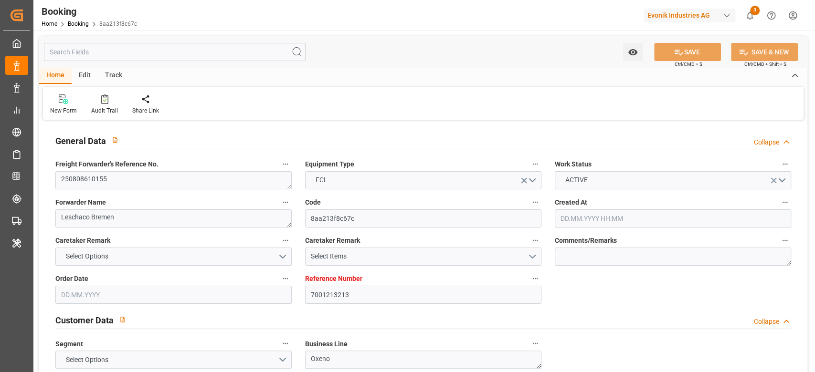
type input "17.10.2025"
type input "15.08.2025"
type input "22.08.2025 00:00"
type input "15.08.2025 00:00"
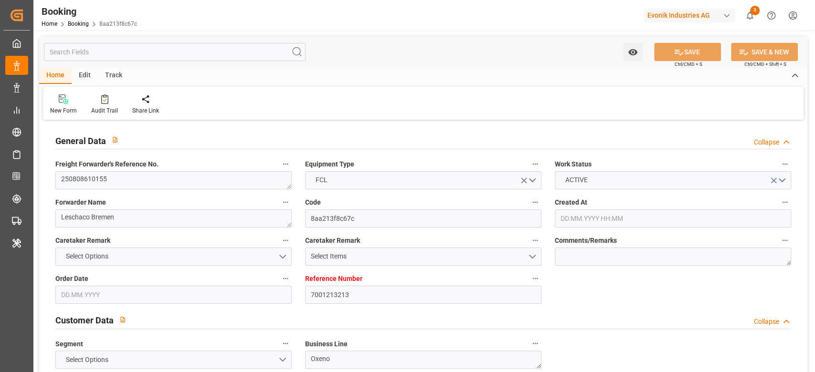
type input "07.09.2025 00:00"
type input "31.08.2025 00:00"
type input "07.09.2025 00:00"
type input "27.08.2025 00:00"
type input "27.10.2025 00:00"
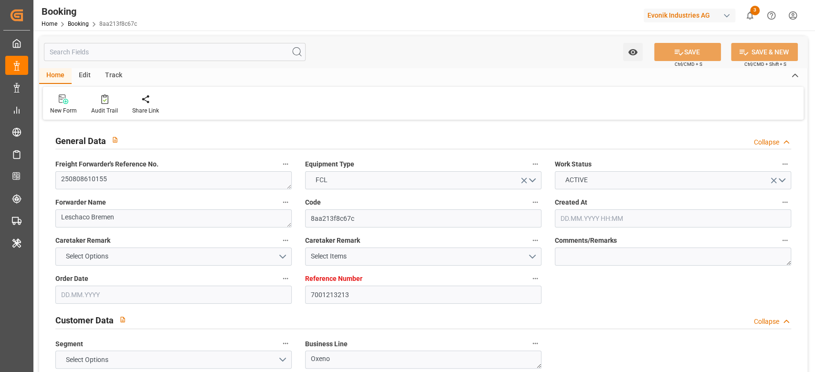
type input "13.10.2025 00:00"
type input "18.10.2025 00:00"
type input "24.10.2025 00:00"
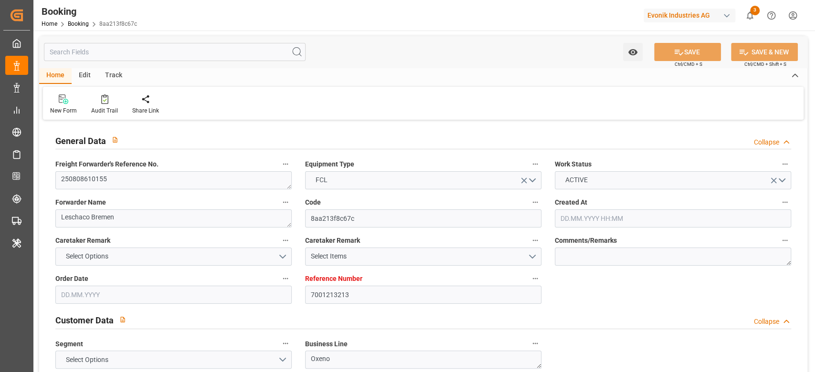
type input "15.08.2025"
type input "17.09.2025 09:06"
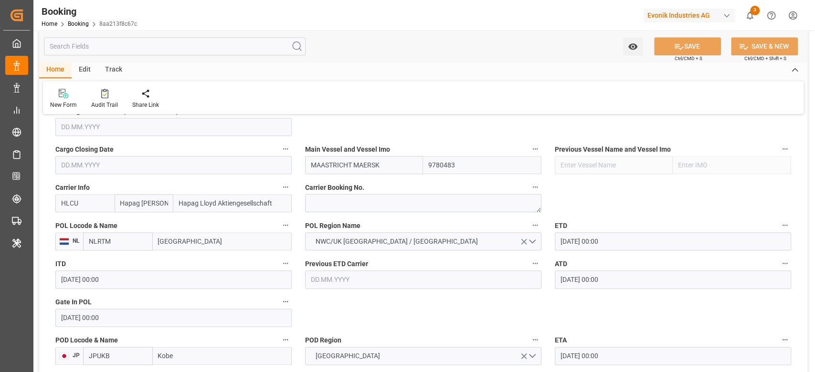
scroll to position [669, 0]
click at [379, 208] on textarea at bounding box center [423, 203] width 236 height 18
paste textarea "67995807"
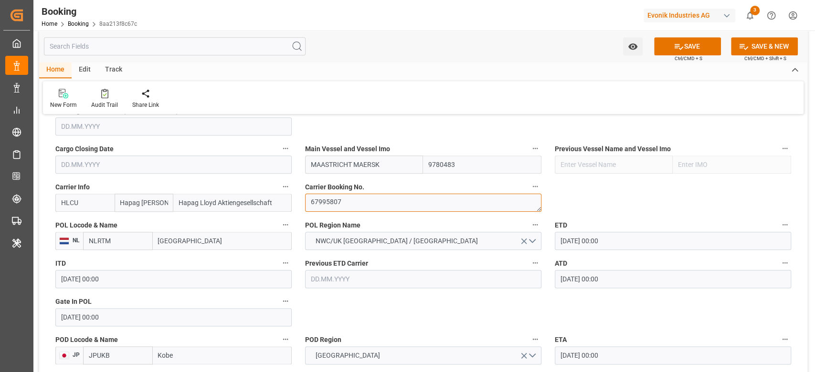
type textarea "67995807"
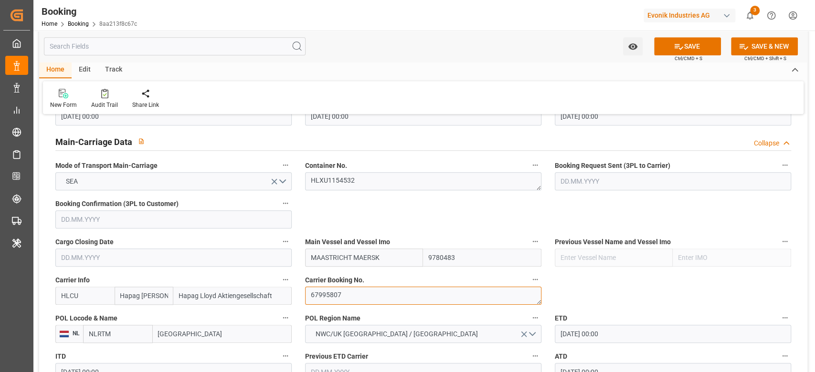
scroll to position [648, 0]
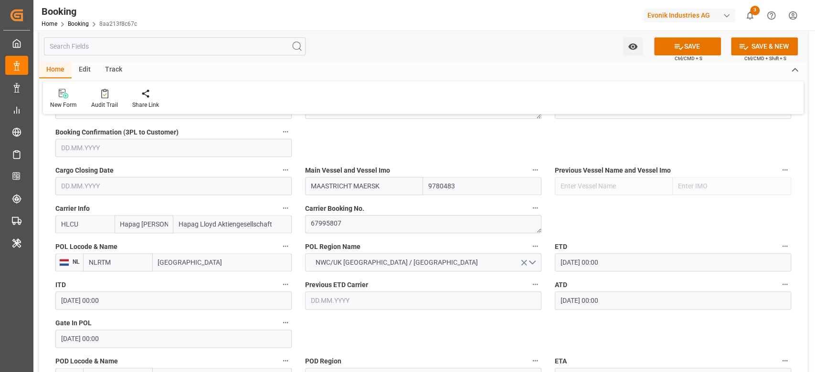
click at [360, 178] on input "MAASTRICHT MAERSK" at bounding box center [364, 186] width 118 height 18
click at [362, 177] on input "MAASTRICHT MAERSK" at bounding box center [364, 186] width 118 height 18
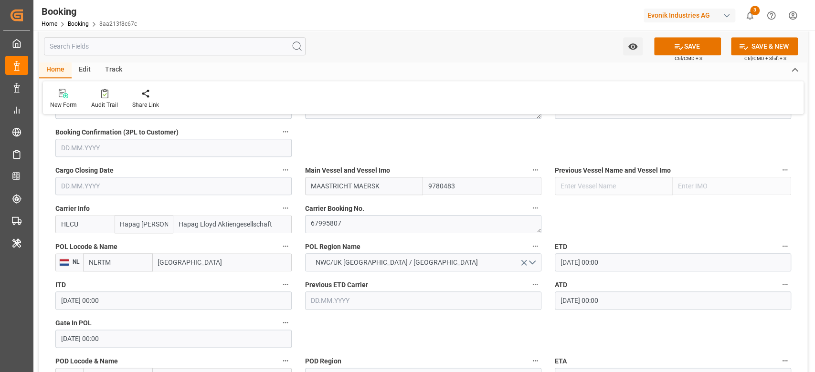
paste input "EDITH"
type input "EDITH MAERSK"
click at [339, 203] on b "EDITH MAERSK" at bounding box center [337, 207] width 52 height 8
type input "9321548"
type input "EDITH MAERSK"
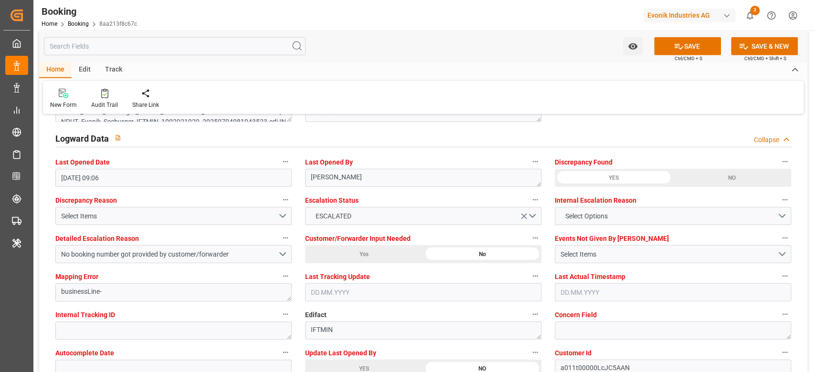
scroll to position [1730, 0]
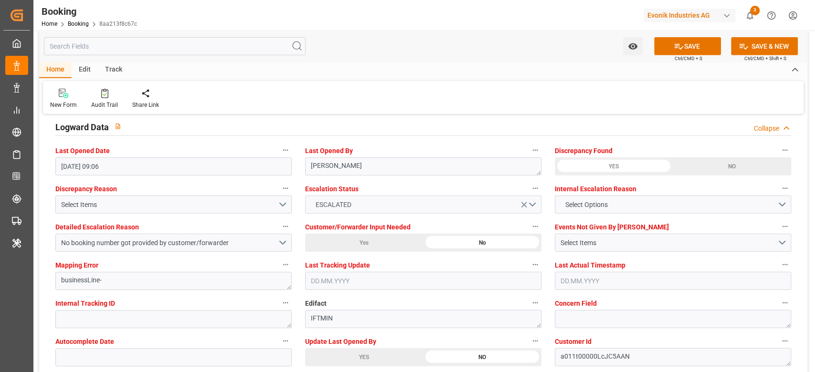
click at [523, 202] on icon "open menu" at bounding box center [524, 205] width 10 height 10
click at [189, 235] on button "No booking number got provided by customer/forwarder" at bounding box center [173, 243] width 236 height 18
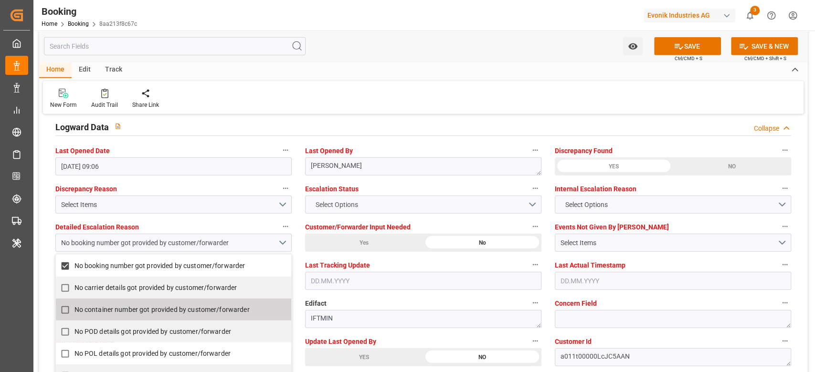
scroll to position [186, 0]
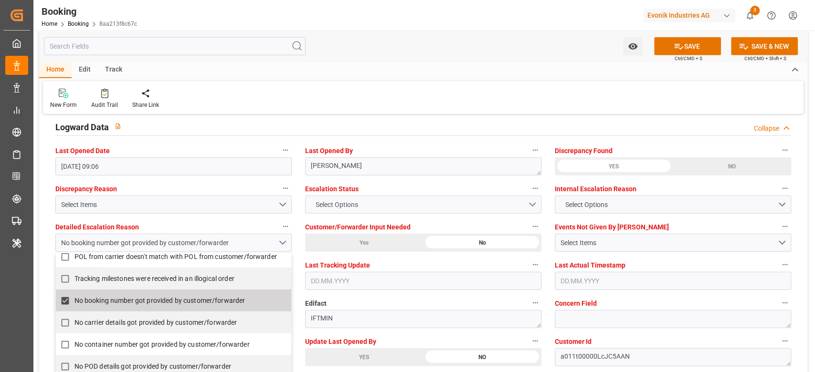
click at [105, 299] on span "No booking number got provided by customer/forwarder" at bounding box center [159, 301] width 171 height 8
checkbox input "false"
click at [389, 299] on label "Edifact" at bounding box center [423, 303] width 236 height 13
click at [529, 299] on button "Edifact" at bounding box center [535, 303] width 12 height 12
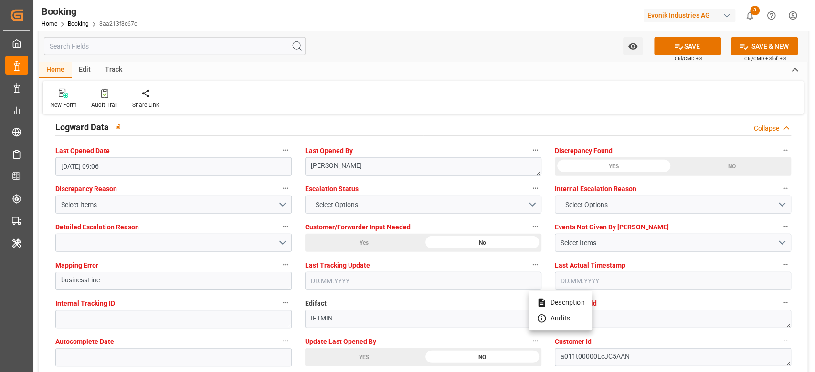
click at [169, 255] on div at bounding box center [407, 186] width 815 height 372
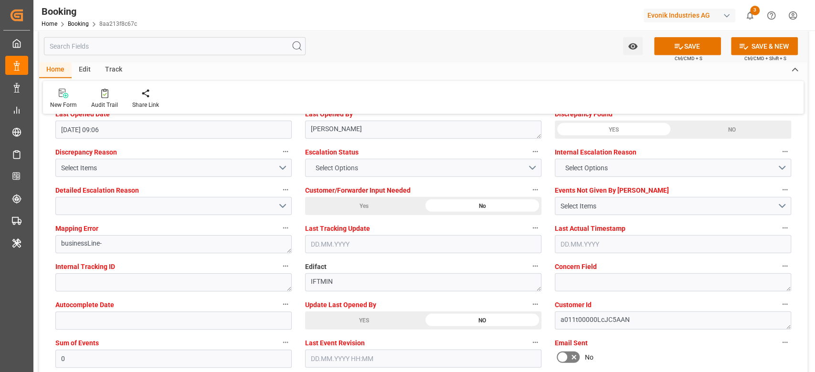
scroll to position [1793, 0]
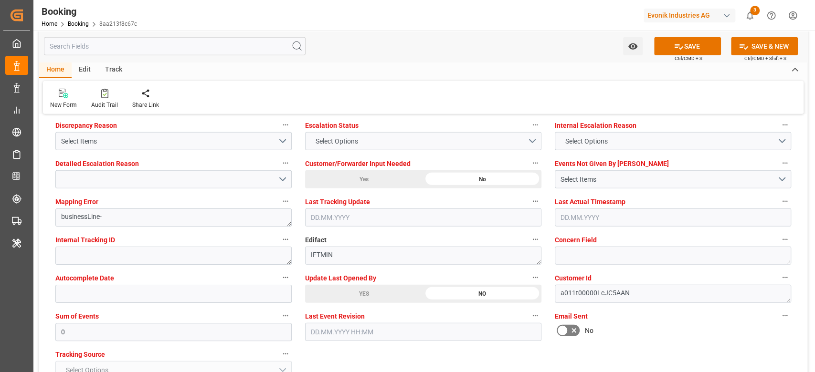
click at [340, 294] on div "YES" at bounding box center [364, 294] width 118 height 18
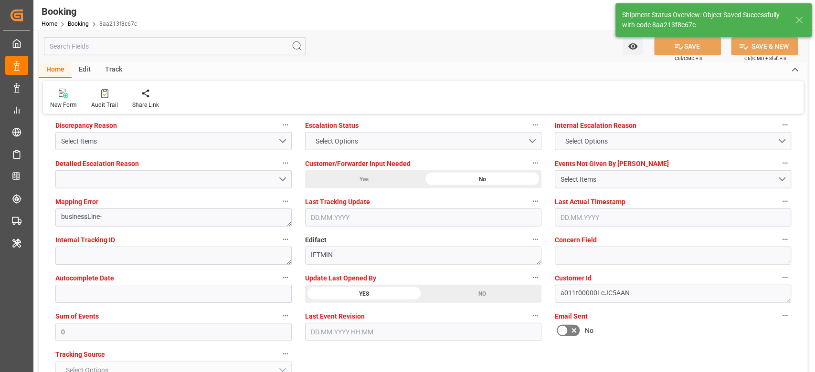
type input "MAASTRICHT MAERSK"
type input "9780483"
type textarea "Shyam Preethi"
type input "18.09.2025 10:58"
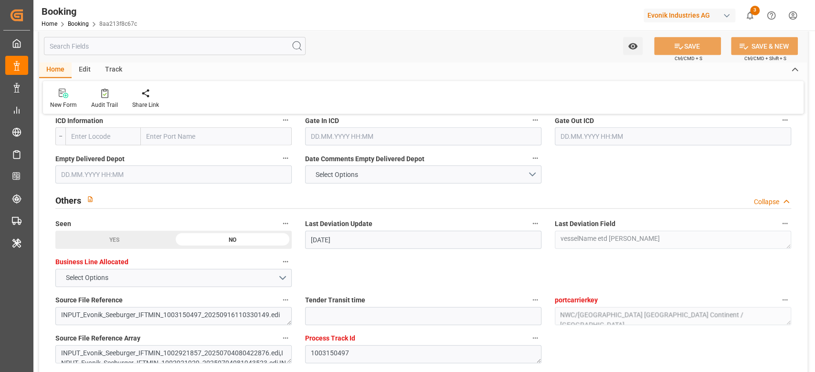
scroll to position [1475, 0]
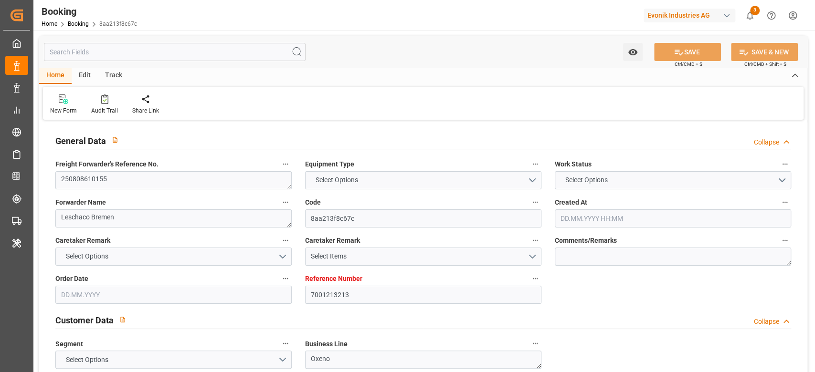
type input "7001213213"
type input "9321548"
type input "9780483"
type input "Hapag Lloyd"
type input "Hapag Lloyd Aktiengesellschaft"
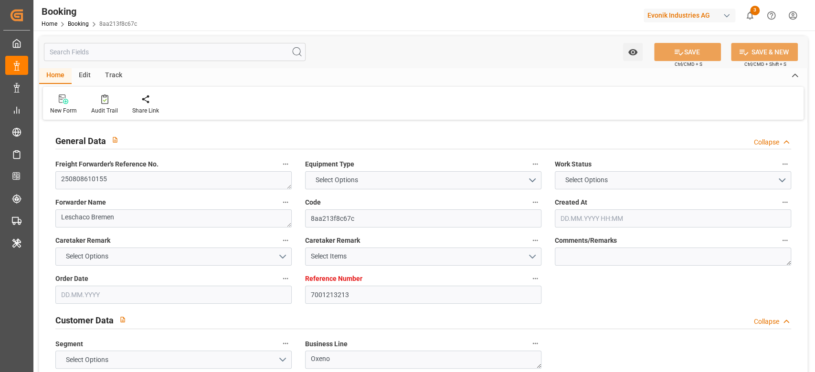
type input "NLRTM"
type input "JPUKB"
type input "CNSGH"
type input "0"
type input "04.07.2025 06:10"
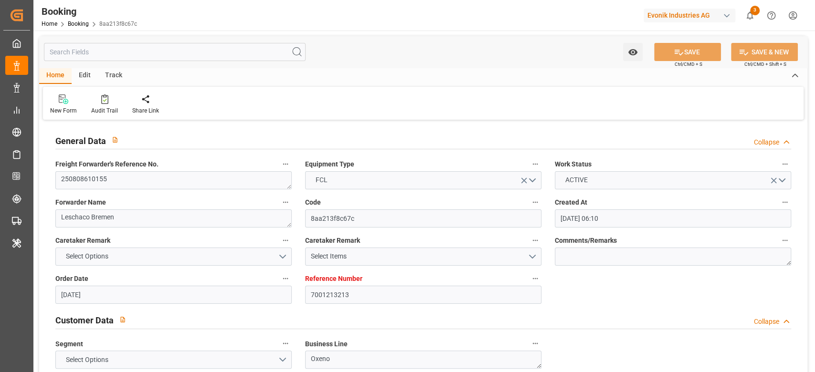
type input "04.07.2025"
type input "17.10.2025"
type input "15.08.2025"
type input "22.08.2025 00:00"
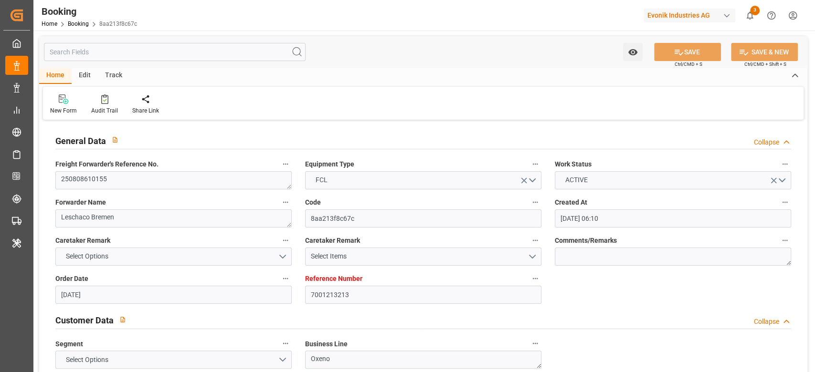
type input "15.08.2025 00:00"
type input "07.09.2025 00:00"
type input "31.08.2025 00:00"
type input "07.09.2025 00:00"
type input "27.08.2025 00:00"
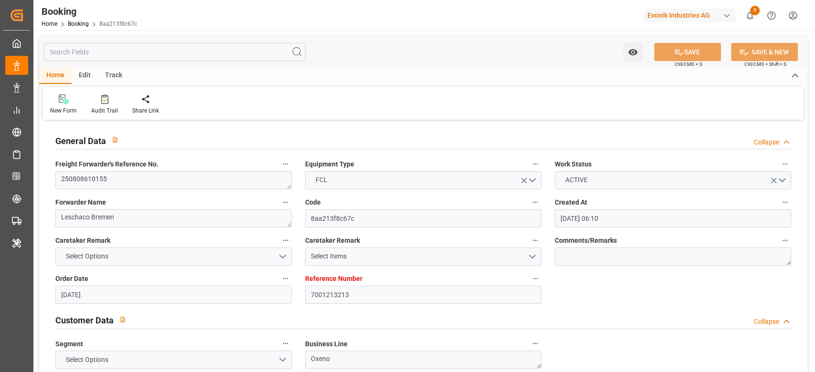
type input "27.10.2025 00:00"
type input "13.10.2025 00:00"
type input "18.10.2025 00:00"
type input "[DATE] 00:00"
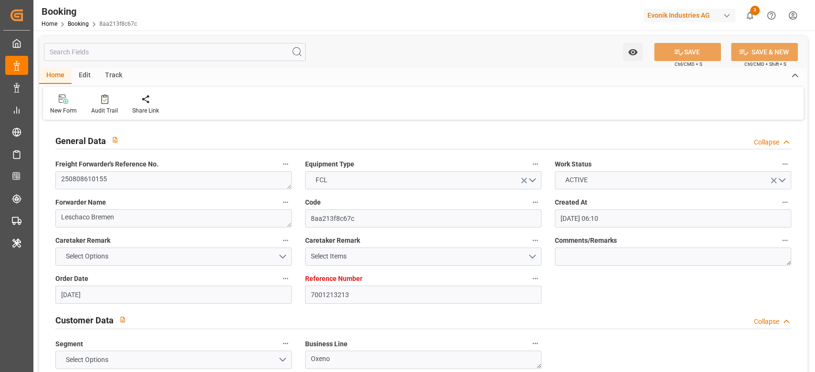
type input "[DATE] 00:00"
type input "15.08.2025"
type input "18.09.2025 10:58"
click at [103, 106] on div "Audit Trail" at bounding box center [104, 110] width 27 height 9
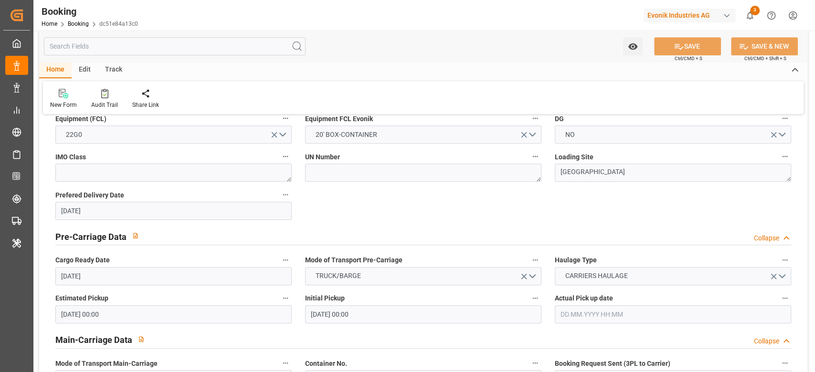
scroll to position [636, 0]
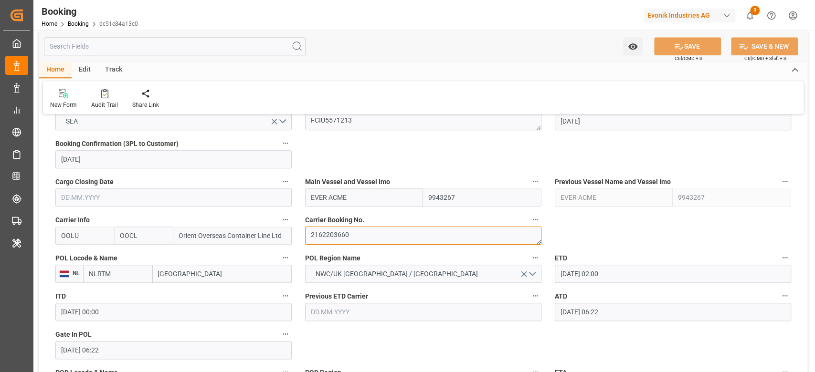
click at [324, 233] on textarea "2162203660" at bounding box center [423, 236] width 236 height 18
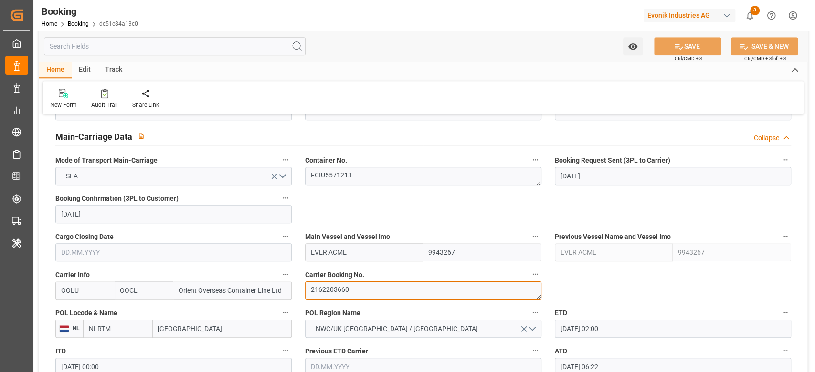
scroll to position [573, 0]
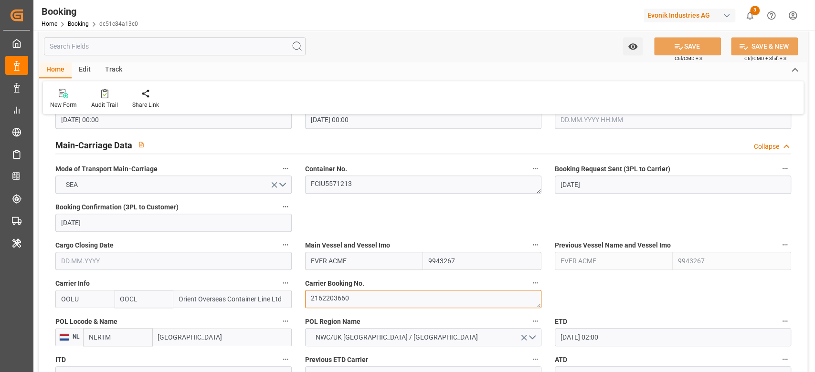
click at [344, 304] on textarea "2162203660" at bounding box center [423, 299] width 236 height 18
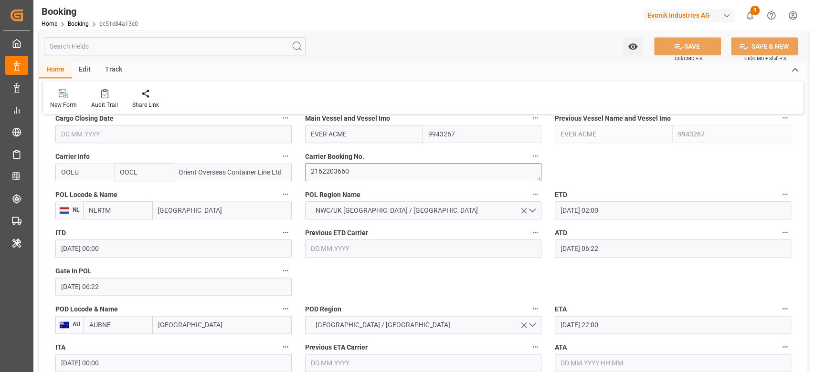
scroll to position [636, 0]
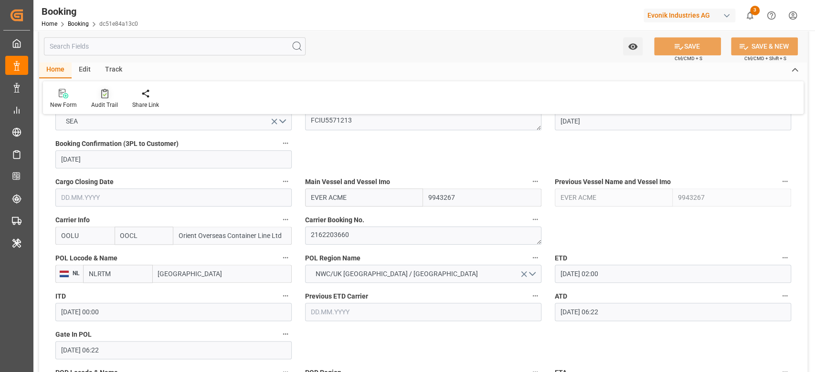
click at [109, 103] on div "Audit Trail" at bounding box center [104, 105] width 27 height 9
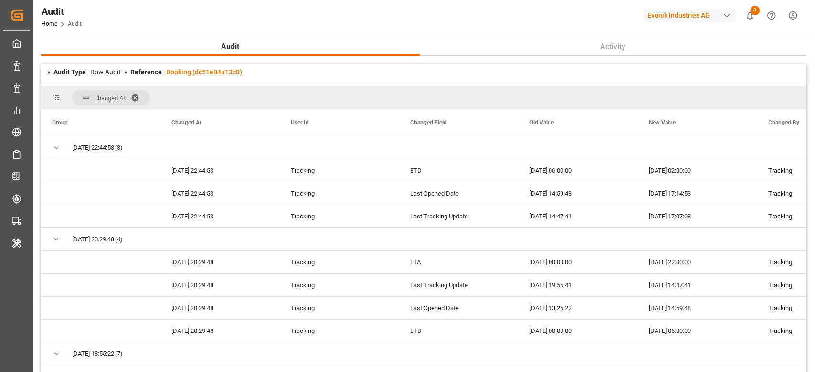
click at [176, 73] on link "Booking (dc51e84a13c0)" at bounding box center [204, 72] width 76 height 8
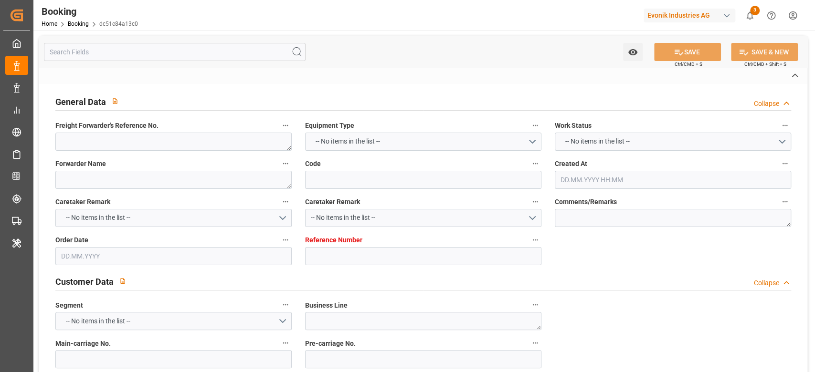
type textarea "250908610223"
type textarea "Leschaco Bremen"
type input "dc51e84a13c0"
type input "7001245611"
type textarea "CU-OA"
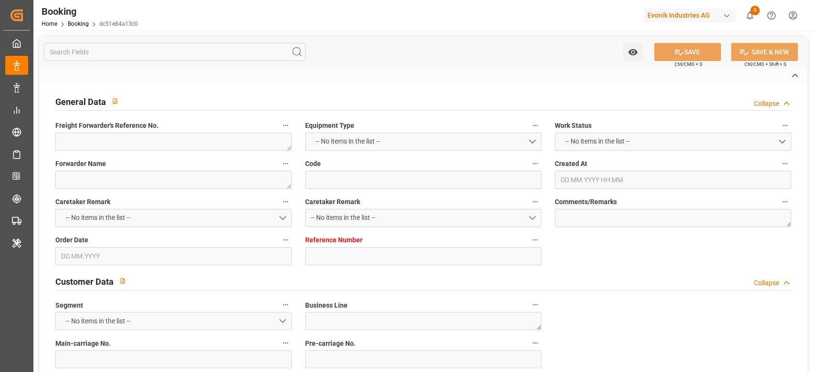
type input "7001245610"
type textarea "[EMAIL_ADDRESS][DOMAIN_NAME]"
type textarea "CIF"
type textarea "[GEOGRAPHIC_DATA]"
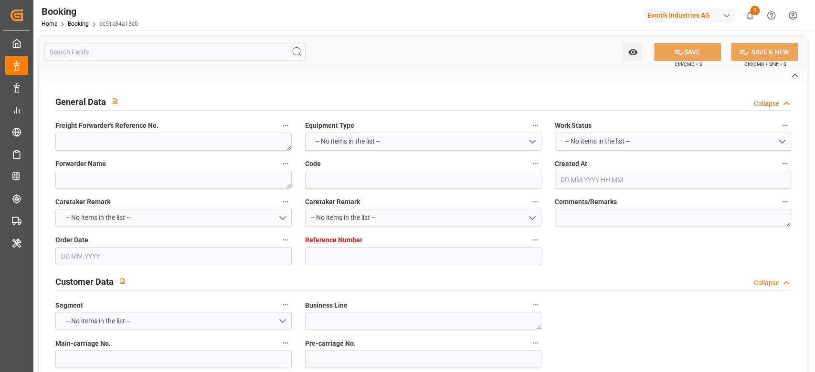
type textarea "FCIU5571213"
type input "EVER ACME"
type input "OOLU"
type textarea "2162203660"
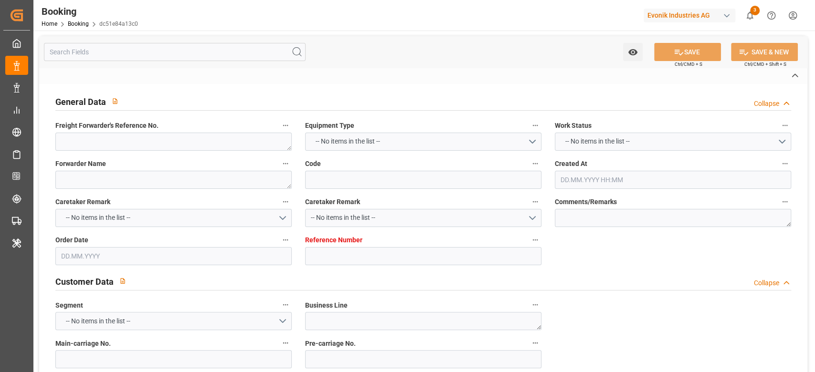
type input "[GEOGRAPHIC_DATA]"
type input "[GEOGRAPHIC_DATA] ([GEOGRAPHIC_DATA])"
type textarea "eta"
type textarea "INPUT_Evonik_Seeburger_IFTSTA_1003154914_20250917152204181.edi"
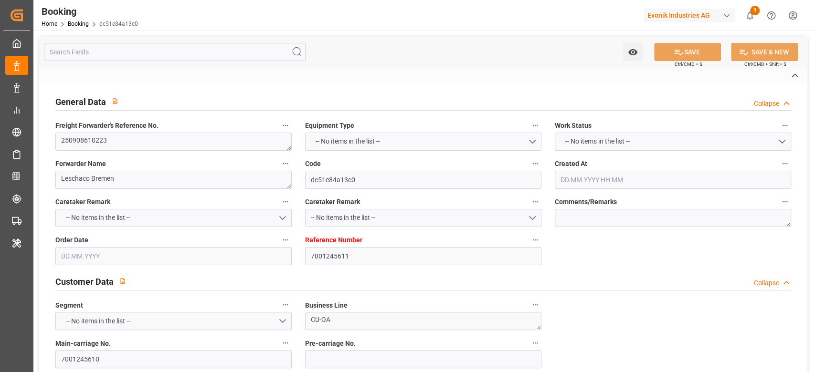
type textarea "NWC/[GEOGRAPHIC_DATA] [GEOGRAPHIC_DATA] Continent / [GEOGRAPHIC_DATA]-OA"
type textarea "INPUT_Evonik_Seeburger_IFTMIN_1003040138_20250811142336978.edi,INPUT_Evonik_See…"
type textarea "1003154914"
type textarea "Logward System"
type textarea "businessDivision-businessLine-"
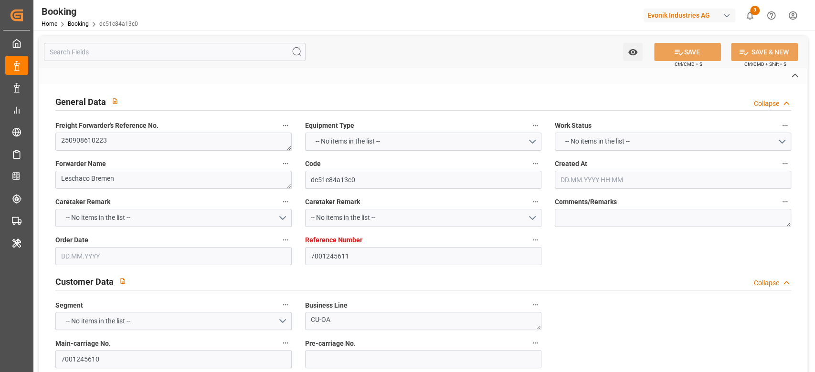
type textarea "IFTSTA"
type textarea "a011t00000LcJC5AAN"
type textarea "Yes"
type input "[GEOGRAPHIC_DATA]"
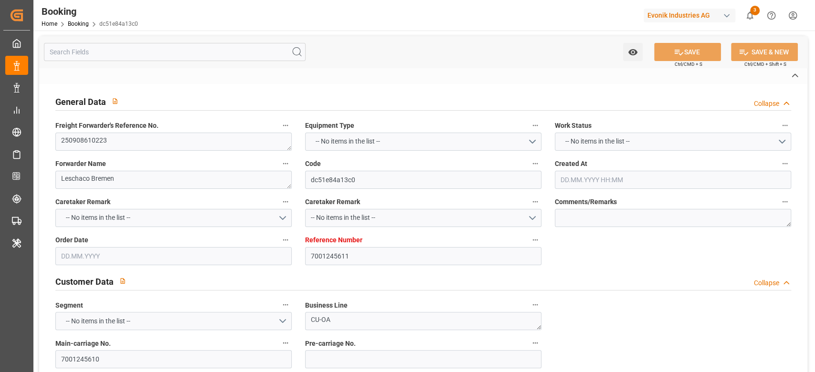
type input "1358-010E"
type input "VESSEL"
type input "COSCO ADEN"
type input "136S"
type input "TRUCK"
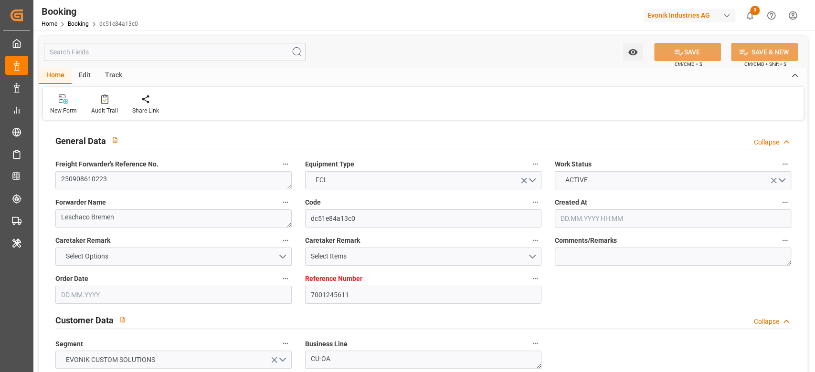
type input "7001245611"
type input "9943267"
type input "OOCL"
type input "Orient Overseas Container Line Ltd"
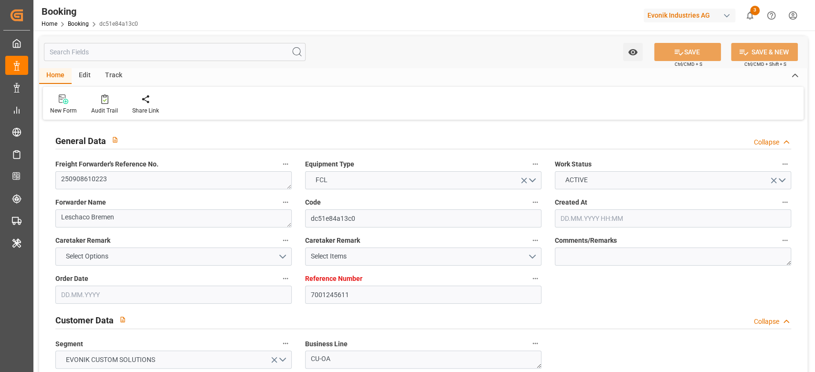
type input "NLRTM"
type input "AUBNE"
type input "MYPKG"
type input "0"
type input "NLRTM"
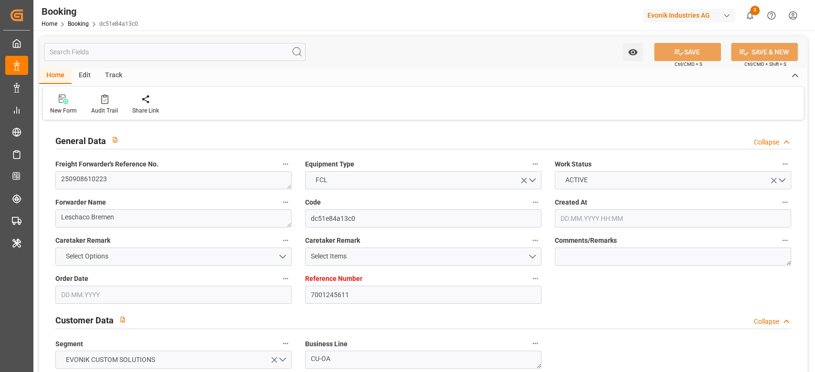
type input "AUBNE"
type input "9484003"
type input "[DATE] 12:25"
type input "[DATE]"
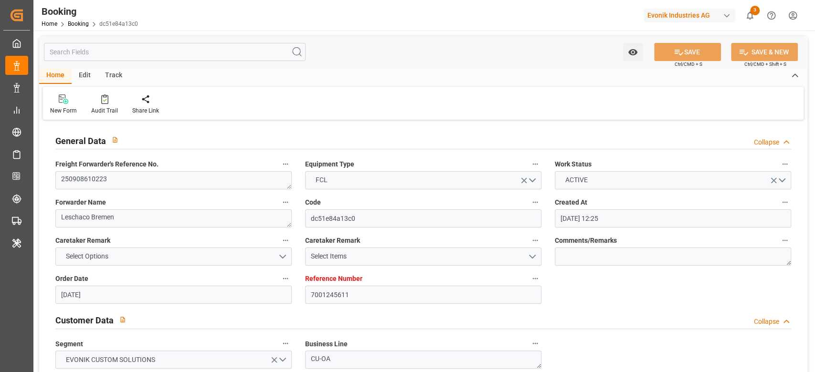
type input "[DATE]"
type input "[DATE] 00:00"
type input "[DATE]"
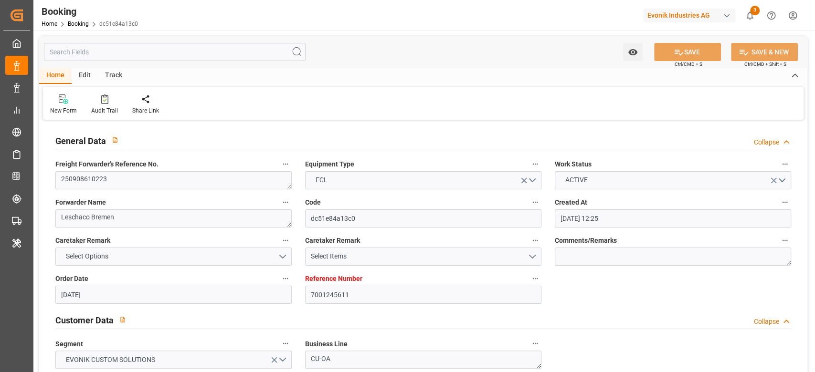
type input "[DATE] 02:00"
type input "[DATE] 00:00"
type input "[DATE] 06:22"
type input "[DATE] 22:00"
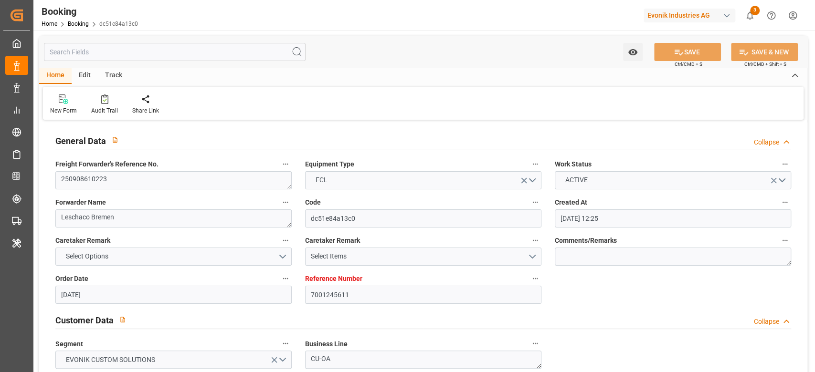
type input "[DATE] 00:00"
type input "[DATE] 10:00"
type input "[DATE] 00:00"
type input "[DATE] 14:00"
type input "[DATE] 00:00"
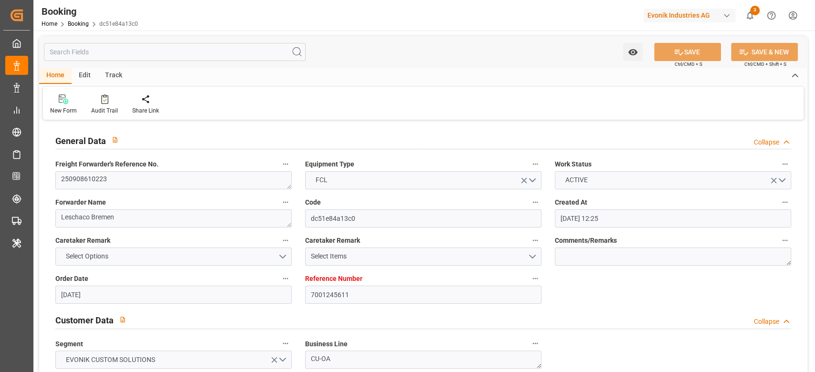
type input "[DATE]"
type input "[DATE] 17:14"
type input "[DATE]"
type input "[DATE] 02:00"
type input "[DATE] 10:00"
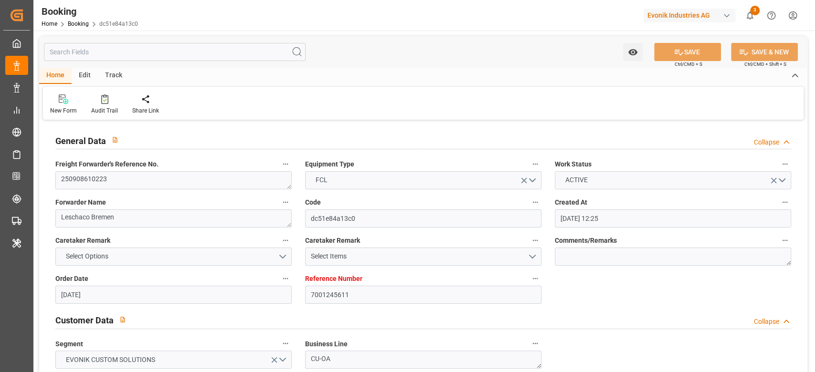
type input "[DATE] 19:02"
type input "[DATE] 14:00"
type input "[DATE] 22:00"
type input "[DATE] 13:04"
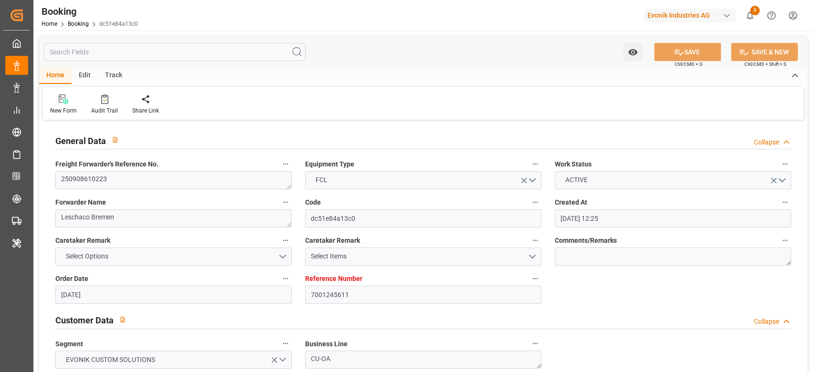
type input "[DATE] 00:00"
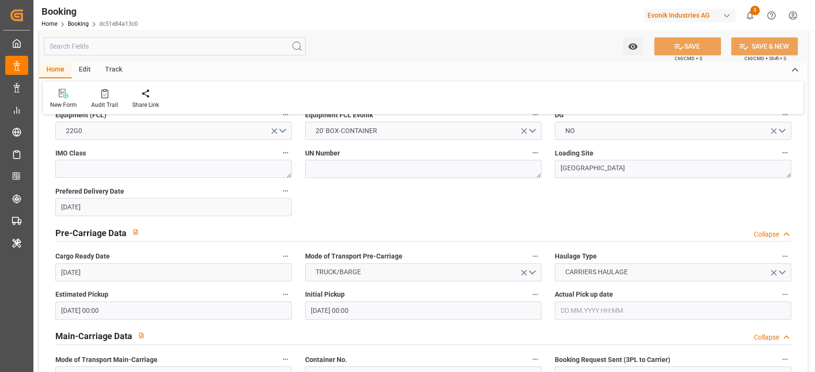
scroll to position [700, 0]
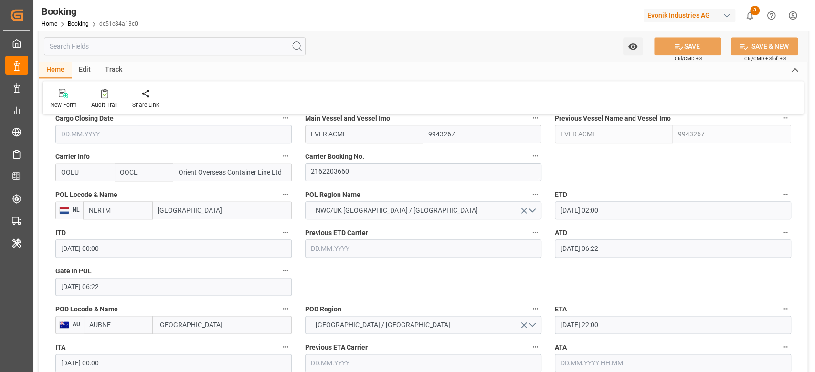
click at [599, 244] on input "[DATE] 06:22" at bounding box center [673, 249] width 236 height 18
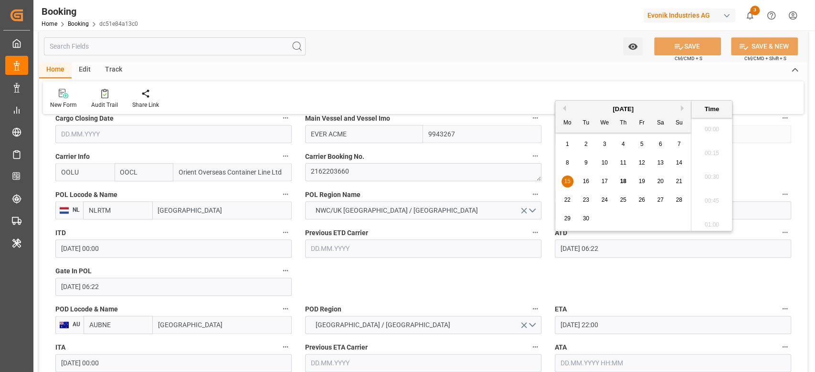
click at [598, 244] on input "[DATE] 06:22" at bounding box center [673, 249] width 236 height 18
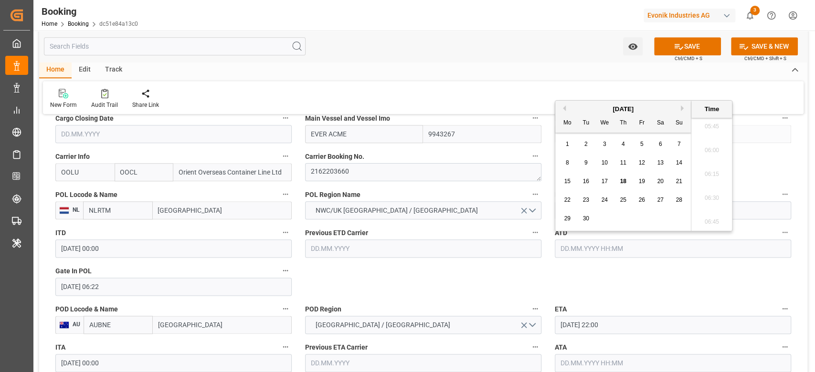
click at [783, 234] on icon "button" at bounding box center [785, 233] width 8 height 8
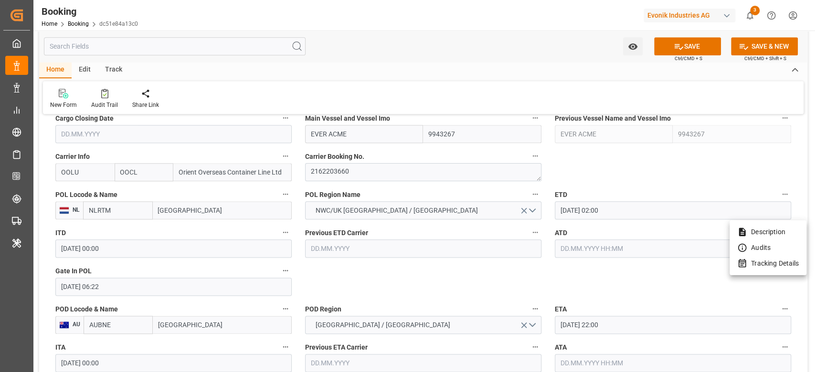
click at [764, 266] on li "Tracking Details" at bounding box center [767, 264] width 77 height 16
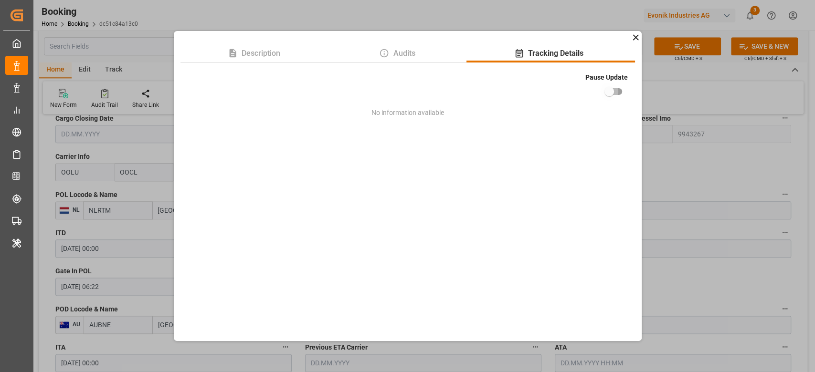
click at [615, 96] on input "checkbox" at bounding box center [609, 92] width 54 height 18
checkbox input "true"
click at [668, 281] on div "Description Audits Tracking Details Pause Update No information available" at bounding box center [407, 186] width 815 height 372
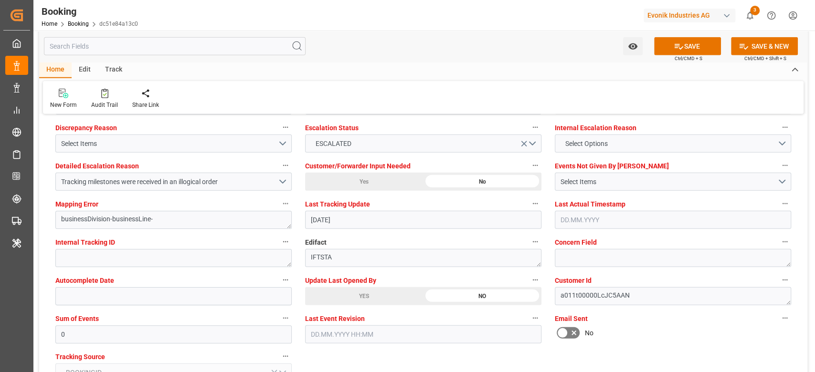
scroll to position [1782, 0]
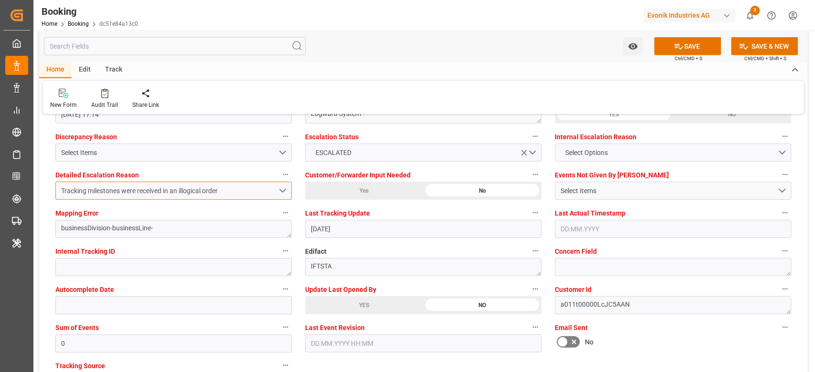
click at [274, 189] on div "Tracking milestones were received in an illogical order" at bounding box center [169, 191] width 217 height 10
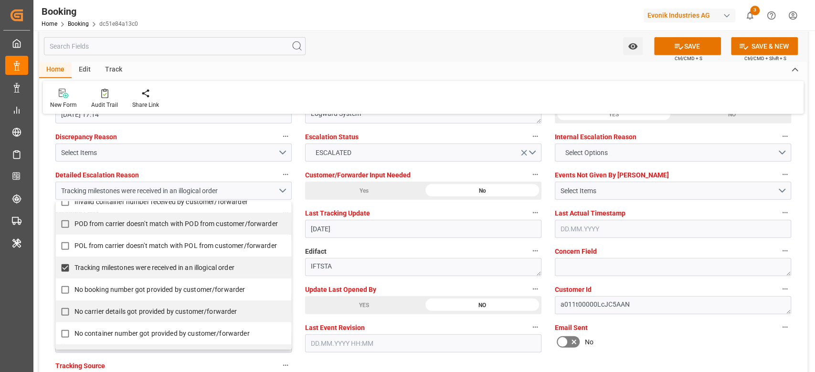
scroll to position [191, 0]
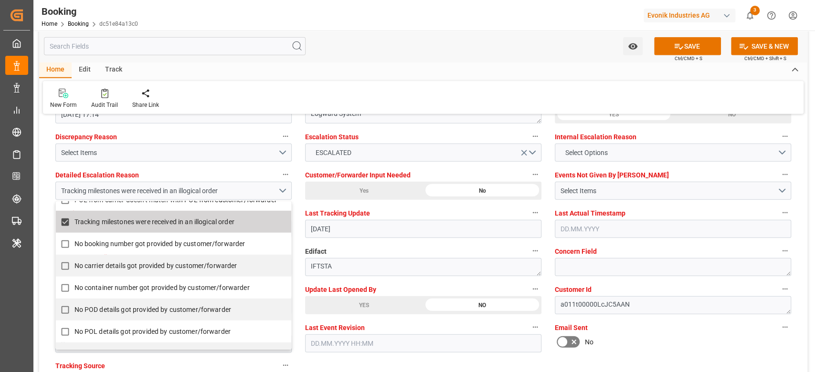
click at [261, 224] on label "Tracking milestones were received in an illogical order" at bounding box center [168, 222] width 225 height 19
checkbox input "false"
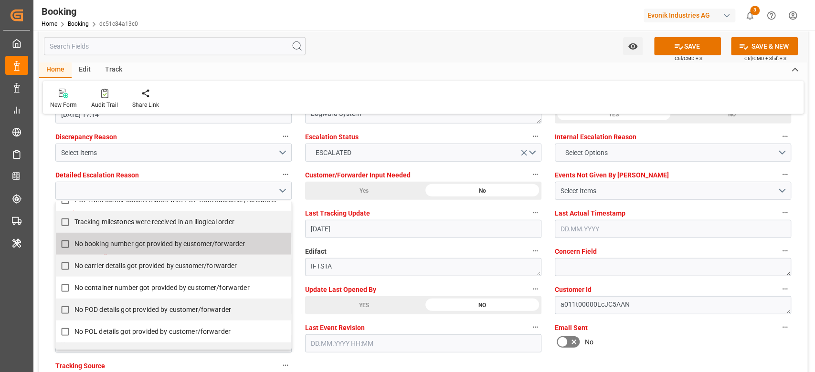
click at [325, 313] on div "YES" at bounding box center [364, 305] width 118 height 18
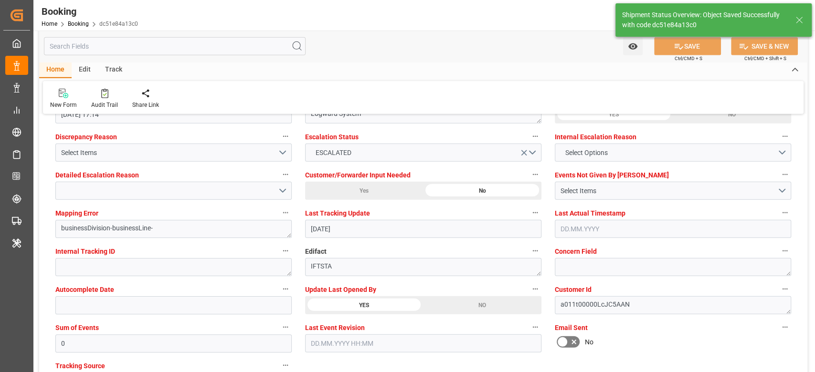
type textarea "[PERSON_NAME]"
type input "[DATE] 11:17"
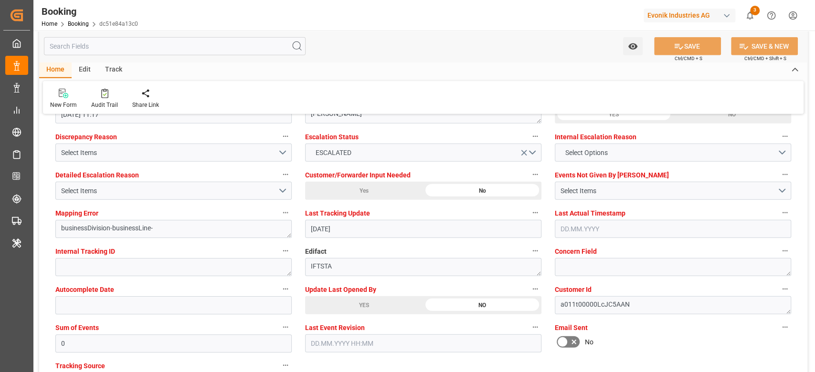
scroll to position [1718, 0]
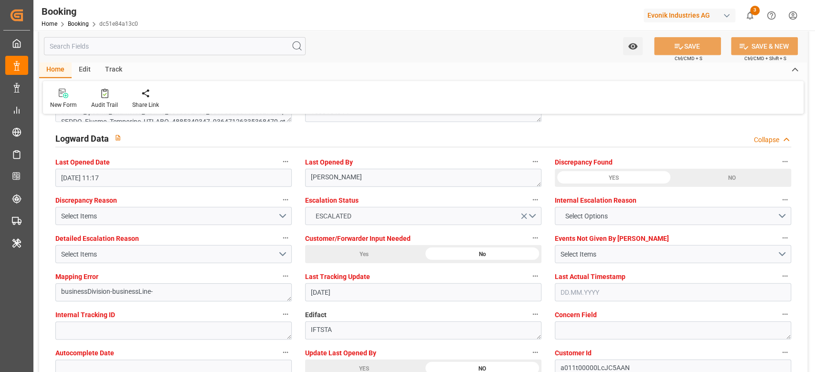
click at [522, 217] on icon "open menu" at bounding box center [524, 216] width 10 height 10
click at [697, 53] on button "SAVE" at bounding box center [687, 46] width 67 height 18
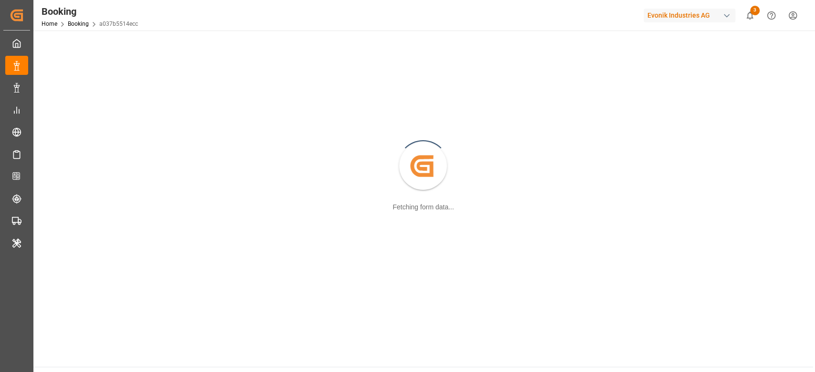
scroll to position [103, 0]
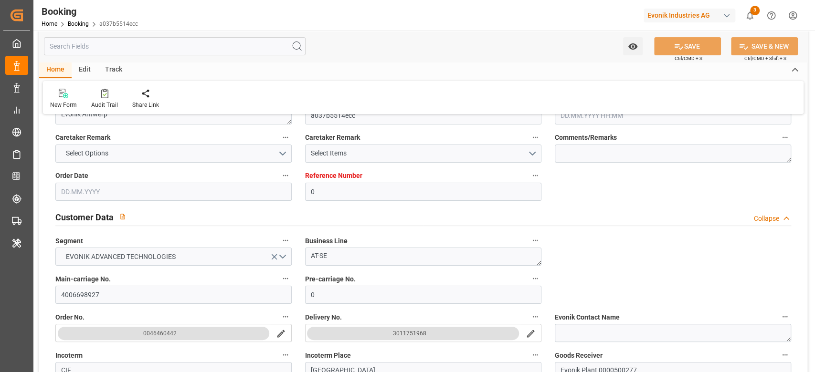
type input "0"
type input "9839143"
type input "OOCL"
type input "Orient Overseas Container Line Ltd"
type input "BEANR"
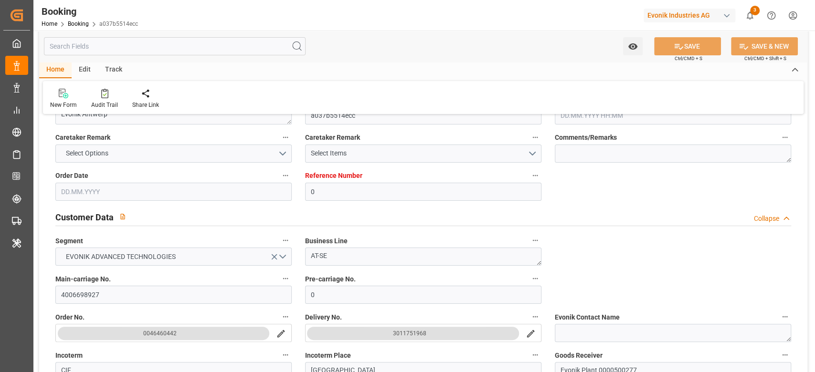
type input "AUMEL"
type input "1"
type input "MYPKG"
type input "0"
type input "BEANR"
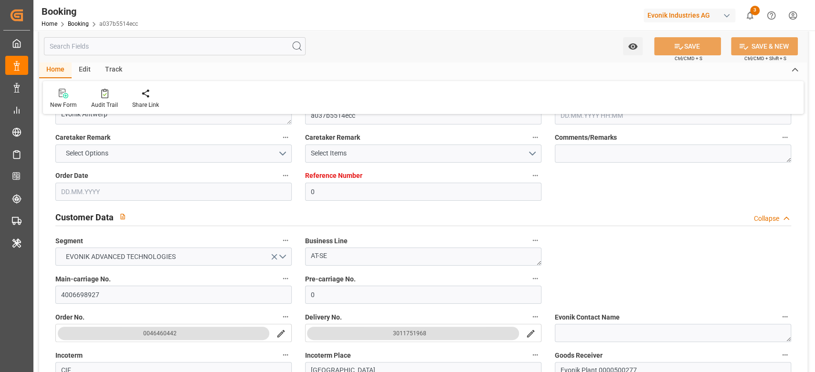
type input "AUMEL"
type input "9199270"
type input "20.08.2025 14:52"
type input "20.08.2025"
type input "01.11.2025"
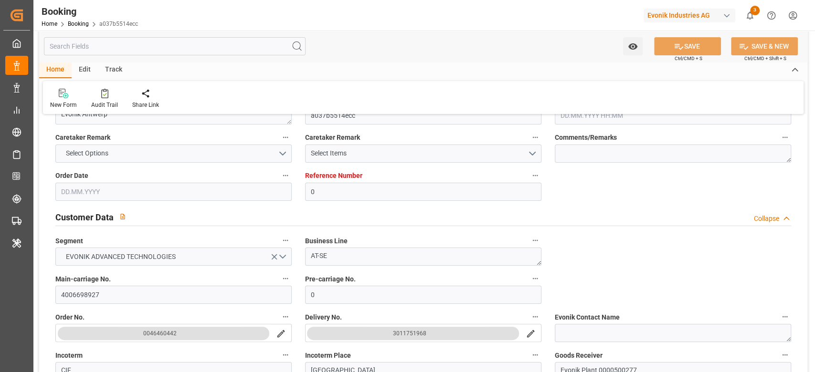
type input "02.09.2025"
type input "02.09.2025 00:00"
type input "07.09.2025 00:00"
type input "07.09.2025 16:00"
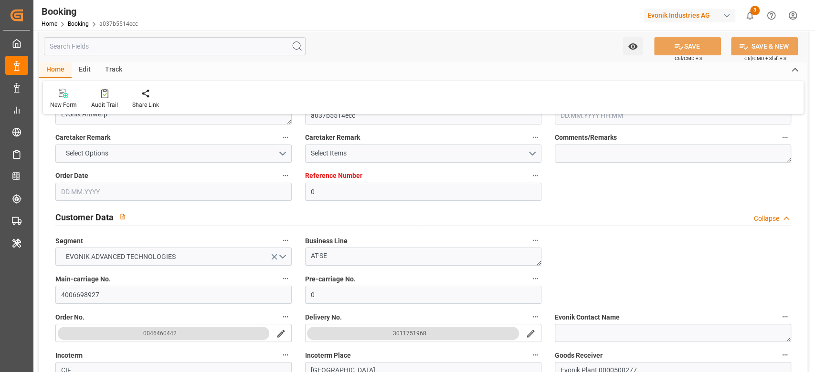
type input "03.09.2025 15:57"
type input "28.10.2025 07:00"
type input "28.10.2025 00:00"
type input "08.09.2025 00:50"
type input "09.10.2025 06:00"
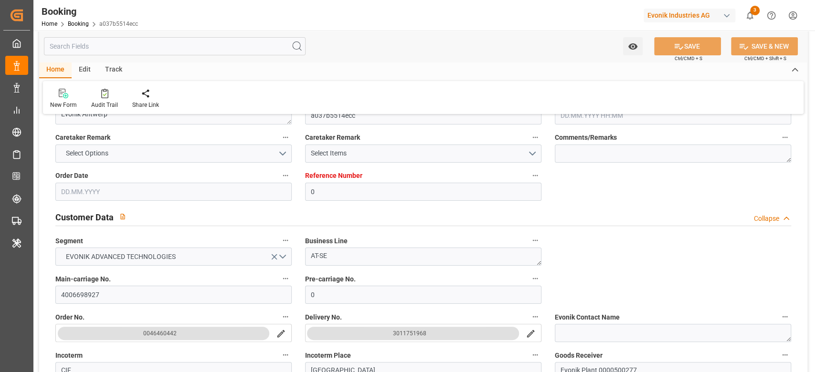
type input "09.10.2025 00:00"
type input "12.10.2025 14:00"
type input "[DATE] 00:00"
type input "17.09.2025 20:58"
type input "[DATE]"
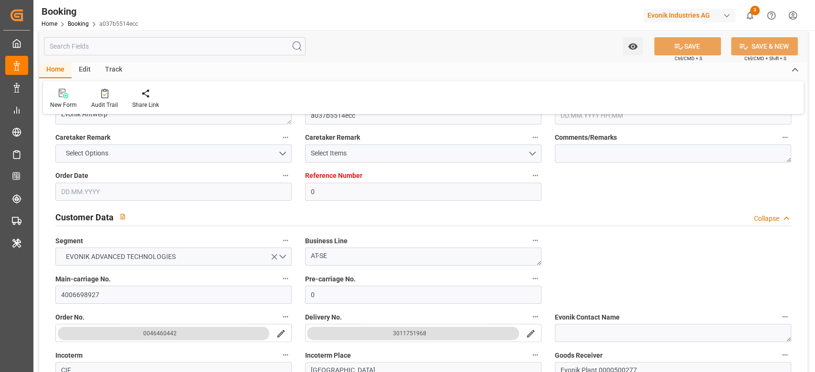
type input "05.09.2025 17:05"
type input "07.09.2025 16:40"
type input "09.10.2025 06:00"
type input "09.10.2025 15:02"
type input "12.10.2025 14:00"
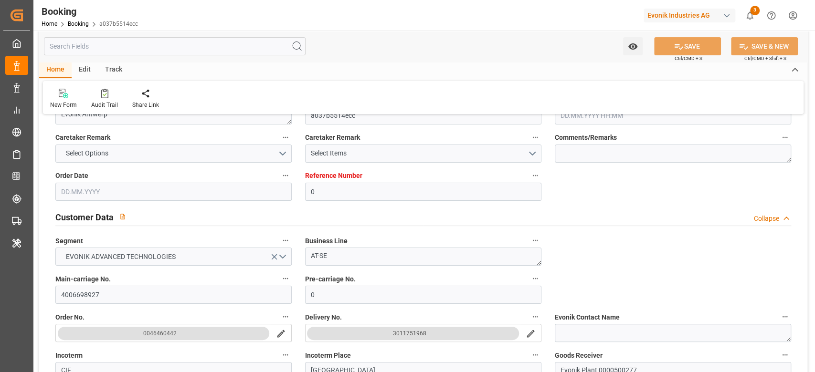
type input "28.10.2025 07:00"
type input "29.10.2025 03:23"
type input "02.11.2025 03:23"
type input "28.10.2025 23:00"
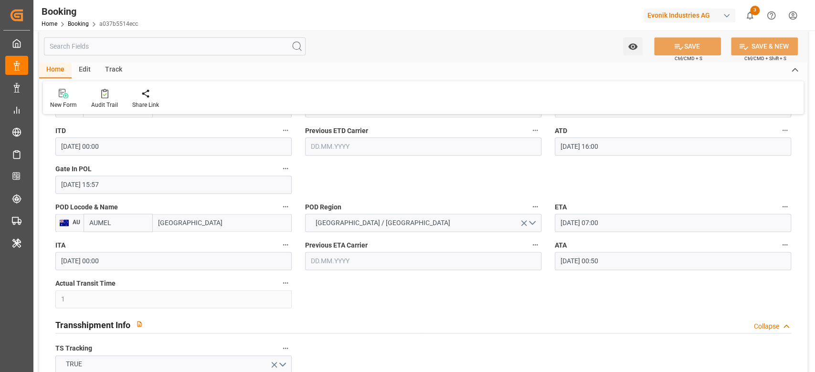
scroll to position [803, 0]
click at [597, 265] on input "08.09.2025 00:50" at bounding box center [673, 260] width 236 height 18
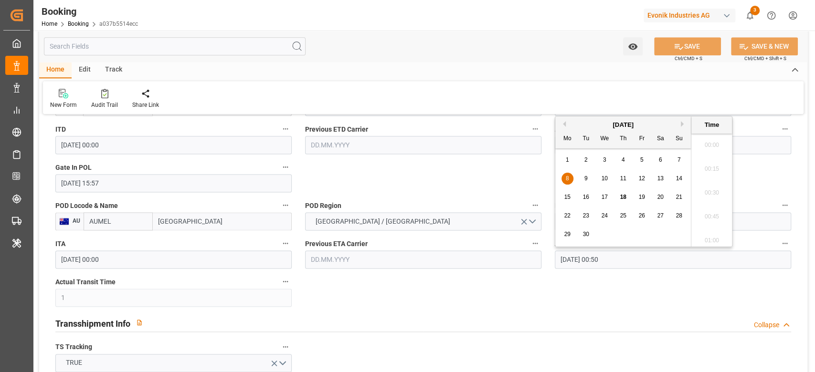
click at [593, 269] on div "ATA 08.09.2025 00:50" at bounding box center [673, 253] width 250 height 38
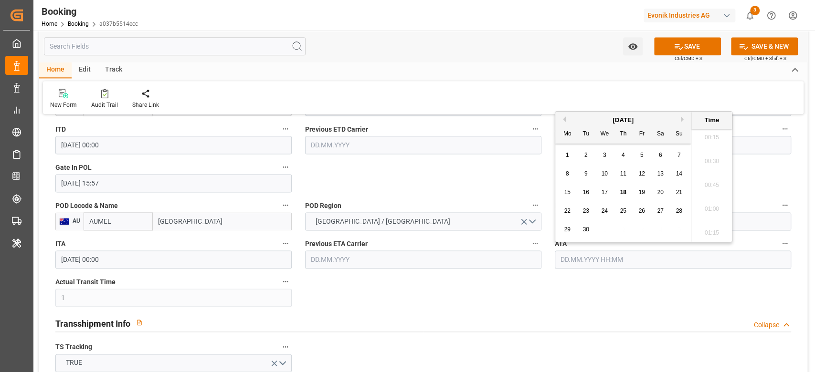
click at [788, 244] on label "ATA" at bounding box center [673, 243] width 236 height 13
click at [788, 244] on button "ATA" at bounding box center [784, 243] width 12 height 12
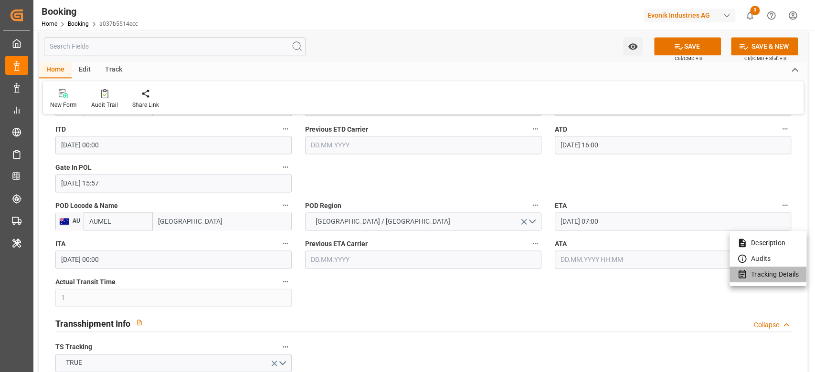
drag, startPoint x: 778, startPoint y: 274, endPoint x: 527, endPoint y: 196, distance: 263.1
click at [777, 274] on li "Tracking Details" at bounding box center [767, 275] width 77 height 16
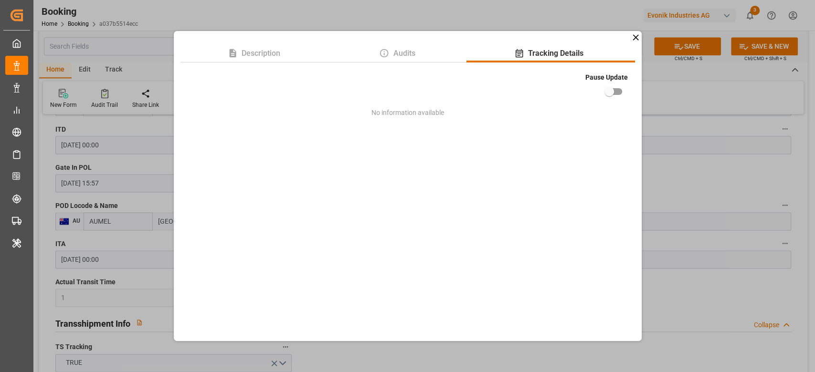
click at [623, 91] on input "checkbox" at bounding box center [609, 92] width 54 height 18
checkbox input "true"
click at [679, 193] on div "Description Audits Tracking Details Pause Update No information available" at bounding box center [407, 186] width 815 height 372
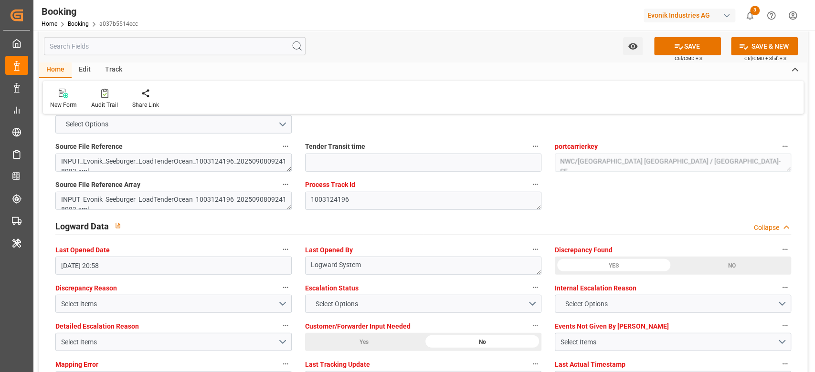
scroll to position [1821, 0]
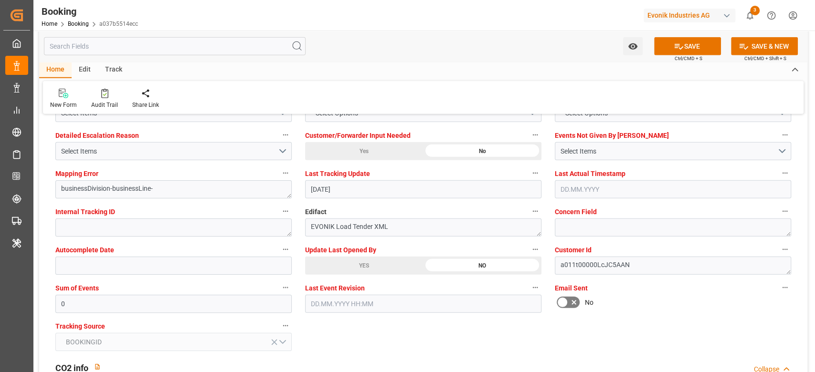
click at [347, 260] on div "YES" at bounding box center [364, 266] width 118 height 18
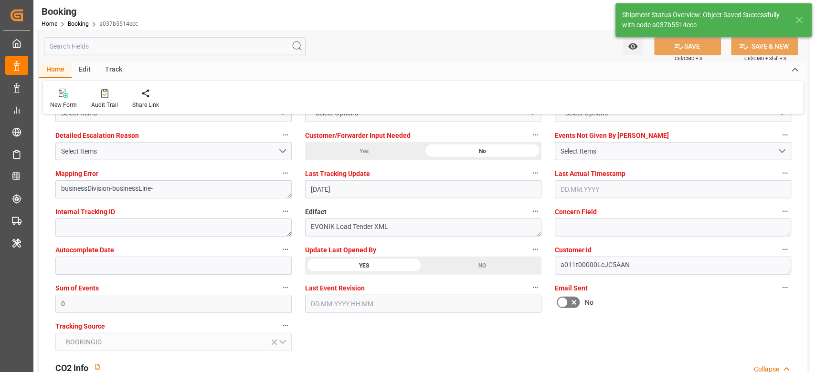
type input "9839143"
type textarea "[PERSON_NAME]"
type input "18.09.2025 11:20"
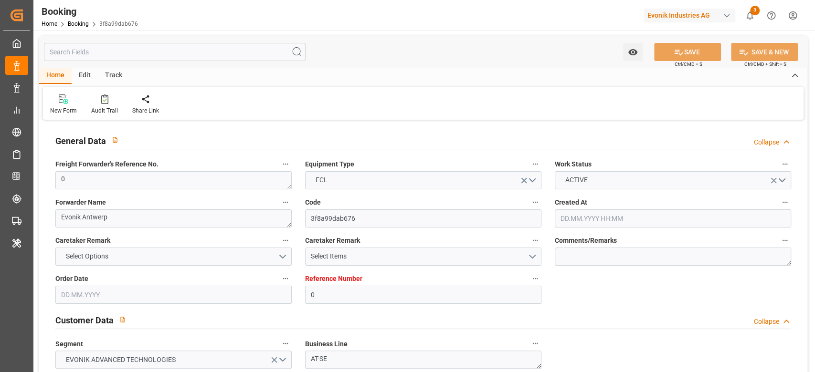
type input "0"
type input "9839155"
type input "OOCL"
type input "Orient Overseas Container Line Ltd"
type input "BEANR"
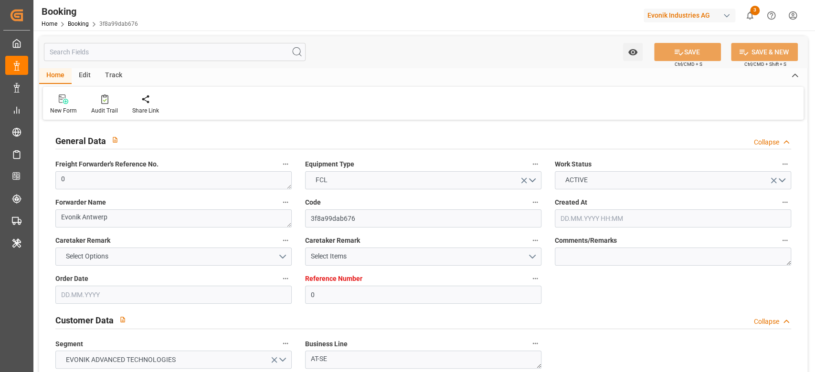
type input "AUSYD"
type input "0"
type input "MYPKG"
type input "0"
type input "BEANR"
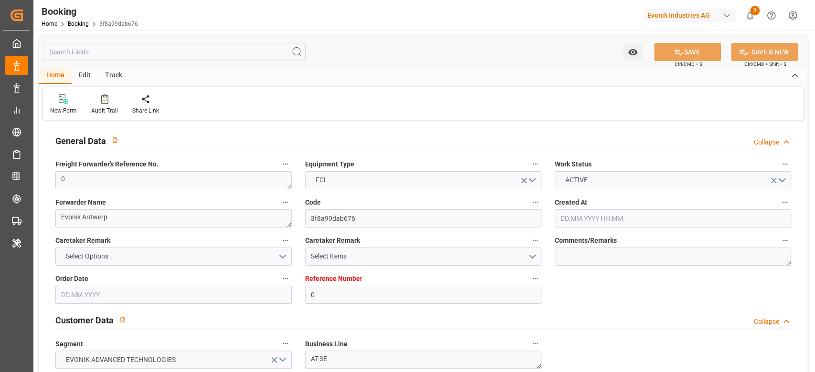
type input "AUBTB"
type input "9351024"
type input "[DATE] 09:13"
type input "[DATE]"
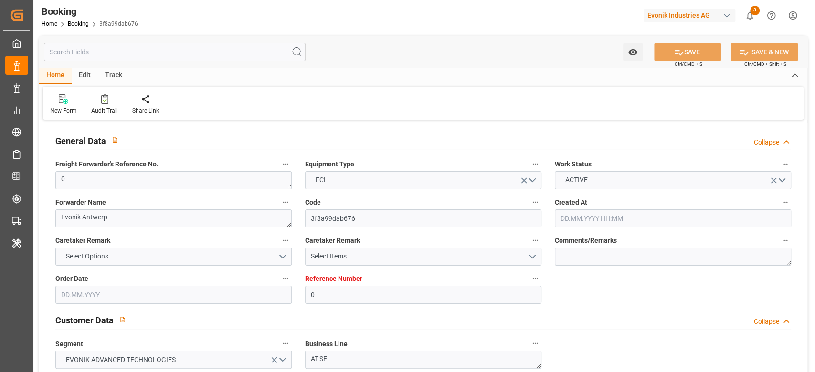
type input "[DATE]"
type input "[DATE] 00:00"
type input "[DATE] 03:29"
type input "[DATE] 04:06"
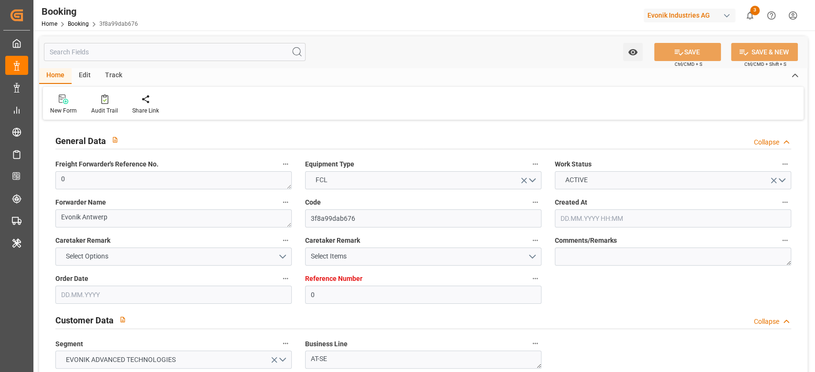
type input "[DATE] 06:30"
type input "[DATE] 00:00"
type input "[DATE] 11:55"
type input "[DATE] 00:00"
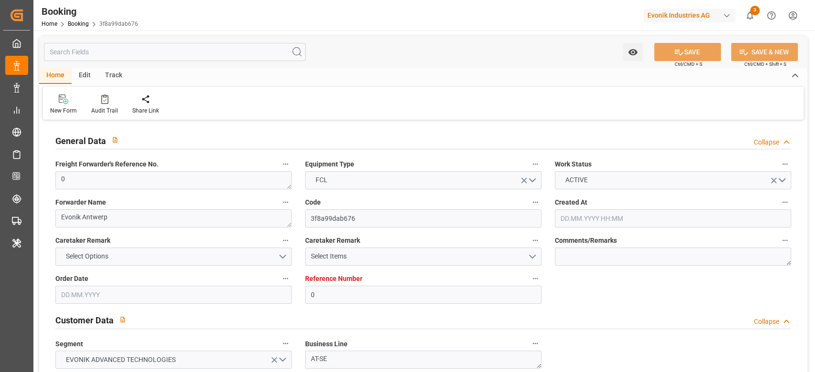
type input "[DATE] 08:12"
type input "[DATE] 18:00"
type input "[DATE] 00:00"
type input "[DATE] 12:13"
type input "[DATE]"
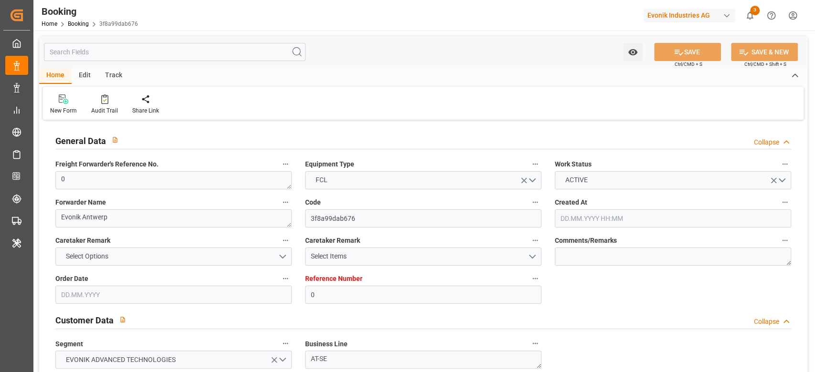
type input "[DATE] 16:07"
type input "[DATE] 04:14"
type input "[DATE] 07:41"
type input "[DATE] 15:06"
type input "[DATE] 18:00"
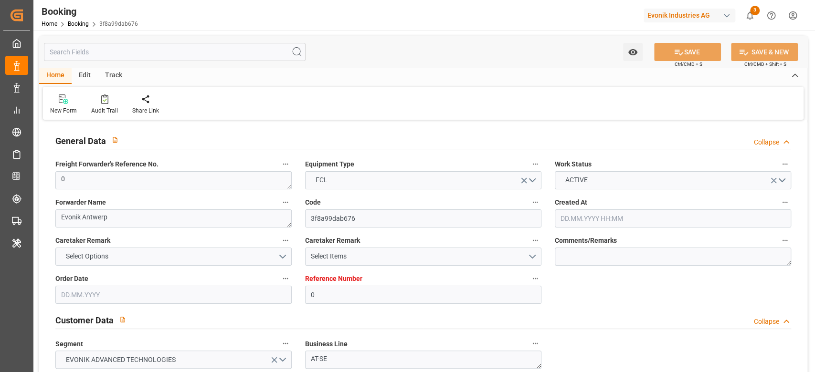
type input "[DATE] 06:30"
type input "[DATE] 22:17"
type input "[DATE] 21:30"
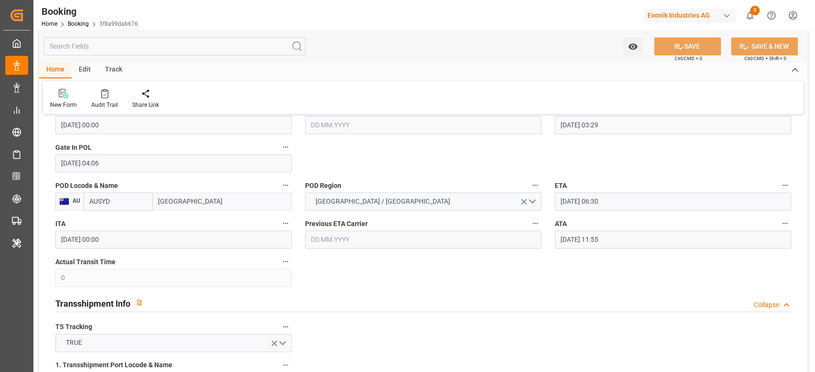
scroll to position [827, 0]
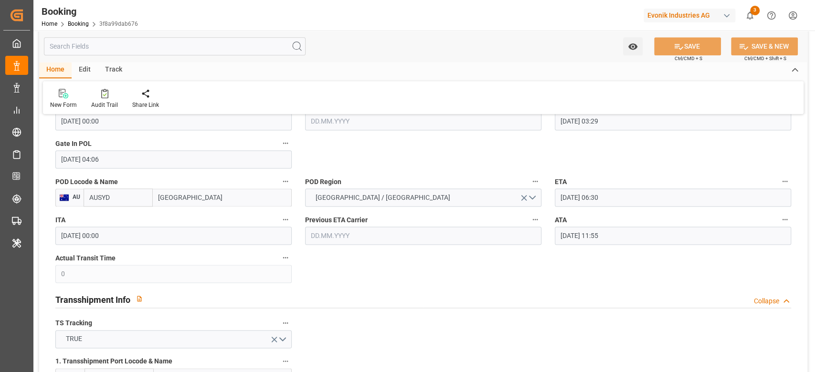
click at [594, 236] on input "[DATE] 11:55" at bounding box center [673, 236] width 236 height 18
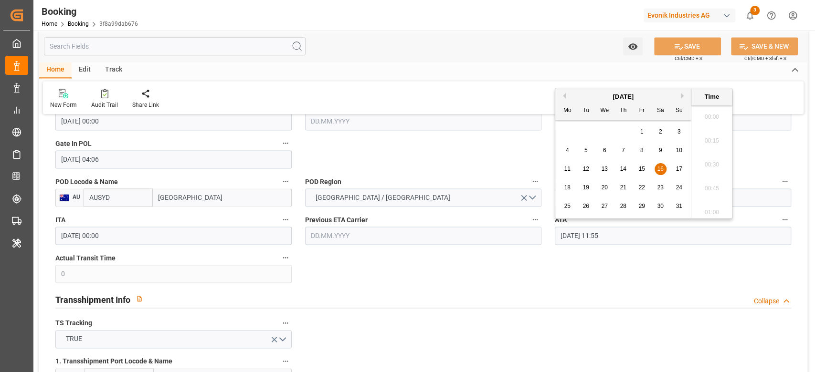
click at [594, 236] on input "[DATE] 11:55" at bounding box center [673, 236] width 236 height 18
click at [779, 218] on button "ATA" at bounding box center [784, 219] width 12 height 12
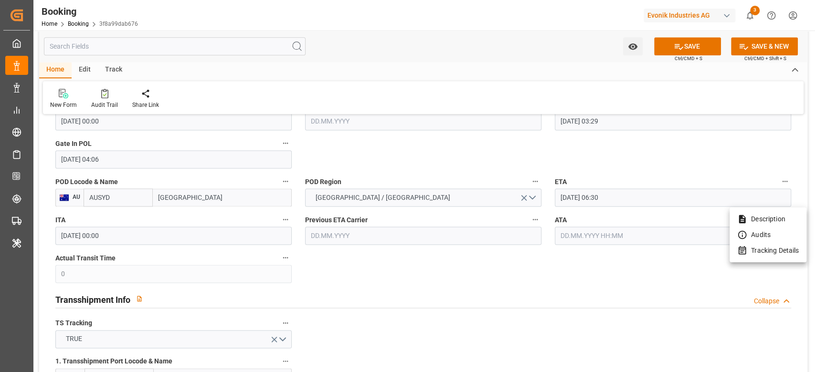
click at [764, 257] on li "Tracking Details" at bounding box center [767, 251] width 77 height 16
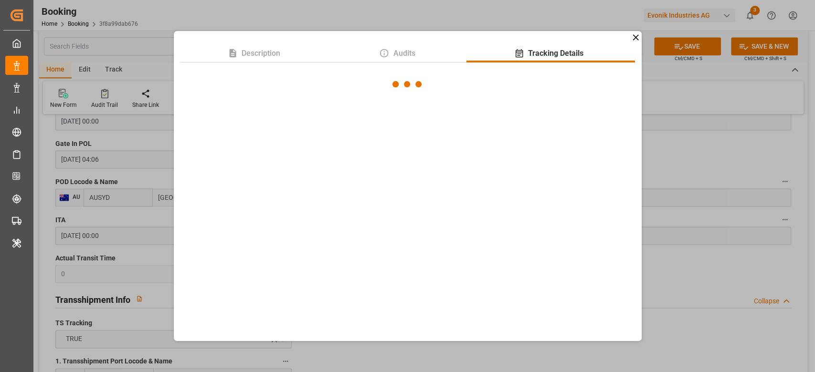
click at [766, 244] on div "Description Audits Tracking Details" at bounding box center [407, 186] width 815 height 372
click at [618, 89] on input "checkbox" at bounding box center [609, 92] width 54 height 18
checkbox input "true"
click at [687, 250] on div "Description Audits Tracking Details Pause Update No information available" at bounding box center [407, 186] width 815 height 372
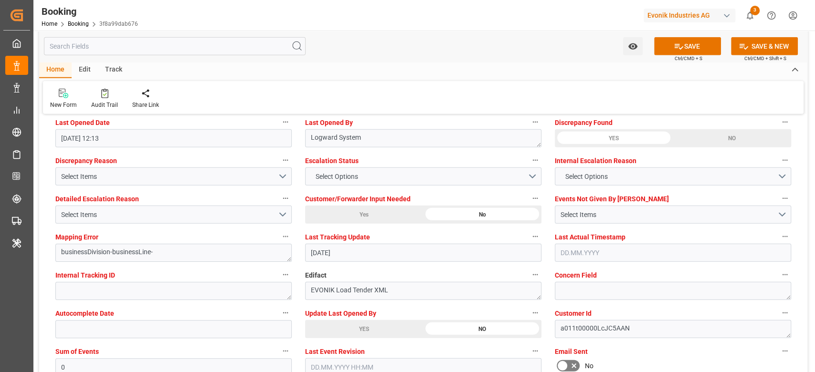
scroll to position [1845, 0]
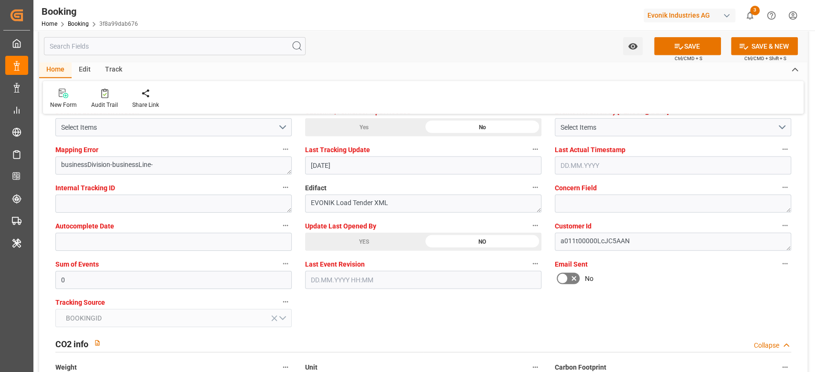
click at [333, 245] on div "YES" at bounding box center [364, 242] width 118 height 18
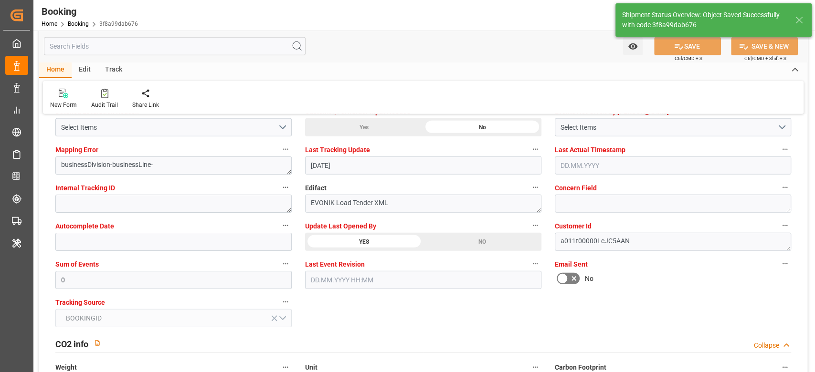
type textarea "[PERSON_NAME]"
type input "[DATE] 11:20"
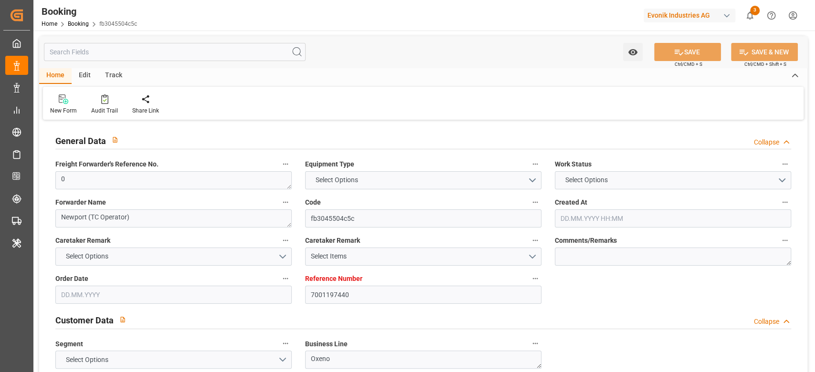
type input "7001197440"
type input "9795634"
type input "OOCL"
type input "Orient Overseas Container Line Ltd"
type input "NLRTM"
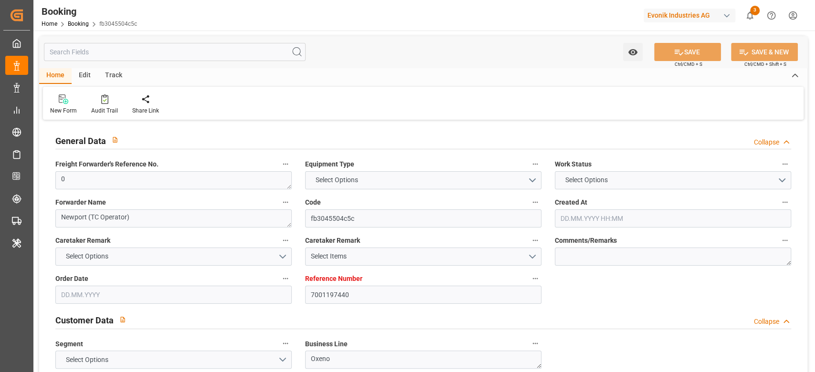
type input "KRPUS"
type input "CNSGH"
type input "0"
type input "17.06.2025 10:09"
type input "17.06.2025"
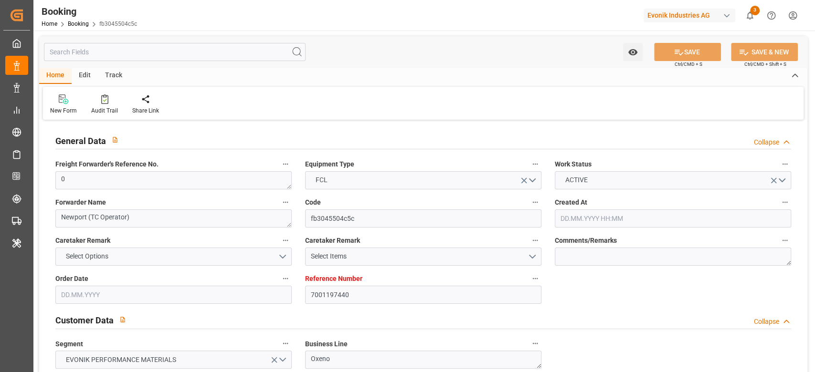
type input "30.09.2025"
type input "18.07.2025"
type input "27.07.2025 00:00"
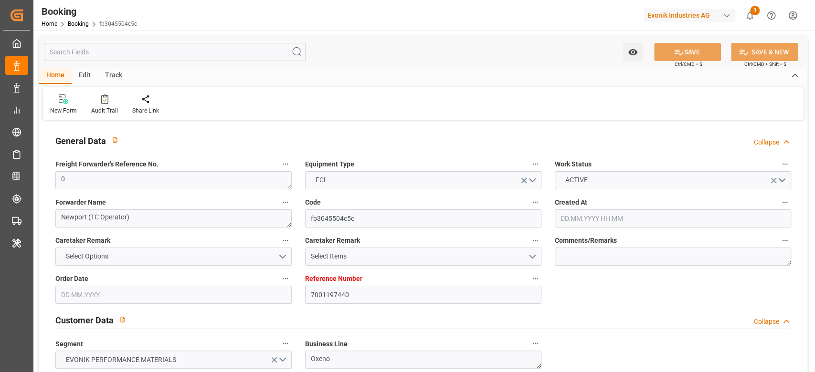
type input "21.07.2025 00:00"
type input "20.09.2025 00:00"
type input "17.09.2025 00:00"
type input "09.09.2025 00:00"
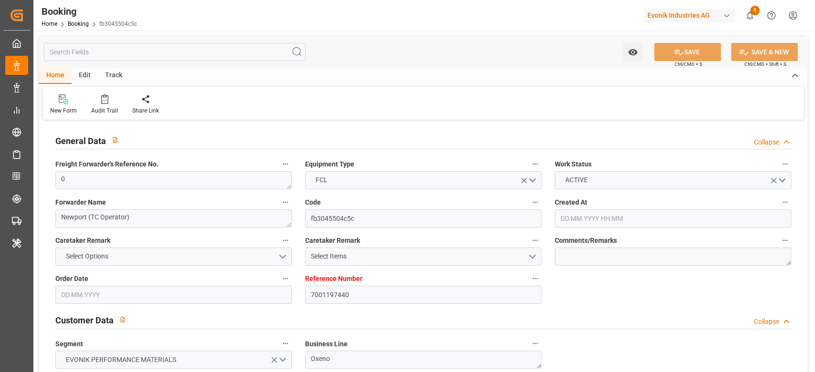
type input "10.09.2025 00:00"
type input "18.09.2025 00:00"
type input "[DATE] 00:00"
type input "18.07.2025"
type input "[DATE] 11:38"
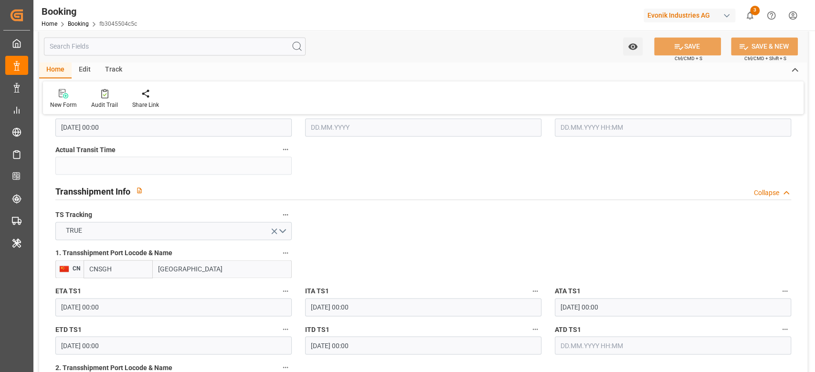
scroll to position [955, 0]
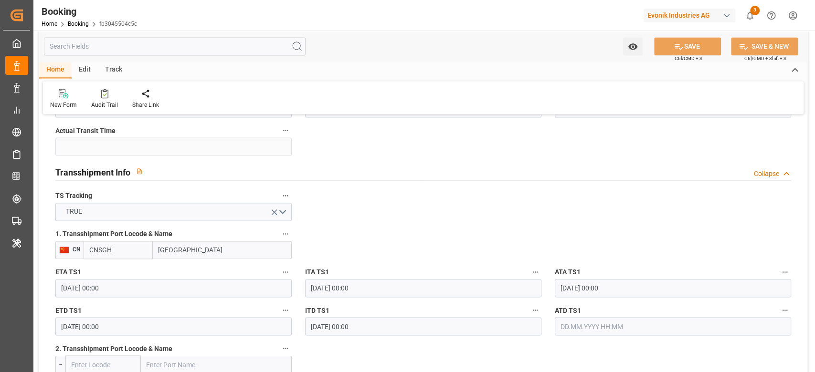
click at [599, 322] on input "text" at bounding box center [673, 326] width 236 height 18
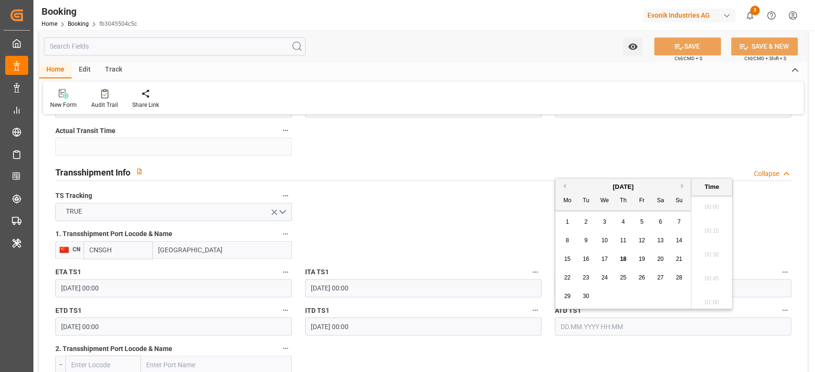
scroll to position [1554, 0]
click at [623, 258] on span "18" at bounding box center [623, 259] width 6 height 7
type input "[DATE] 00:00"
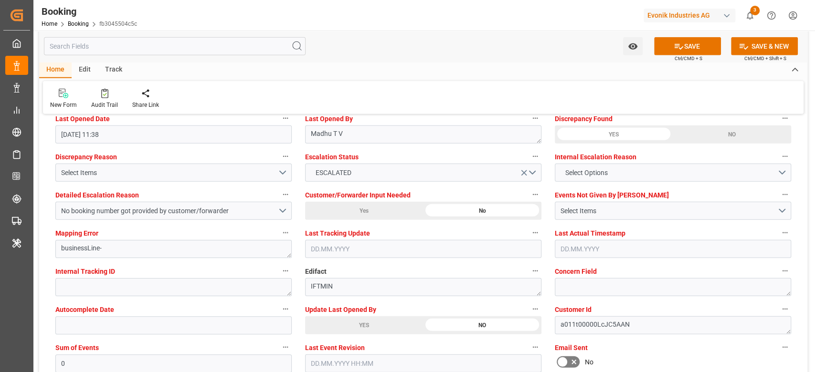
scroll to position [1718, 0]
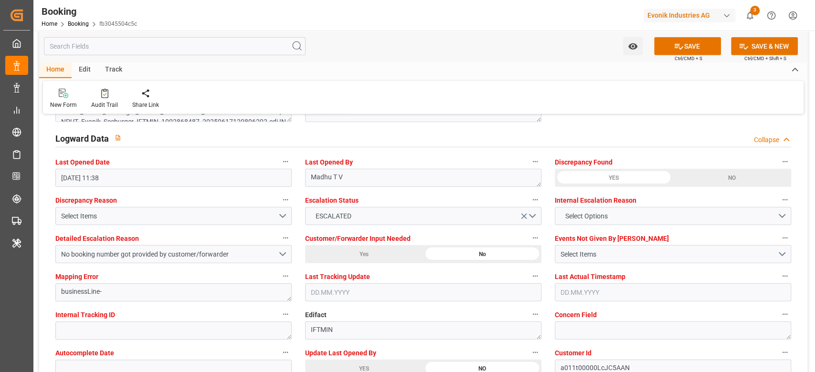
click at [344, 363] on div "YES" at bounding box center [364, 369] width 118 height 18
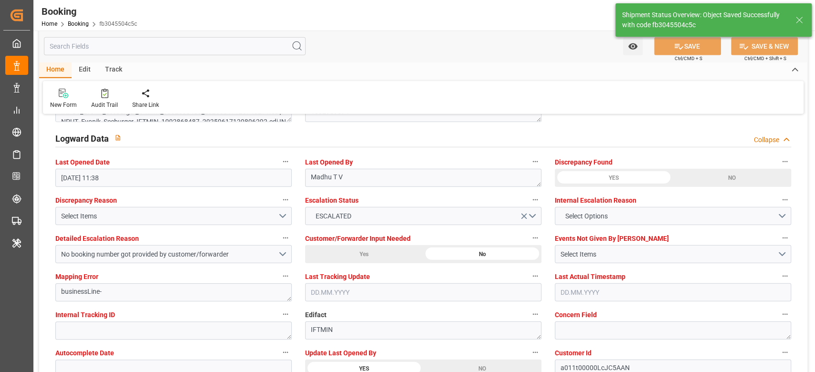
type textarea "[PERSON_NAME]"
type input "18.09.2025 11:24"
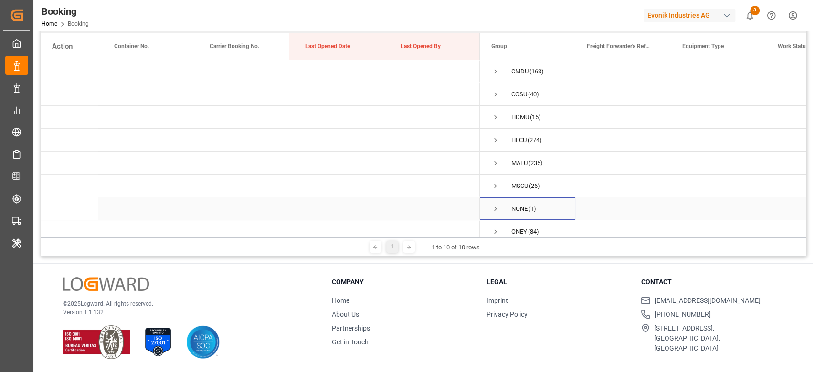
click at [495, 209] on span "Press SPACE to select this row." at bounding box center [495, 209] width 9 height 9
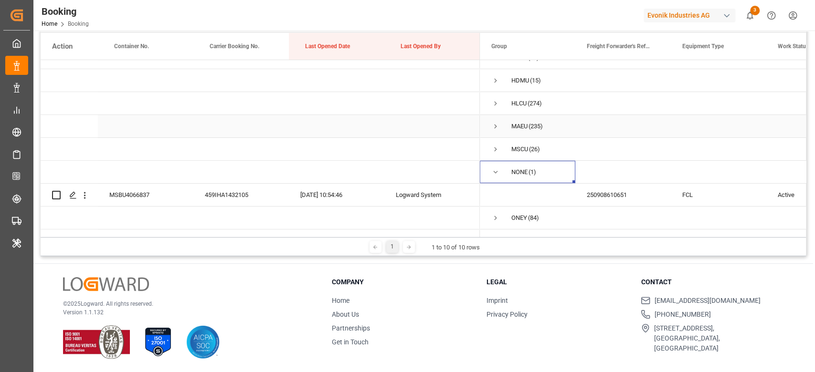
scroll to position [80, 0]
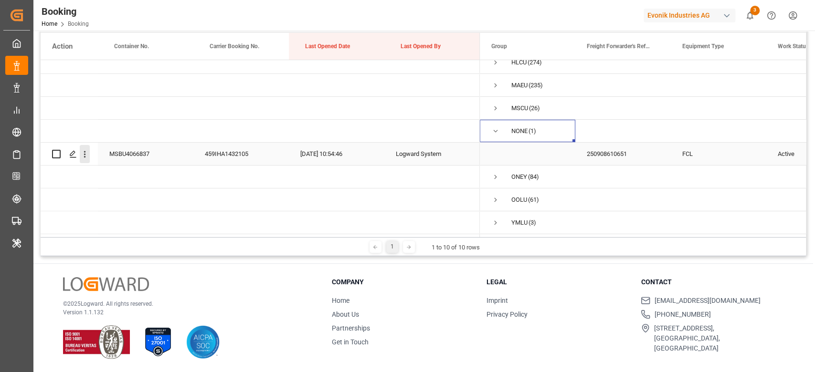
click at [87, 149] on icon "open menu" at bounding box center [85, 154] width 10 height 10
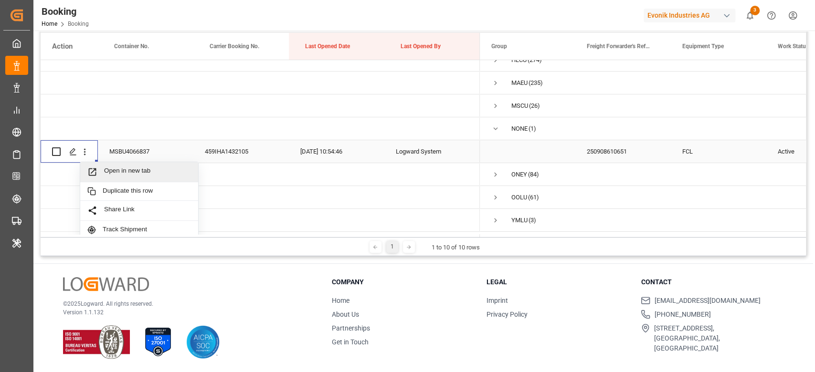
click at [111, 167] on span "Open in new tab" at bounding box center [147, 172] width 87 height 10
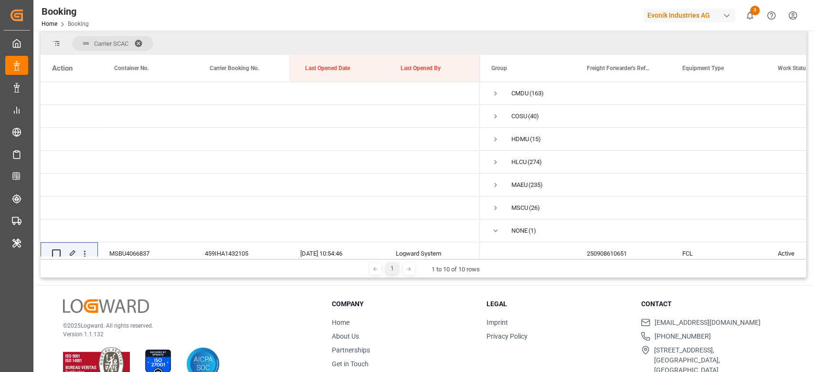
scroll to position [0, 0]
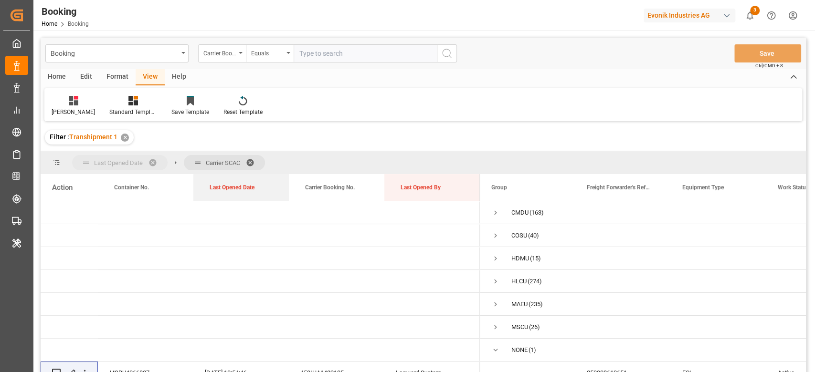
drag, startPoint x: 318, startPoint y: 193, endPoint x: 132, endPoint y: 163, distance: 188.2
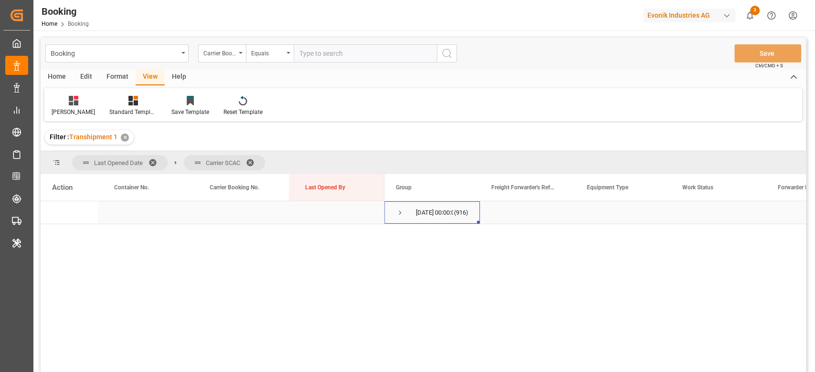
click at [398, 214] on span "Press SPACE to select this row." at bounding box center [400, 213] width 9 height 9
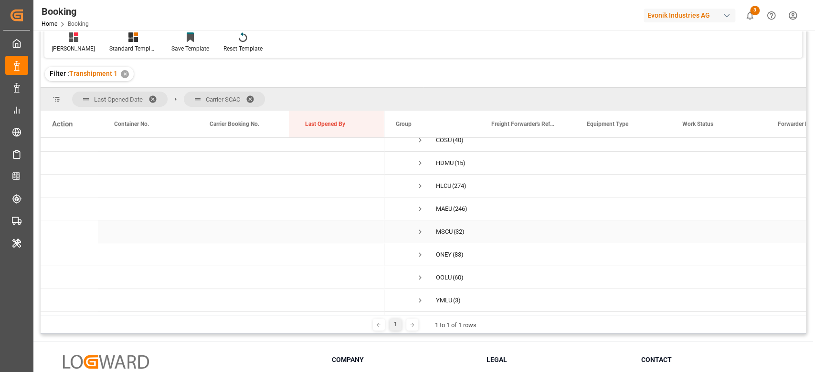
scroll to position [127, 0]
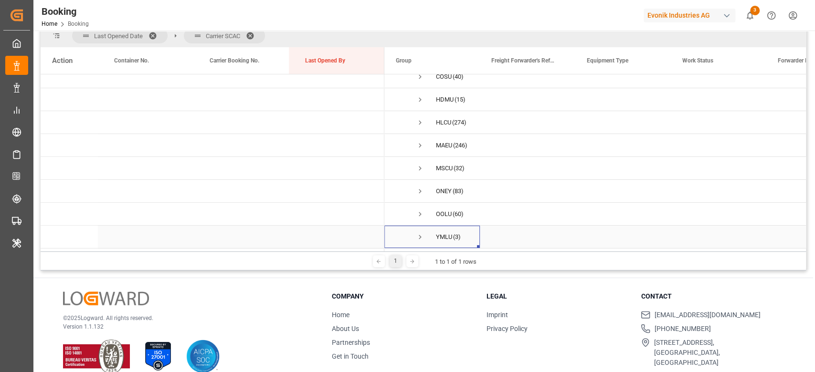
click at [415, 231] on span "YMLU (3)" at bounding box center [432, 236] width 73 height 21
click at [419, 233] on span "Press SPACE to select this row." at bounding box center [420, 237] width 9 height 9
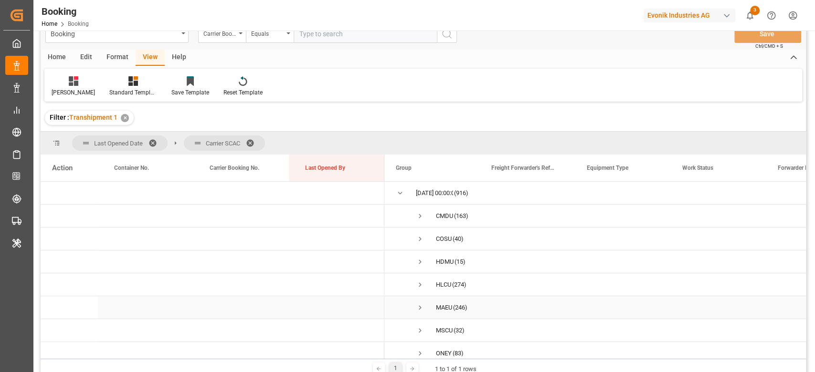
scroll to position [0, 0]
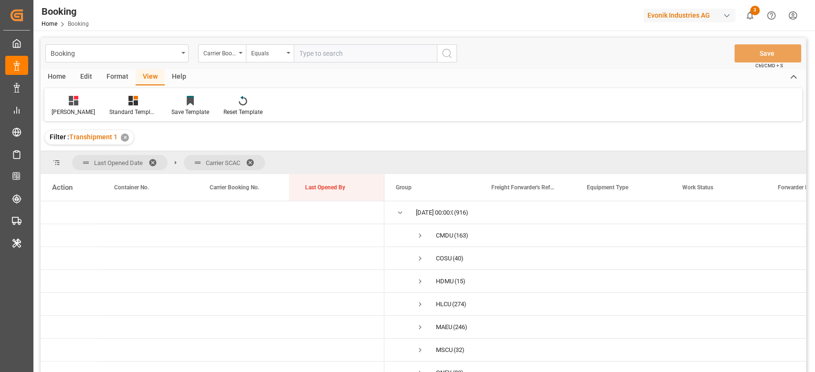
click at [254, 161] on span at bounding box center [253, 162] width 15 height 9
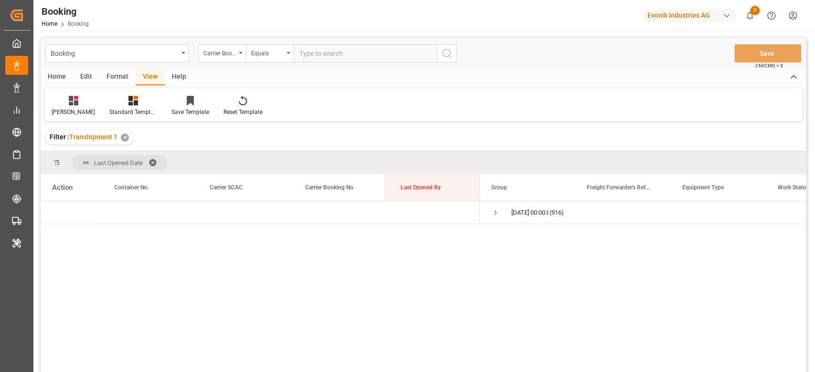
click at [117, 83] on div "Format" at bounding box center [117, 77] width 36 height 16
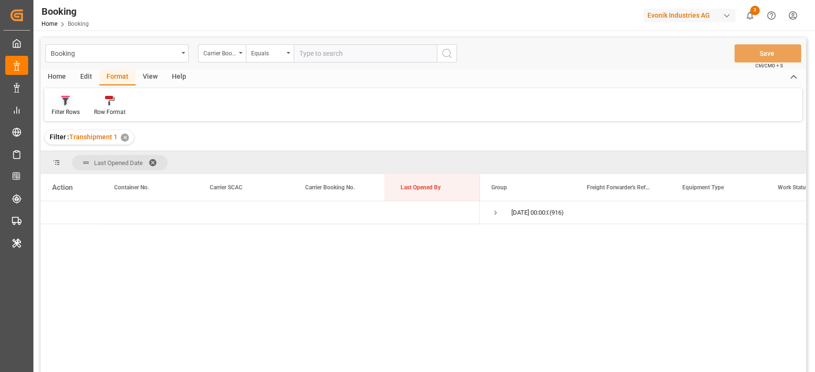
click at [75, 110] on div "Filter Rows" at bounding box center [66, 112] width 28 height 9
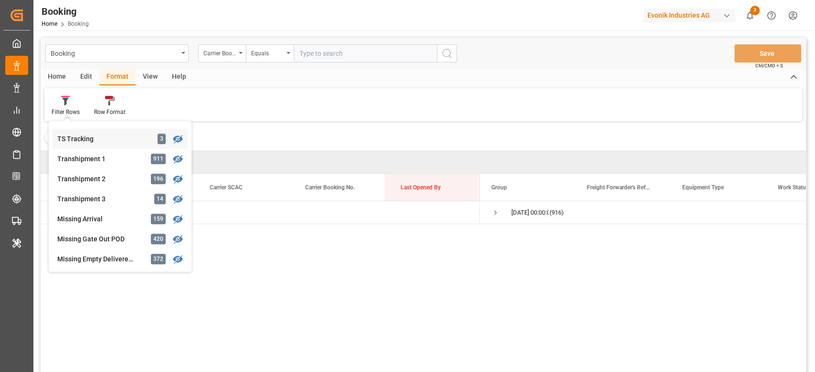
scroll to position [255, 0]
click at [494, 206] on span "Press SPACE to select this row." at bounding box center [495, 213] width 9 height 22
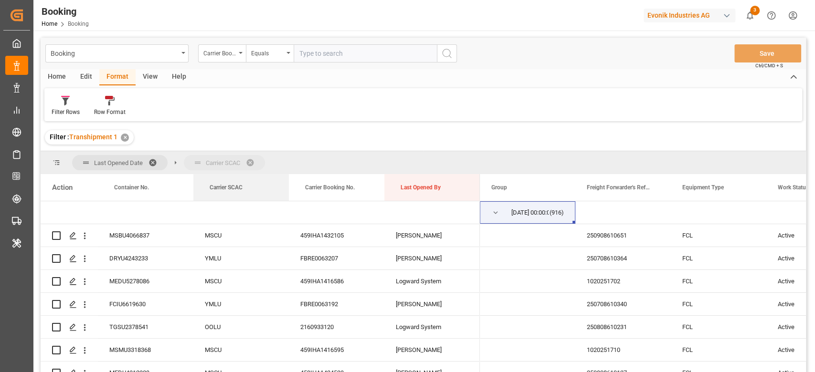
drag, startPoint x: 214, startPoint y: 171, endPoint x: 228, endPoint y: 151, distance: 24.0
click at [228, 151] on div "Last Opened Date Carrier SCAC Drag here to set column labels Action Container N…" at bounding box center [423, 264] width 765 height 227
drag, startPoint x: 234, startPoint y: 187, endPoint x: 234, endPoint y: 165, distance: 22.0
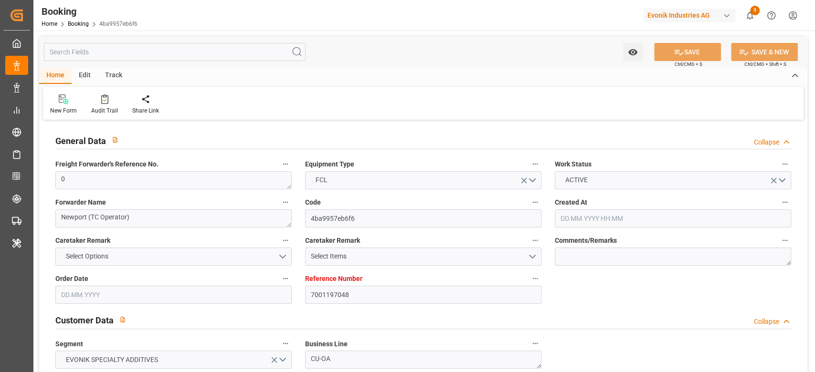
type input "7001197048"
type input "9935325"
type input "OOCL"
type input "Orient Overseas Container Line Ltd"
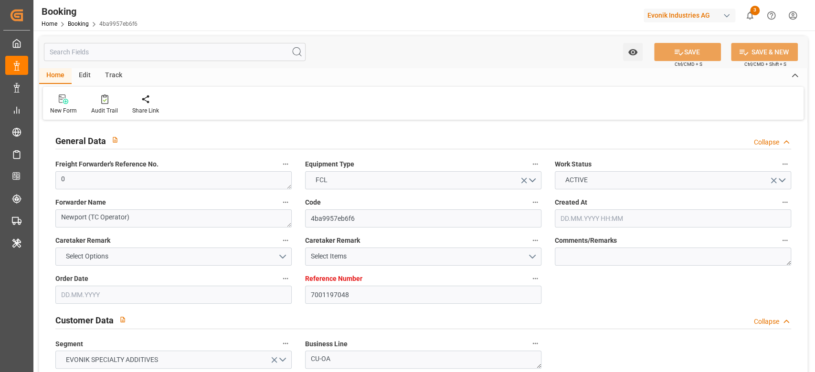
type input "NLRTM"
type input "KRPUS"
type input "CNSGH"
type input "0"
type input "[DATE] 06:48"
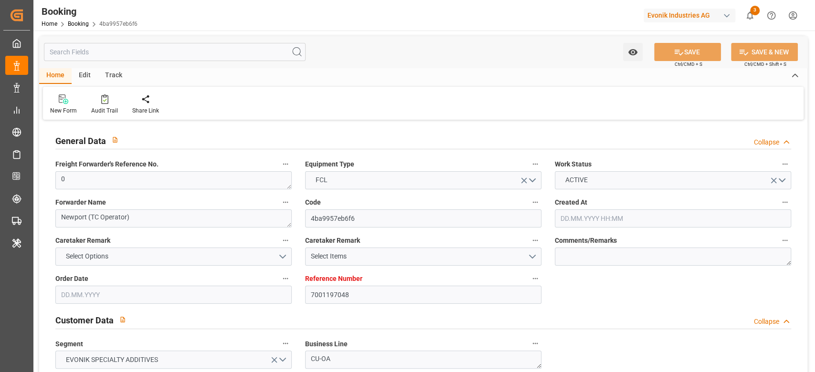
type input "[DATE]"
type input "08.07.2025"
type input "[DATE] 00:00"
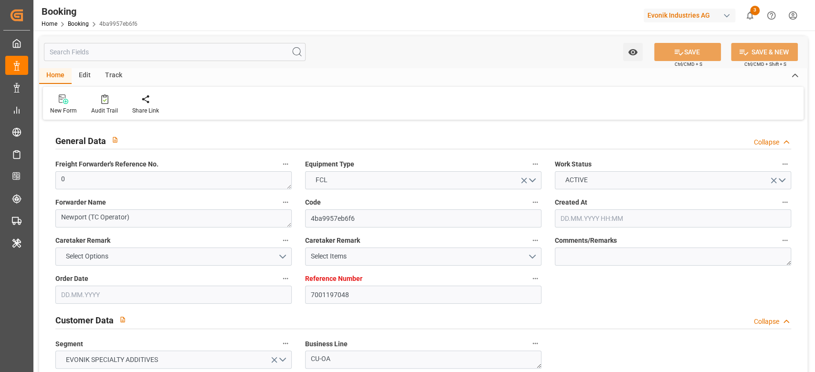
type input "[DATE] 00:00"
type input "23.07.2025 00:00"
type input "[DATE] 00:00"
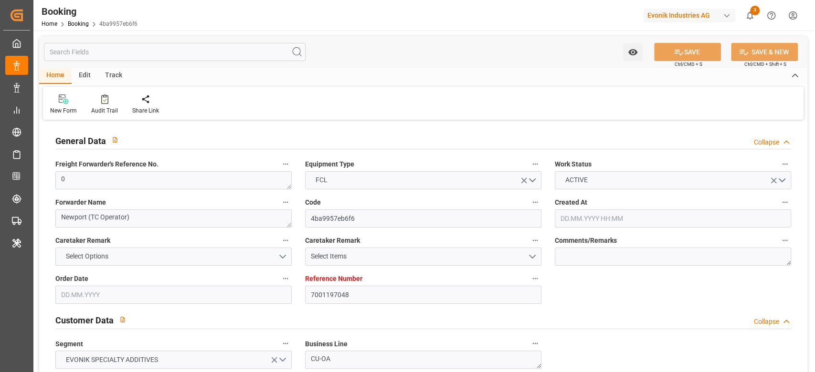
type input "[DATE] 00:00"
type input "12.08.2025"
type input "[DATE] 11:38"
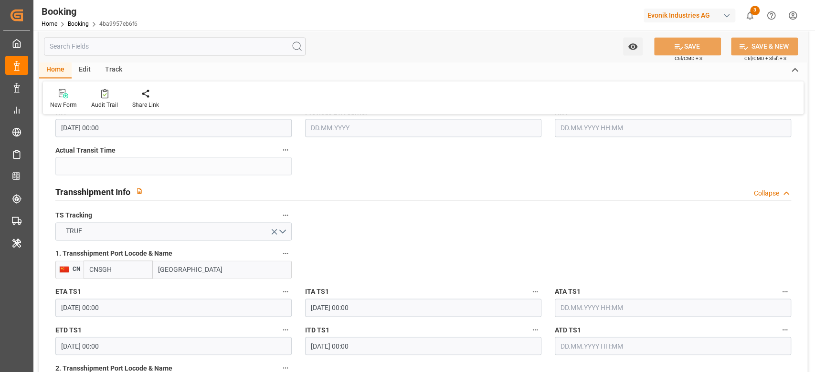
scroll to position [955, 0]
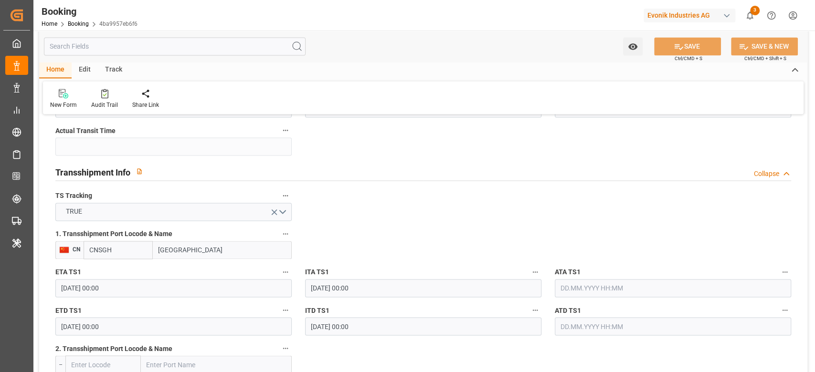
click at [605, 292] on input "text" at bounding box center [673, 288] width 236 height 18
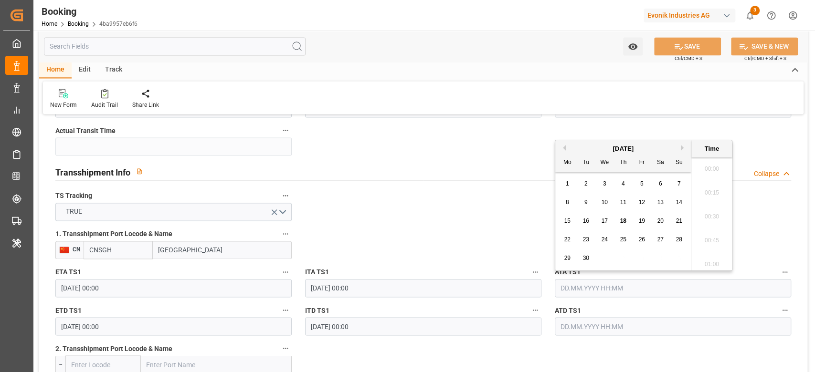
scroll to position [1578, 0]
click at [616, 223] on div "15 16 17 18 19 20 21" at bounding box center [623, 221] width 130 height 19
click at [622, 223] on span "18" at bounding box center [623, 221] width 6 height 7
type input "[DATE] 00:00"
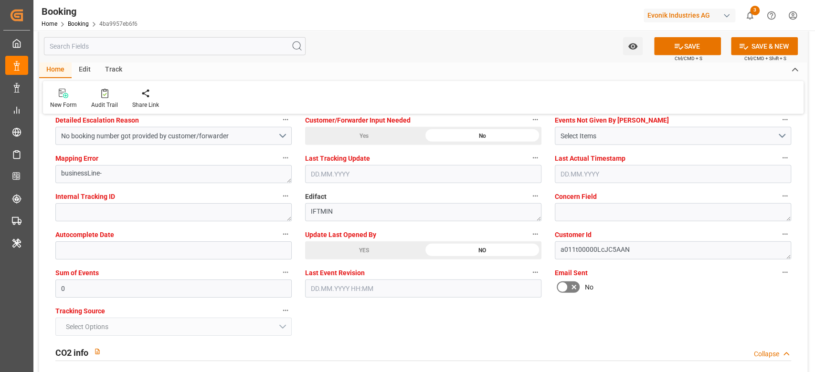
scroll to position [1845, 0]
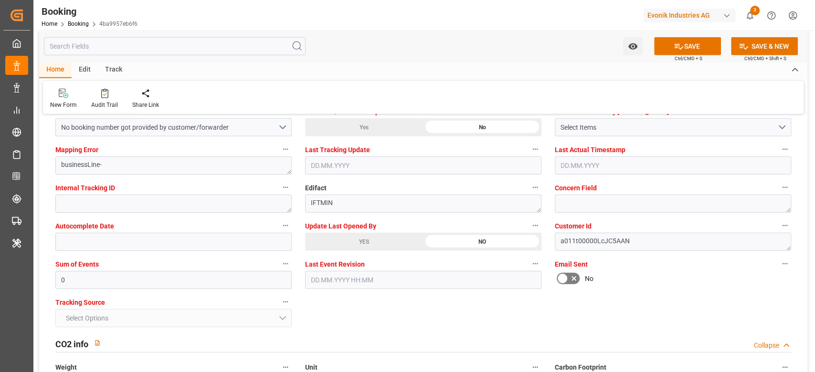
click at [348, 244] on div "YES" at bounding box center [364, 242] width 118 height 18
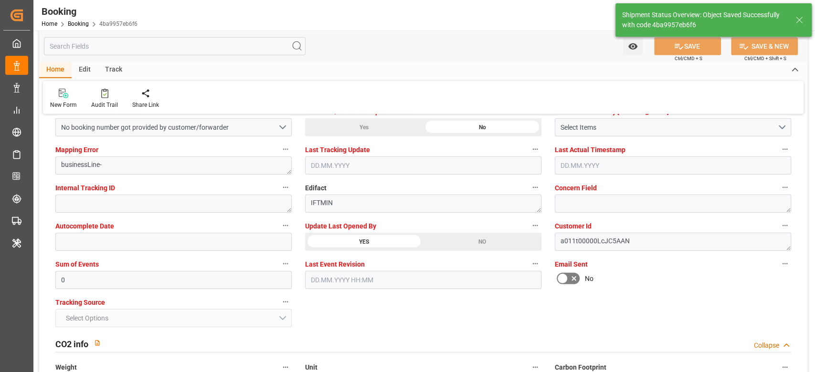
type textarea "[PERSON_NAME]"
type input "18.09.2025 11:33"
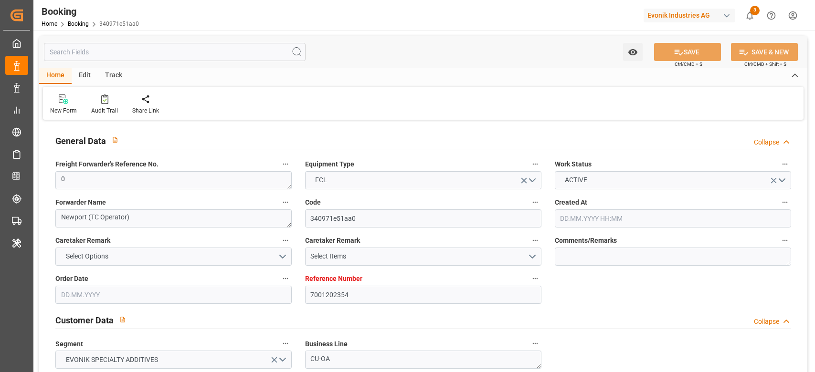
type input "[DATE] 18:44"
type input "[DATE]"
type input "[DATE] 00:00"
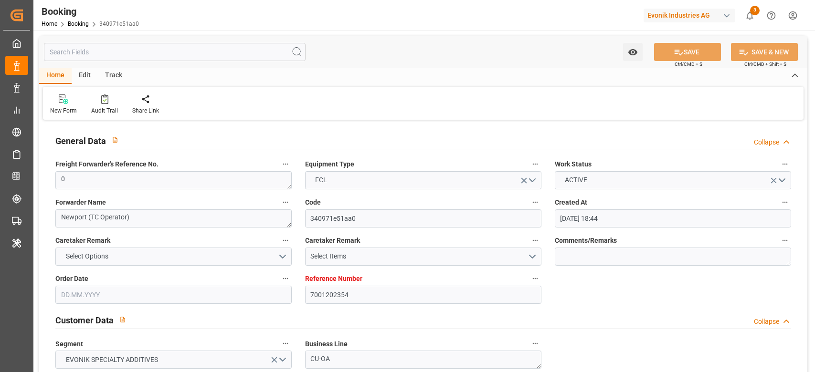
type input "[DATE] 00:00"
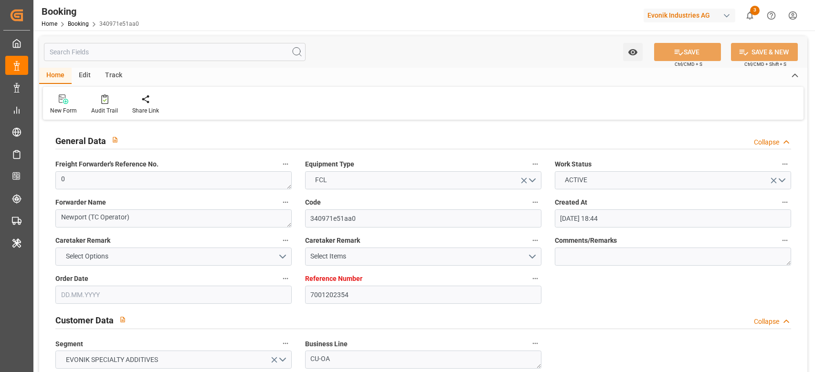
type input "[DATE] 00:00"
type input "[DATE]"
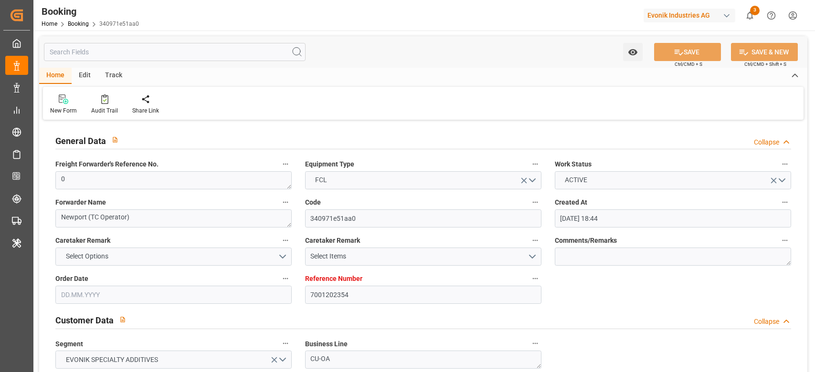
type input "[DATE] 11:38"
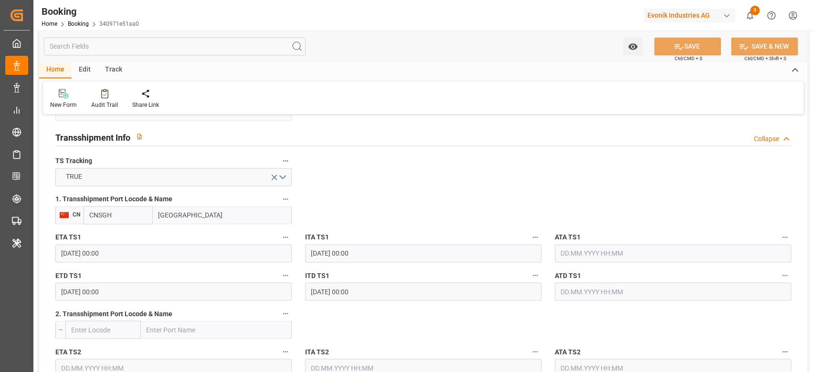
scroll to position [1018, 0]
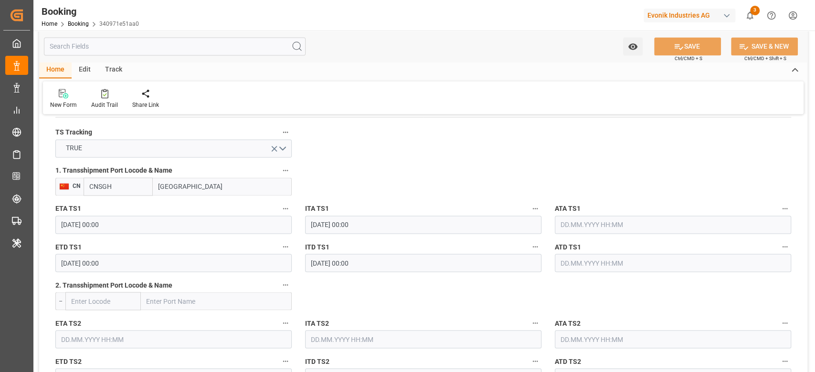
click at [582, 223] on input "text" at bounding box center [673, 225] width 236 height 18
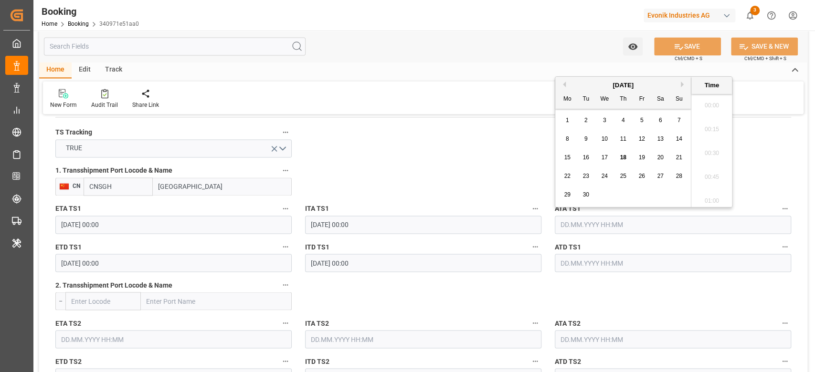
scroll to position [1578, 0]
click at [625, 159] on span "18" at bounding box center [623, 157] width 6 height 7
type input "[DATE] 00:00"
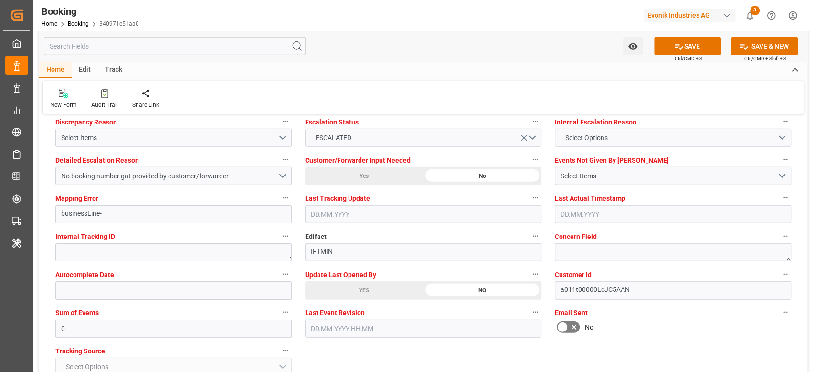
scroll to position [1845, 0]
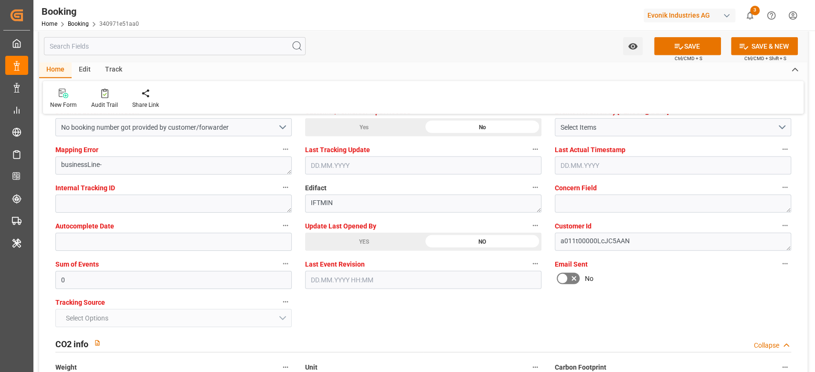
click at [367, 239] on div "YES" at bounding box center [364, 242] width 118 height 18
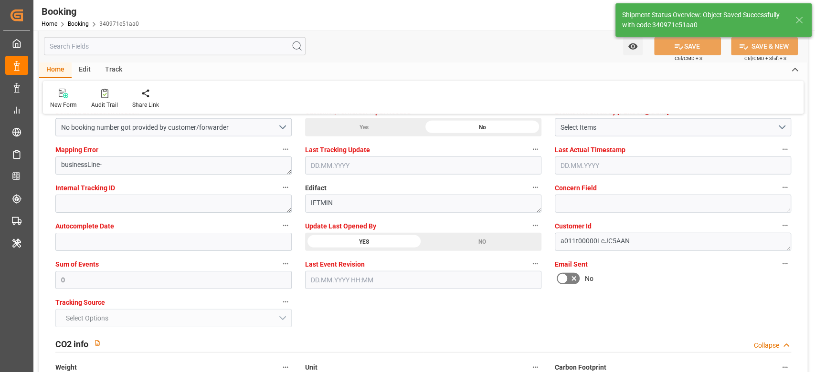
type textarea "[PERSON_NAME]"
type input "18.09.2025 11:34"
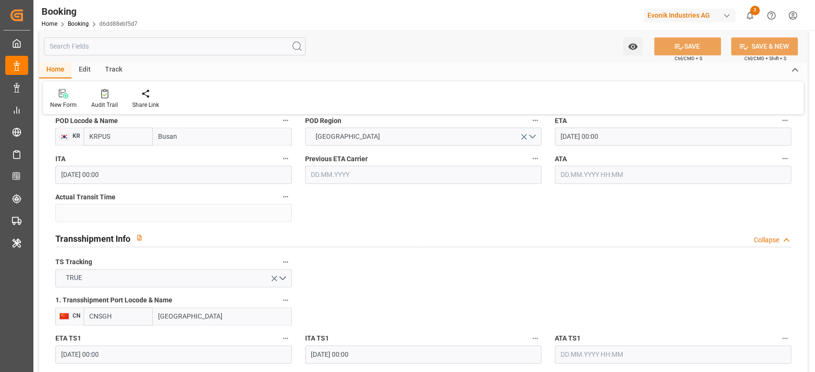
scroll to position [955, 0]
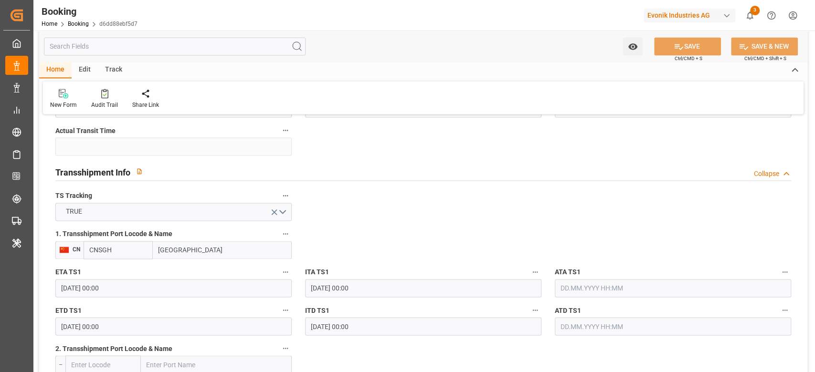
click at [600, 289] on input "text" at bounding box center [673, 288] width 236 height 18
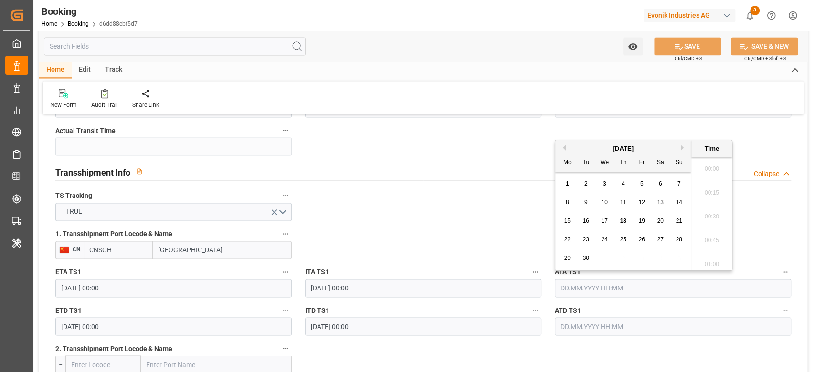
scroll to position [1578, 0]
click at [628, 221] on div "18" at bounding box center [623, 221] width 12 height 11
type input "[DATE] 00:00"
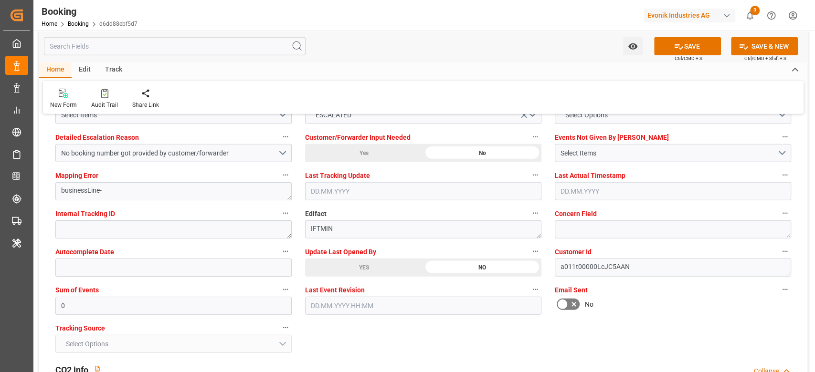
scroll to position [1845, 0]
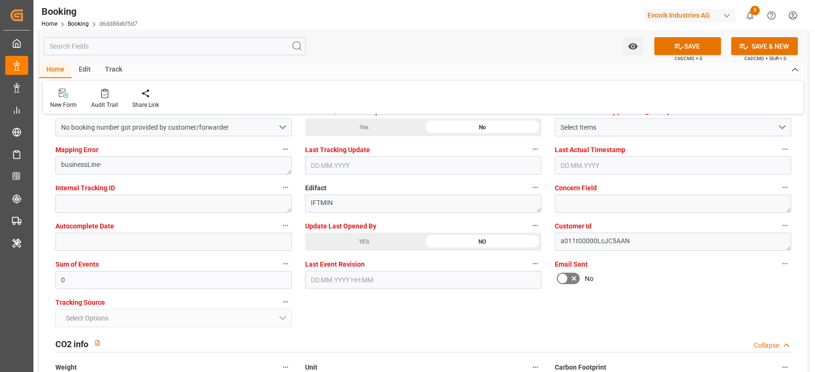
click at [334, 239] on div "YES" at bounding box center [364, 242] width 118 height 18
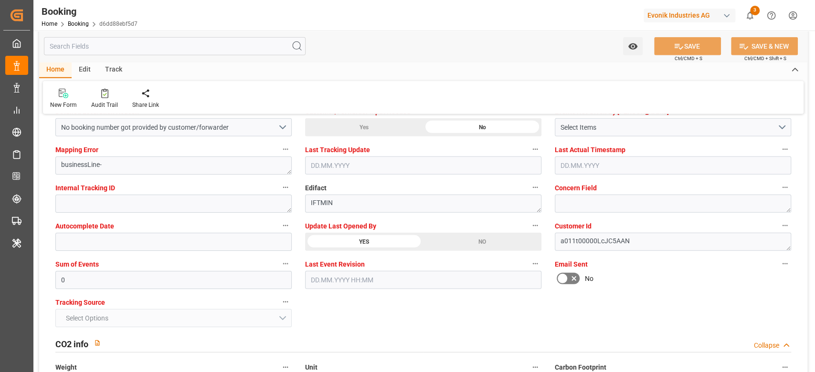
click at [687, 0] on div at bounding box center [713, 0] width 203 height 0
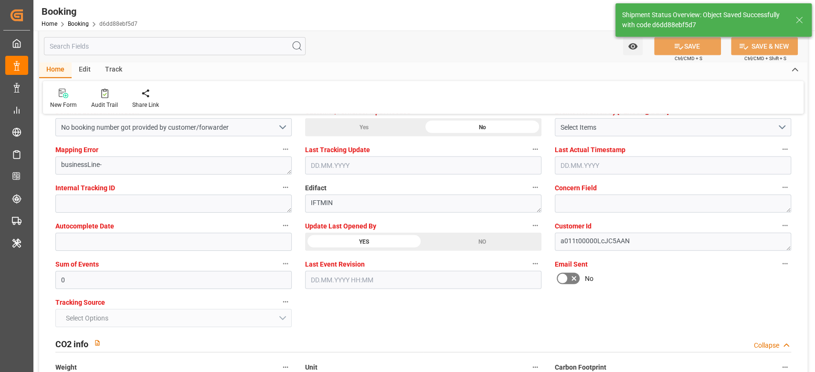
type textarea "[PERSON_NAME]"
type input "[DATE] 11:35"
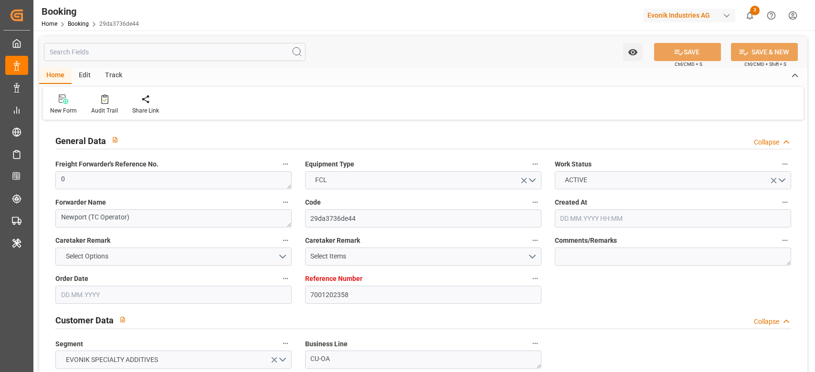
type input "7001202358"
type input "9935325"
type input "OOCL"
type input "Orient Overseas Container Line Ltd"
type input "NLRTM"
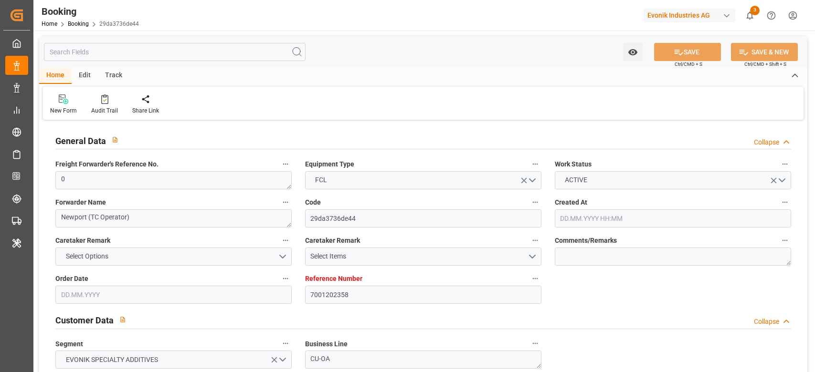
type input "KRPUS"
type input "CNSGH"
type input "0"
type input "[DATE] 18:44"
type input "[DATE]"
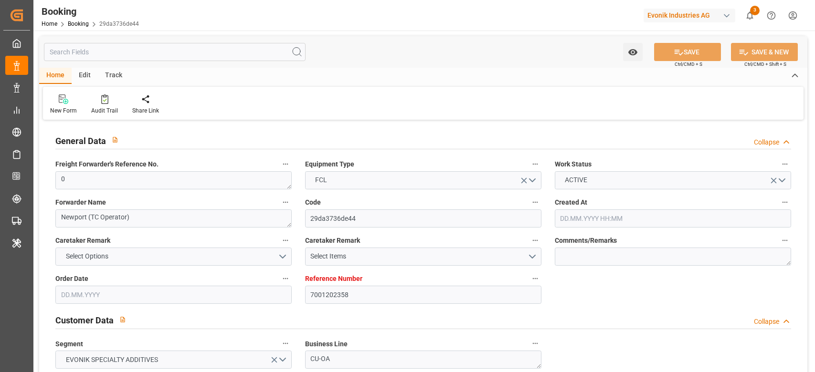
type input "[DATE]"
type input "[DATE] 00:00"
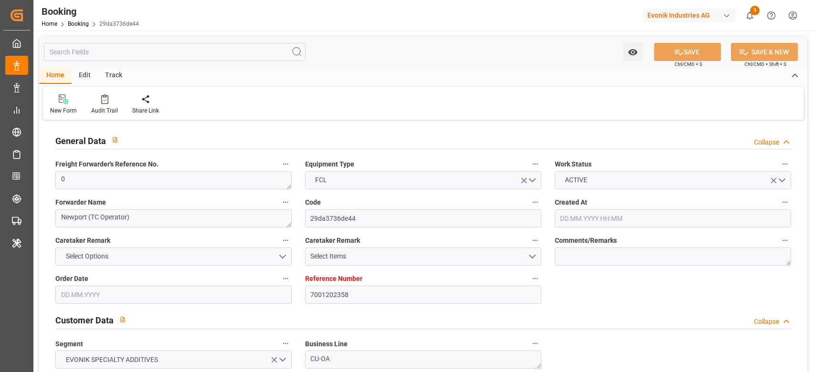
type input "[DATE] 00:00"
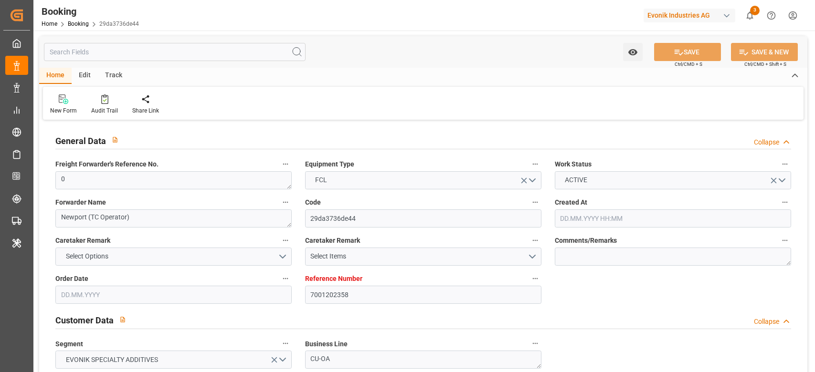
type input "[DATE] 00:00"
type input "[DATE]"
type input "[DATE] 11:38"
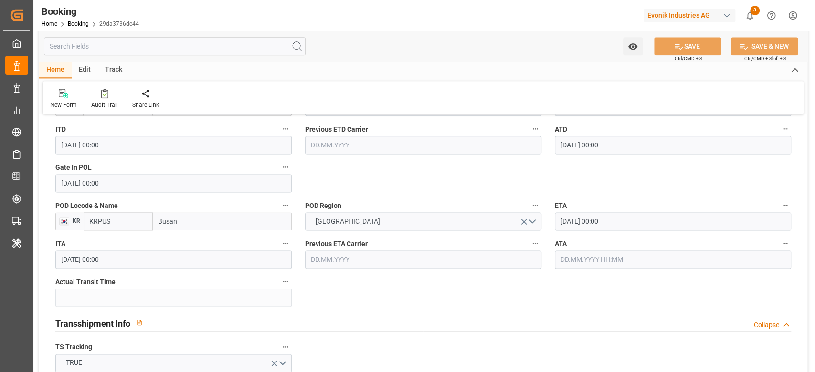
scroll to position [931, 0]
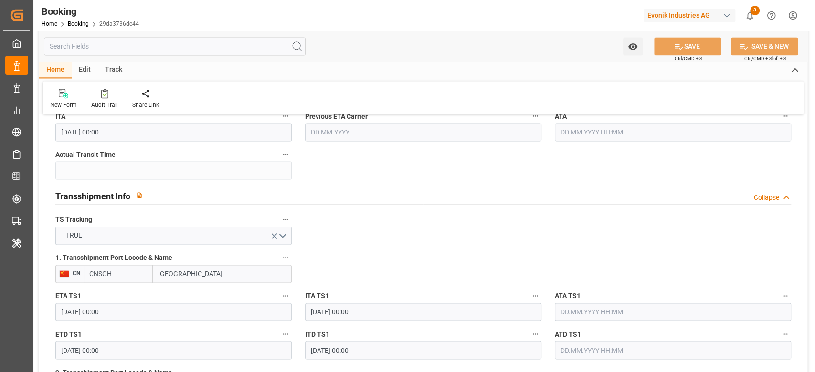
click at [595, 313] on input "text" at bounding box center [673, 312] width 236 height 18
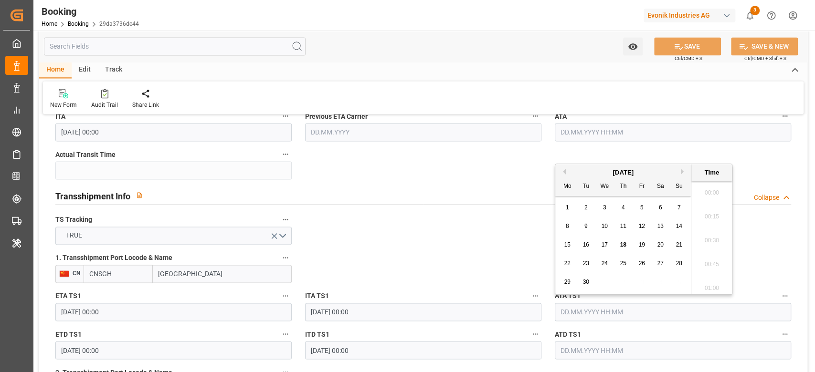
scroll to position [1578, 0]
click at [621, 242] on span "18" at bounding box center [623, 245] width 6 height 7
type input "18.09.2025 00:00"
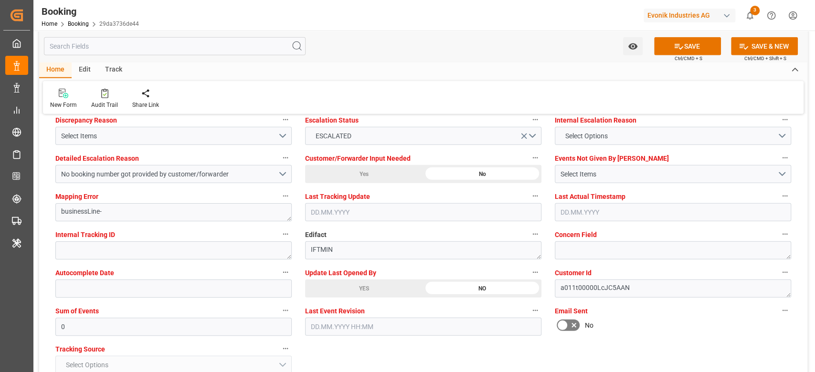
scroll to position [1821, 0]
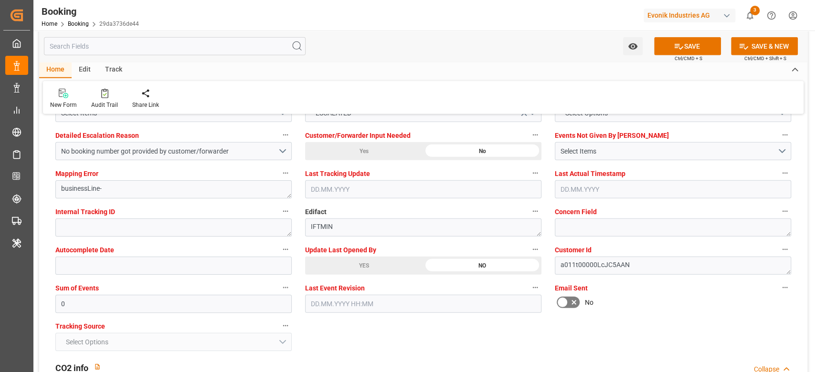
click at [356, 267] on div "YES" at bounding box center [364, 266] width 118 height 18
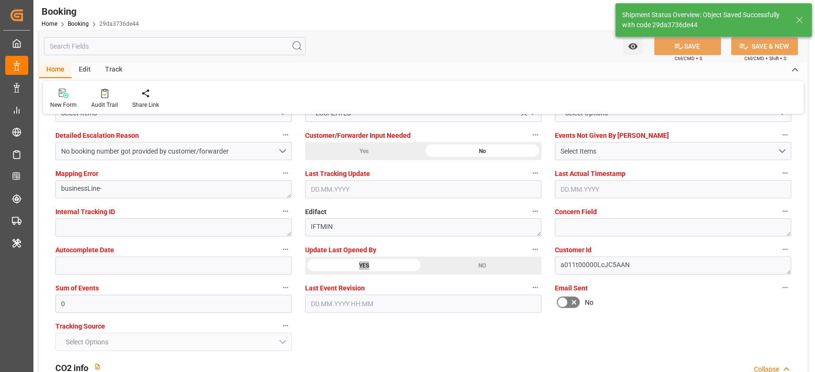
type textarea "Shyam Preethi"
type input "18.09.2025 11:35"
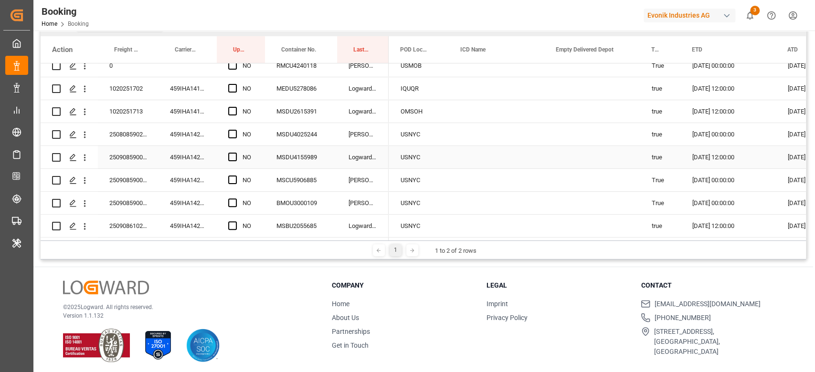
scroll to position [141, 0]
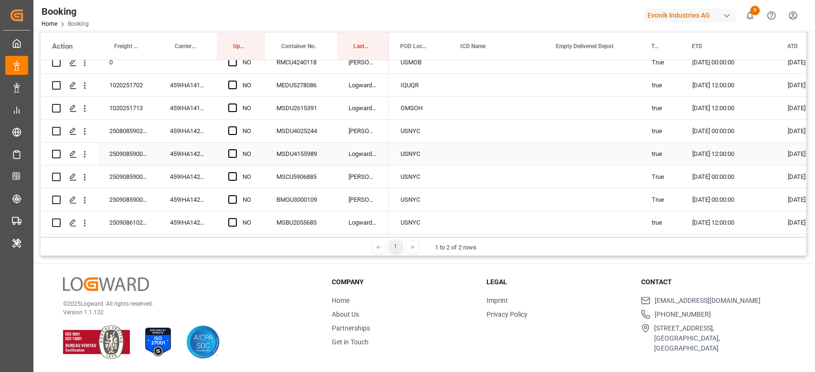
click at [197, 155] on div "459IHA1424722" at bounding box center [187, 154] width 58 height 22
click at [140, 148] on div "250908590050" at bounding box center [128, 154] width 61 height 22
drag, startPoint x: 423, startPoint y: 234, endPoint x: 354, endPoint y: 235, distance: 69.2
click at [354, 235] on div at bounding box center [423, 235] width 765 height 3
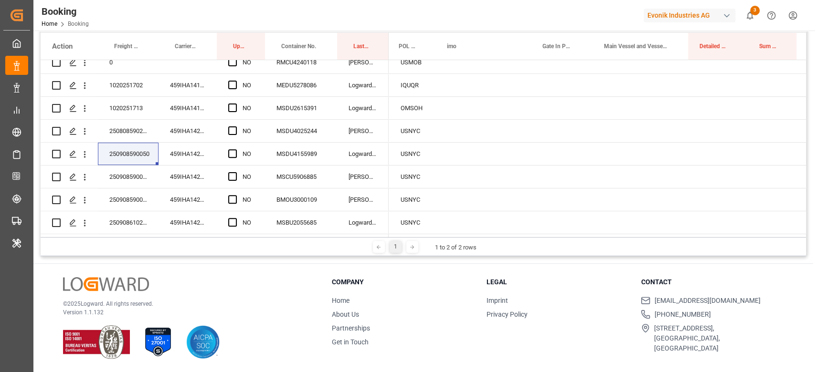
scroll to position [0, 0]
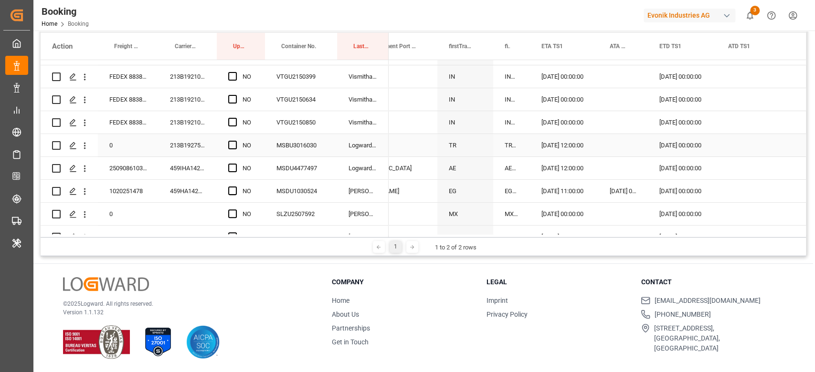
click at [200, 143] on div "213B1927515" at bounding box center [187, 145] width 58 height 22
click at [89, 147] on icon "open menu" at bounding box center [85, 146] width 10 height 10
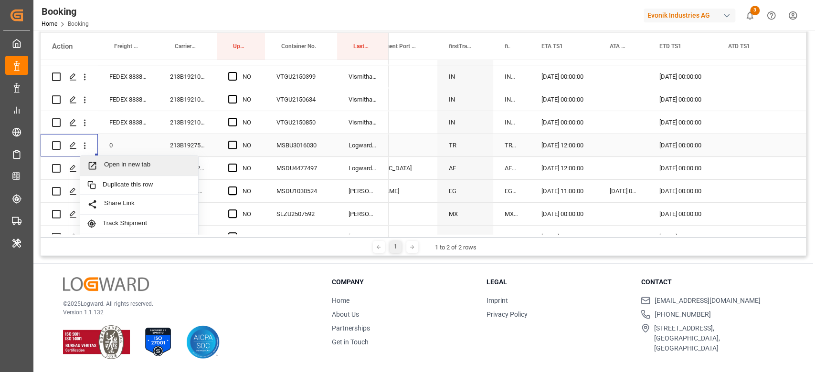
click at [120, 161] on span "Open in new tab" at bounding box center [147, 166] width 87 height 10
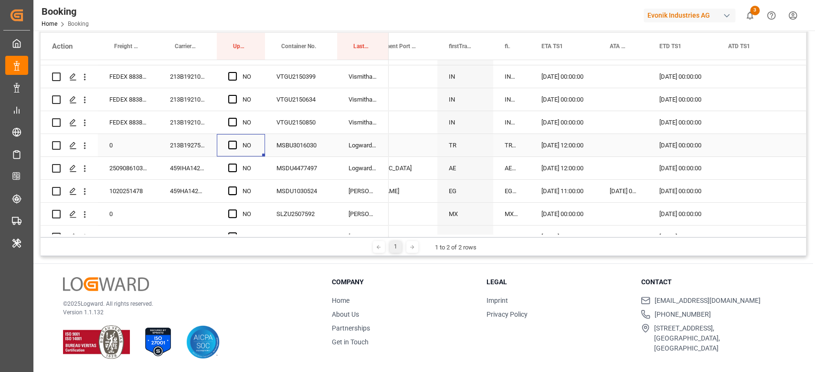
click at [242, 146] on div "NO" at bounding box center [247, 146] width 11 height 22
click at [234, 142] on span "Press SPACE to select this row." at bounding box center [232, 145] width 9 height 9
click at [235, 141] on input "Press SPACE to select this row." at bounding box center [235, 141] width 0 height 0
click at [227, 161] on div "NO" at bounding box center [241, 168] width 48 height 22
click at [230, 166] on span "Press SPACE to select this row." at bounding box center [232, 168] width 9 height 9
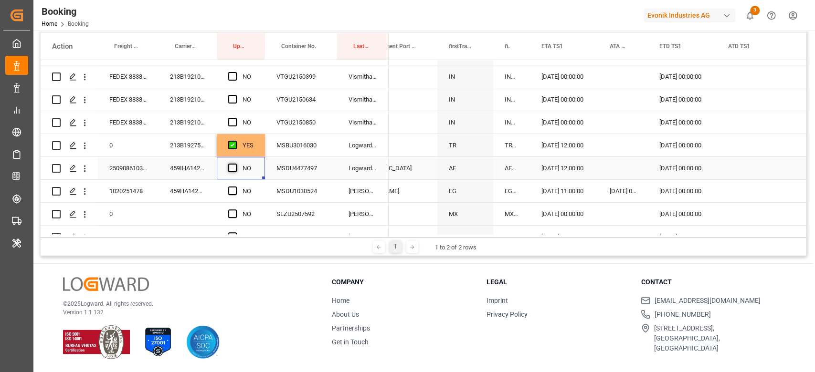
click at [235, 164] on input "Press SPACE to select this row." at bounding box center [235, 164] width 0 height 0
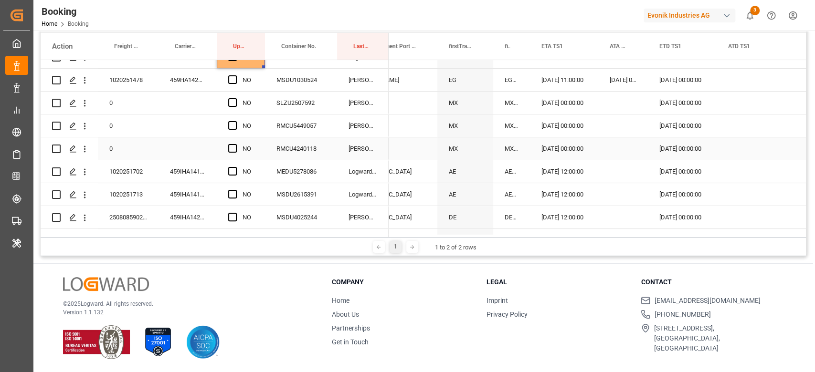
scroll to position [191, 0]
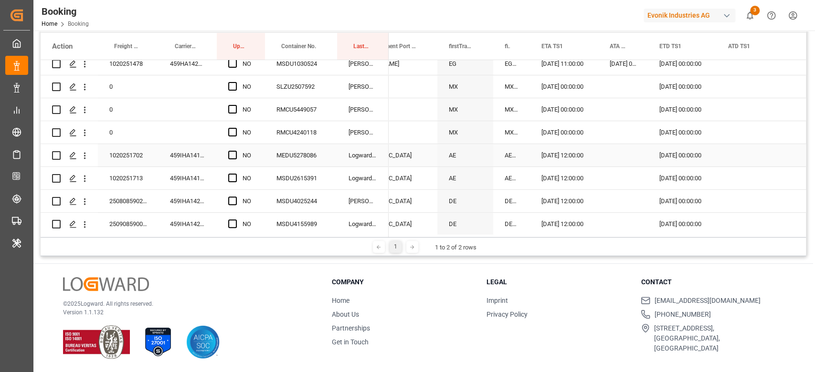
click at [189, 154] on div "459IHA1416586" at bounding box center [187, 155] width 58 height 22
click at [232, 152] on span "Press SPACE to select this row." at bounding box center [232, 155] width 9 height 9
click at [235, 151] on input "Press SPACE to select this row." at bounding box center [235, 151] width 0 height 0
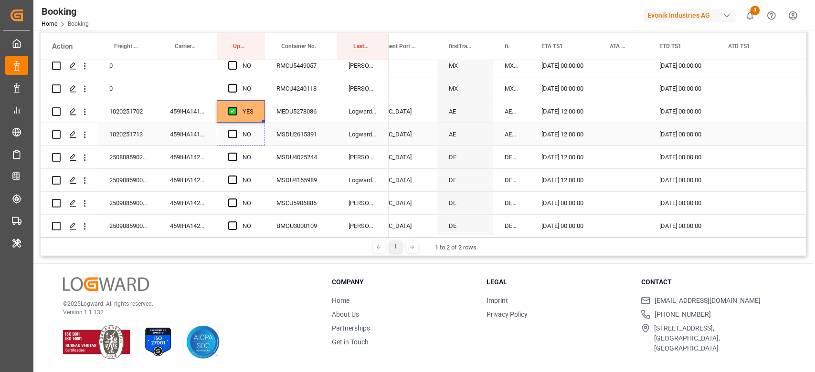
scroll to position [254, 0]
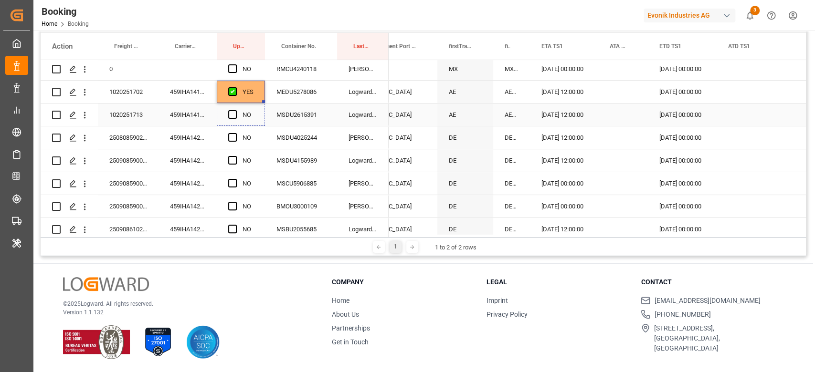
drag, startPoint x: 263, startPoint y: 165, endPoint x: 248, endPoint y: 117, distance: 49.7
click at [206, 136] on div "459IHA1422761" at bounding box center [187, 137] width 58 height 22
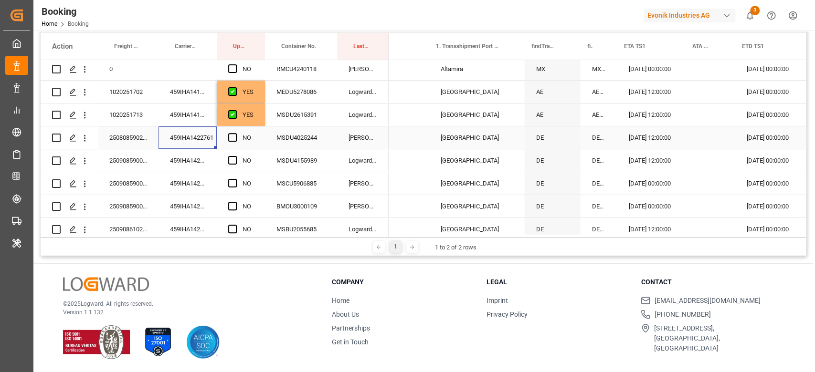
scroll to position [0, 1356]
click at [260, 120] on div "YES" at bounding box center [241, 115] width 48 height 22
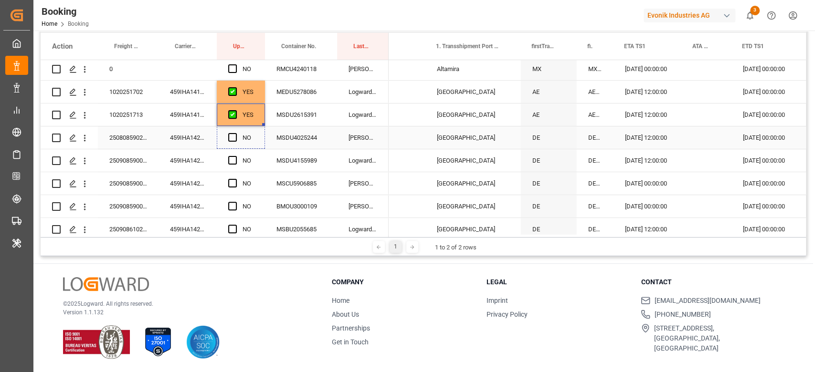
scroll to position [263, 0]
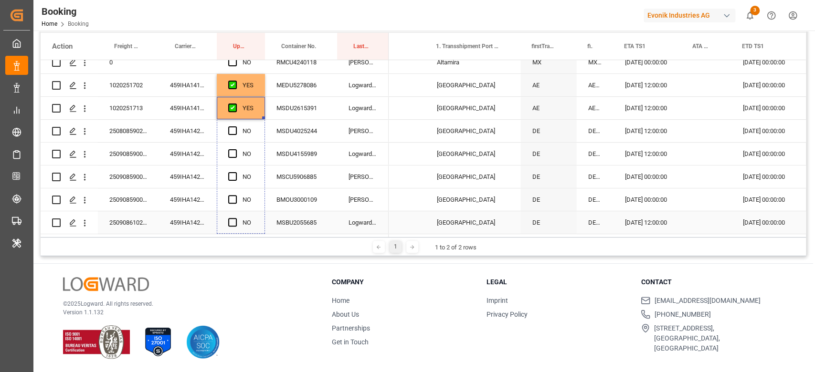
drag, startPoint x: 263, startPoint y: 124, endPoint x: 255, endPoint y: 215, distance: 91.0
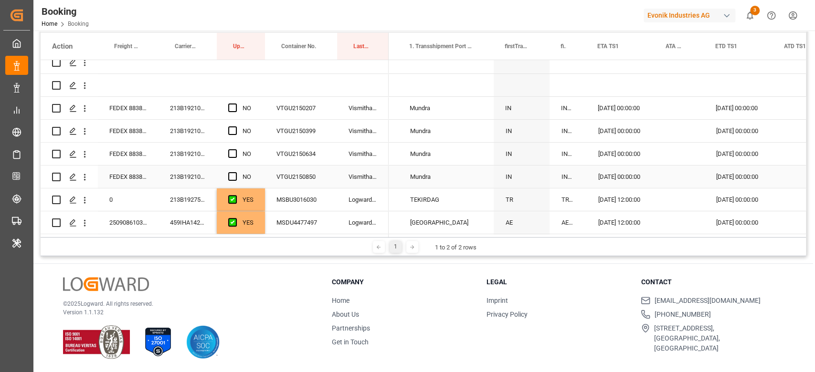
scroll to position [0, 0]
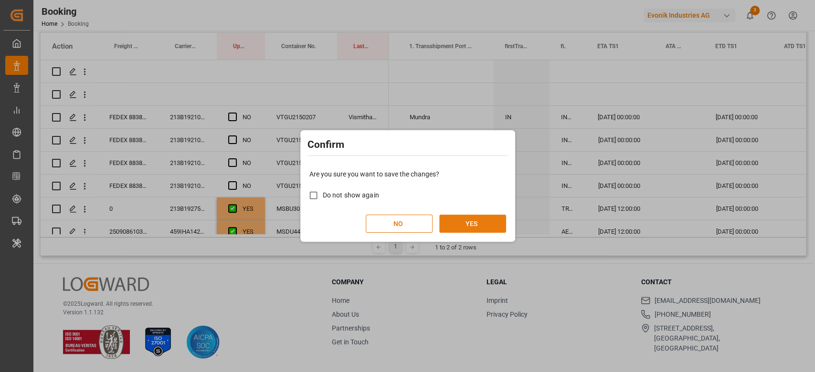
click at [493, 224] on button "YES" at bounding box center [472, 224] width 67 height 18
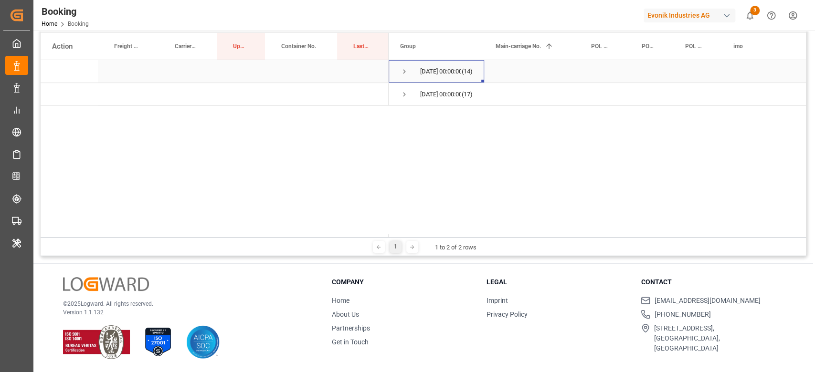
click at [395, 68] on div "17.09.2025 00:00:00 (14)" at bounding box center [436, 71] width 95 height 22
click at [399, 68] on div "17.09.2025 00:00:00 (14)" at bounding box center [436, 71] width 95 height 22
click at [401, 71] on span "Press SPACE to select this row." at bounding box center [404, 71] width 9 height 9
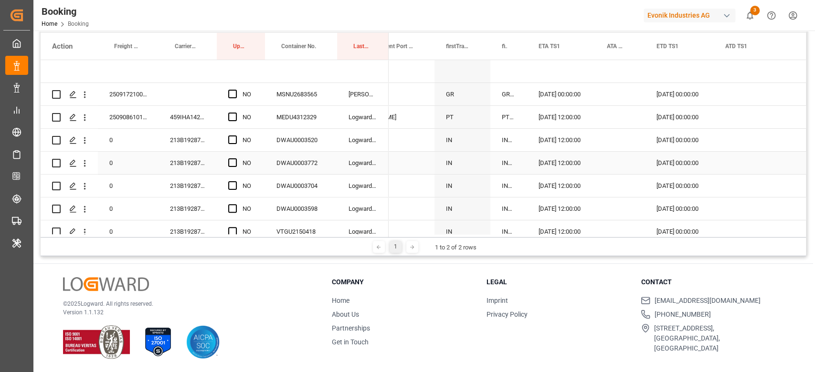
click at [196, 153] on div "213B1928728" at bounding box center [187, 163] width 58 height 22
click at [232, 137] on span "Press SPACE to select this row." at bounding box center [232, 140] width 9 height 9
click at [235, 136] on input "Press SPACE to select this row." at bounding box center [235, 136] width 0 height 0
drag, startPoint x: 263, startPoint y: 148, endPoint x: 250, endPoint y: 206, distance: 59.2
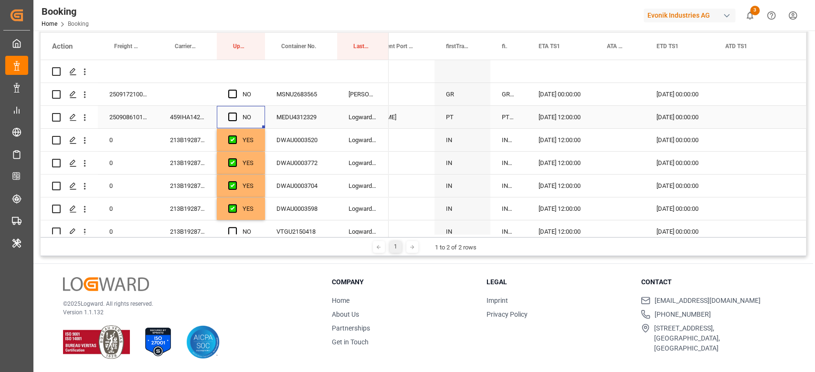
click at [235, 108] on div "Press SPACE to select this row." at bounding box center [235, 117] width 14 height 22
click at [204, 116] on div "459IHA1424533" at bounding box center [187, 117] width 58 height 22
click at [242, 116] on div "NO" at bounding box center [247, 117] width 11 height 22
click at [234, 116] on span "Press SPACE to select this row." at bounding box center [232, 117] width 9 height 9
click at [235, 113] on input "Press SPACE to select this row." at bounding box center [235, 113] width 0 height 0
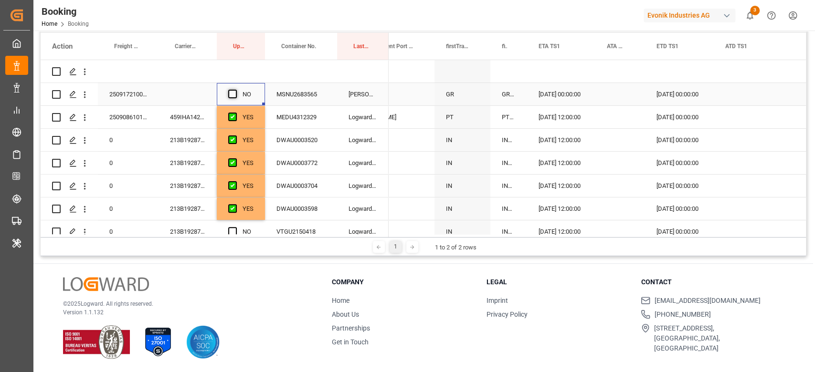
click at [234, 93] on span "Press SPACE to select this row." at bounding box center [232, 94] width 9 height 9
click at [235, 90] on input "Press SPACE to select this row." at bounding box center [235, 90] width 0 height 0
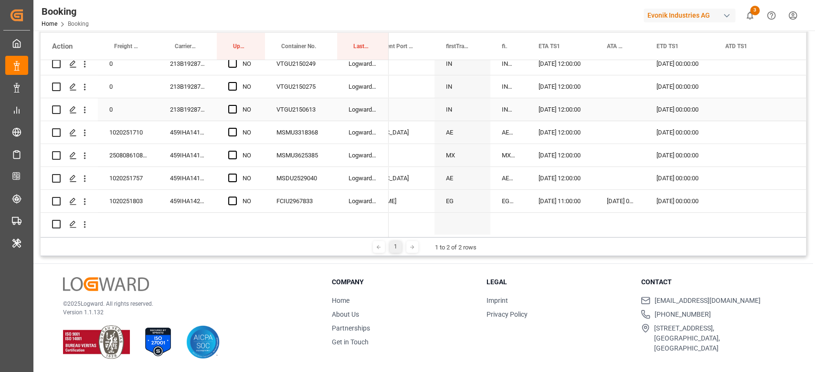
click at [196, 112] on div "213B1928722" at bounding box center [187, 109] width 58 height 22
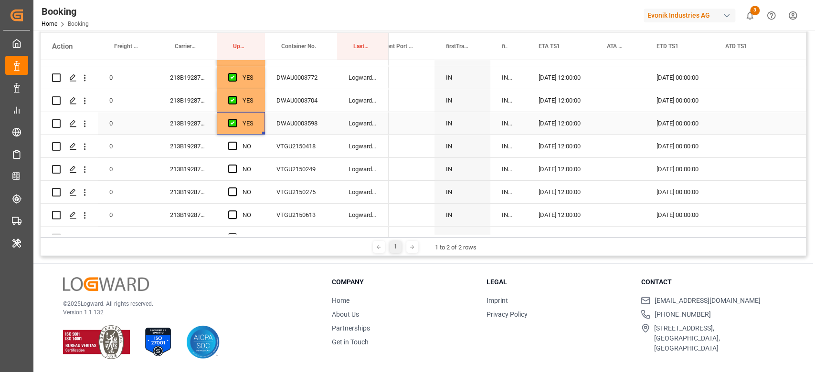
click at [263, 127] on div "YES" at bounding box center [241, 123] width 48 height 22
drag, startPoint x: 264, startPoint y: 134, endPoint x: 260, endPoint y: 213, distance: 78.9
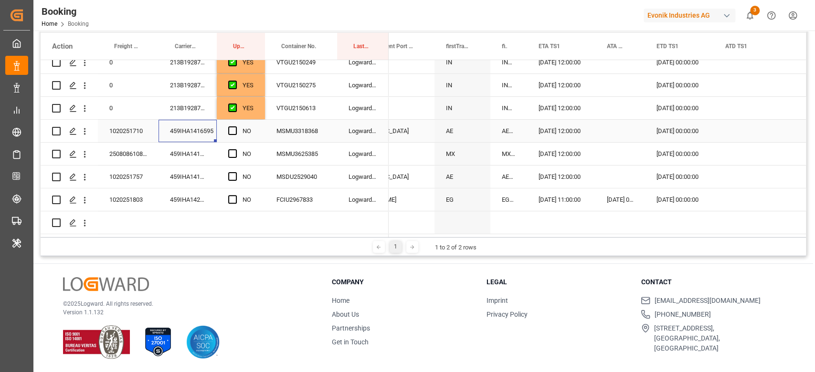
click at [191, 130] on div "459IHA1416595" at bounding box center [187, 131] width 58 height 22
click at [233, 128] on span "Press SPACE to select this row." at bounding box center [232, 130] width 9 height 9
click at [235, 126] on input "Press SPACE to select this row." at bounding box center [235, 126] width 0 height 0
click at [228, 151] on span "Press SPACE to select this row." at bounding box center [232, 153] width 9 height 9
click at [235, 149] on input "Press SPACE to select this row." at bounding box center [235, 149] width 0 height 0
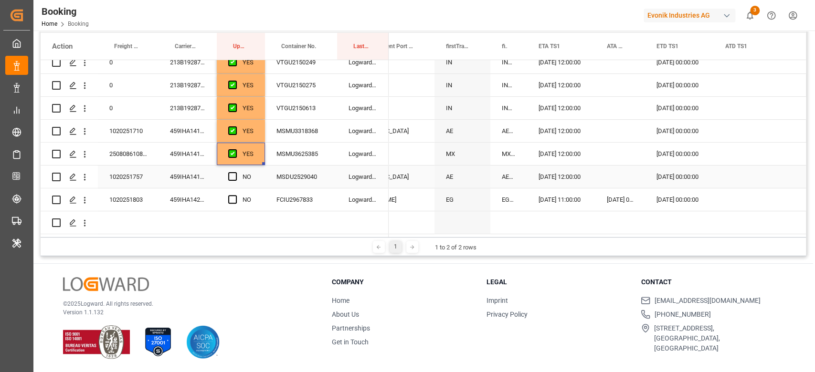
click at [227, 169] on div "NO" at bounding box center [241, 177] width 48 height 22
click at [228, 174] on span "Press SPACE to select this row." at bounding box center [232, 176] width 9 height 9
click at [235, 172] on input "Press SPACE to select this row." at bounding box center [235, 172] width 0 height 0
click at [228, 193] on div "Press SPACE to select this row." at bounding box center [235, 200] width 14 height 22
click at [176, 190] on div "459IHA1420260" at bounding box center [187, 200] width 58 height 22
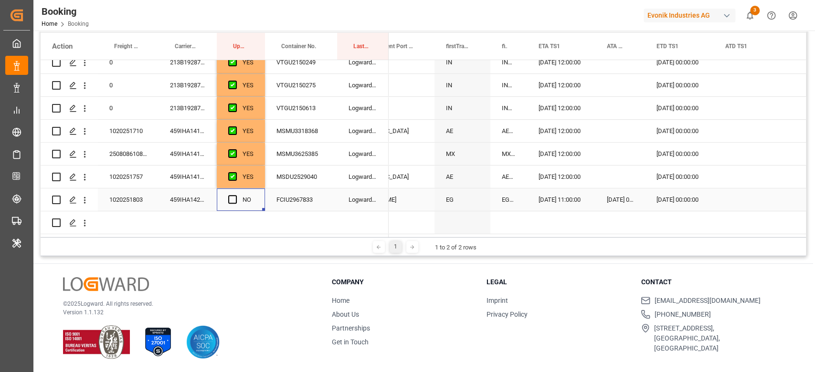
drag, startPoint x: 228, startPoint y: 198, endPoint x: 224, endPoint y: 203, distance: 6.6
click at [225, 202] on div "NO" at bounding box center [241, 200] width 48 height 22
click at [233, 195] on span "Press SPACE to select this row." at bounding box center [232, 199] width 9 height 9
click at [235, 195] on input "Press SPACE to select this row." at bounding box center [235, 195] width 0 height 0
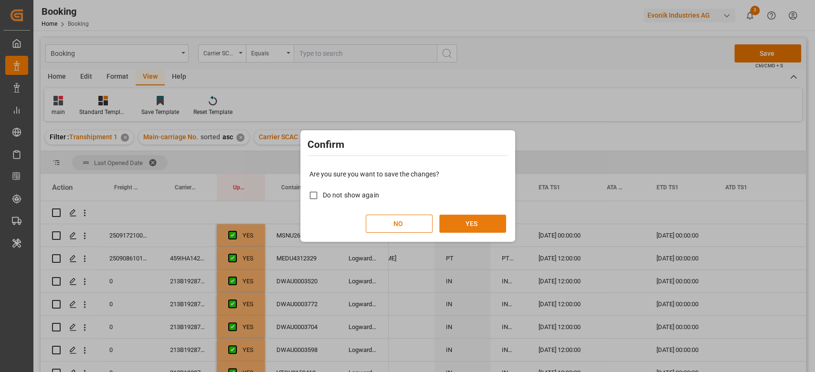
click at [484, 222] on button "YES" at bounding box center [472, 224] width 67 height 18
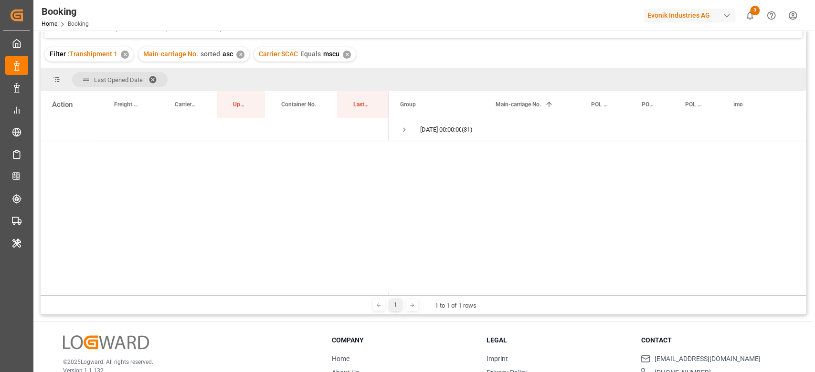
scroll to position [63, 0]
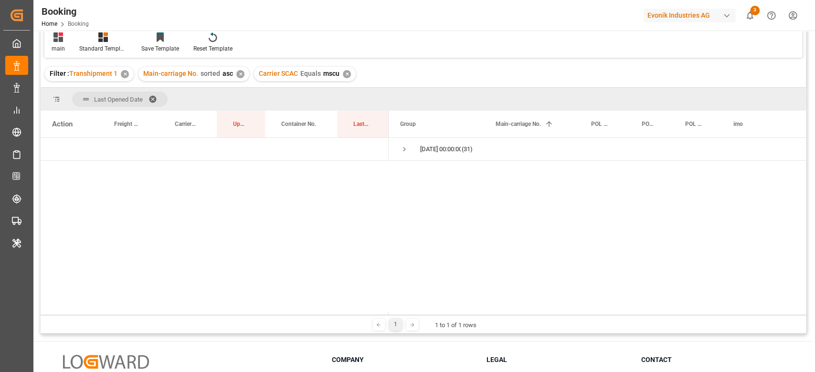
click at [345, 73] on div "✕" at bounding box center [347, 74] width 8 height 8
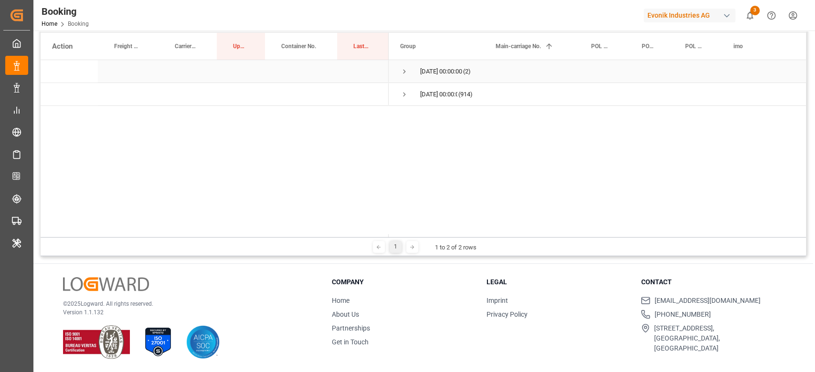
click at [405, 67] on span "Press SPACE to select this row." at bounding box center [404, 71] width 9 height 9
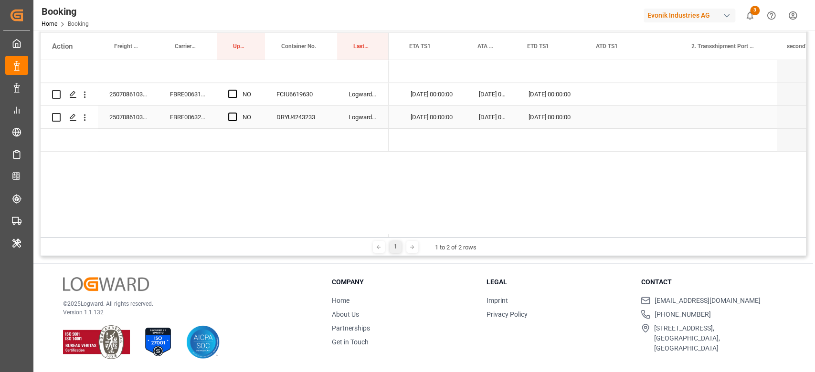
scroll to position [0, 1555]
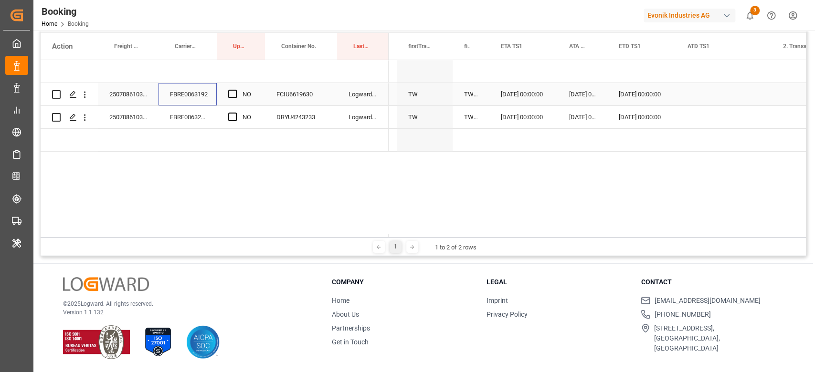
click at [197, 93] on div "FBRE0063192" at bounding box center [187, 94] width 58 height 22
click at [84, 92] on icon "open menu" at bounding box center [85, 95] width 2 height 7
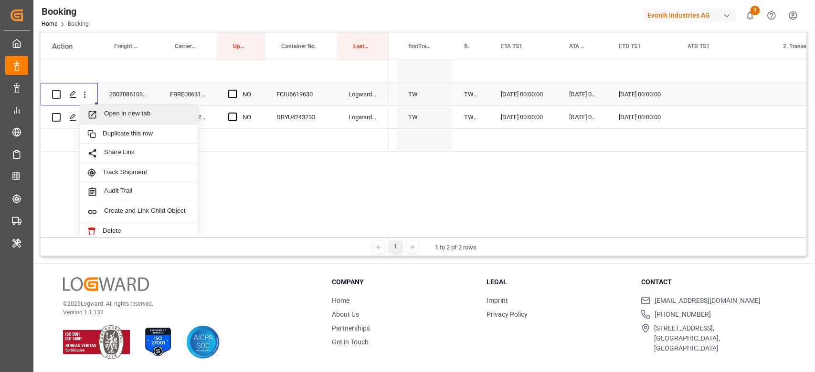
click at [120, 116] on span "Open in new tab" at bounding box center [147, 115] width 87 height 10
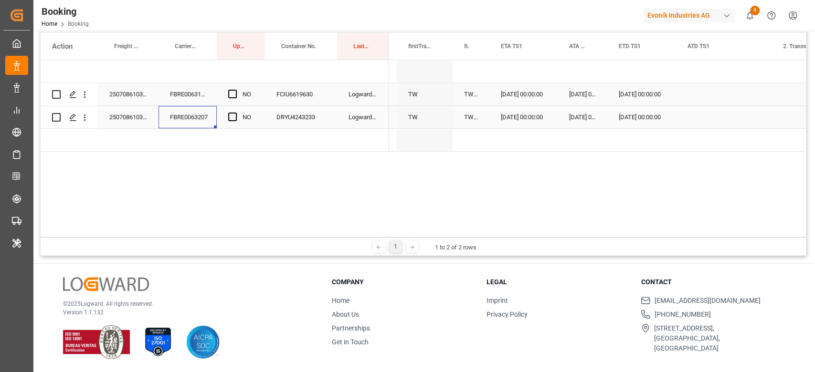
click at [183, 116] on div "FBRE0063207" at bounding box center [187, 117] width 58 height 22
click at [87, 121] on icon "open menu" at bounding box center [85, 118] width 10 height 10
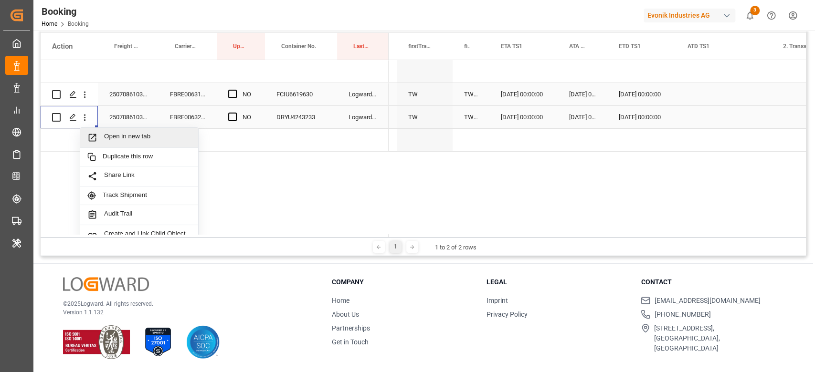
click at [115, 134] on span "Open in new tab" at bounding box center [147, 138] width 87 height 10
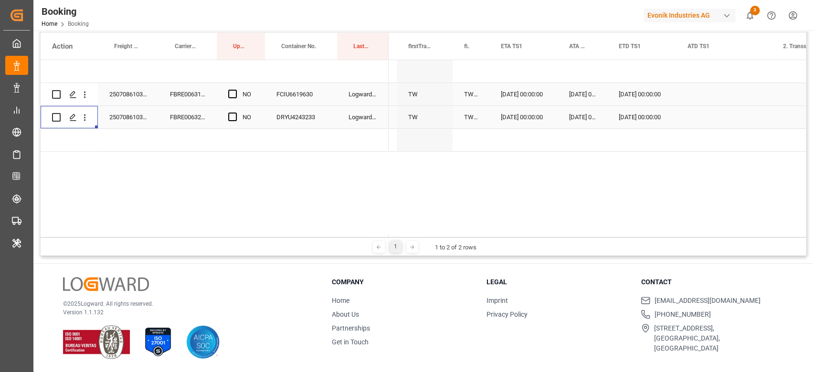
click at [80, 108] on button "open menu" at bounding box center [85, 117] width 10 height 18
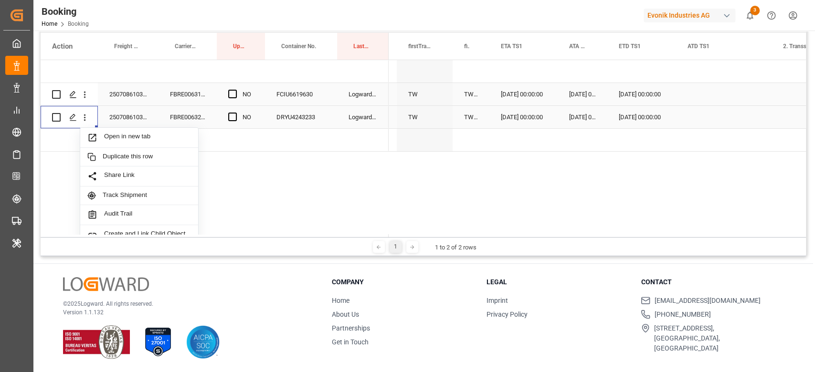
click at [80, 108] on button "close menu" at bounding box center [85, 117] width 10 height 18
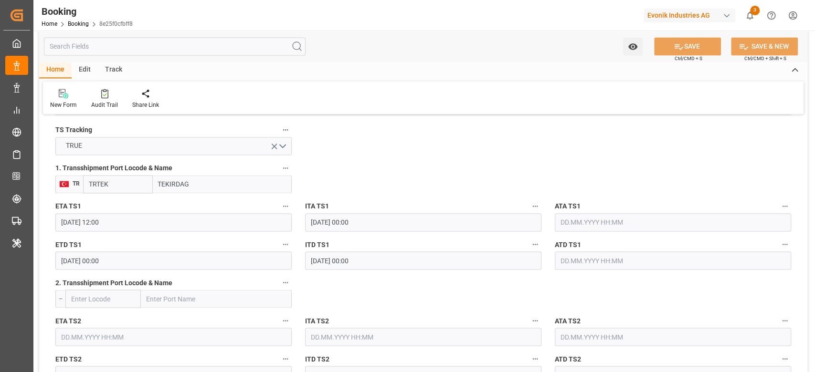
scroll to position [1018, 0]
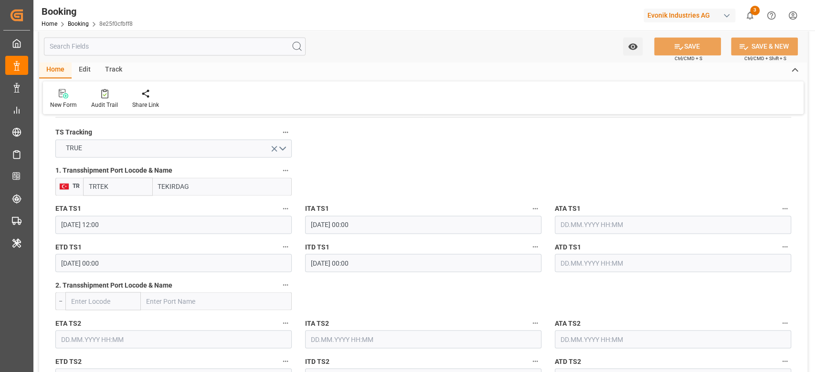
click at [105, 261] on input "21.09.2025 00:00" at bounding box center [173, 263] width 236 height 18
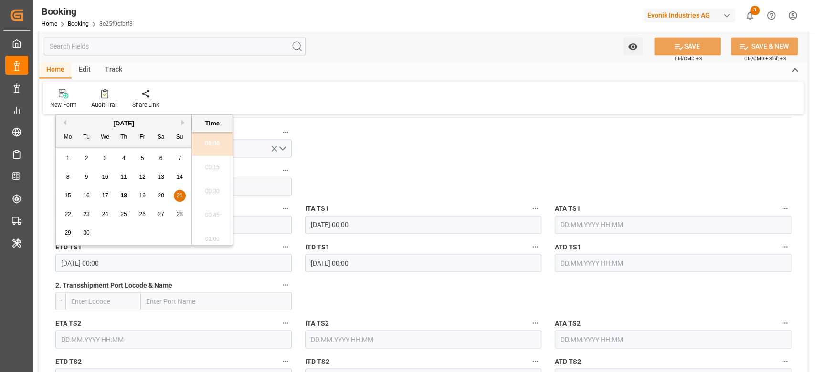
click at [156, 214] on div "27" at bounding box center [161, 214] width 12 height 11
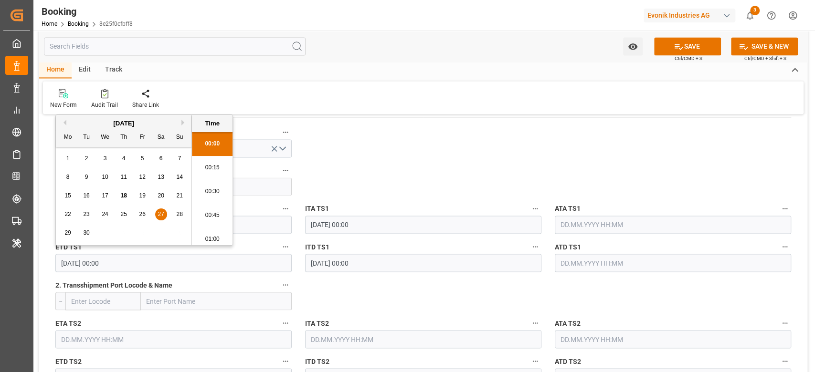
type input "27.09.2025 00:00"
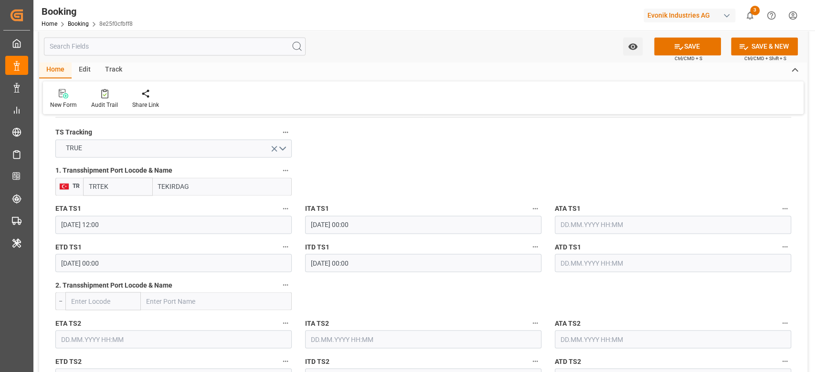
scroll to position [827, 0]
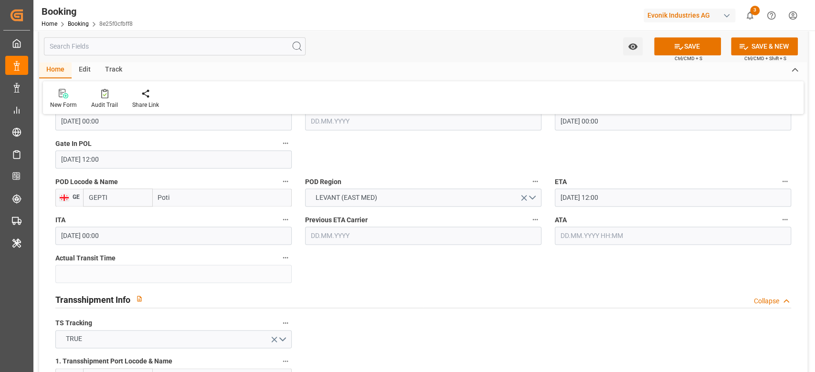
click at [641, 198] on input "27.09.2025 12:00" at bounding box center [673, 198] width 236 height 18
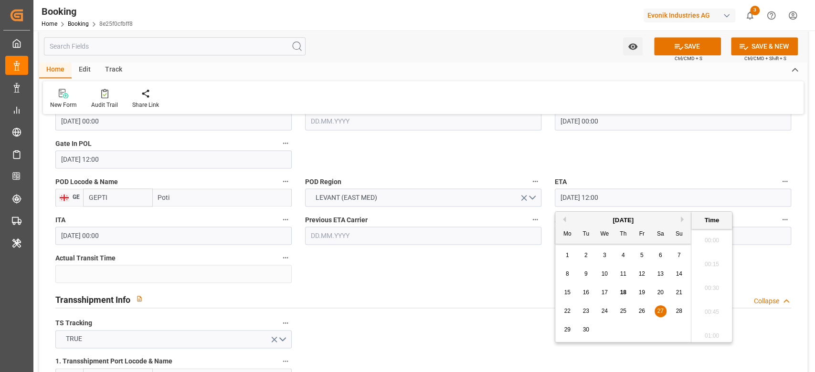
scroll to position [1101, 0]
click at [566, 327] on span "29" at bounding box center [567, 329] width 6 height 7
type input "29.09.2025 12:00"
click at [473, 300] on div "Transshipment Info Collapse" at bounding box center [422, 299] width 735 height 18
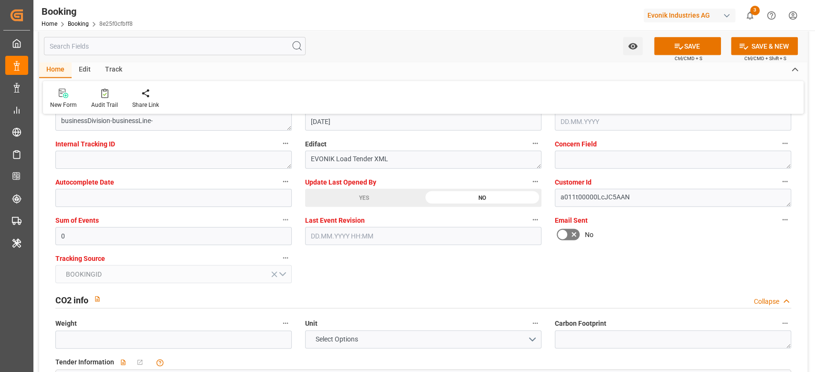
scroll to position [1463, 0]
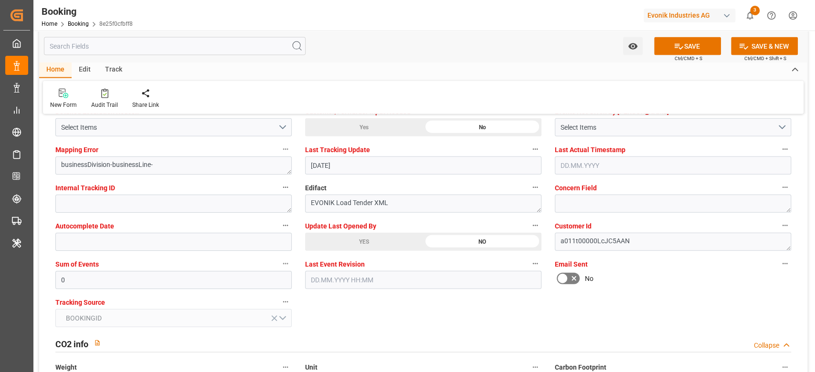
click at [385, 241] on div "YES" at bounding box center [364, 242] width 118 height 18
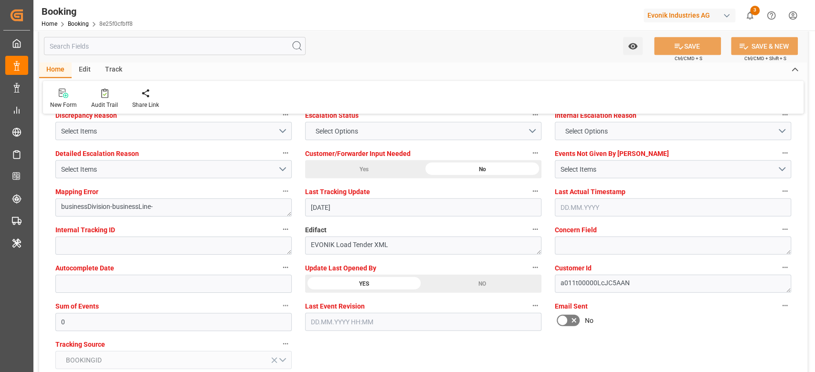
scroll to position [1336, 0]
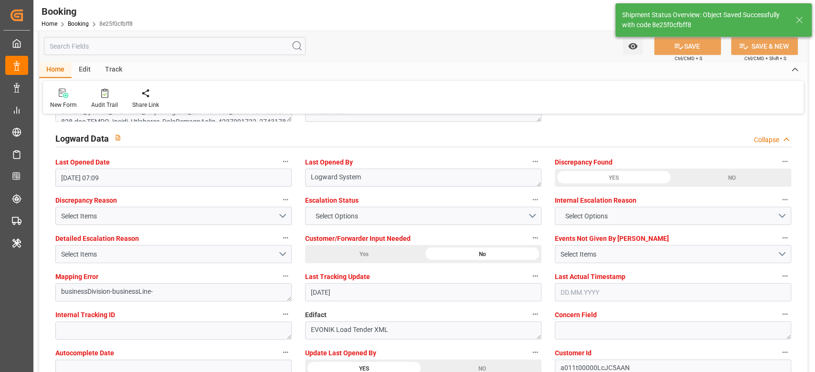
type textarea "[PERSON_NAME]"
type input "18.09.2025 11:45"
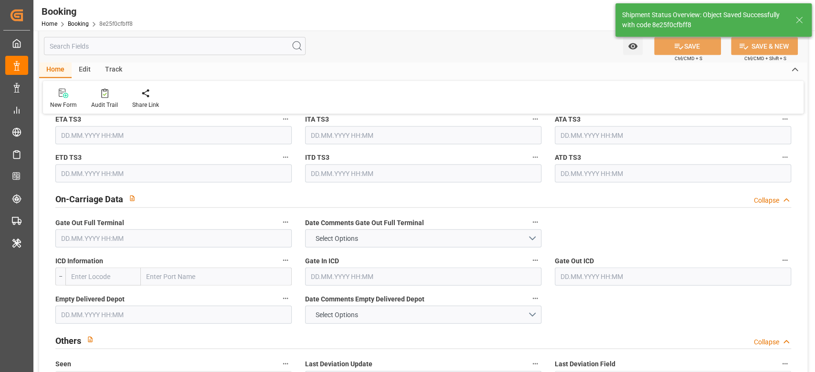
scroll to position [1718, 0]
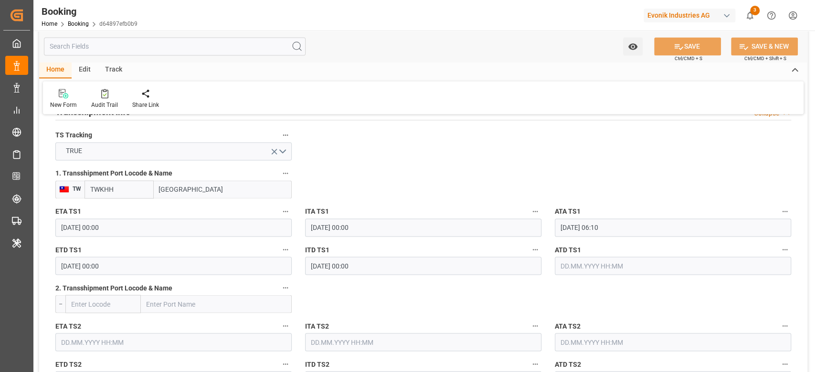
scroll to position [1082, 0]
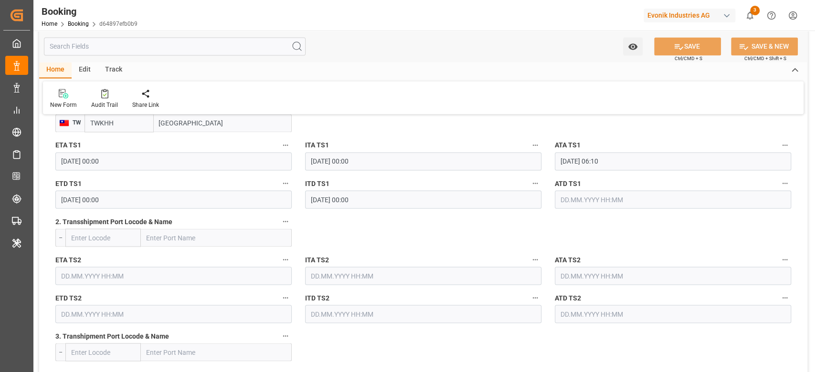
click at [141, 195] on input "[DATE] 00:00" at bounding box center [173, 199] width 236 height 18
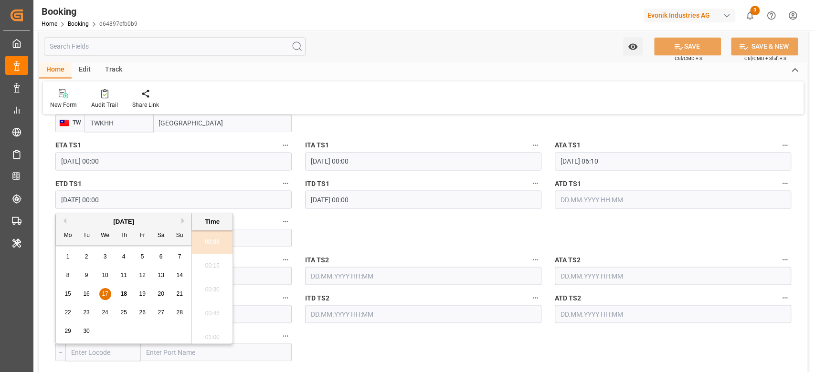
click at [125, 291] on span "18" at bounding box center [123, 294] width 6 height 7
type input "[DATE] 00:00"
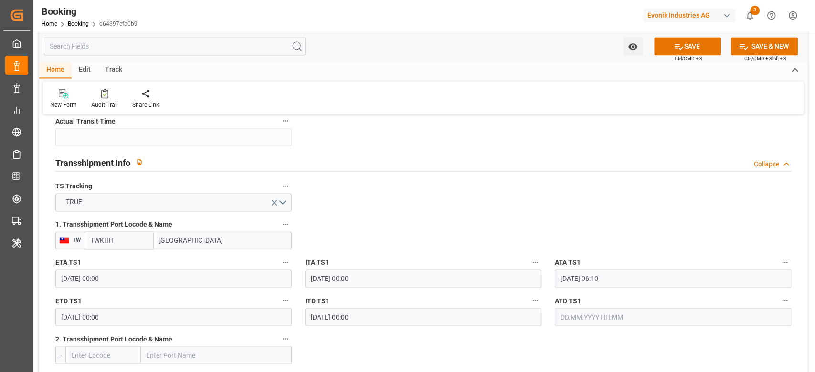
scroll to position [891, 0]
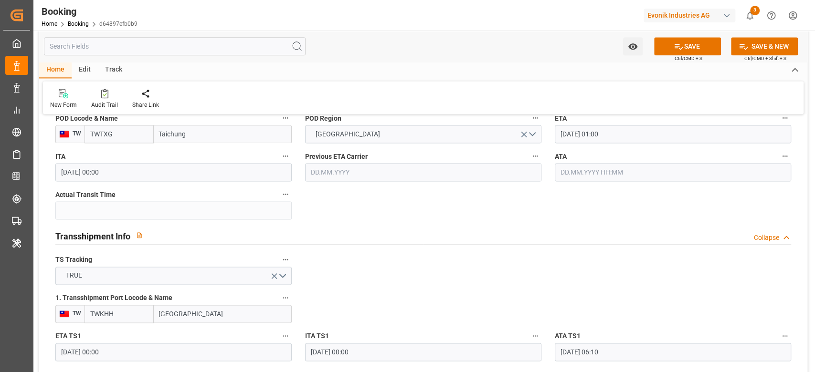
click at [597, 139] on input "[DATE] 01:00" at bounding box center [673, 134] width 236 height 18
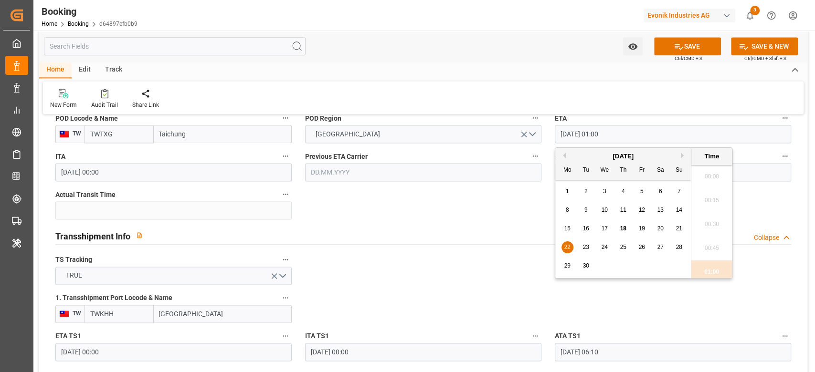
scroll to position [51, 0]
click at [586, 252] on div "23" at bounding box center [586, 247] width 12 height 11
type input "[DATE] 01:00"
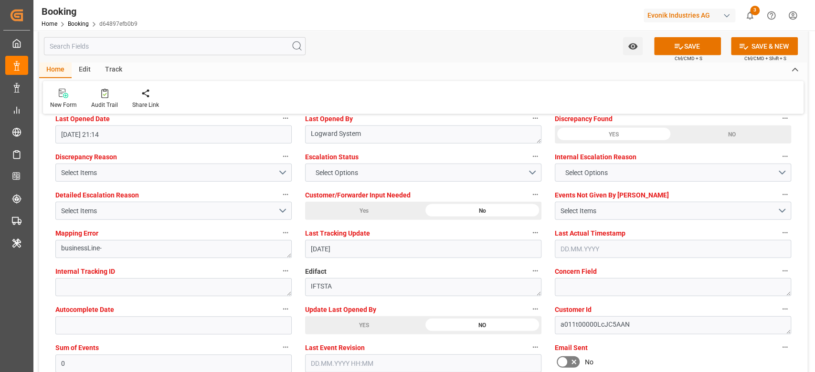
scroll to position [1782, 0]
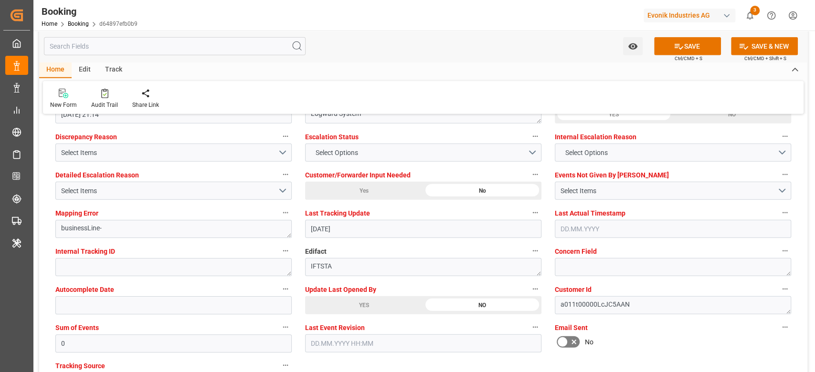
click at [361, 299] on div "YES" at bounding box center [364, 305] width 118 height 18
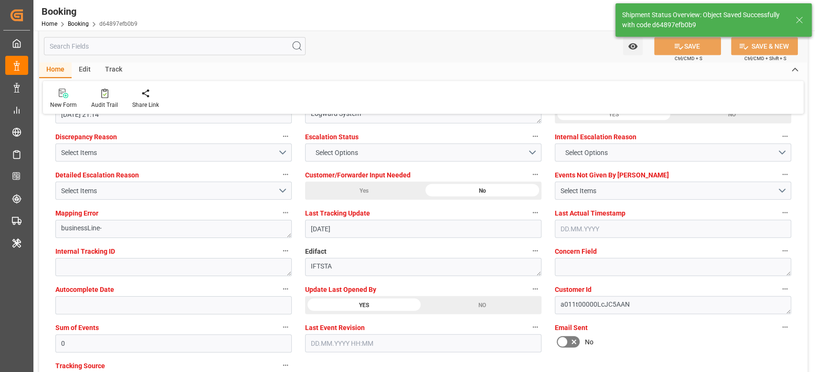
type textarea "[PERSON_NAME]"
type input "[DATE] 11:52"
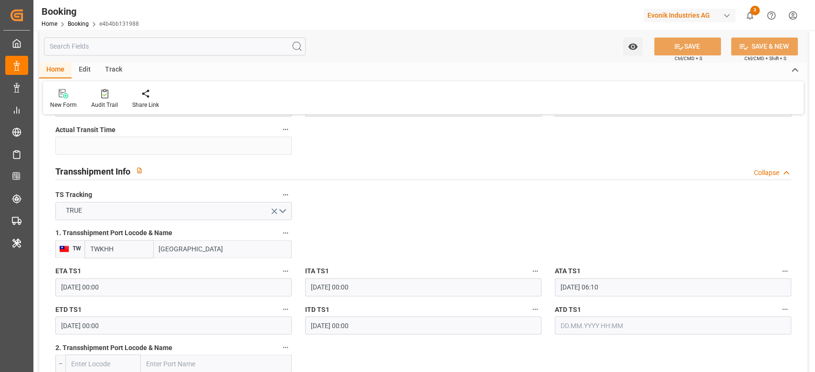
scroll to position [955, 0]
click at [173, 315] on label "ETD TS1" at bounding box center [173, 310] width 236 height 13
click at [279, 315] on button "ETD TS1" at bounding box center [285, 310] width 12 height 12
click at [168, 325] on div at bounding box center [407, 186] width 815 height 372
click at [168, 325] on body "Created by potrace 1.15, written by Peter Selinger 2001-2017 Created by potrace…" at bounding box center [407, 186] width 815 height 372
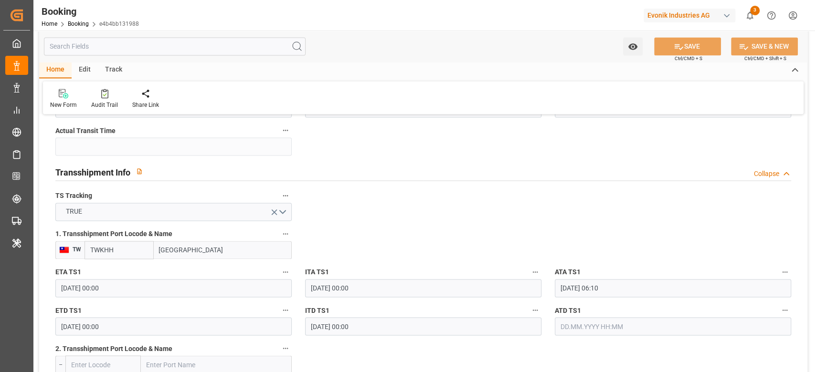
click at [168, 325] on input "17.09.2025 00:00" at bounding box center [173, 326] width 236 height 18
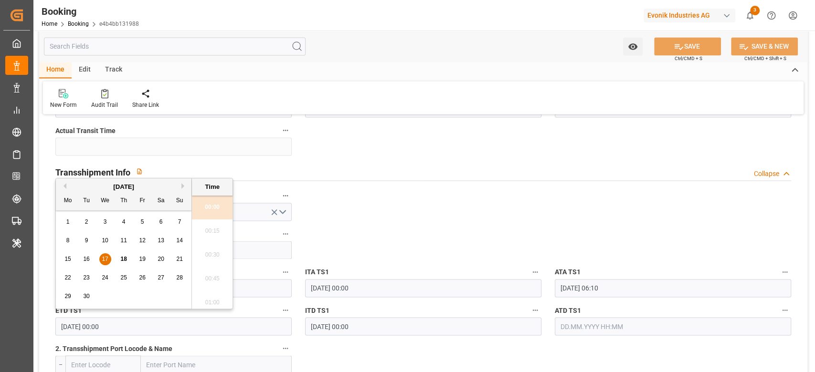
click at [129, 258] on div "18" at bounding box center [124, 259] width 12 height 11
type input "[DATE] 00:00"
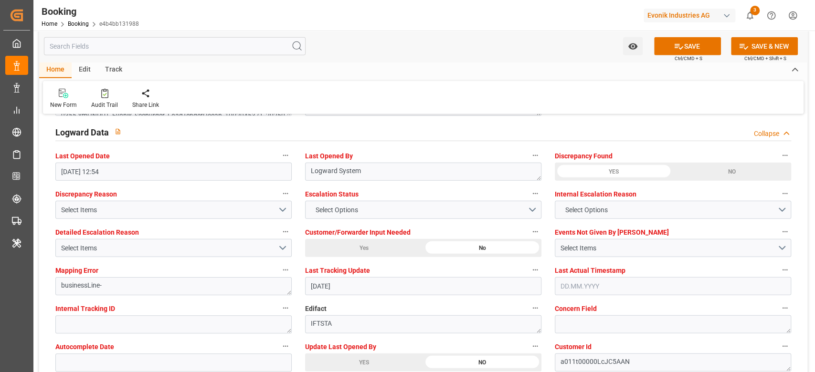
scroll to position [1782, 0]
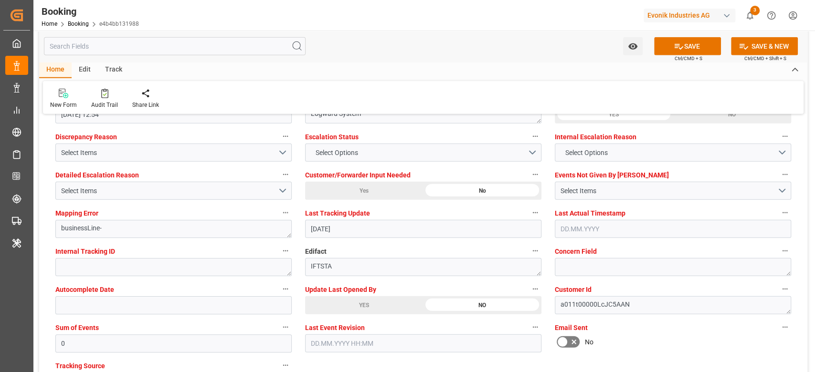
click at [340, 301] on div "YES" at bounding box center [364, 305] width 118 height 18
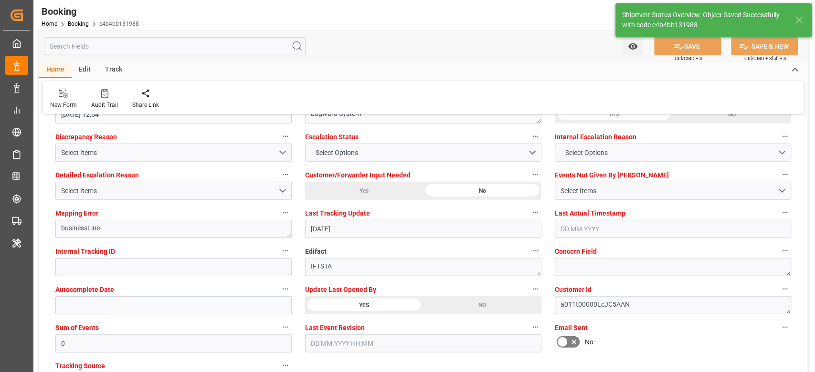
type textarea "Shyam Preethi"
type input "18.09.2025 11:53"
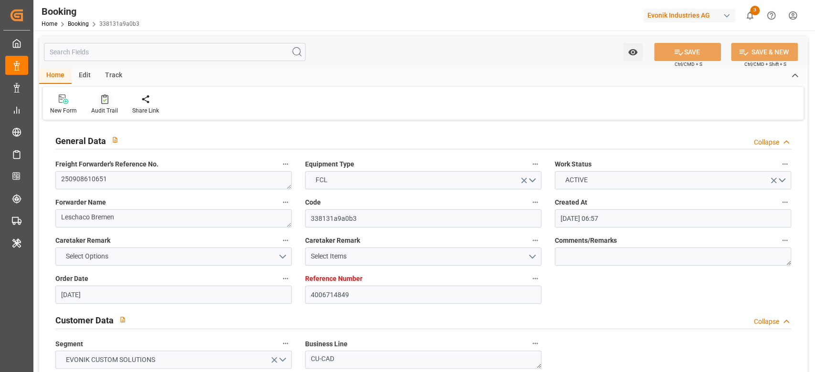
click at [103, 100] on icon at bounding box center [104, 100] width 7 height 10
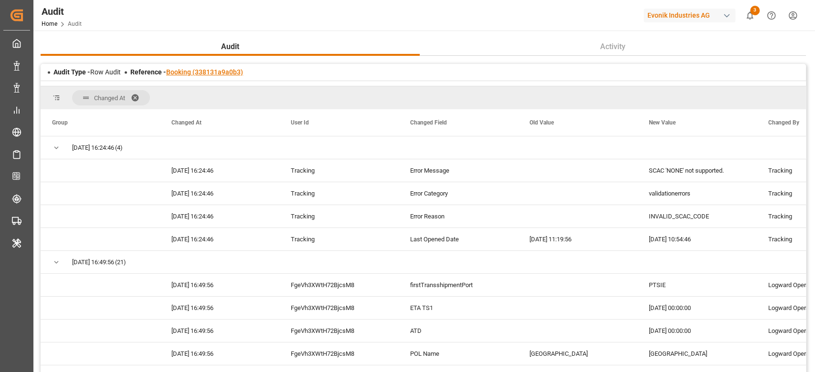
click at [174, 72] on link "Booking (338131a9a0b3)" at bounding box center [204, 72] width 77 height 8
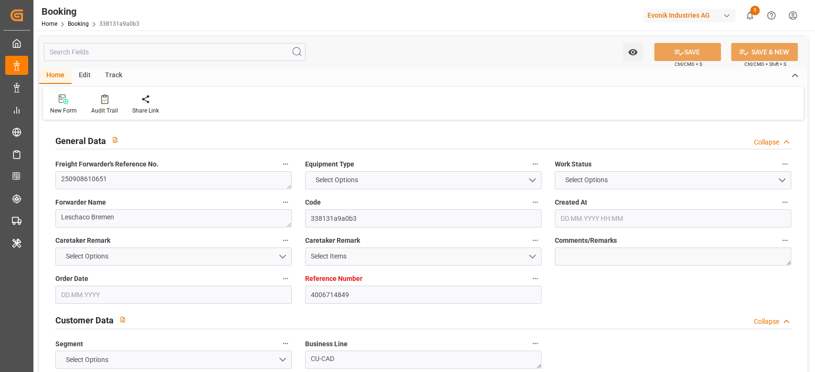
type input "4006714849"
type input "9710438"
type input "Dummy"
type input "Dummy Carrier"
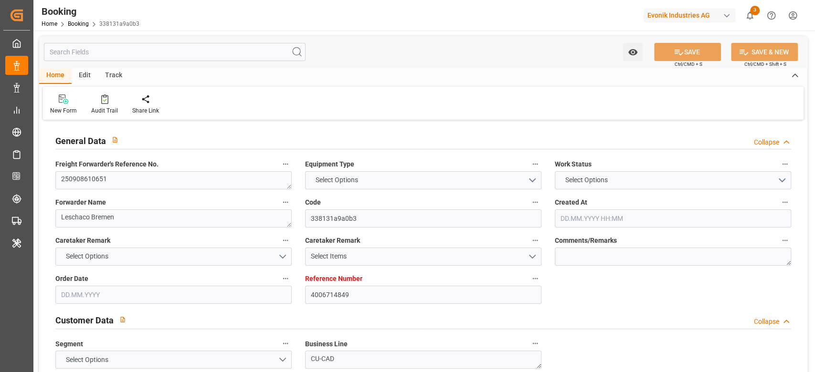
type input "DEBRV"
type input "SAJED"
type input "PTSIE"
type input "0"
type input "04.09.2025 06:57"
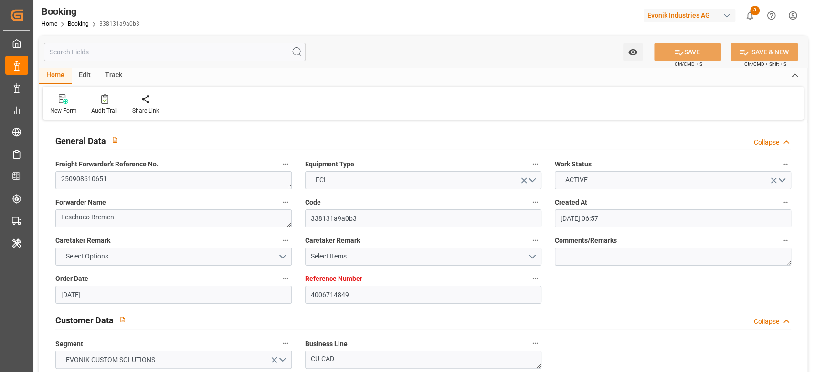
type input "04.09.2025"
type input "19.10.2025"
type input "08.09.2025"
type input "[DATE] 00:00"
type input "15.09.2025 00:00"
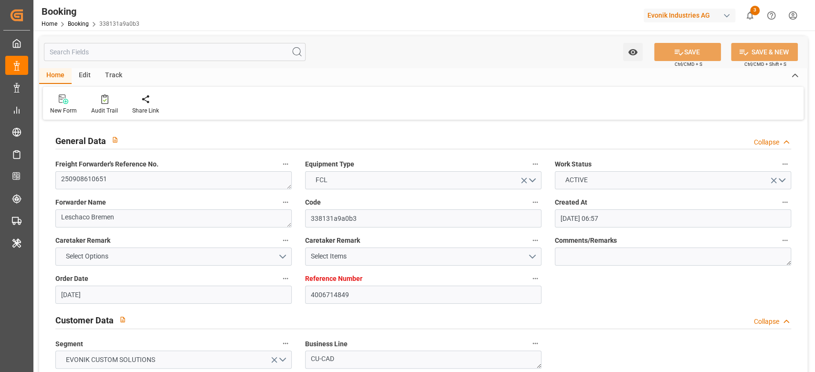
type input "15.09.2025 00:00"
type input "13.09.2025 00:00"
type input "20.10.2025 00:00"
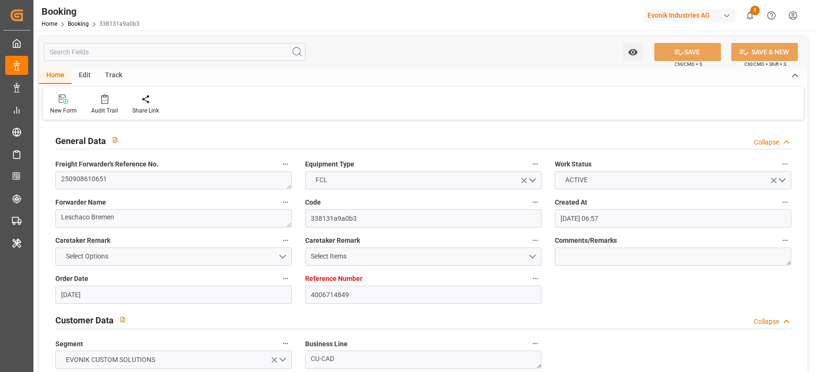
type input "22.09.2025 00:00"
type input "01.10.2025 00:00"
type input "18.09.2025 10:54"
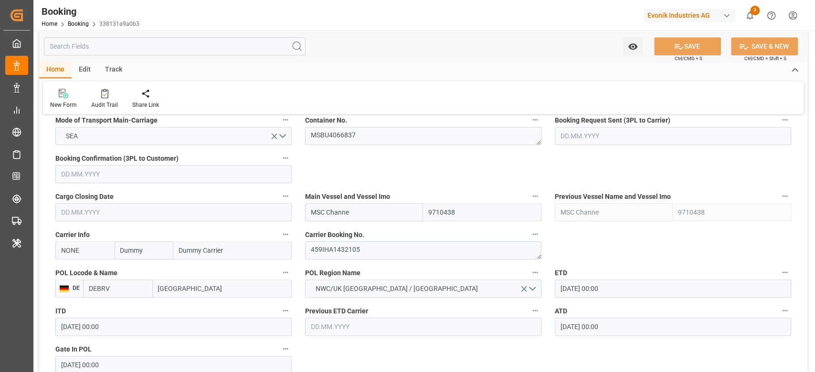
scroll to position [700, 0]
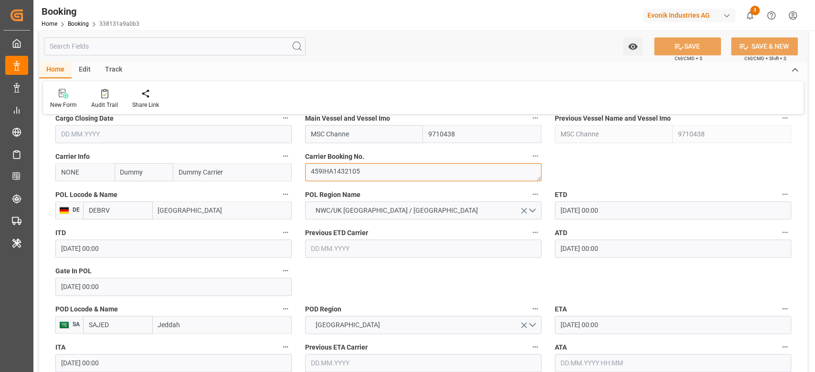
click at [337, 179] on textarea "459IHA1432105" at bounding box center [423, 172] width 236 height 18
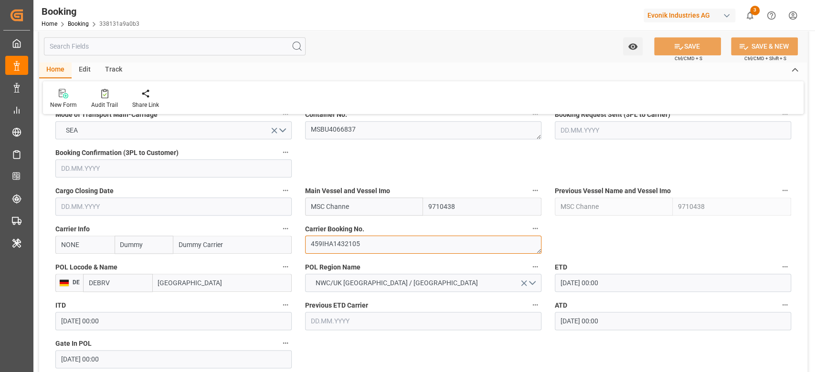
scroll to position [573, 0]
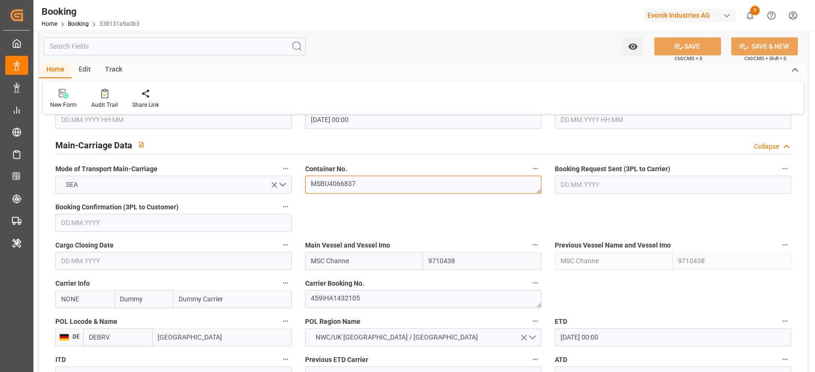
click at [354, 187] on textarea "MSBU4066837" at bounding box center [423, 185] width 236 height 18
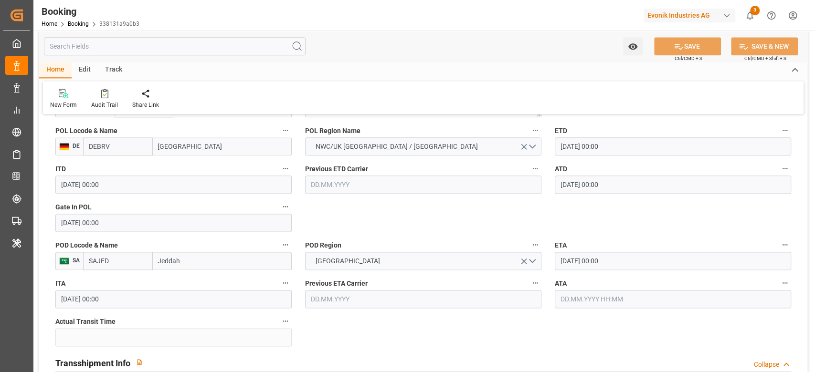
scroll to position [636, 0]
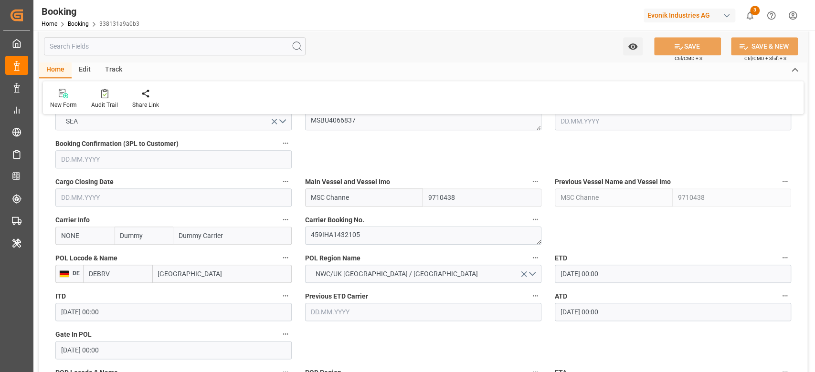
click at [100, 238] on input "NONE" at bounding box center [84, 236] width 59 height 18
click at [97, 239] on input "NONE" at bounding box center [84, 236] width 59 height 18
click at [78, 251] on div "MSCU" at bounding box center [71, 256] width 30 height 21
type input "MSCU"
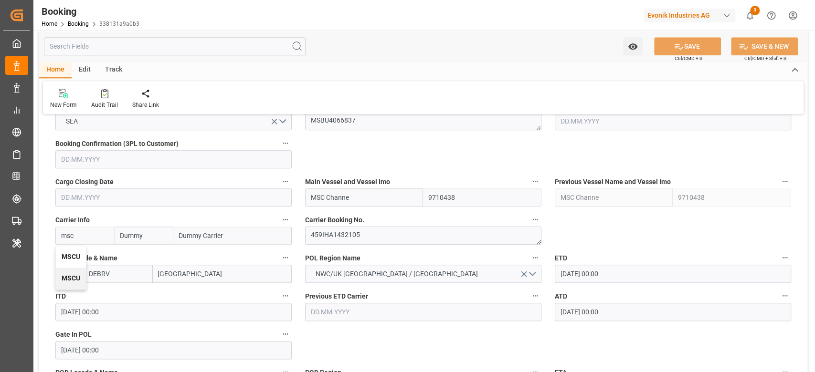
type input "MSC"
type input "Mediterranean Shipping Company"
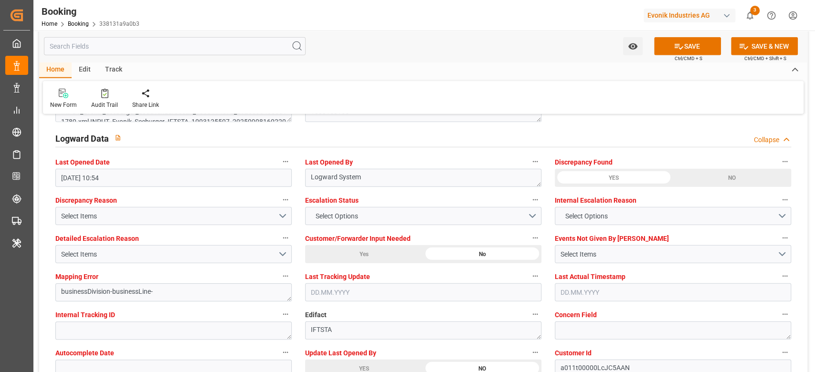
scroll to position [1845, 0]
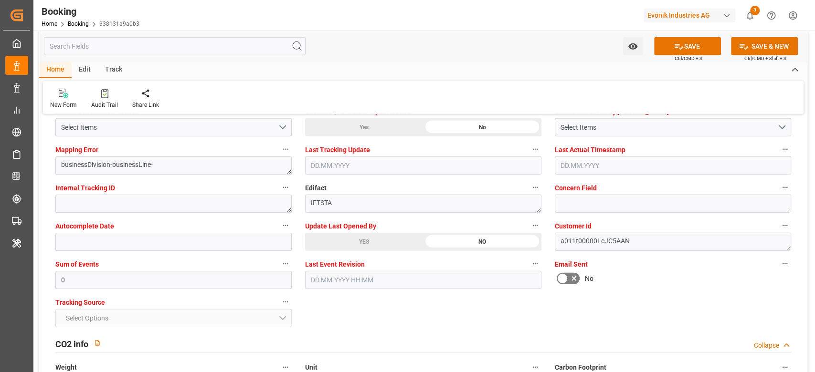
type input "MSCU"
click at [362, 251] on div "Update Last Opened By YES NO" at bounding box center [423, 235] width 250 height 38
click at [361, 246] on div "YES" at bounding box center [364, 242] width 118 height 18
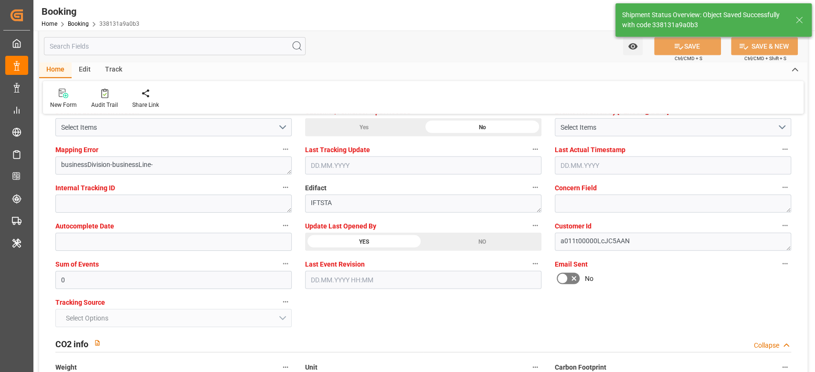
type textarea "NWC/UK North West Continent / UK_SAJED_MSCU_CU-CAD"
type textarea "Shyam Preethi"
type input "18.09.2025 11:54"
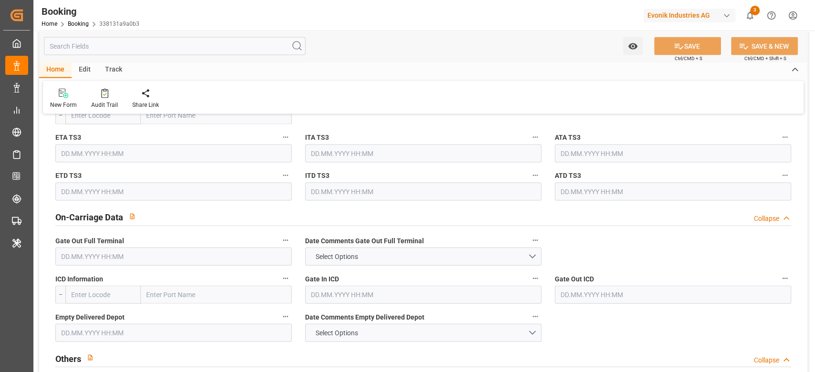
scroll to position [1272, 0]
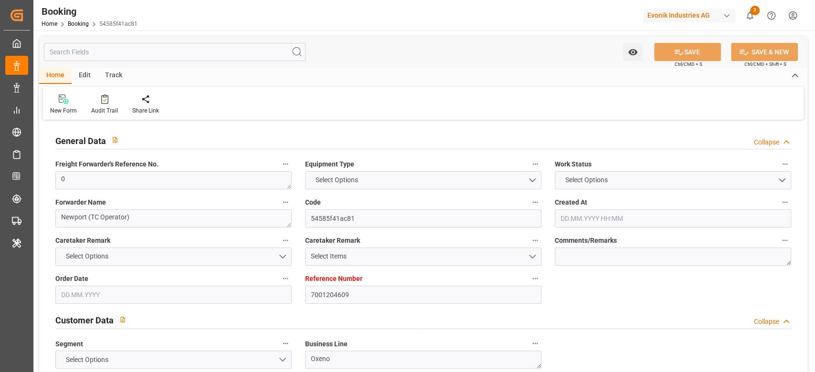
type input "7001204609"
type input "9632167"
type input "Hapag [PERSON_NAME]"
type input "Hapag Lloyd Aktiengesellschaft"
type input "NLRTM"
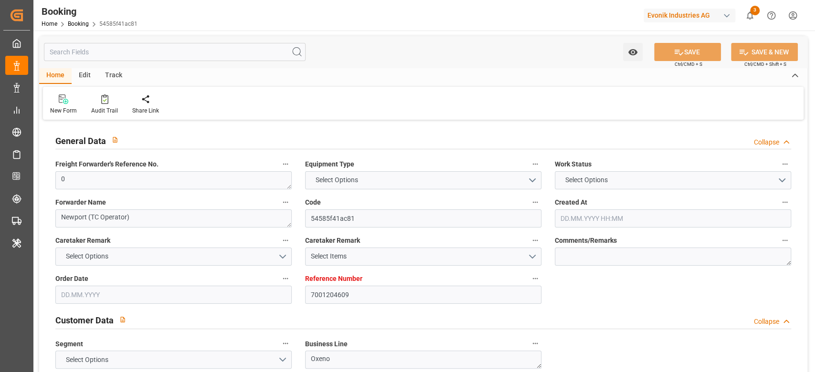
type input "CNNJG"
type input "SGSIN"
type input "CNSGH"
type input "0"
type input "[DATE] 11:30"
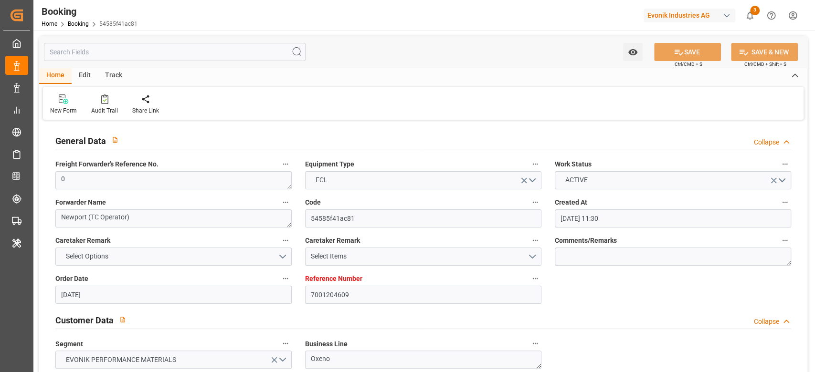
type input "[DATE]"
type input "[DATE] 00:00"
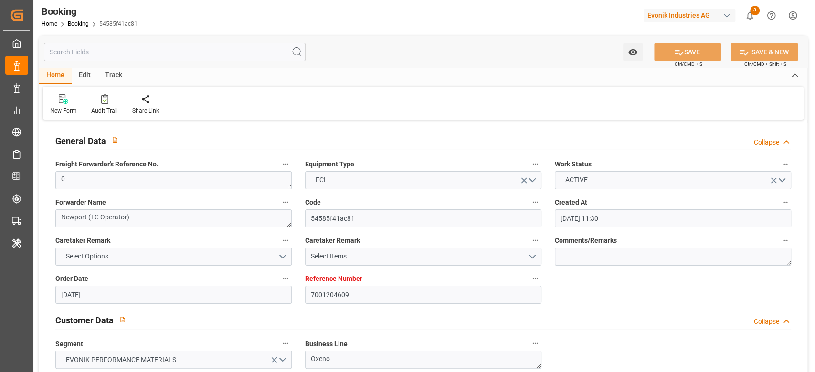
type input "[DATE] 00:00"
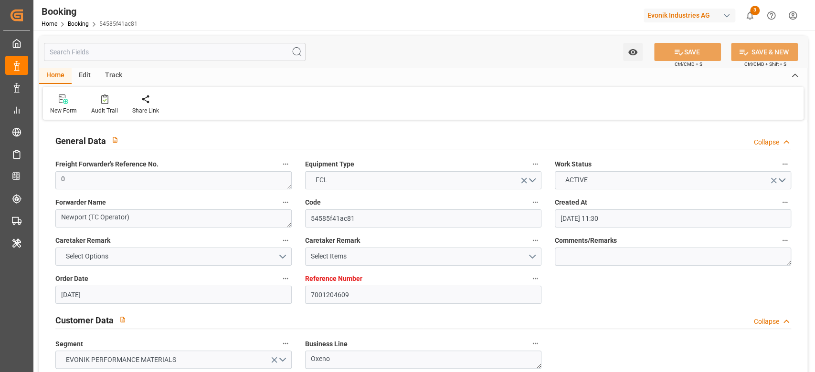
type input "[DATE] 00:00"
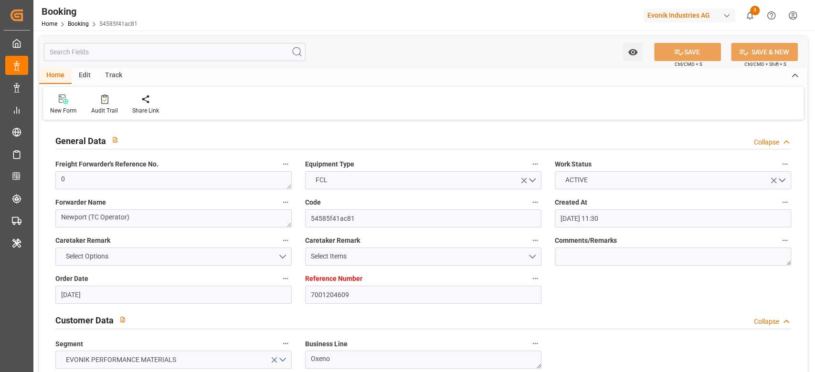
type input "[DATE] 00:00"
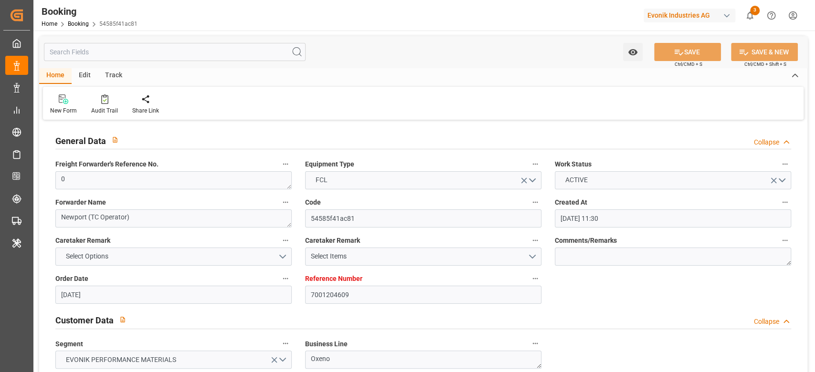
type input "[DATE] 00:00"
type input "[DATE]"
type input "[DATE] 06:49"
click at [110, 111] on div "Audit Trail" at bounding box center [104, 110] width 27 height 9
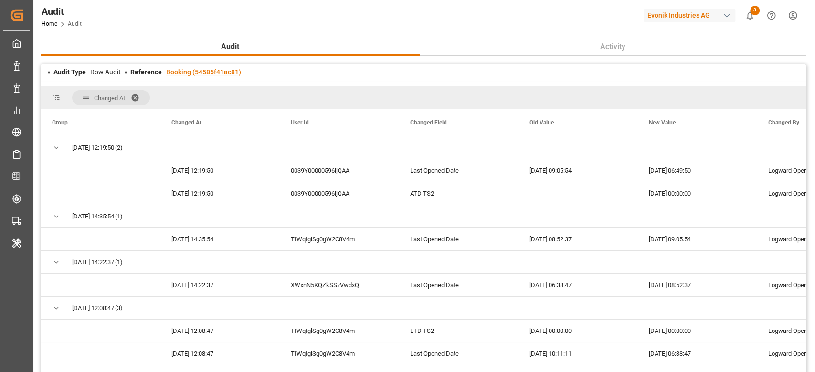
click at [192, 70] on link "Booking (54585f41ac81)" at bounding box center [203, 72] width 75 height 8
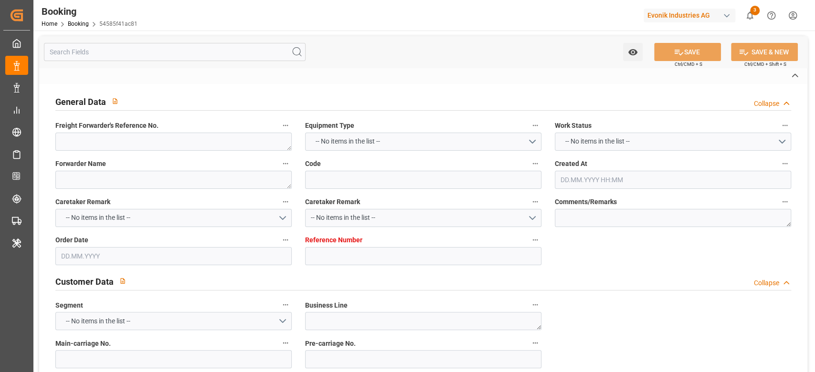
type textarea "0"
type textarea "Newport (TC Operator)"
type input "54585f41ac81"
type input "7001204609"
type textarea "Oxeno"
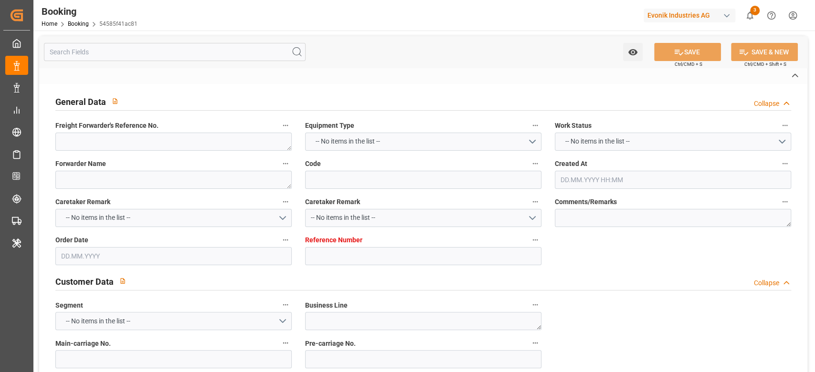
type input "7001204607"
type textarea "[PERSON_NAME][EMAIL_ADDRESS][PERSON_NAME][DOMAIN_NAME]"
type textarea "CIP"
type textarea "[GEOGRAPHIC_DATA]"
type textarea "9"
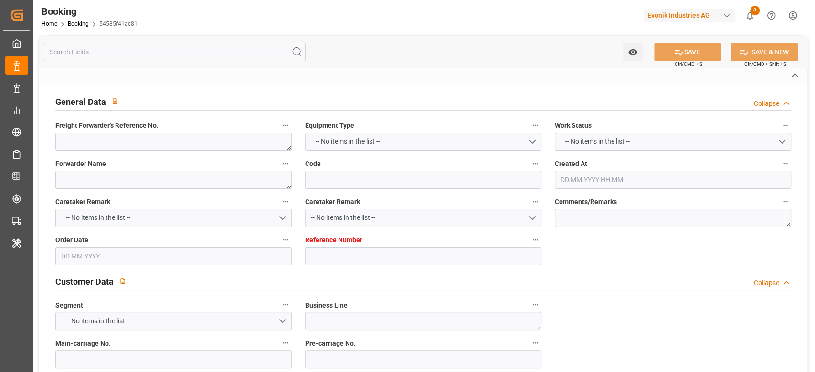
type textarea "Marl"
type textarea "SEGU8169085"
type input "[PERSON_NAME]"
type input "HLCU"
type input "[GEOGRAPHIC_DATA]"
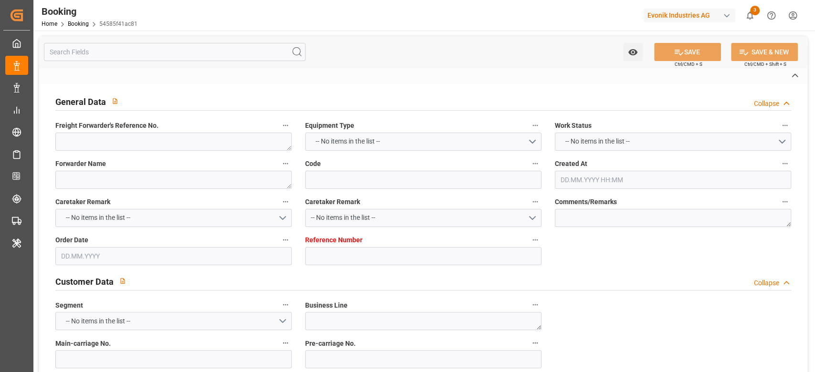
type input "Nanjing Pt"
type input "[GEOGRAPHIC_DATA]"
type textarea "vesselName etd [PERSON_NAME]"
type textarea "INPUT_Evonik_Seeburger_IFTMIN_1002956880_20250715152224345.edi"
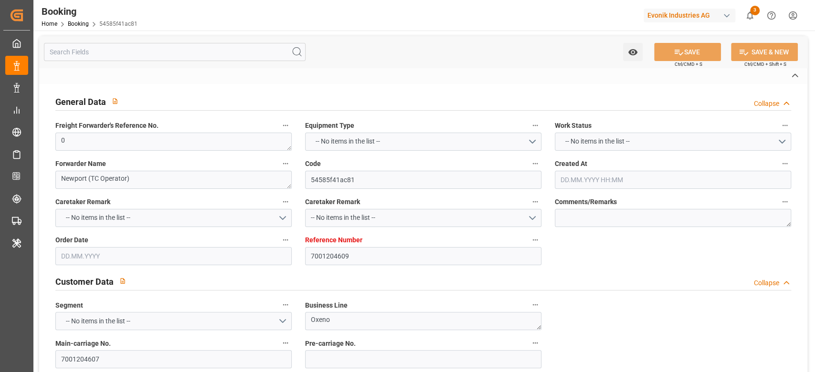
type textarea "NWC/[GEOGRAPHIC_DATA] [GEOGRAPHIC_DATA] Continent / [GEOGRAPHIC_DATA]"
type textarea "INPUT_Evonik_Seeburger_IFTMIN_1002893925_20250625132851766.edi,INPUT_Evonik_See…"
type textarea "1002956880"
type textarea "[PERSON_NAME]"
type textarea "Pod-PodRegionName-businessLine-"
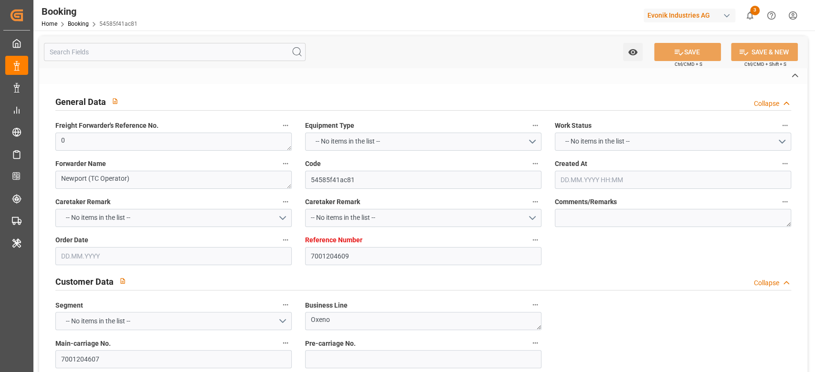
type textarea "IFTMIN"
type textarea "a011t00000LcJC5AAN"
type textarea "Yes"
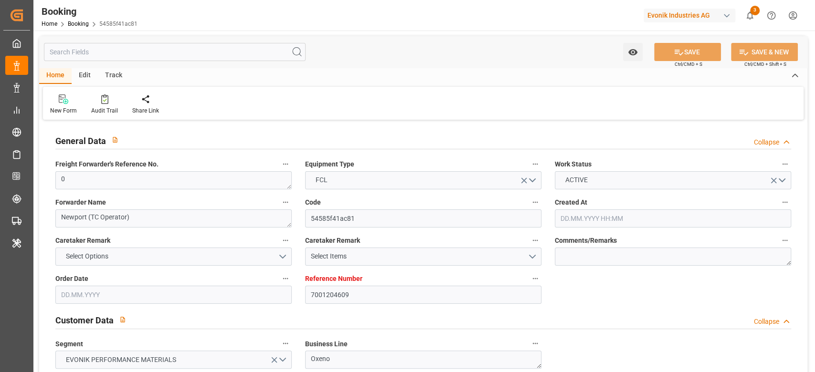
type input "7001204609"
type input "9632167"
type input "Hapag [PERSON_NAME]"
type input "Hapag Lloyd Aktiengesellschaft"
type input "NLRTM"
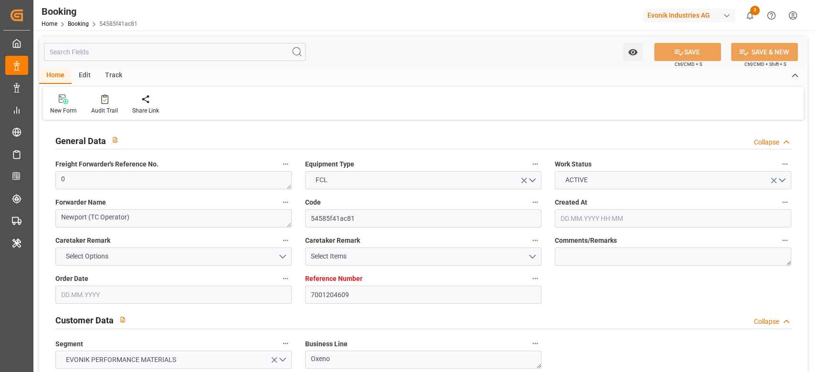
type input "CNNJG"
type input "SGSIN"
type input "CNSGH"
type input "0"
type input "[DATE] 11:30"
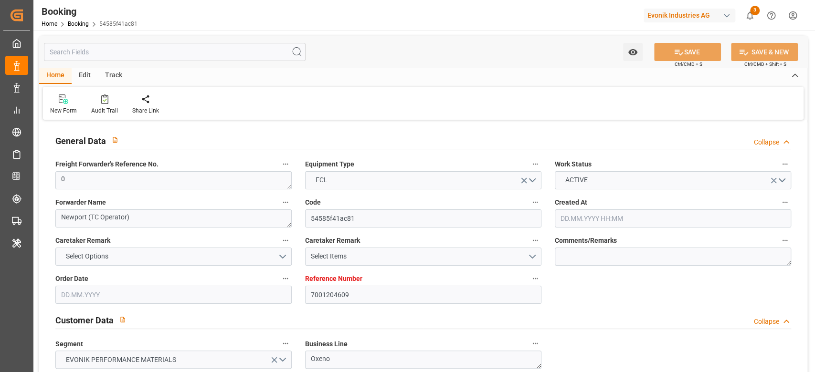
type input "[DATE]"
type input "[DATE] 00:00"
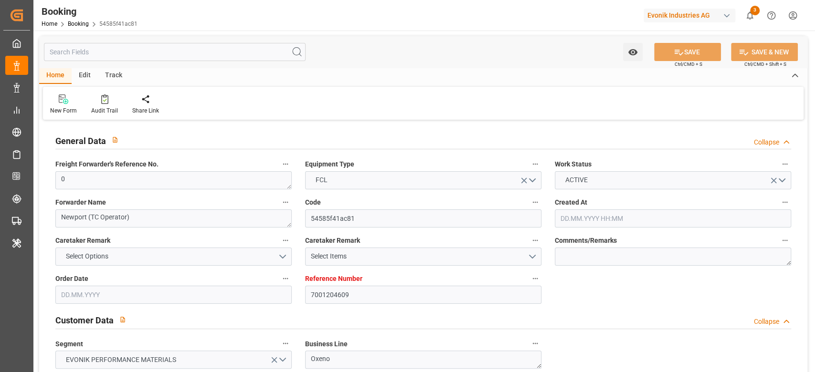
type input "[DATE] 00:00"
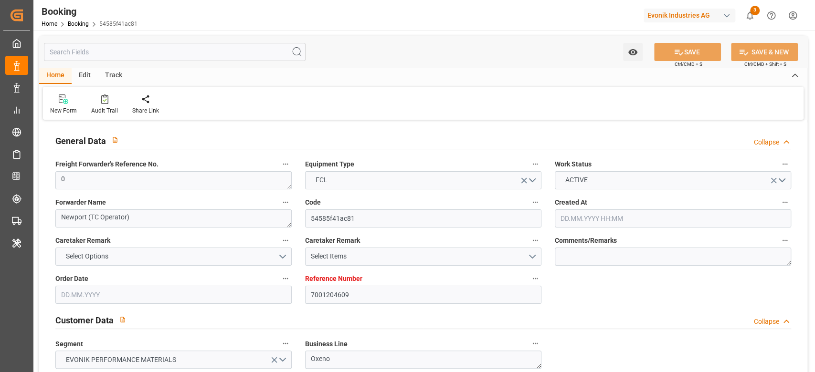
type input "[DATE] 00:00"
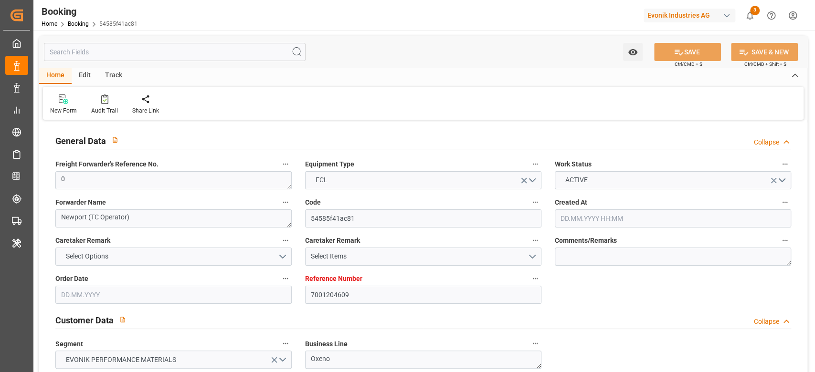
type input "[DATE] 00:00"
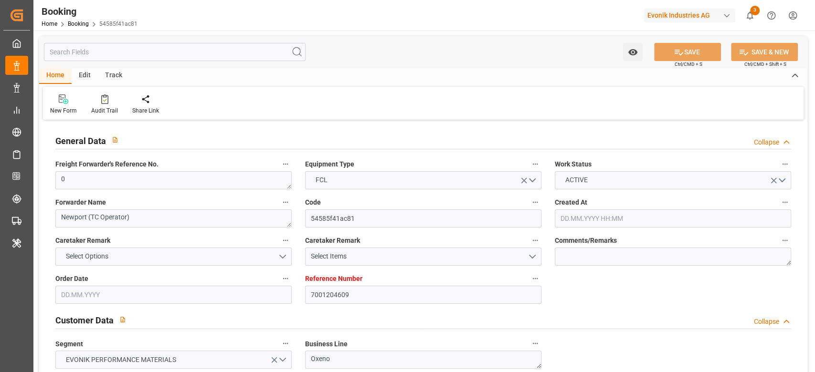
type input "[DATE] 00:00"
type input "[DATE]"
type input "[DATE] 06:49"
